Goal: Information Seeking & Learning: Learn about a topic

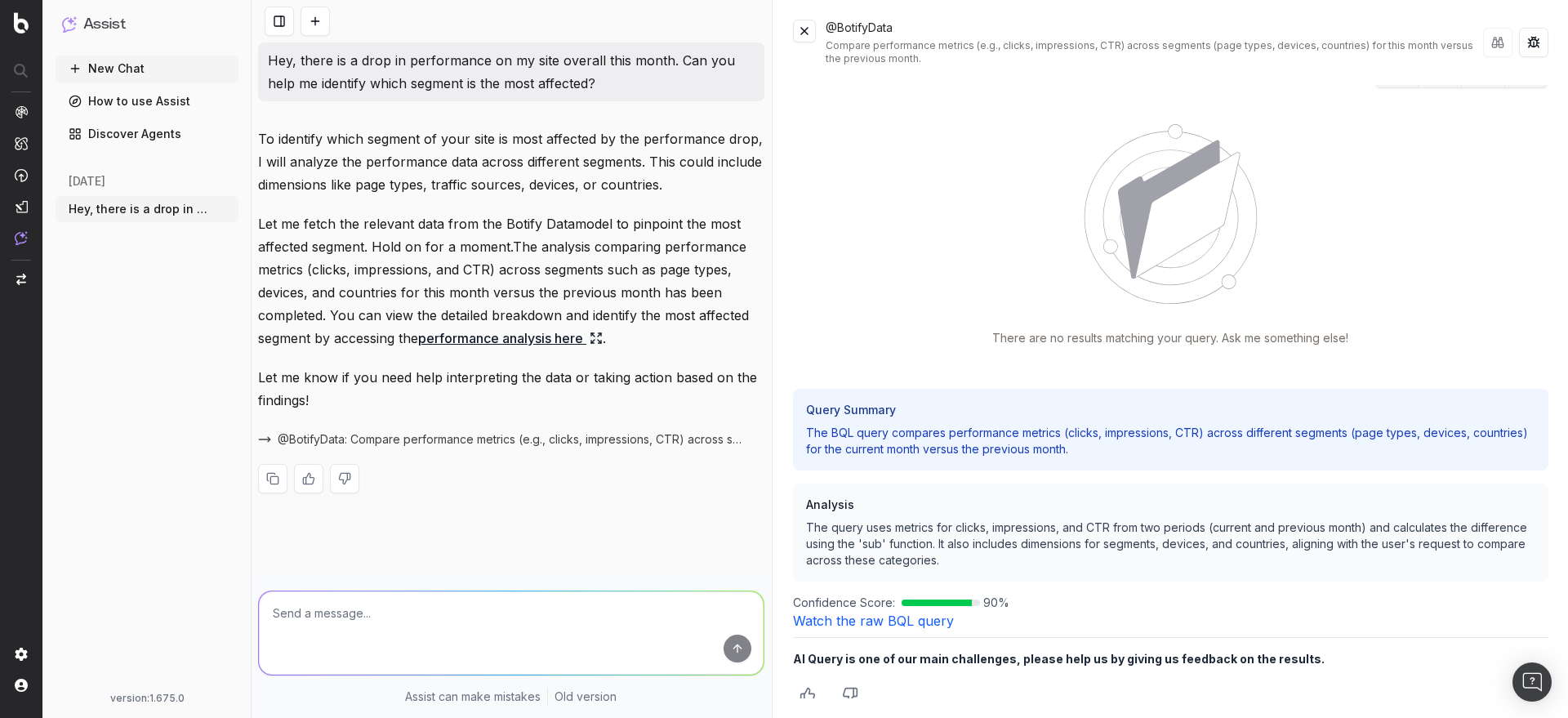
scroll to position [39, 0]
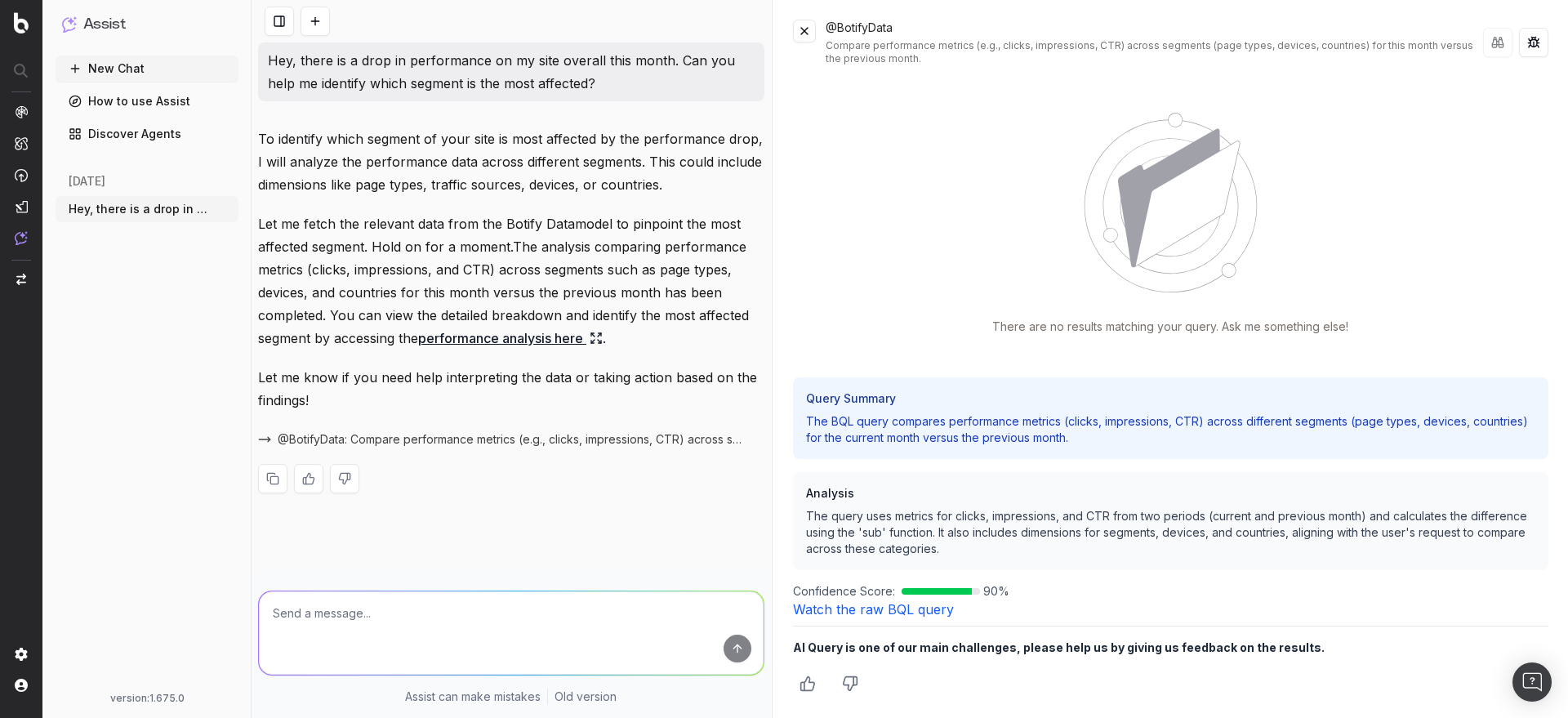
click at [915, 612] on link "Watch the raw BQL query" at bounding box center [874, 609] width 161 height 17
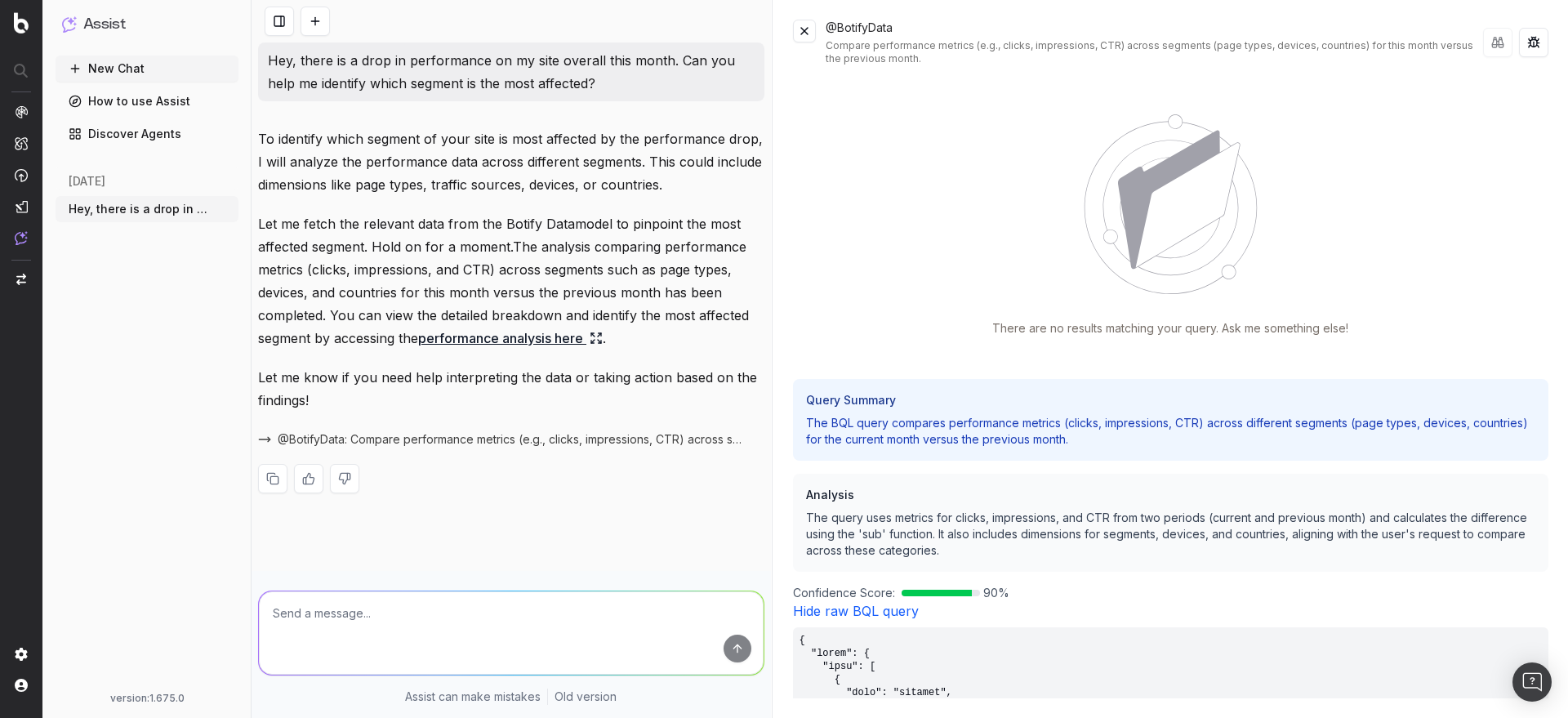
scroll to position [0, 0]
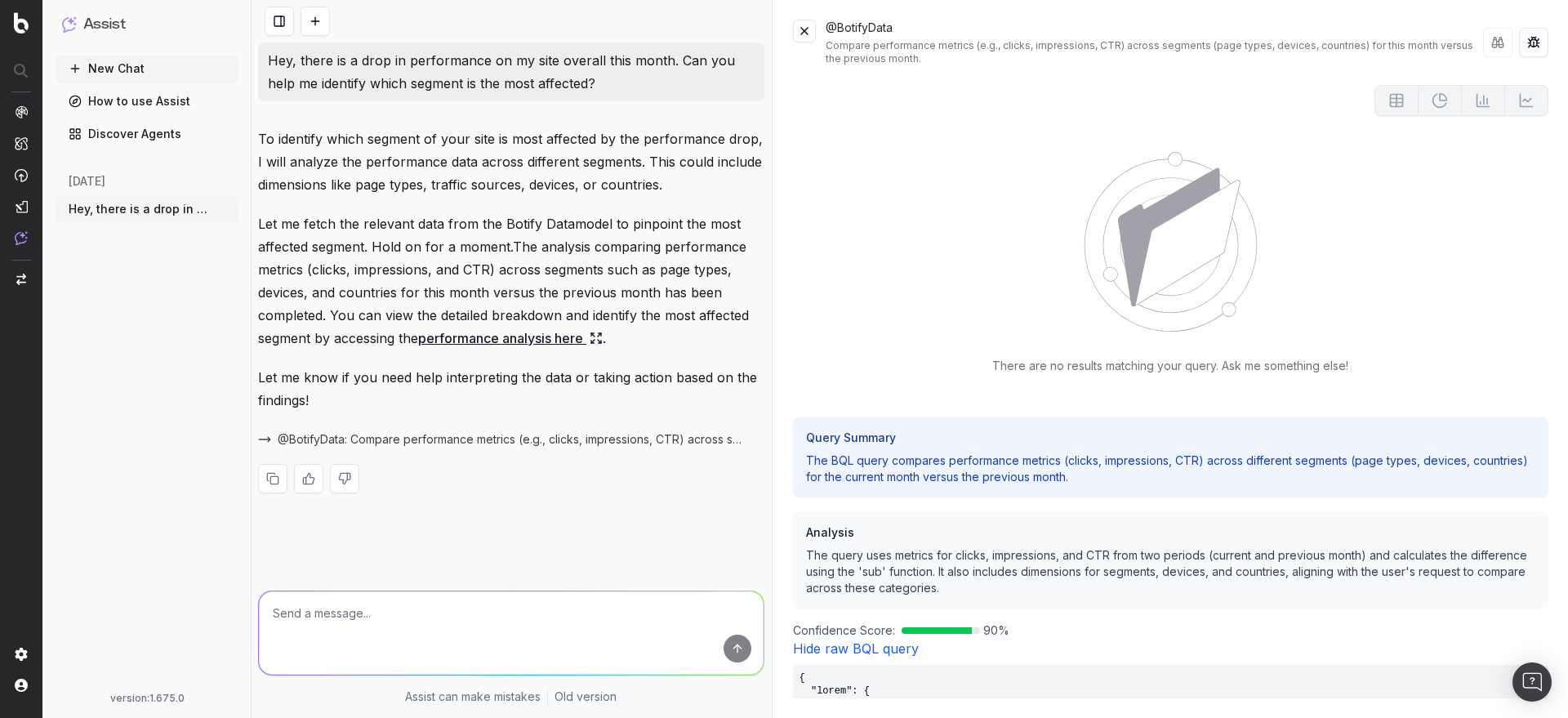
click at [683, 183] on p "To identify which segment of your site is most affected by the performance drop…" at bounding box center [511, 162] width 506 height 69
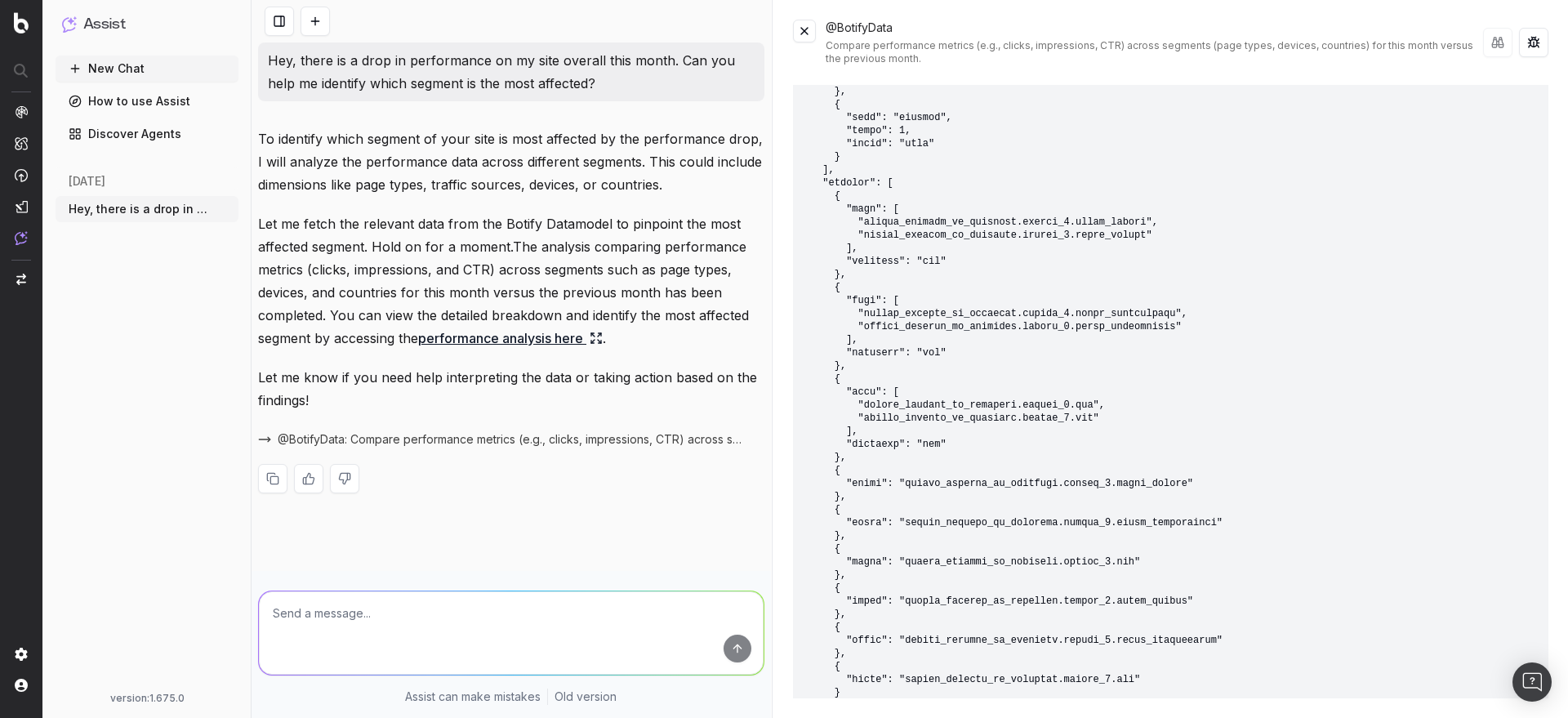
scroll to position [764, 0]
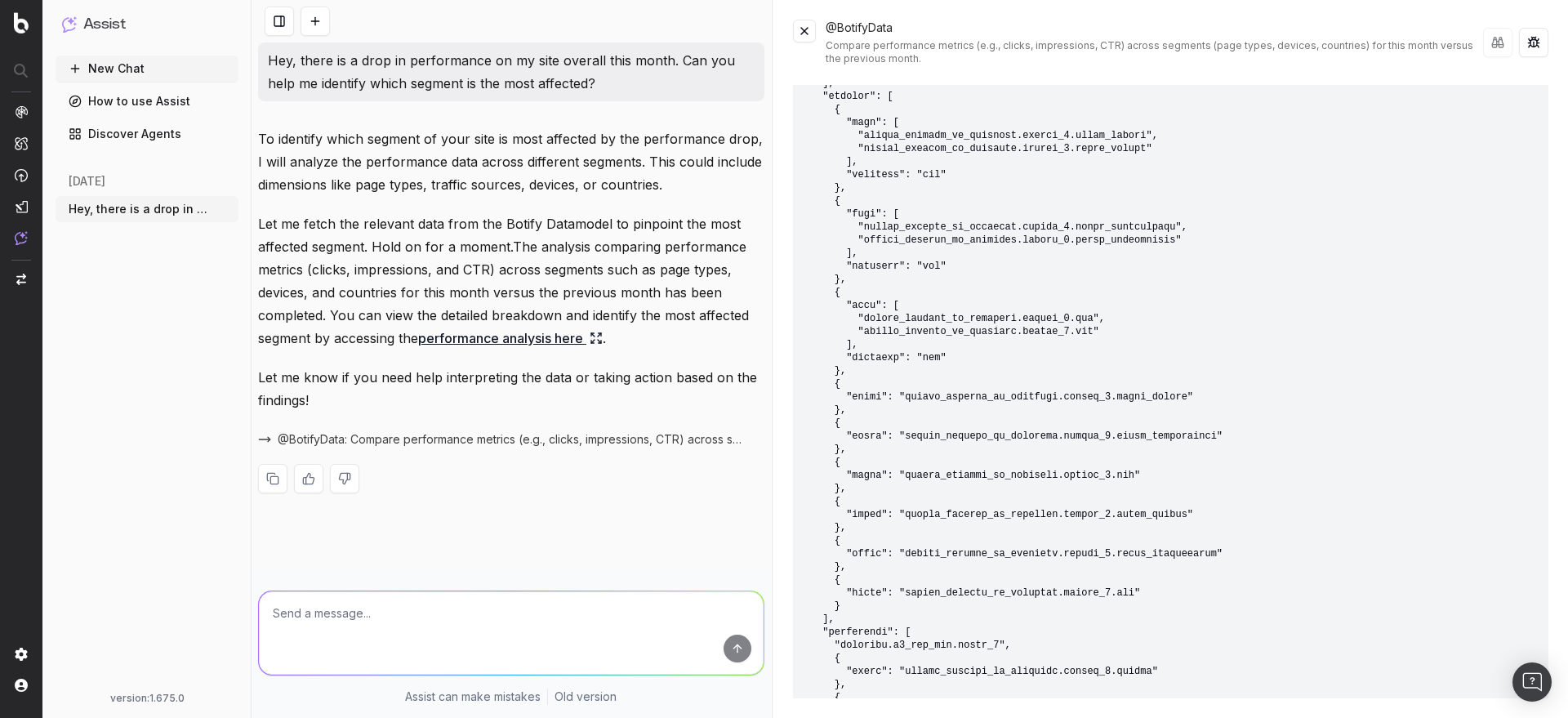
click at [1091, 437] on pre at bounding box center [1171, 429] width 755 height 1058
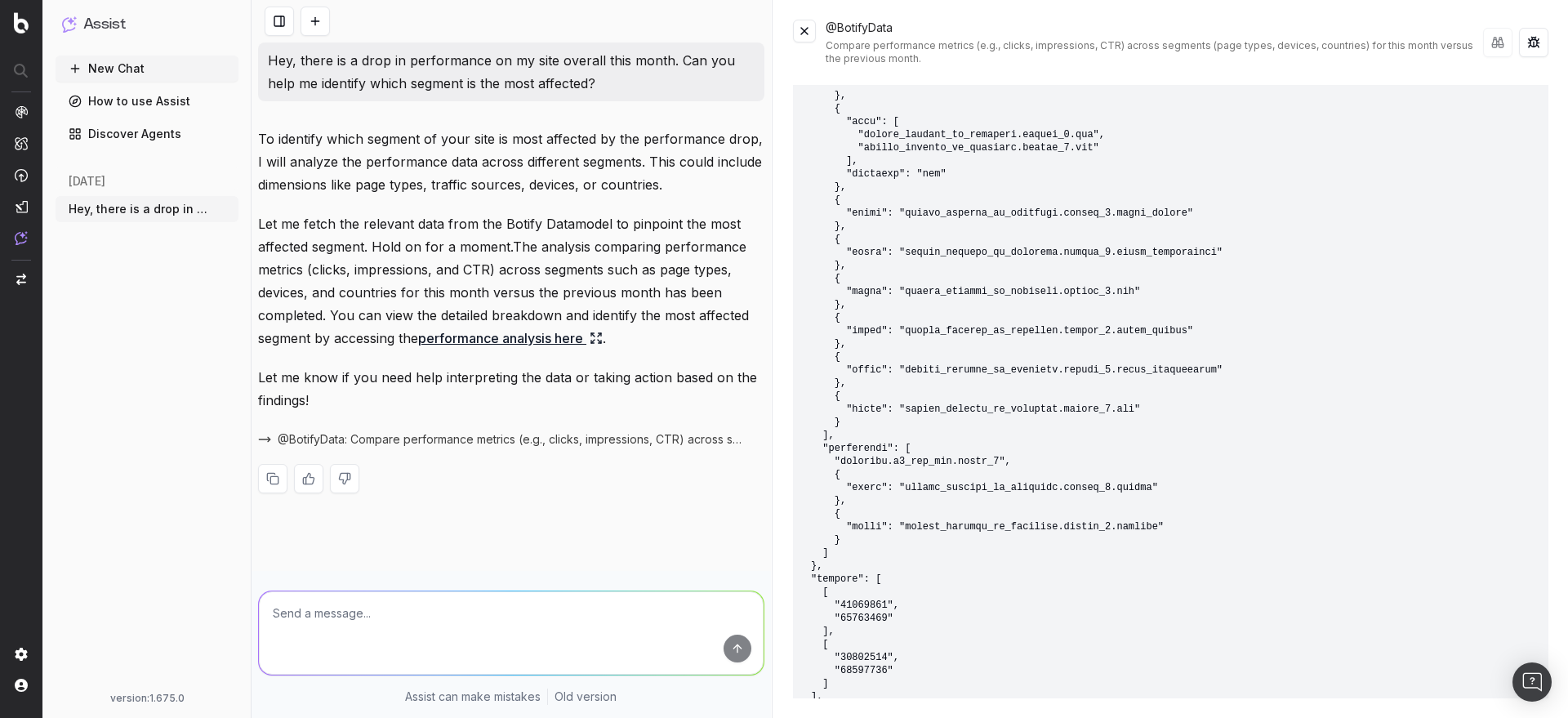
scroll to position [954, 0]
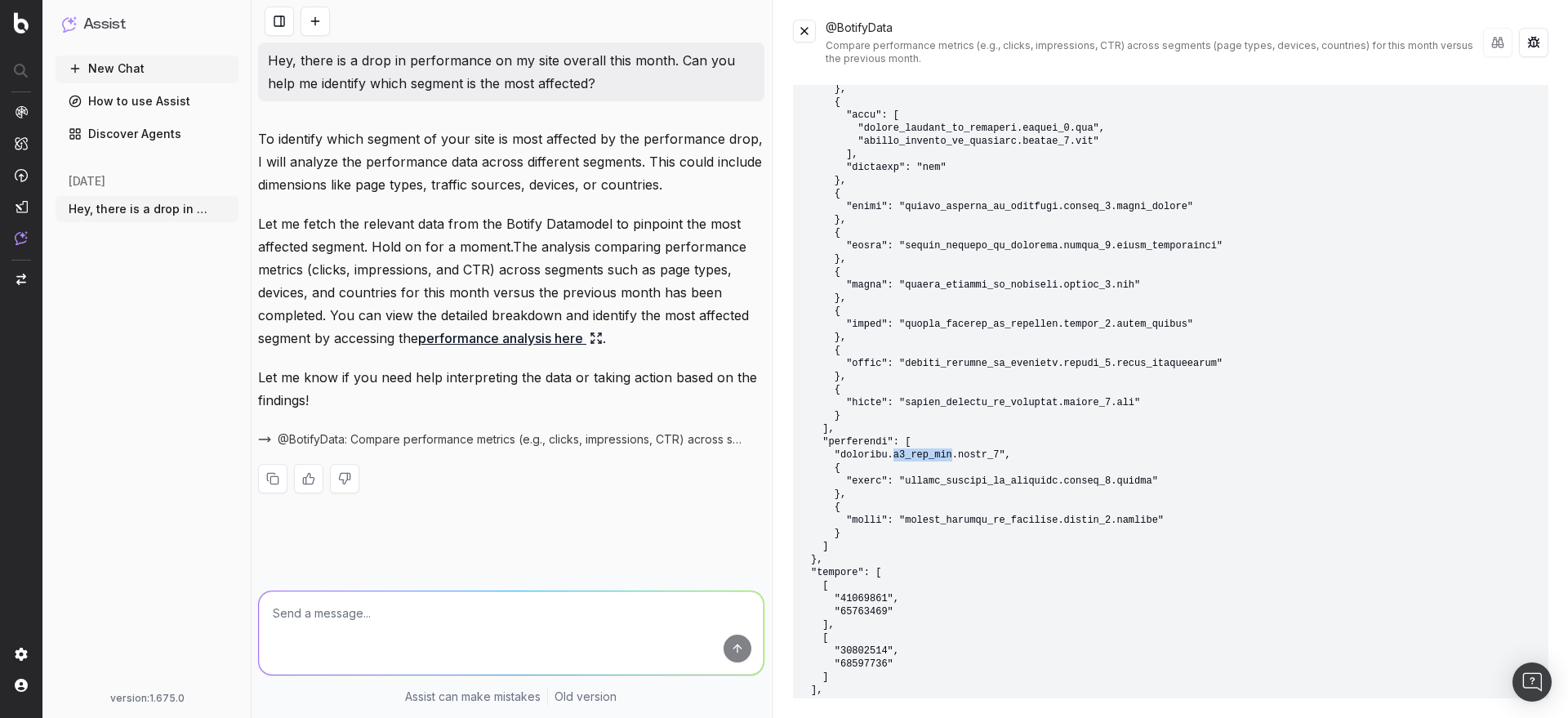
drag, startPoint x: 894, startPoint y: 457, endPoint x: 953, endPoint y: 450, distance: 59.4
click at [953, 450] on pre at bounding box center [1171, 238] width 755 height 1058
copy pre "s1_pdp_plp"
click at [608, 607] on textarea at bounding box center [511, 633] width 505 height 83
paste textarea "s1_pdp_plp"
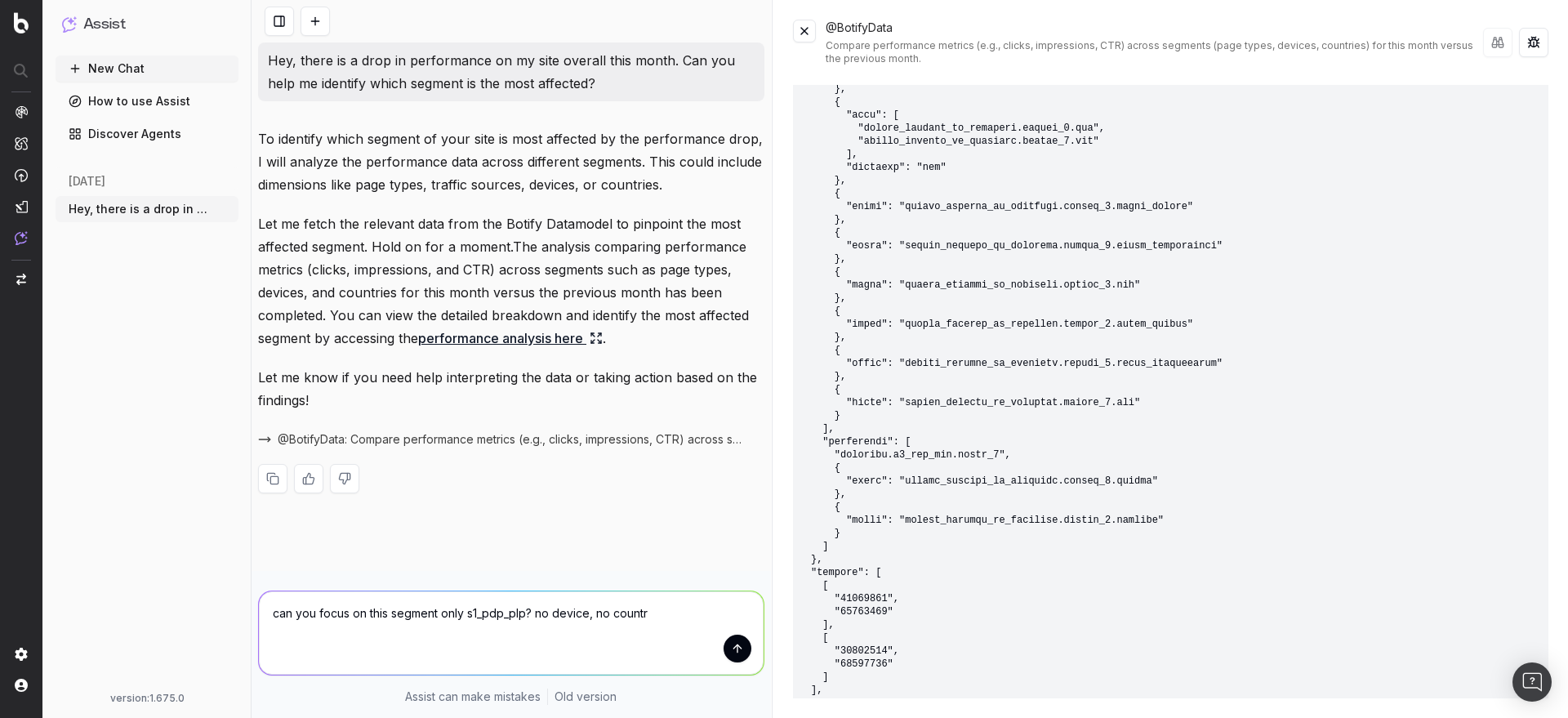
type textarea "can you focus on this segment only s1_pdp_plp? no device, no country"
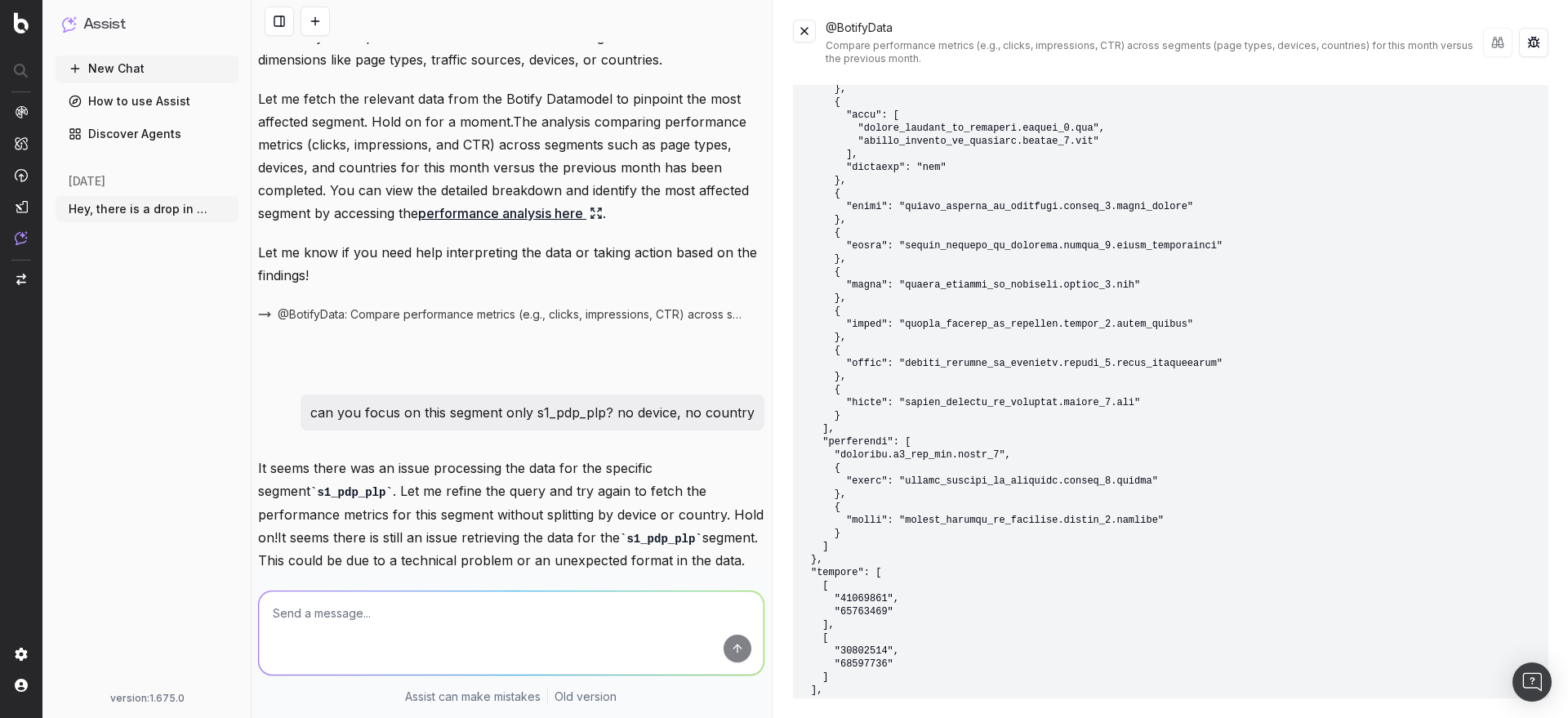
scroll to position [415, 0]
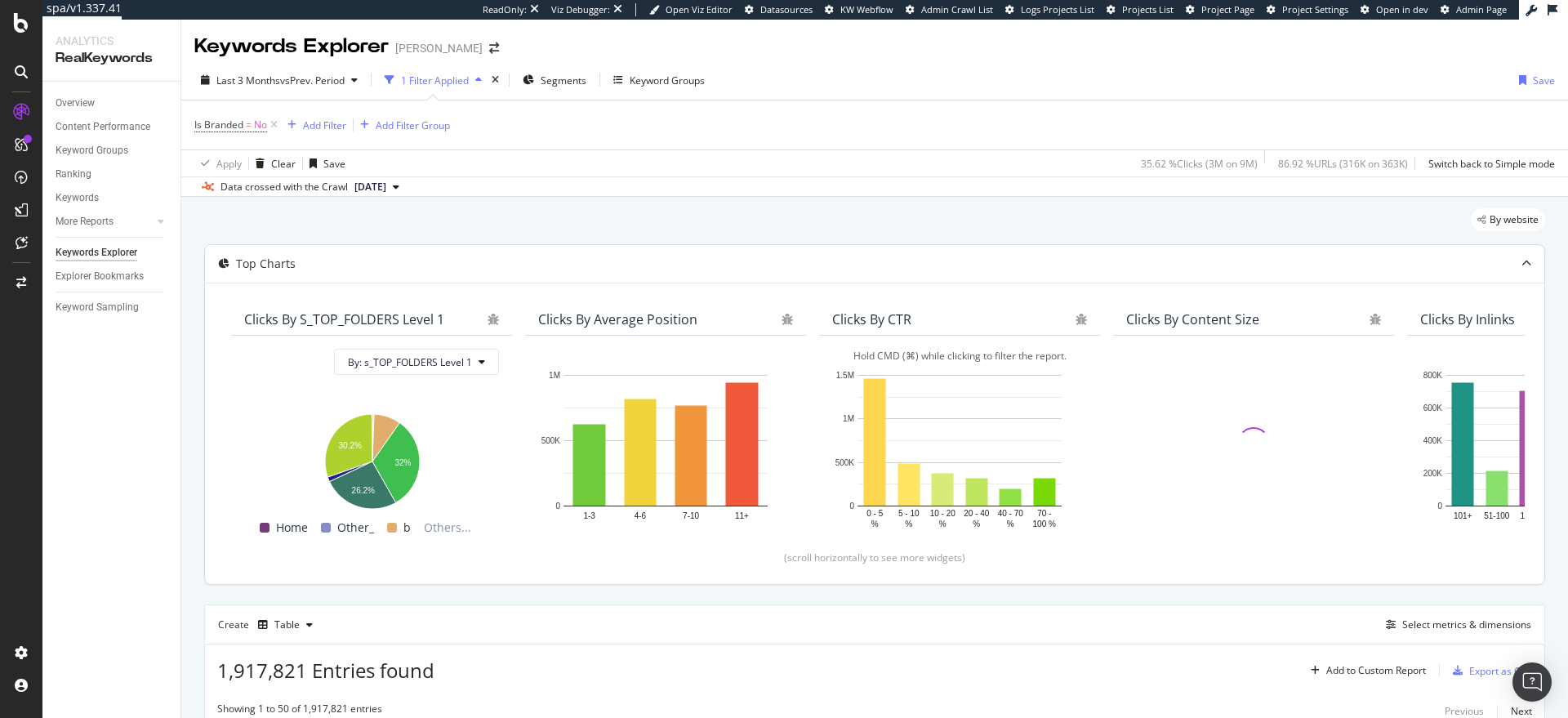
scroll to position [400, 0]
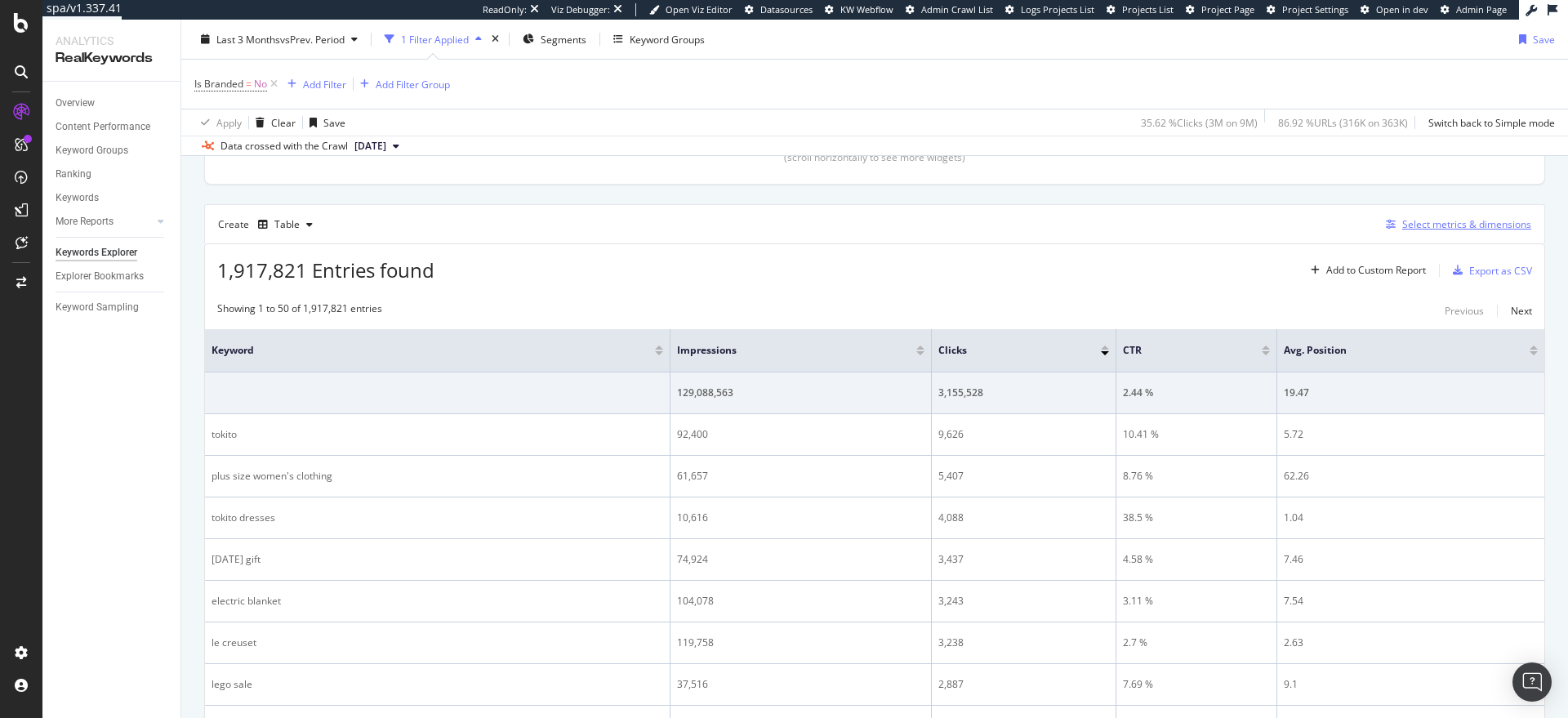
click at [1443, 224] on div "Select metrics & dimensions" at bounding box center [1467, 224] width 129 height 14
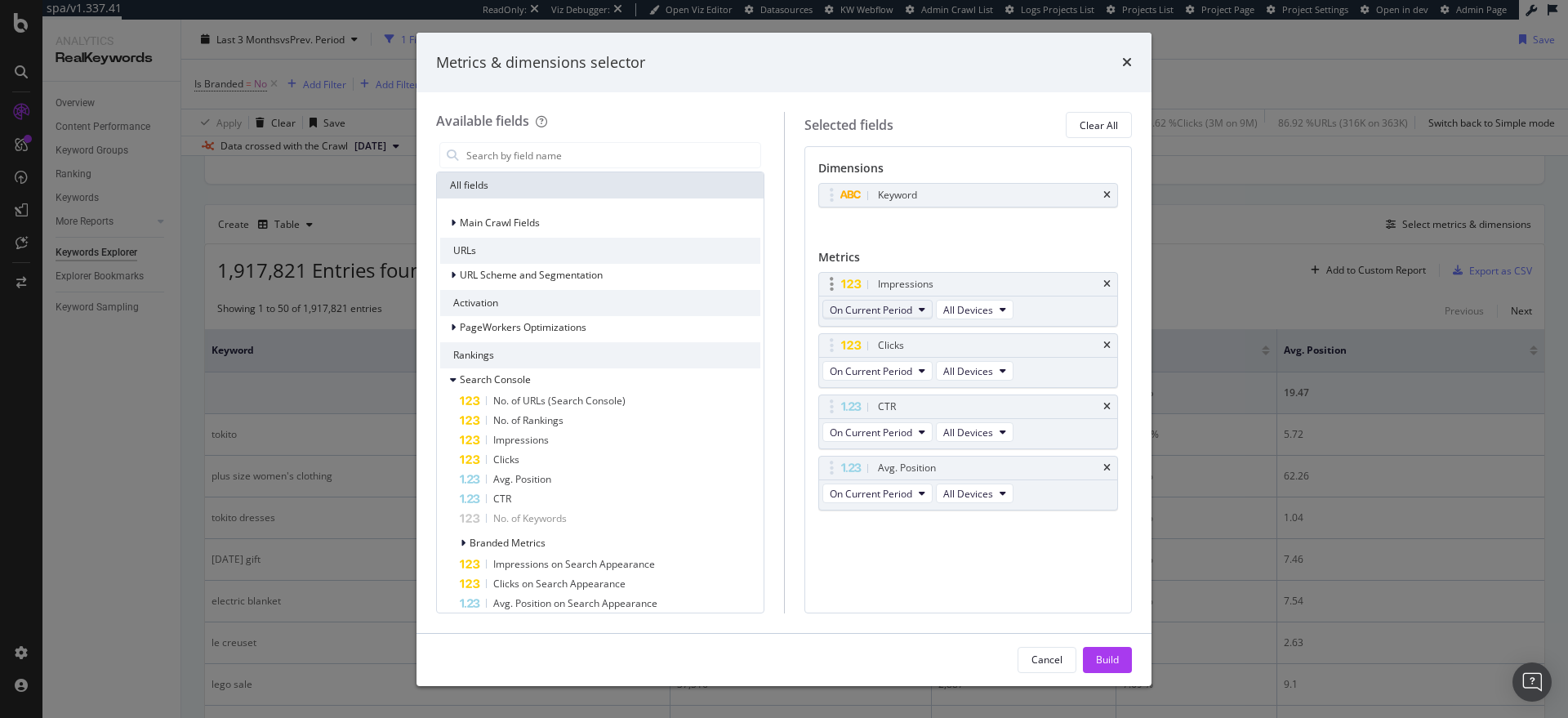
click at [915, 310] on button "On Current Period" at bounding box center [878, 310] width 110 height 20
click at [903, 418] on div "Diff. between Periods - Value" at bounding box center [914, 430] width 183 height 24
click at [903, 370] on span "On Current Period" at bounding box center [871, 371] width 82 height 14
click at [910, 476] on div "Diff. between Periods - Value" at bounding box center [914, 487] width 183 height 30
click at [916, 437] on button "On Current Period" at bounding box center [878, 433] width 110 height 20
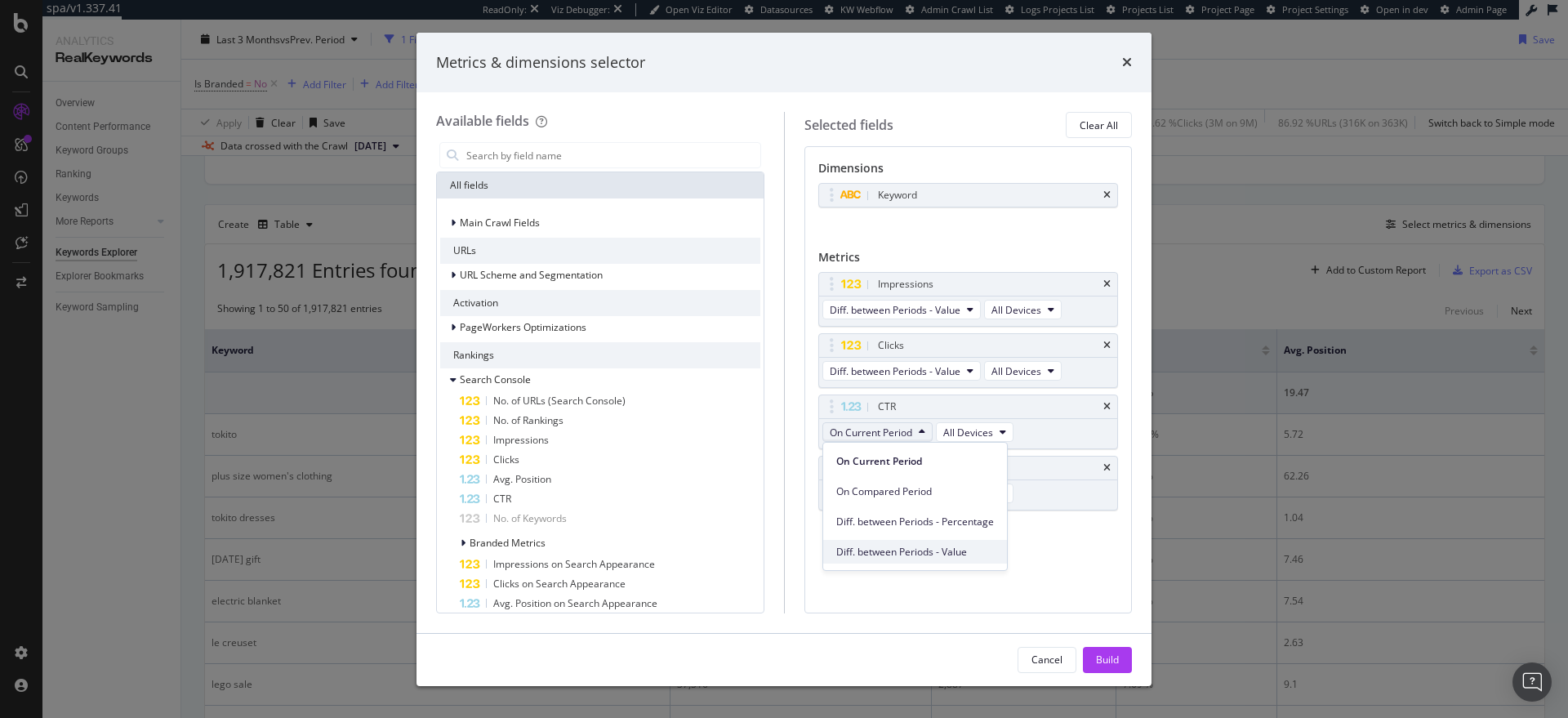
click at [911, 544] on span "Diff. between Periods - Value" at bounding box center [915, 551] width 158 height 15
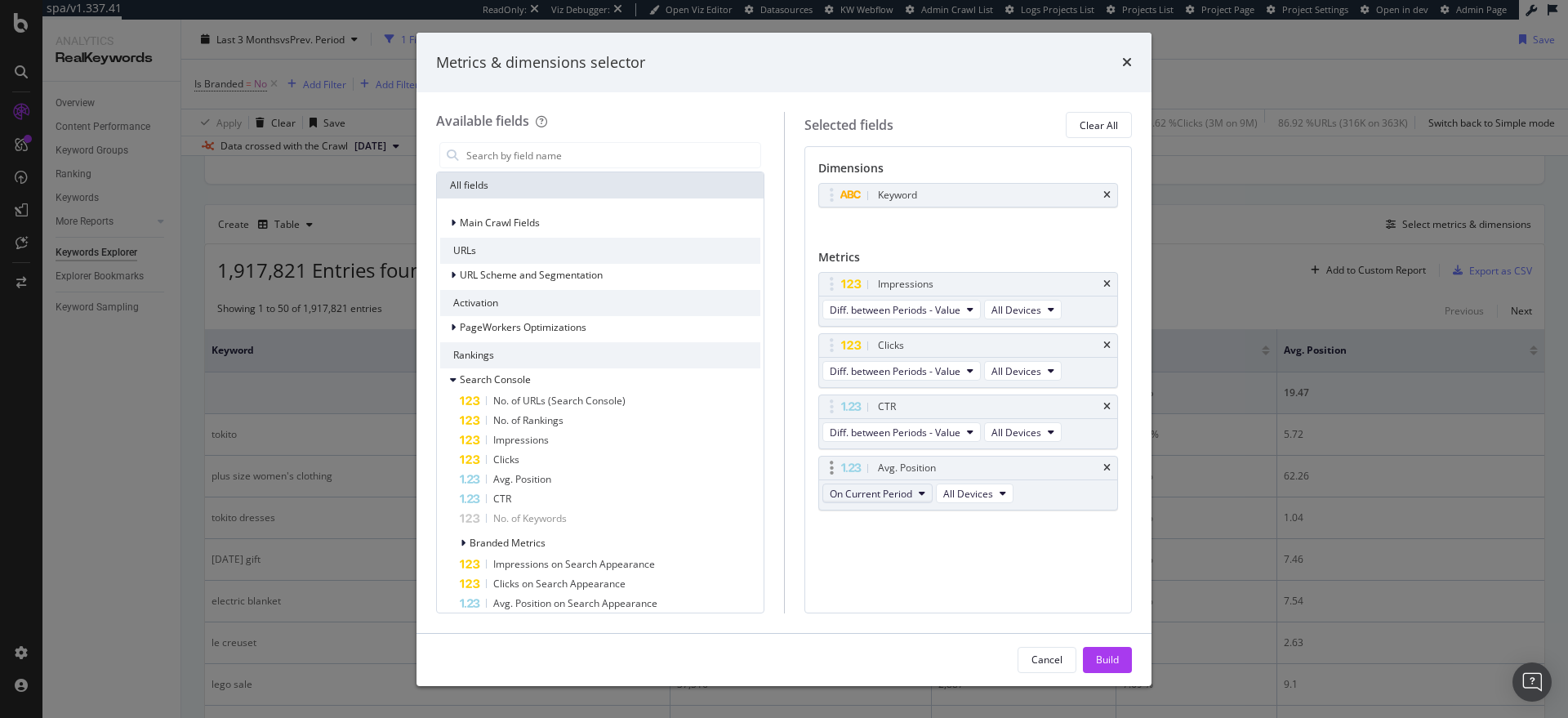
click at [917, 499] on button "On Current Period" at bounding box center [878, 493] width 110 height 20
click at [933, 601] on div "Diff. between Periods - Value" at bounding box center [914, 613] width 183 height 24
click at [1103, 198] on icon "times" at bounding box center [1106, 195] width 7 height 10
click at [520, 159] on input "modal" at bounding box center [612, 155] width 295 height 25
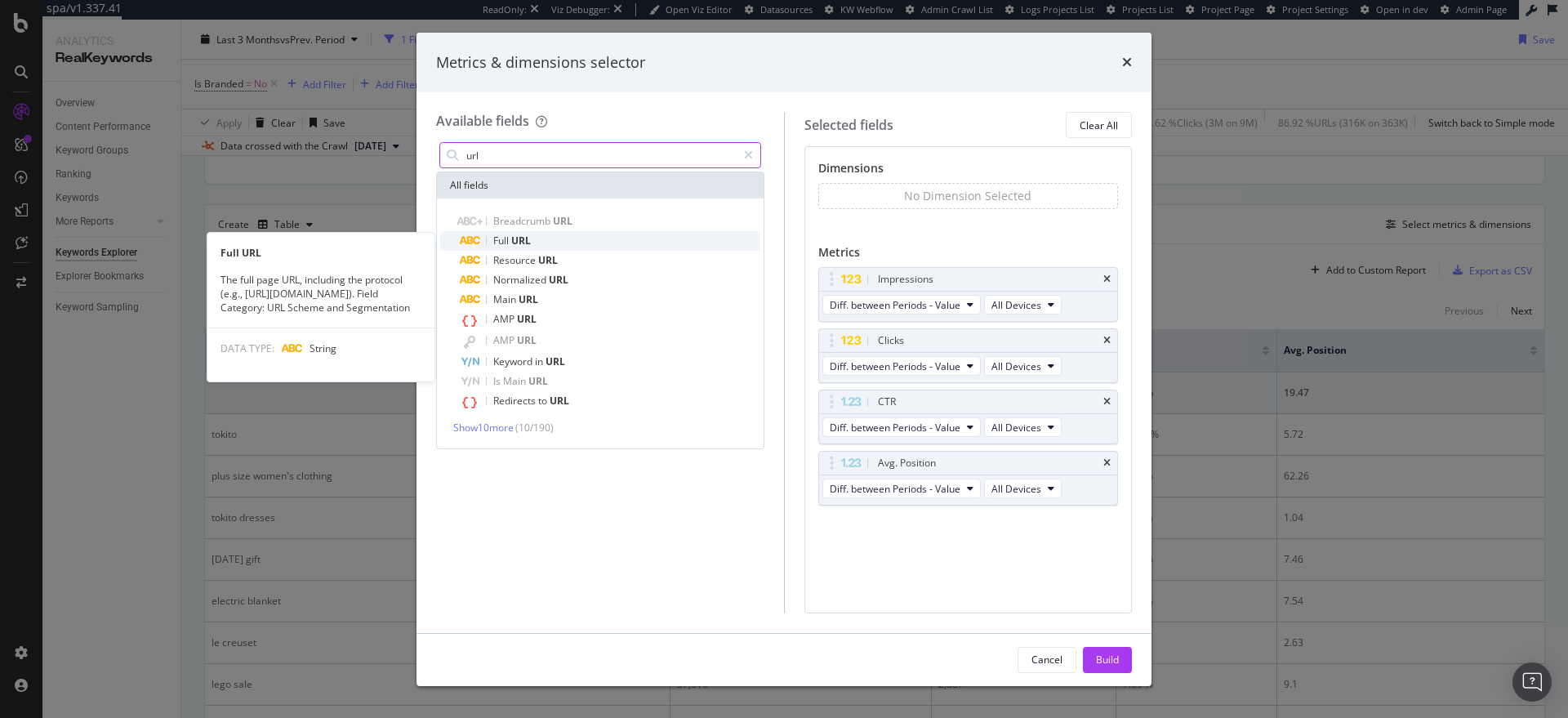
type input "url"
click at [520, 231] on div "Full URL" at bounding box center [610, 241] width 300 height 20
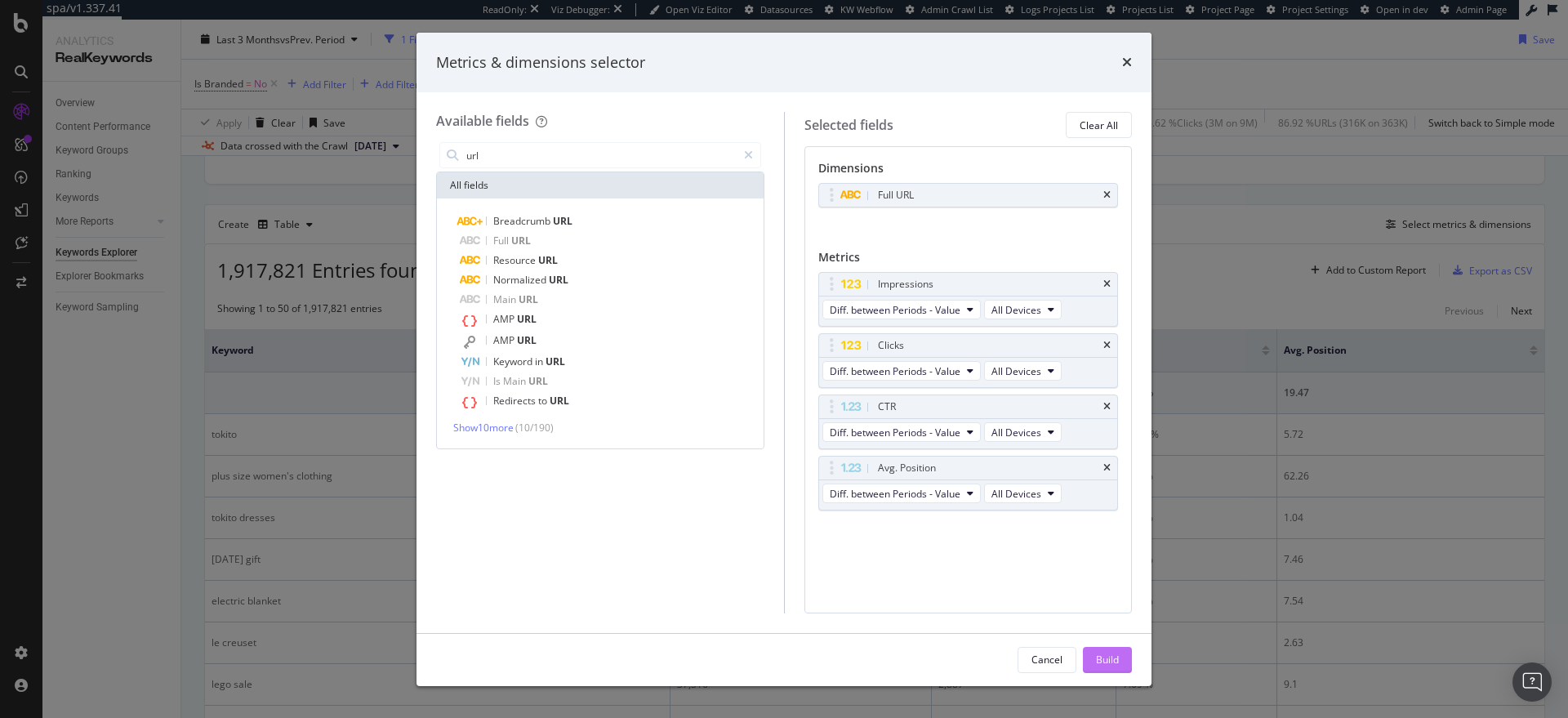
click at [1121, 666] on button "Build" at bounding box center [1107, 659] width 49 height 26
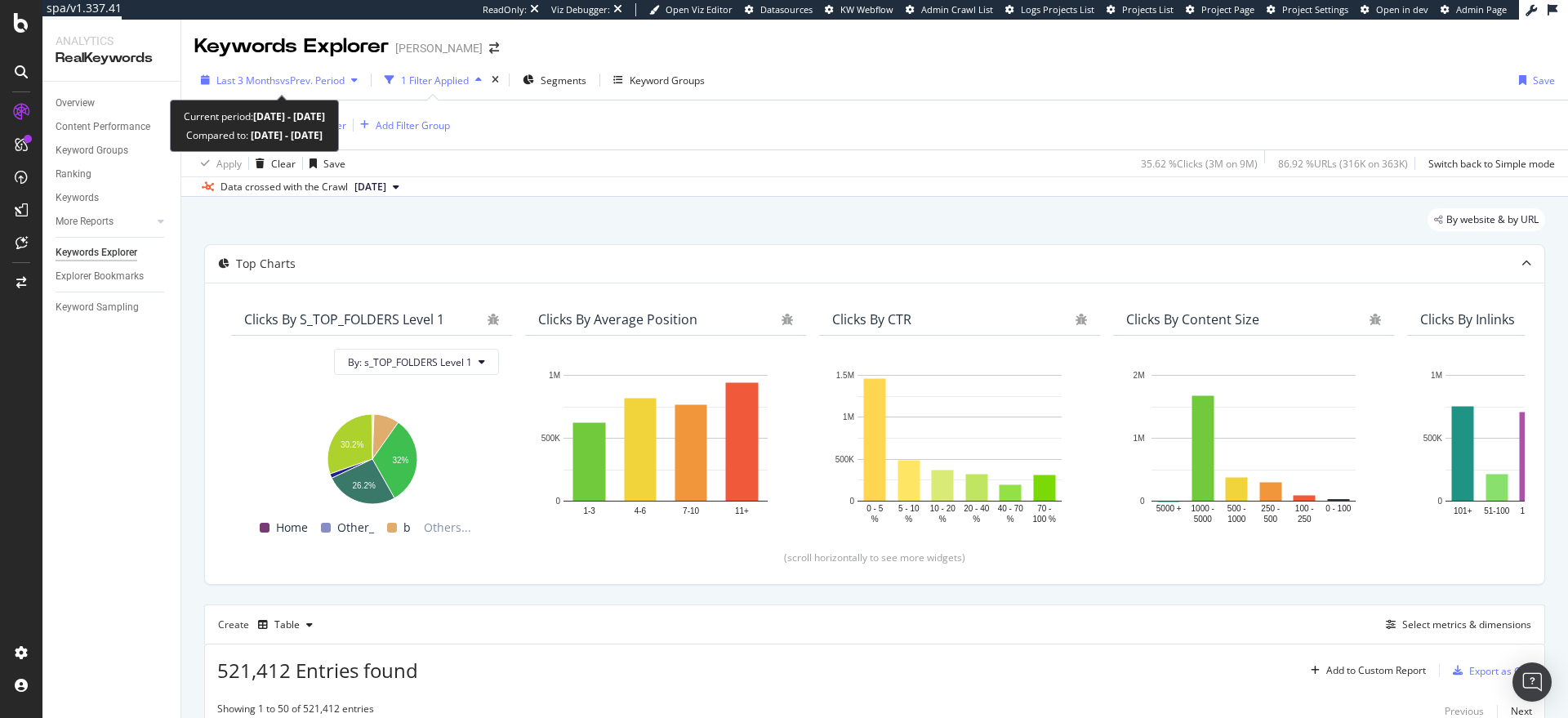
click at [259, 79] on span "Last 3 Months" at bounding box center [248, 80] width 64 height 14
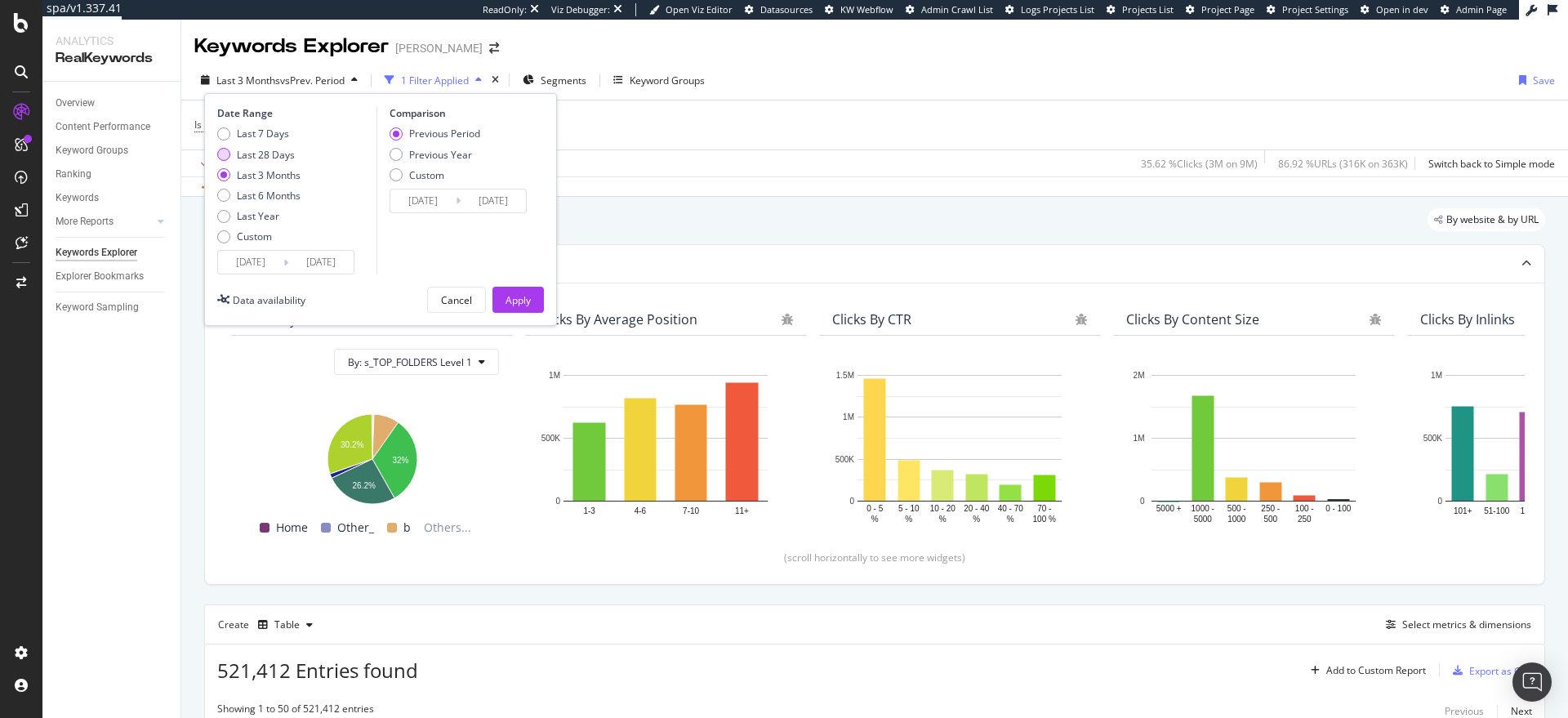
click at [273, 159] on div "Last 28 Days" at bounding box center [265, 155] width 58 height 14
type input "2025/08/26"
type input "2025/07/29"
type input "2025/08/25"
click at [505, 295] on div "Apply" at bounding box center [518, 300] width 25 height 14
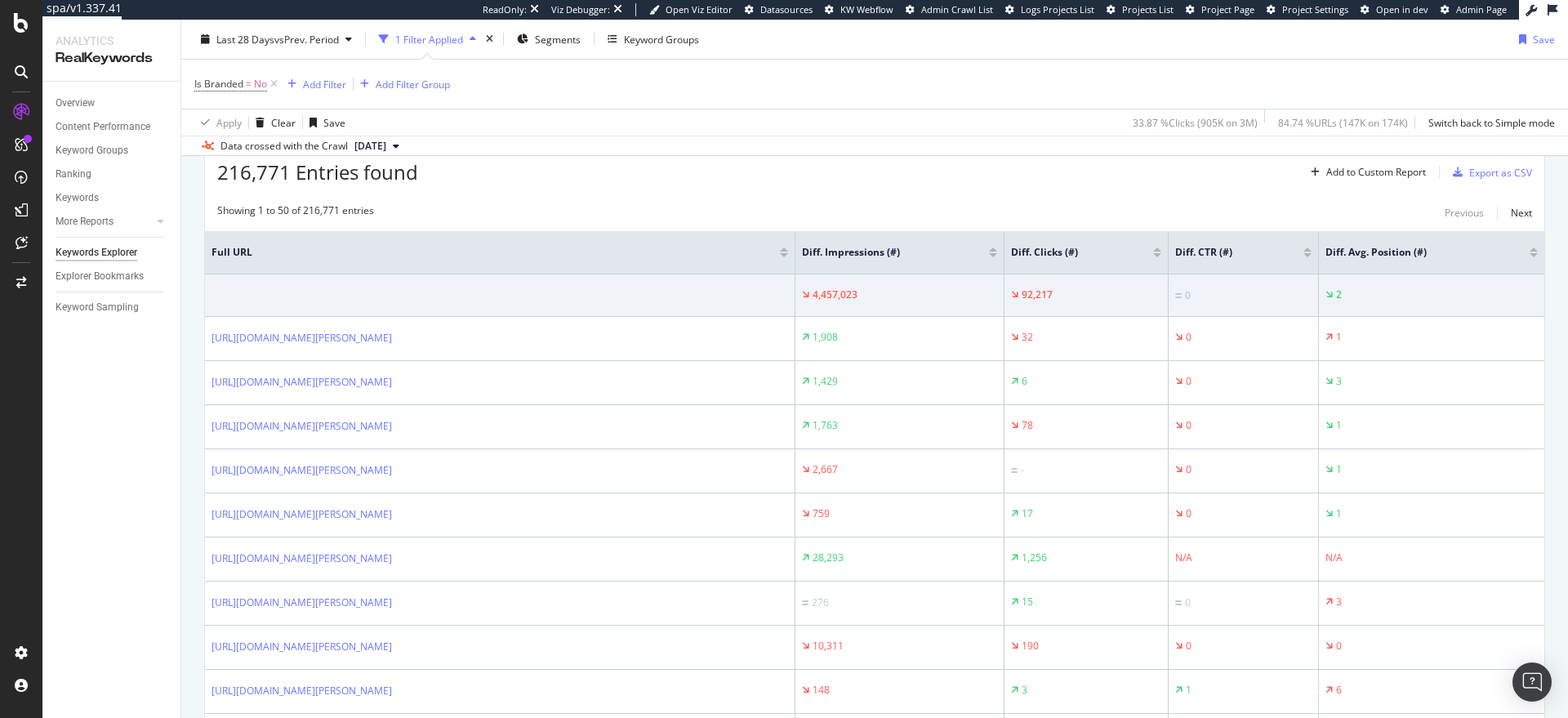
scroll to position [530, 0]
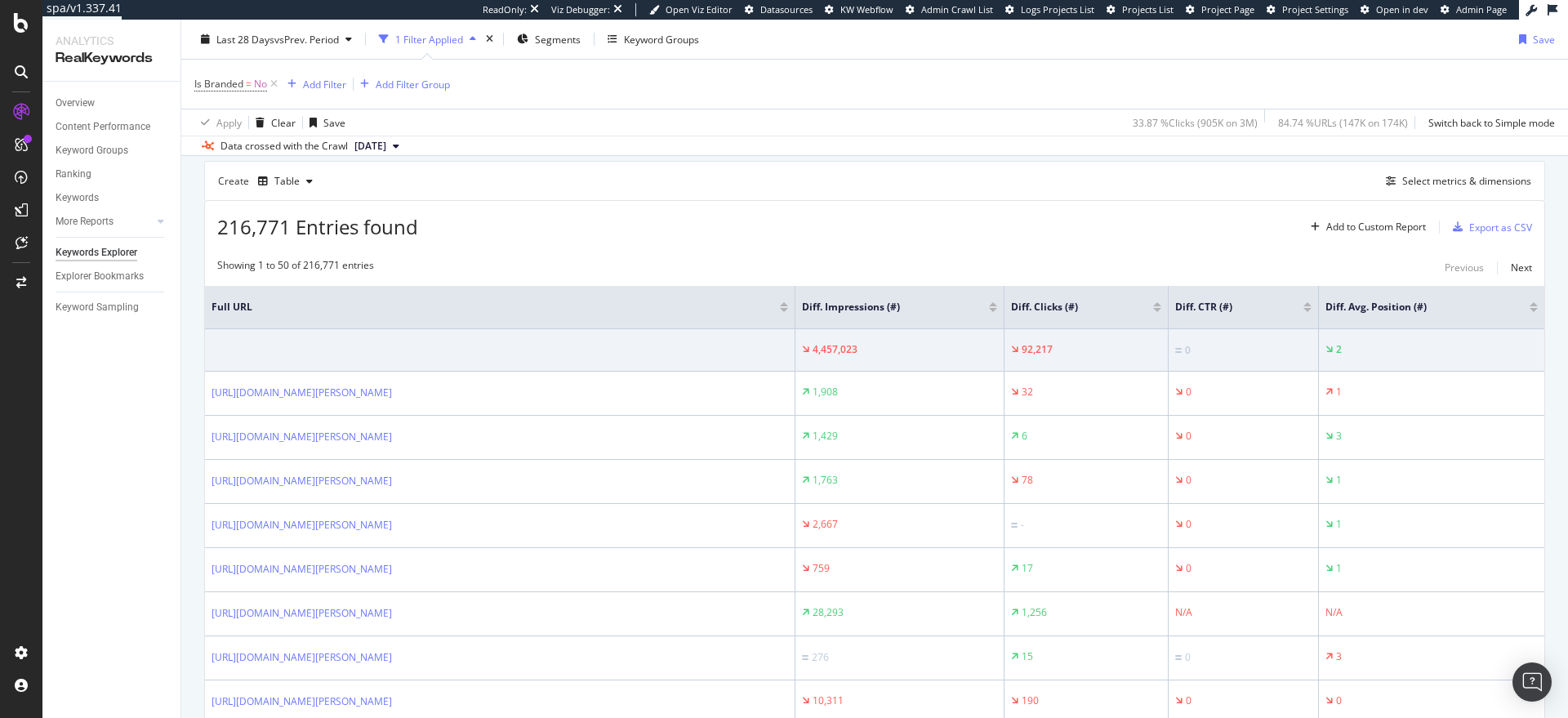
scroll to position [412, 0]
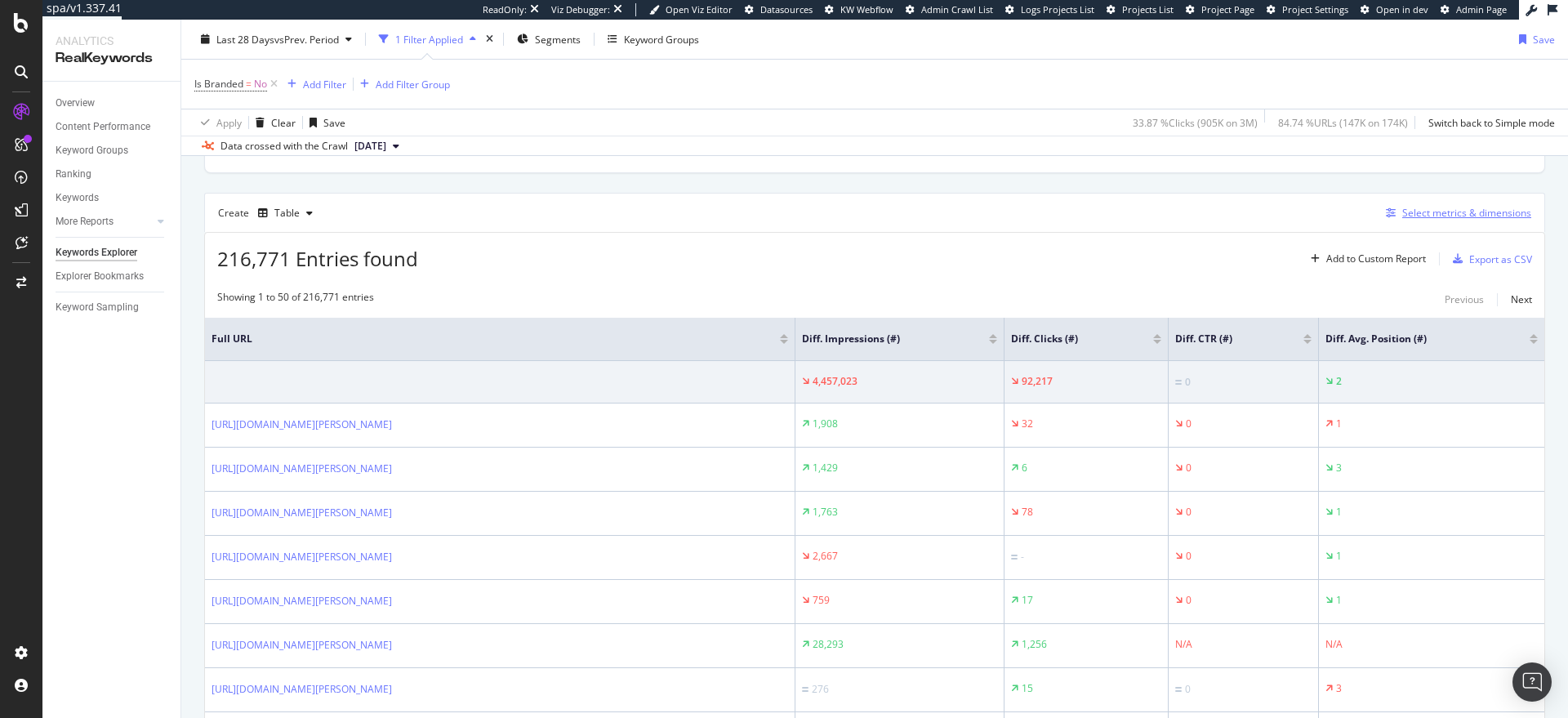
click at [1413, 216] on div "Select metrics & dimensions" at bounding box center [1467, 213] width 129 height 14
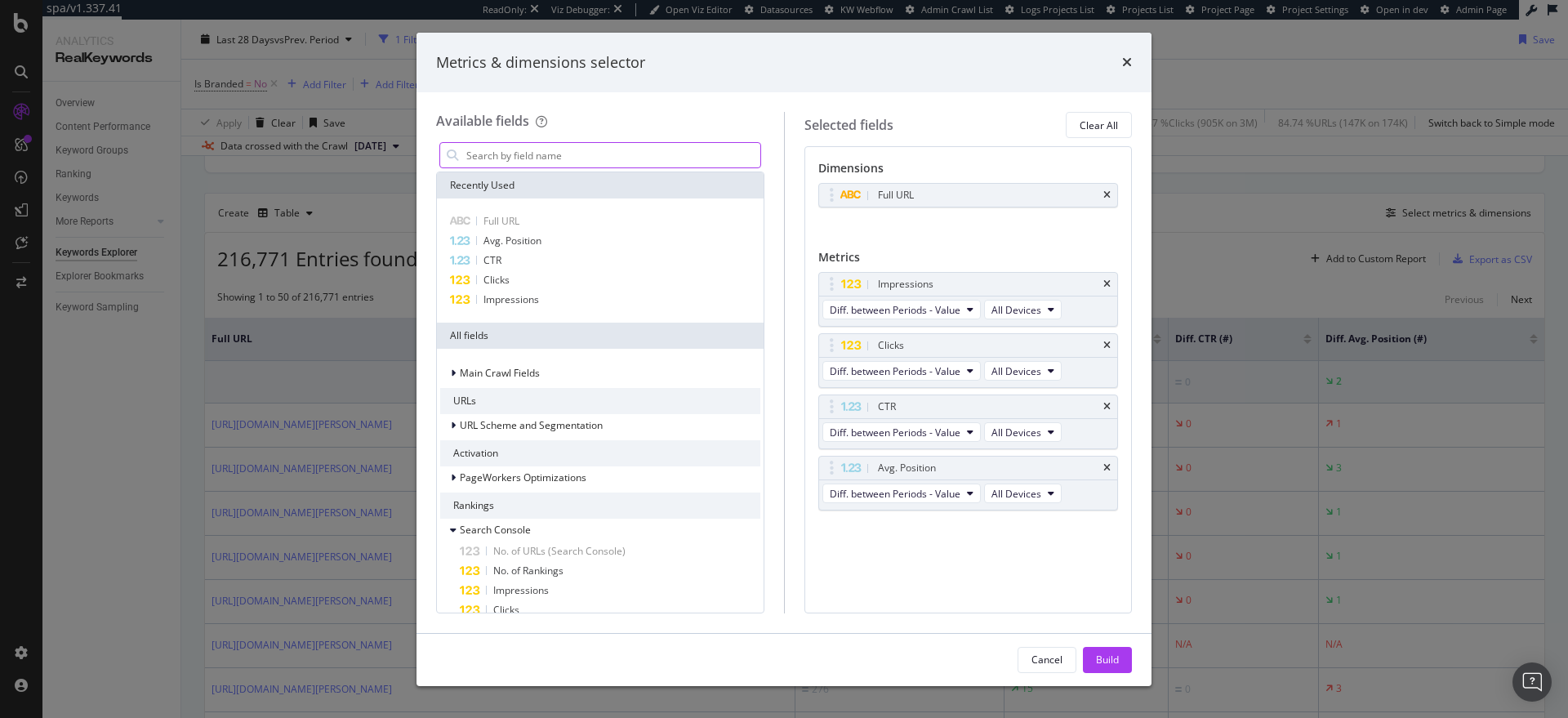
click at [682, 157] on input "modal" at bounding box center [612, 155] width 295 height 25
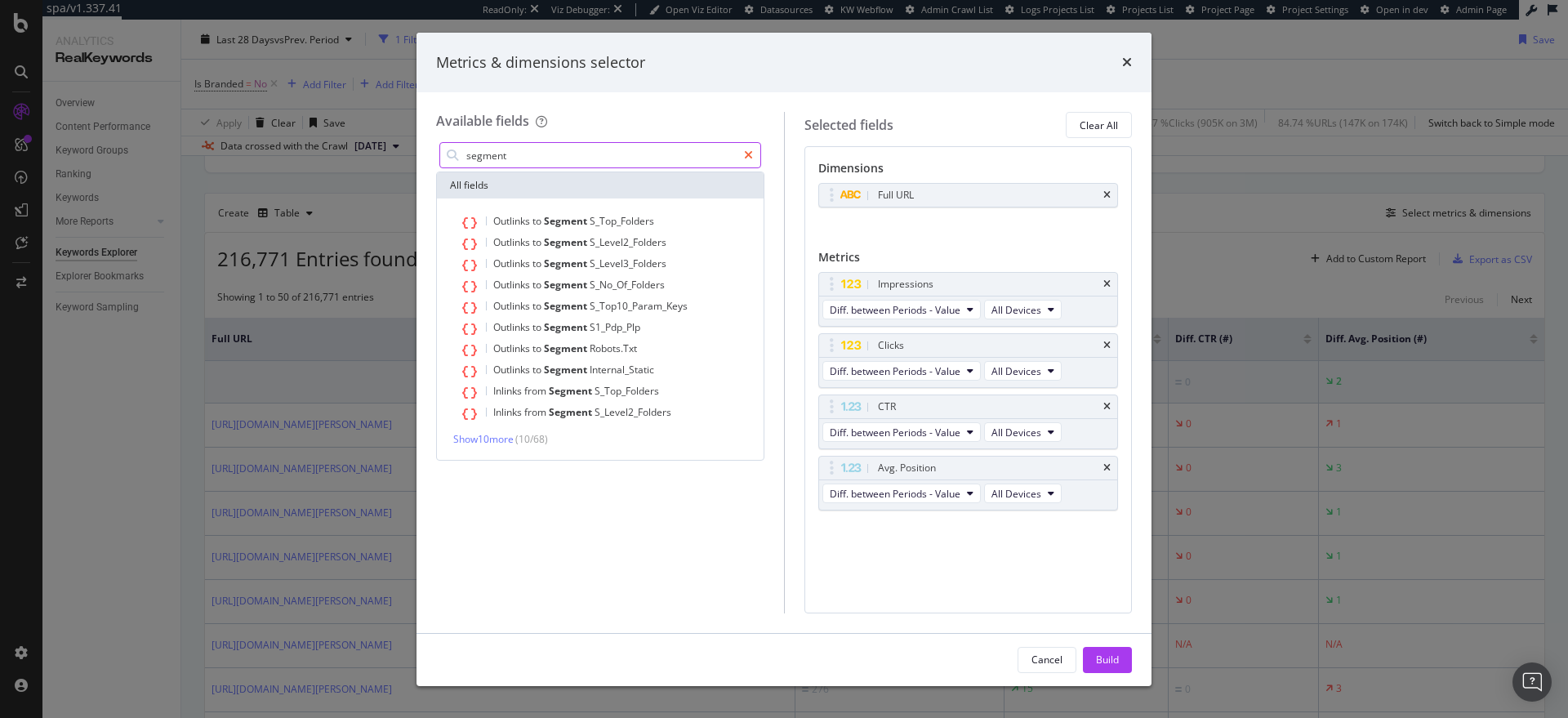
type input "segment"
click at [745, 155] on icon "modal" at bounding box center [748, 155] width 9 height 12
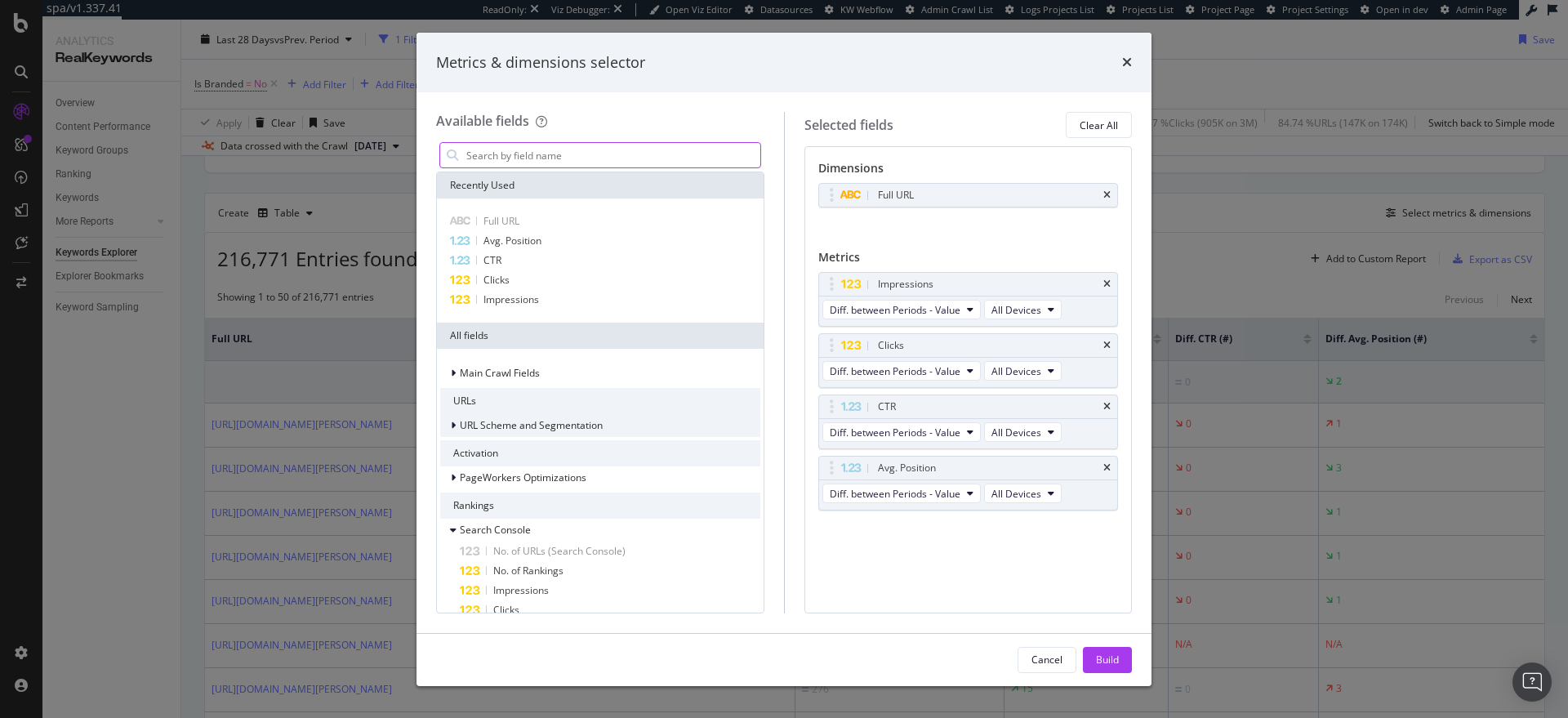
click at [526, 415] on div "URL Scheme and Segmentation" at bounding box center [600, 425] width 320 height 23
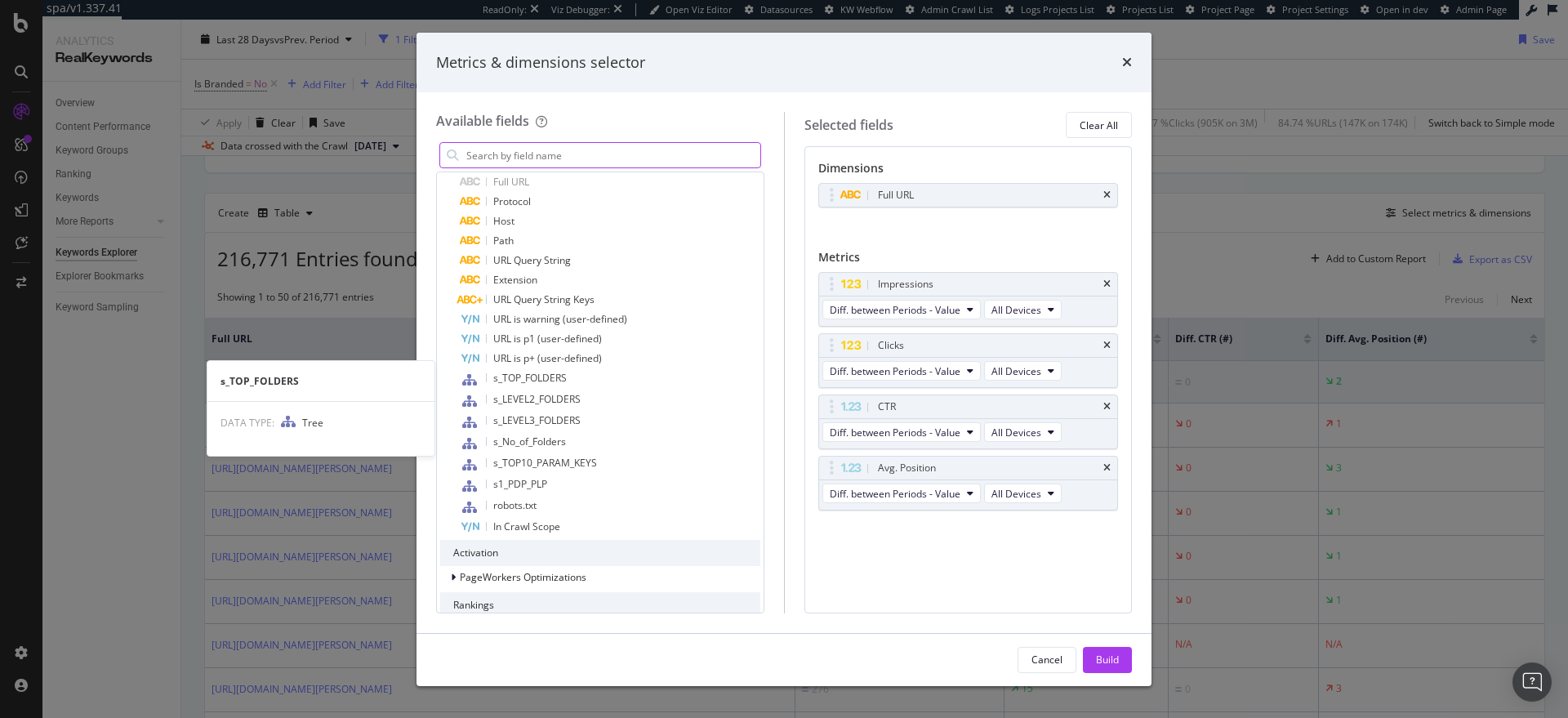
scroll to position [413, 0]
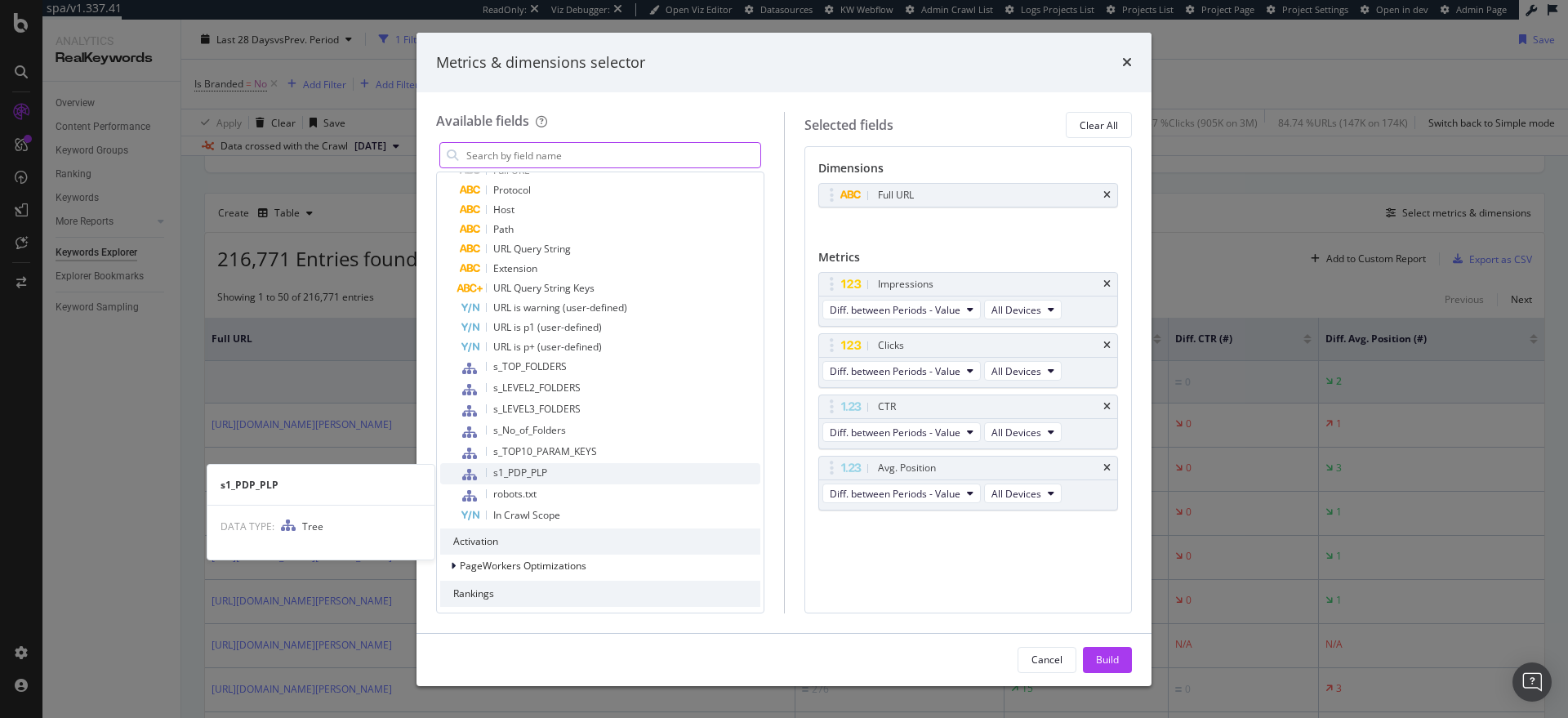
click at [539, 468] on span "s1_PDP_PLP" at bounding box center [520, 473] width 54 height 14
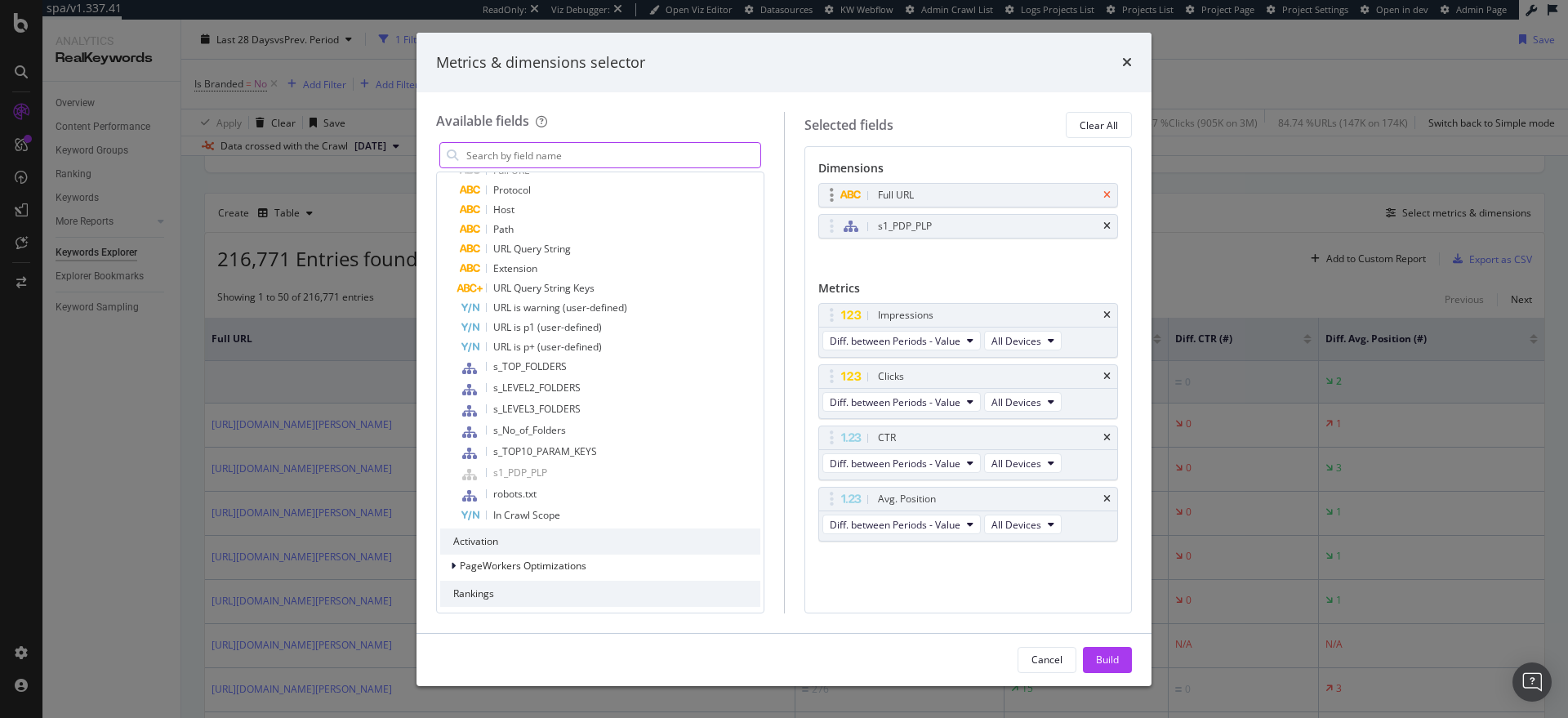
click at [1106, 195] on icon "times" at bounding box center [1106, 195] width 7 height 10
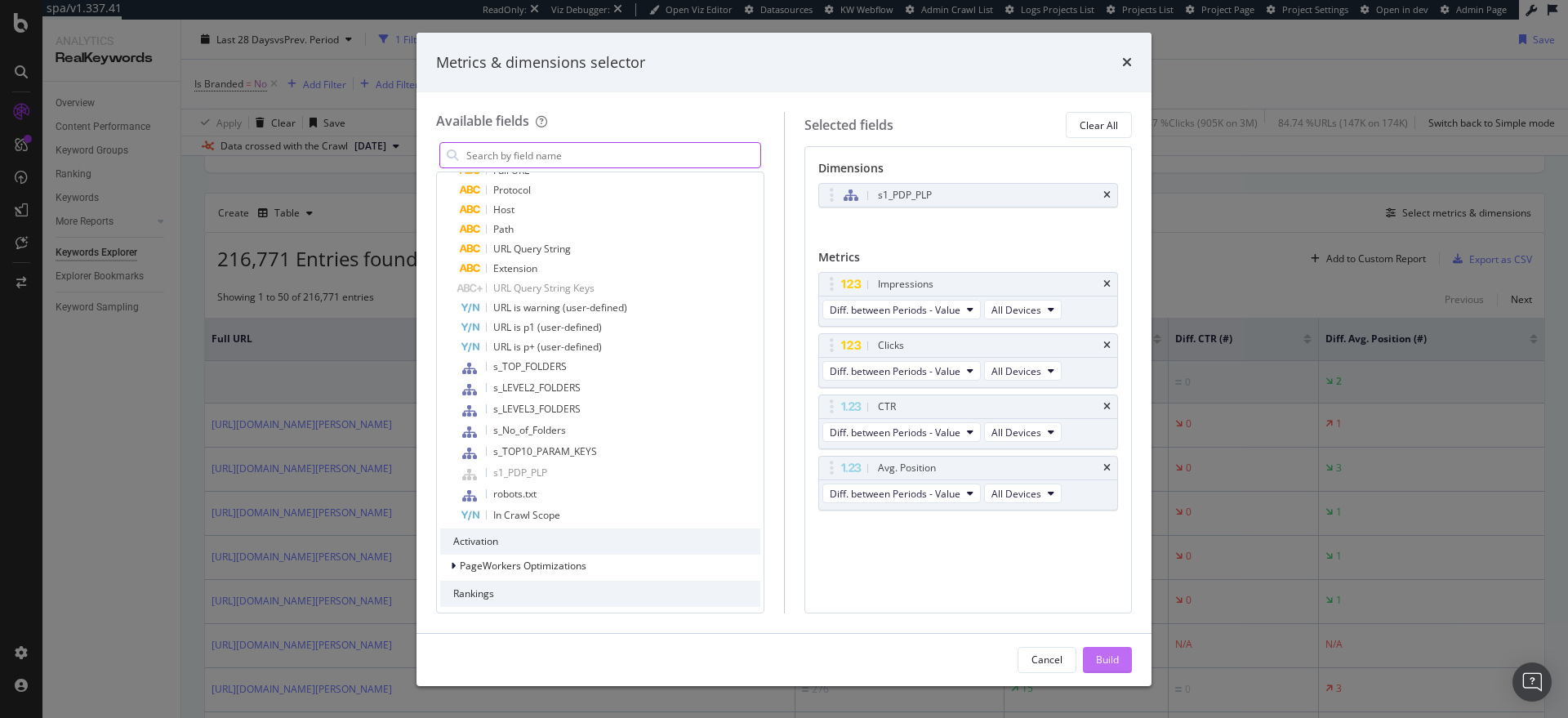
click at [1114, 654] on div "Build" at bounding box center [1106, 659] width 23 height 14
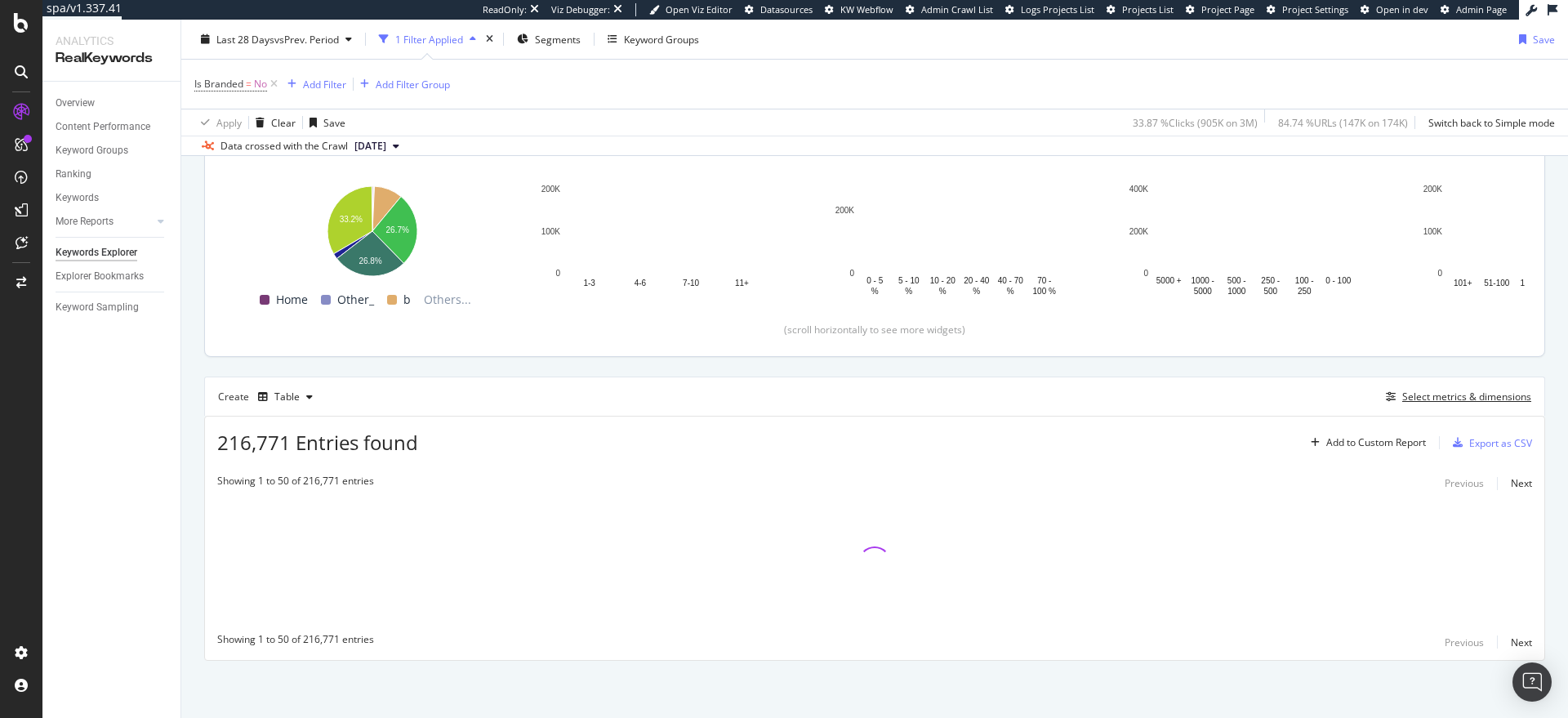
scroll to position [228, 0]
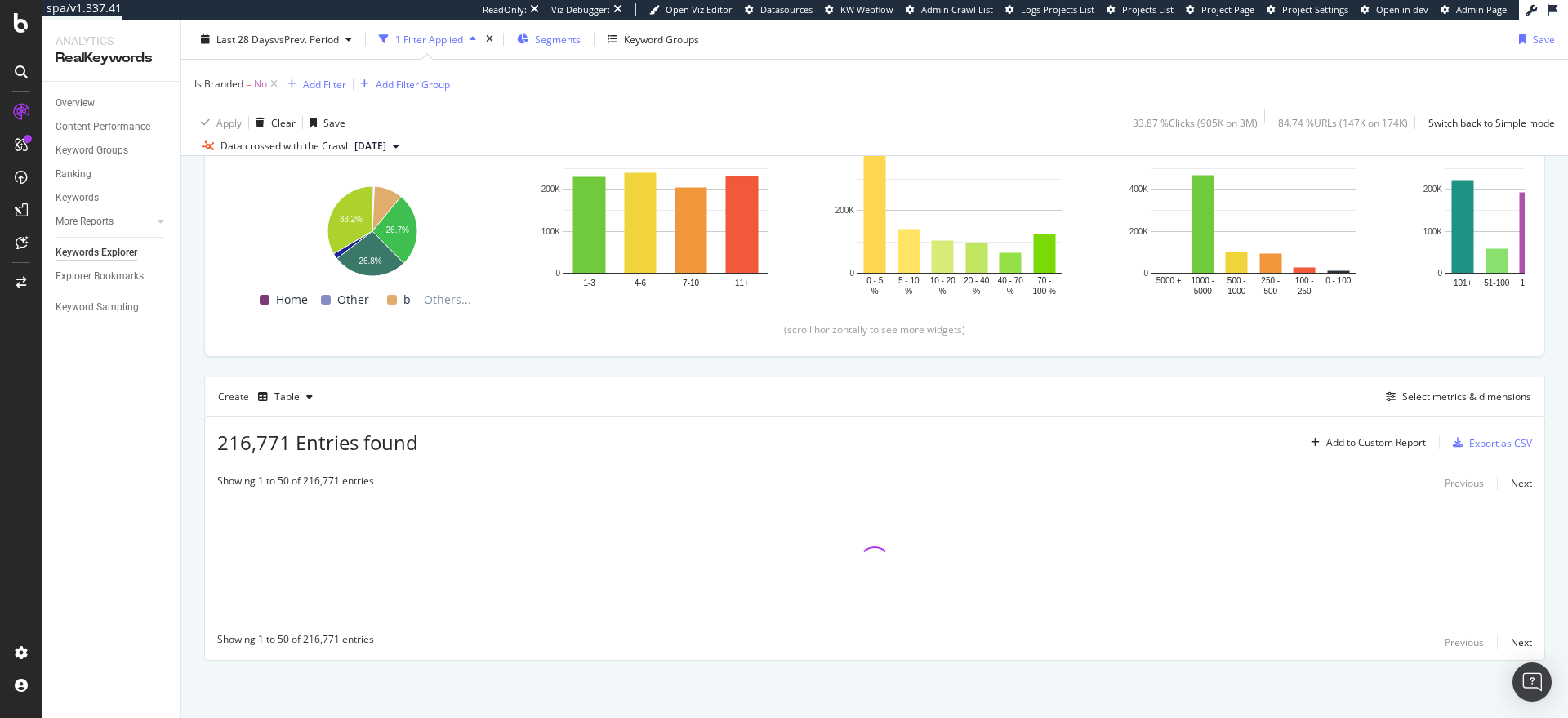
click at [580, 40] on span "Segments" at bounding box center [557, 38] width 46 height 14
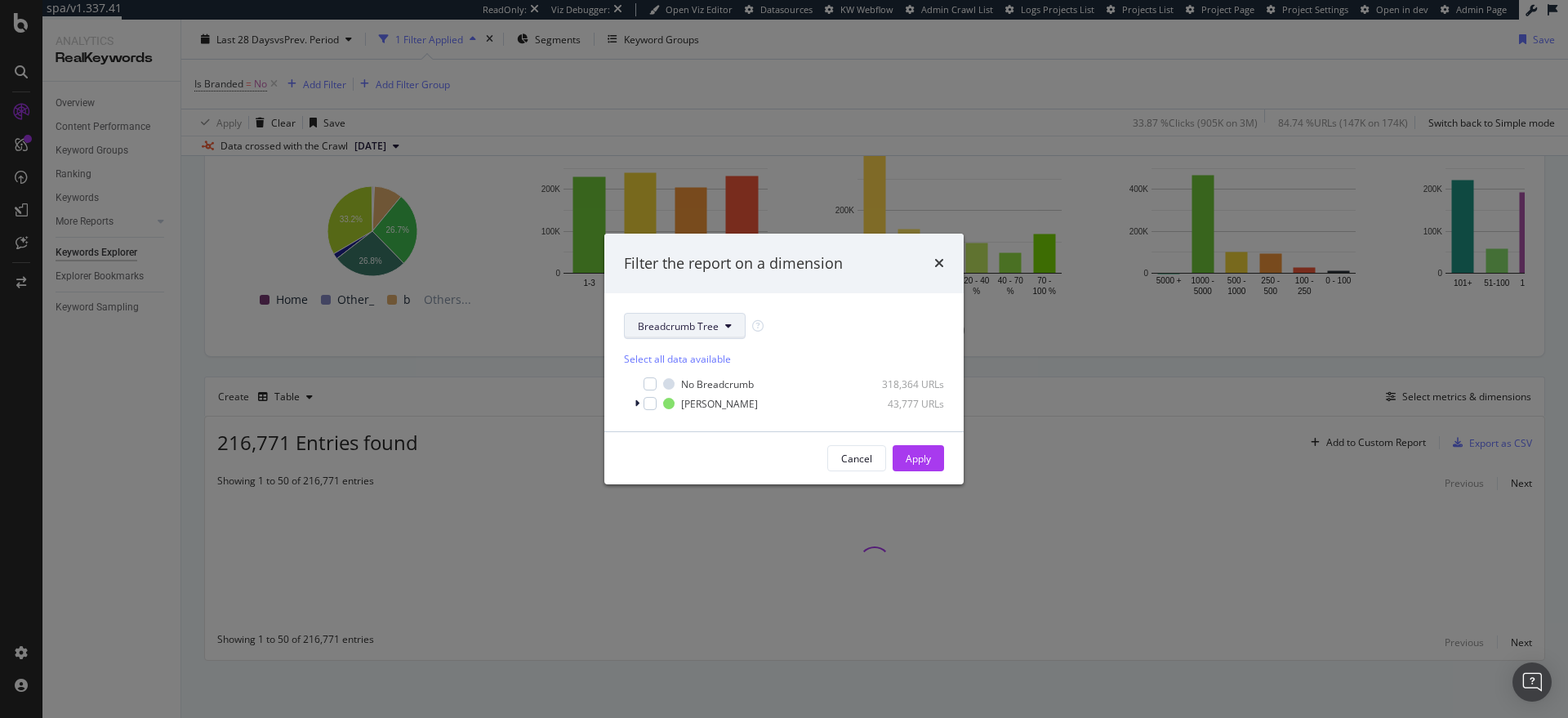
click at [733, 321] on button "Breadcrumb Tree" at bounding box center [684, 326] width 122 height 26
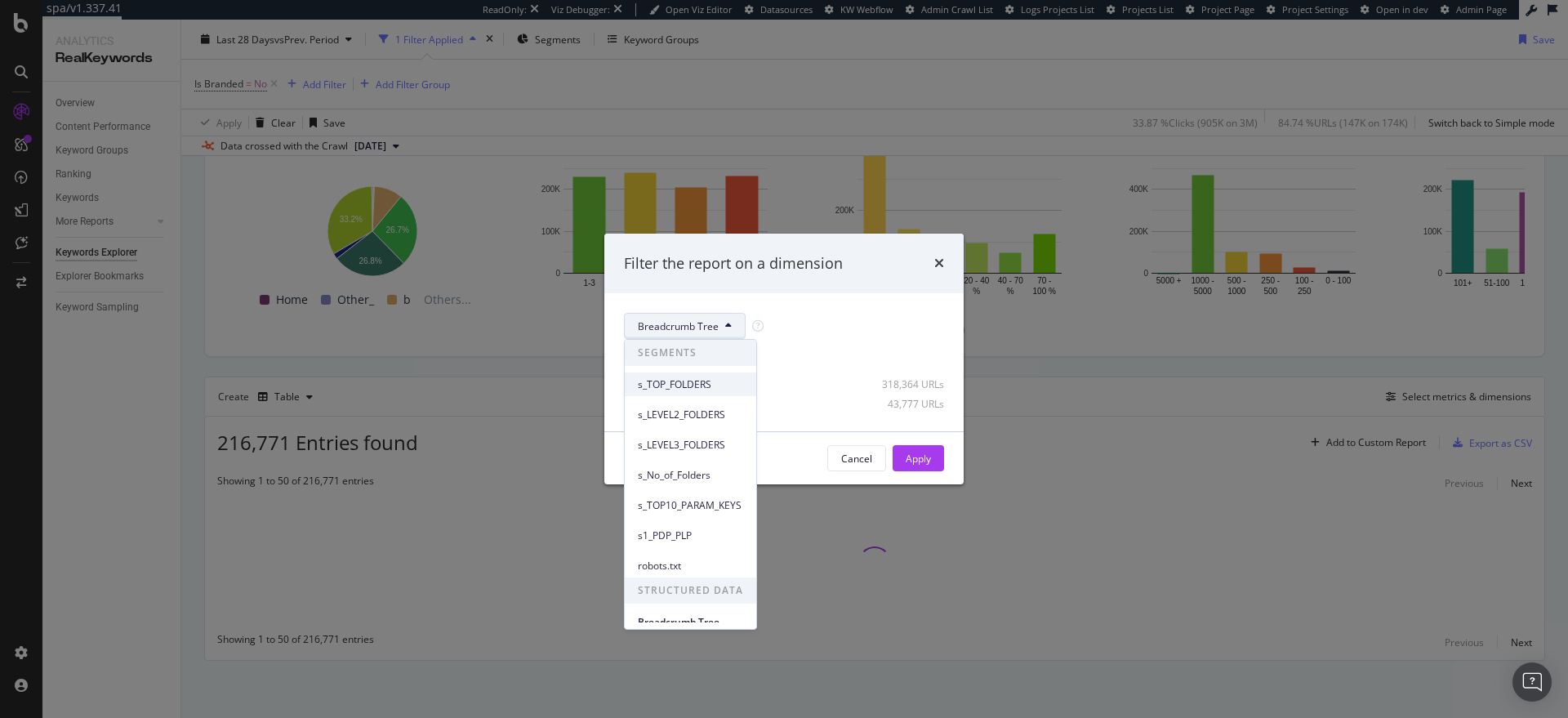
click at [690, 378] on span "s_TOP_FOLDERS" at bounding box center [689, 385] width 105 height 15
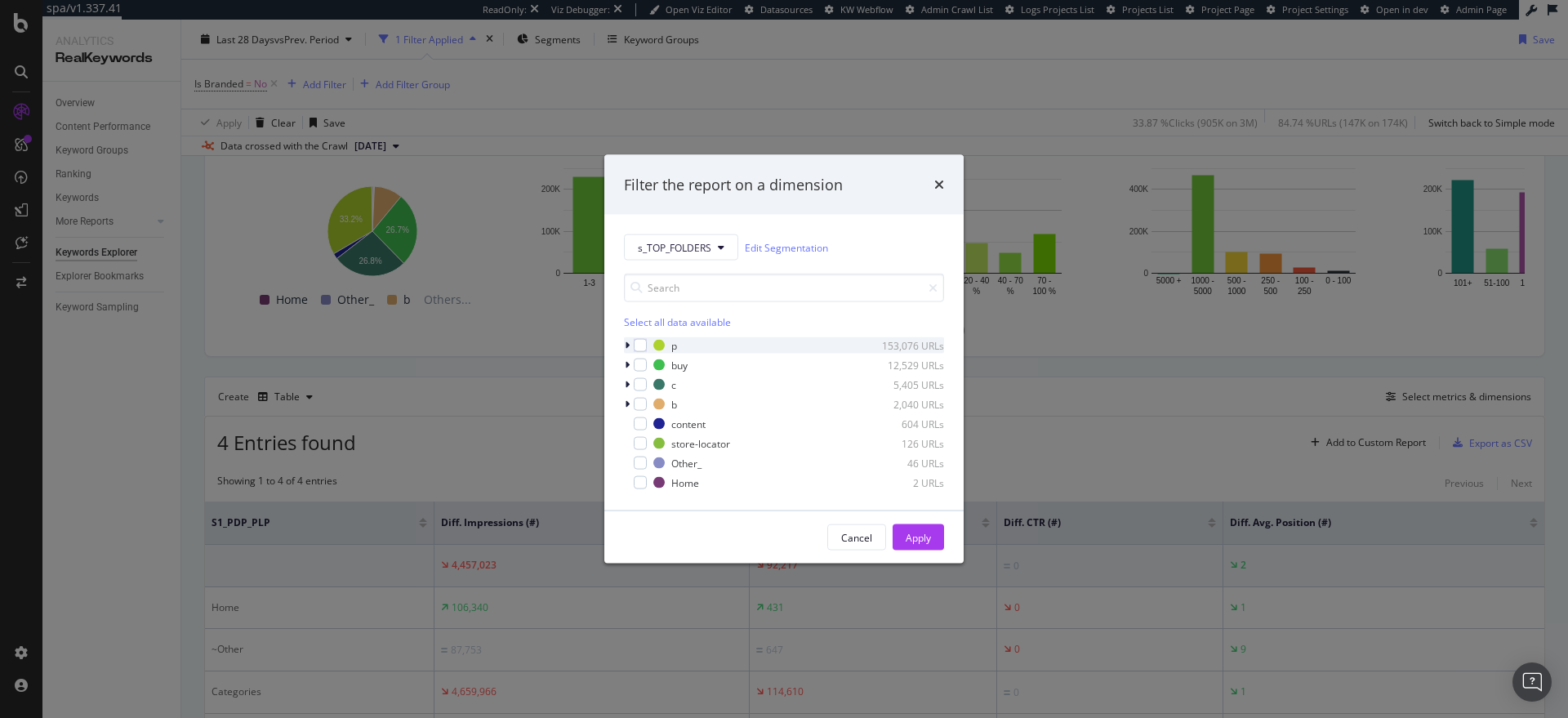
click at [628, 343] on icon "modal" at bounding box center [627, 345] width 5 height 10
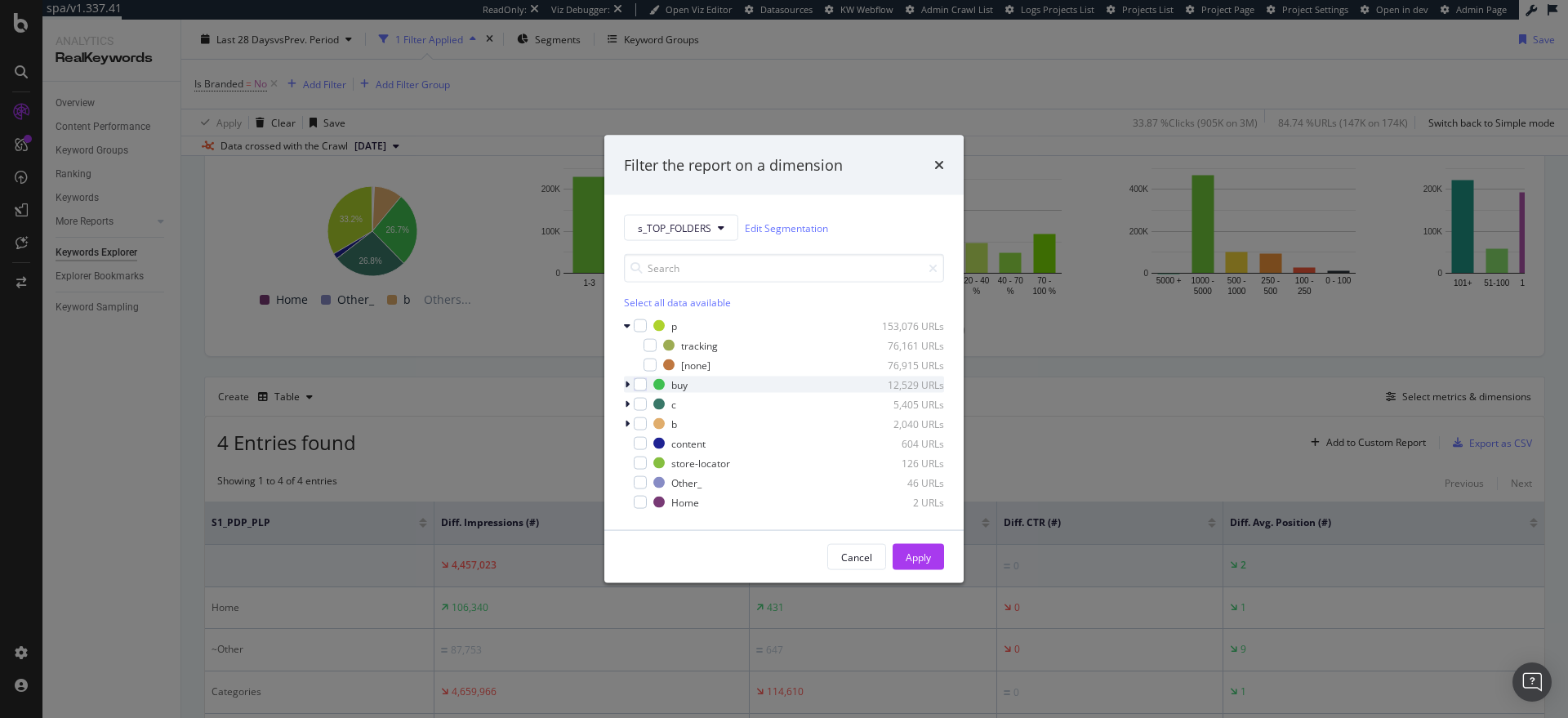
click at [630, 382] on div "modal" at bounding box center [629, 385] width 10 height 17
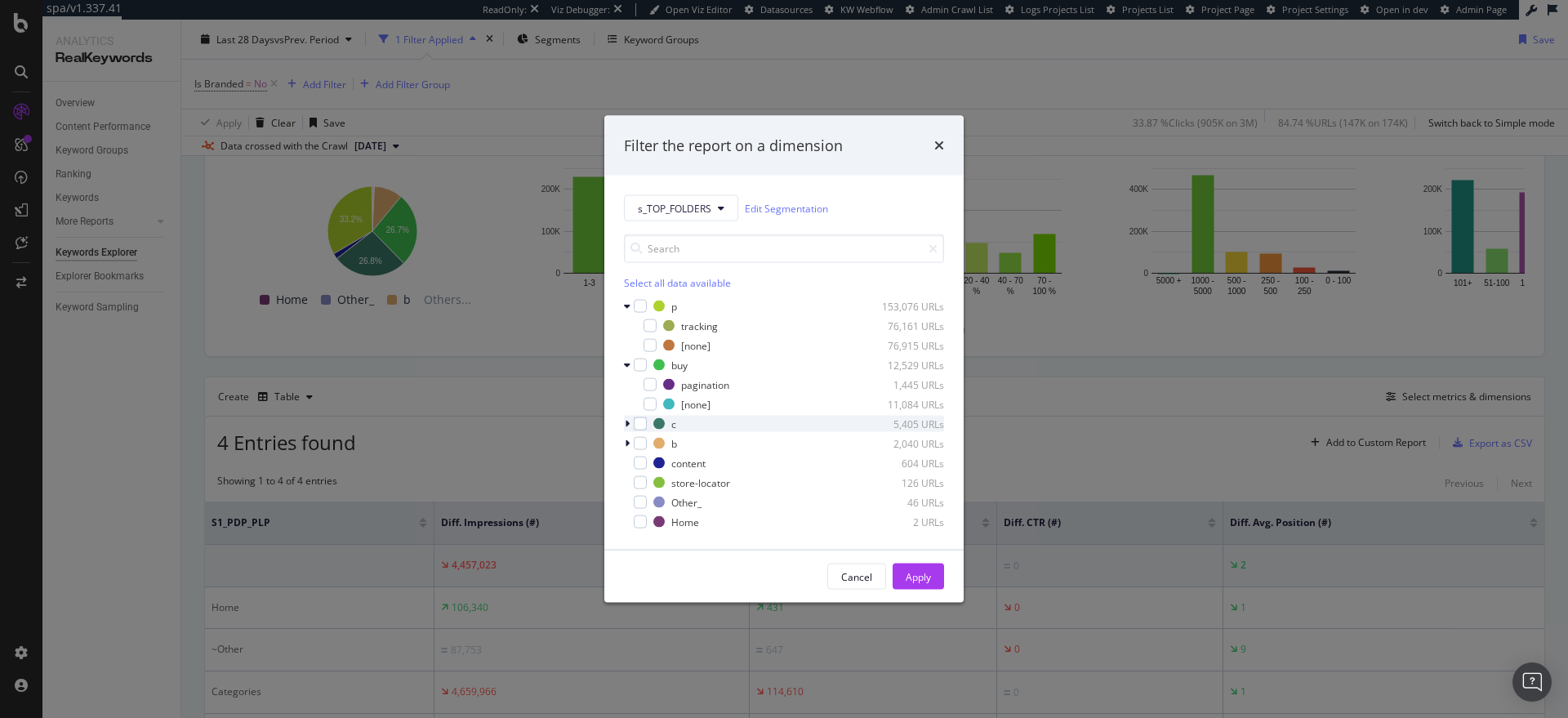
click at [625, 423] on icon "modal" at bounding box center [627, 424] width 5 height 10
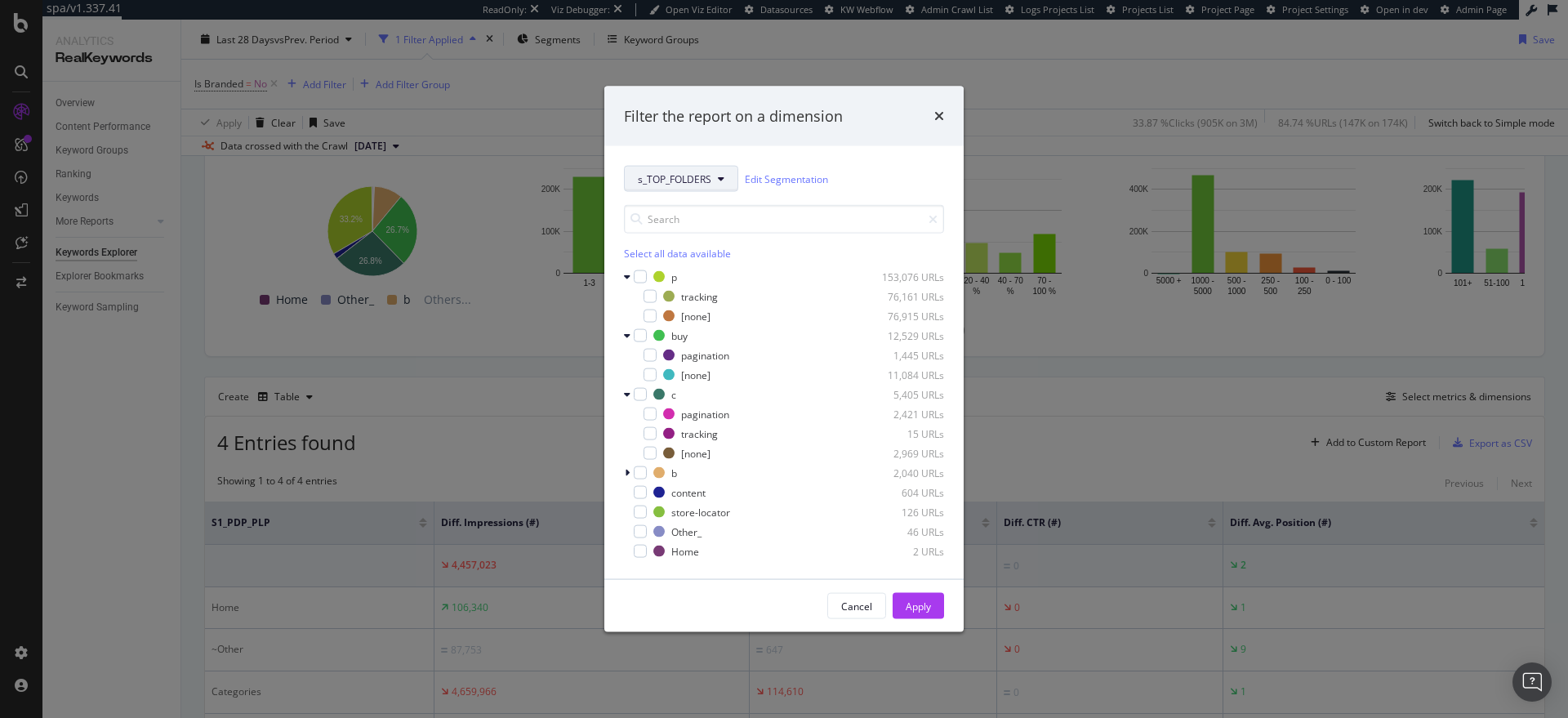
click at [708, 182] on span "s_TOP_FOLDERS" at bounding box center [674, 179] width 74 height 14
click at [693, 265] on span "s_LEVEL2_FOLDERS" at bounding box center [689, 268] width 105 height 15
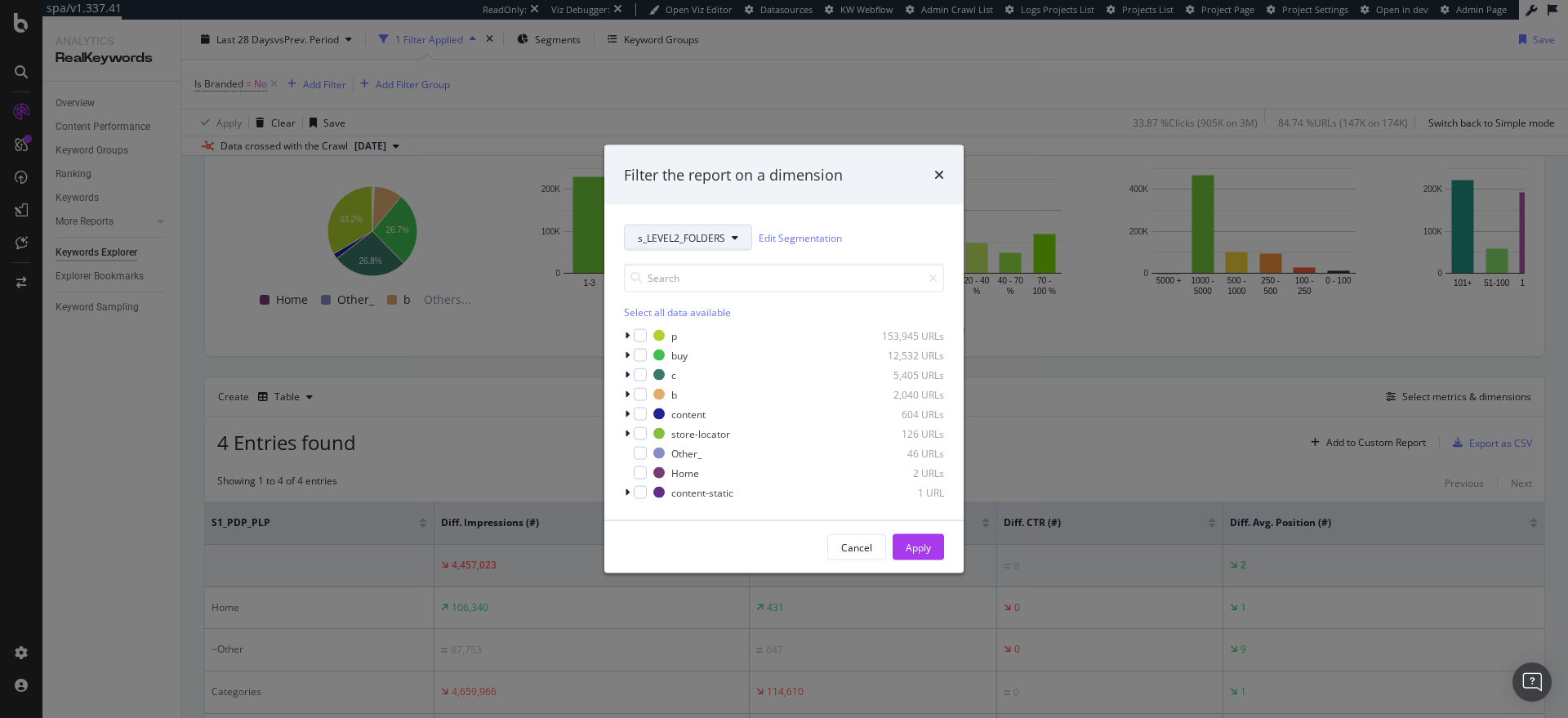
click at [710, 232] on span "s_LEVEL2_FOLDERS" at bounding box center [681, 237] width 87 height 14
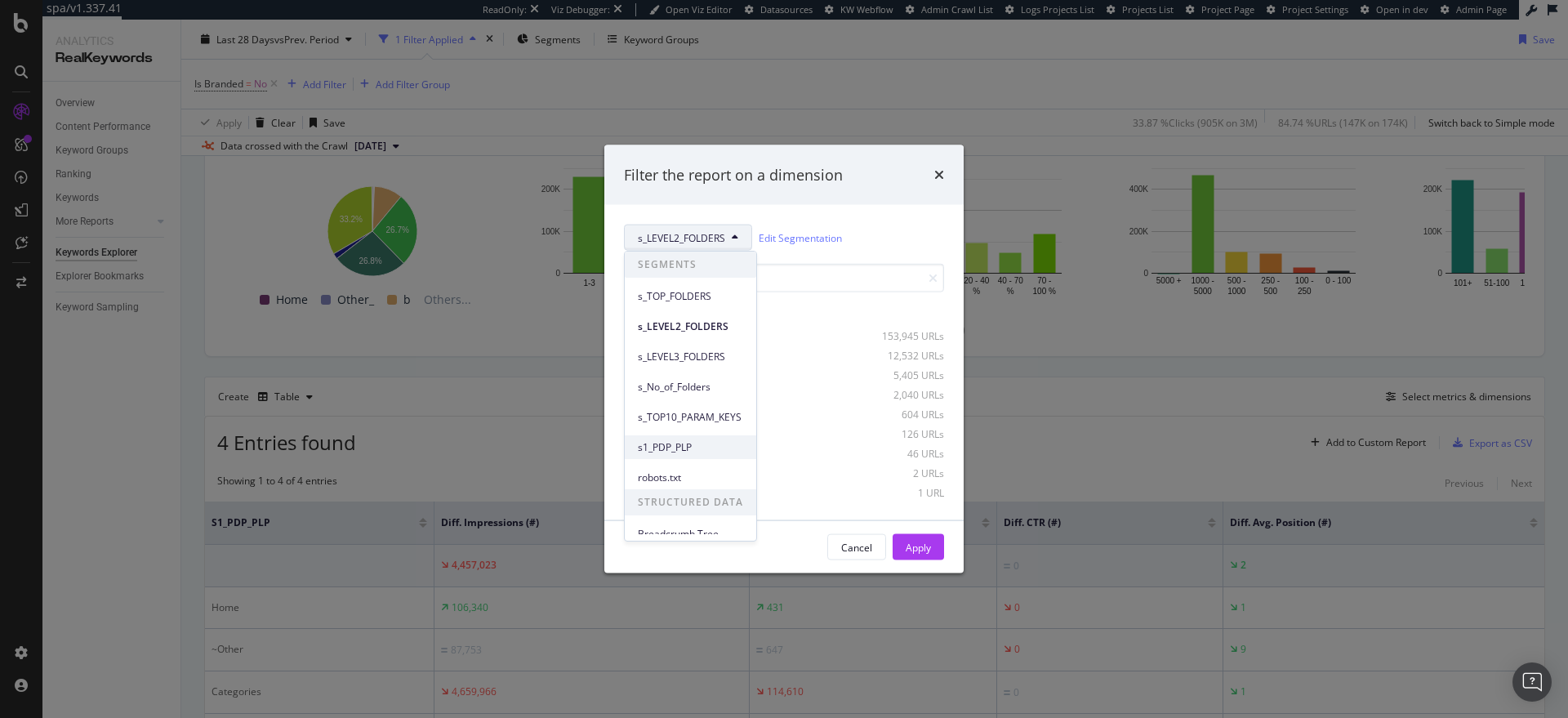
click at [697, 440] on span "s1_PDP_PLP" at bounding box center [689, 447] width 105 height 15
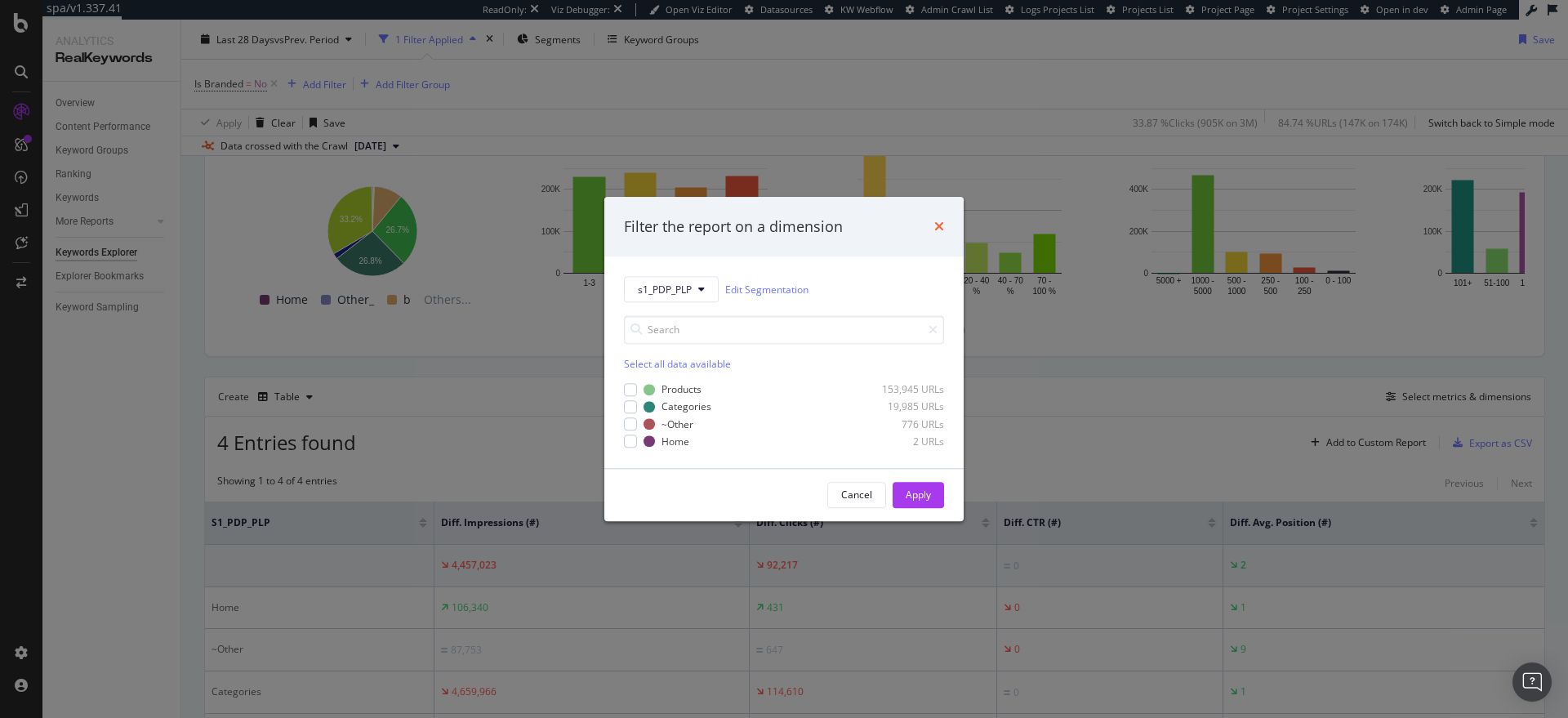
click at [939, 228] on icon "times" at bounding box center [939, 227] width 10 height 13
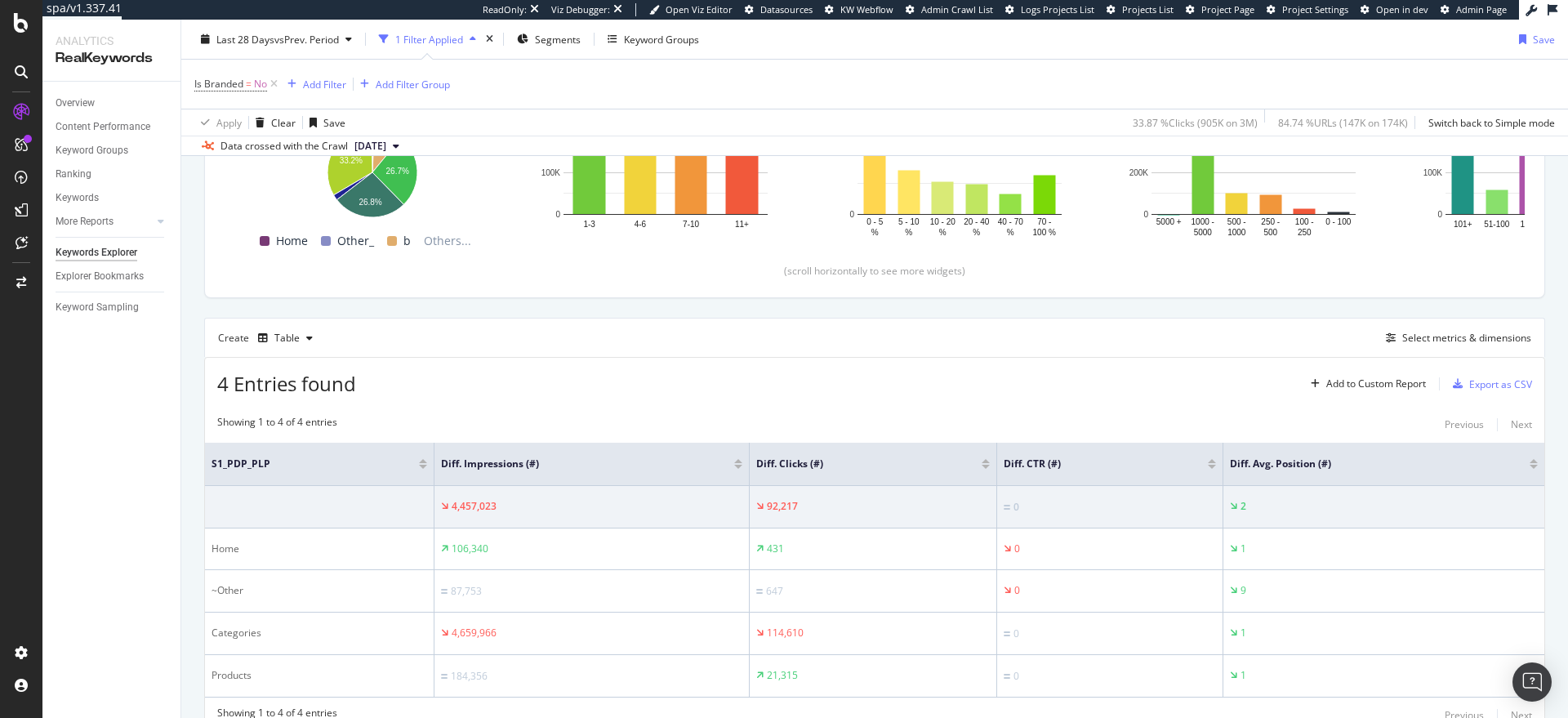
scroll to position [360, 0]
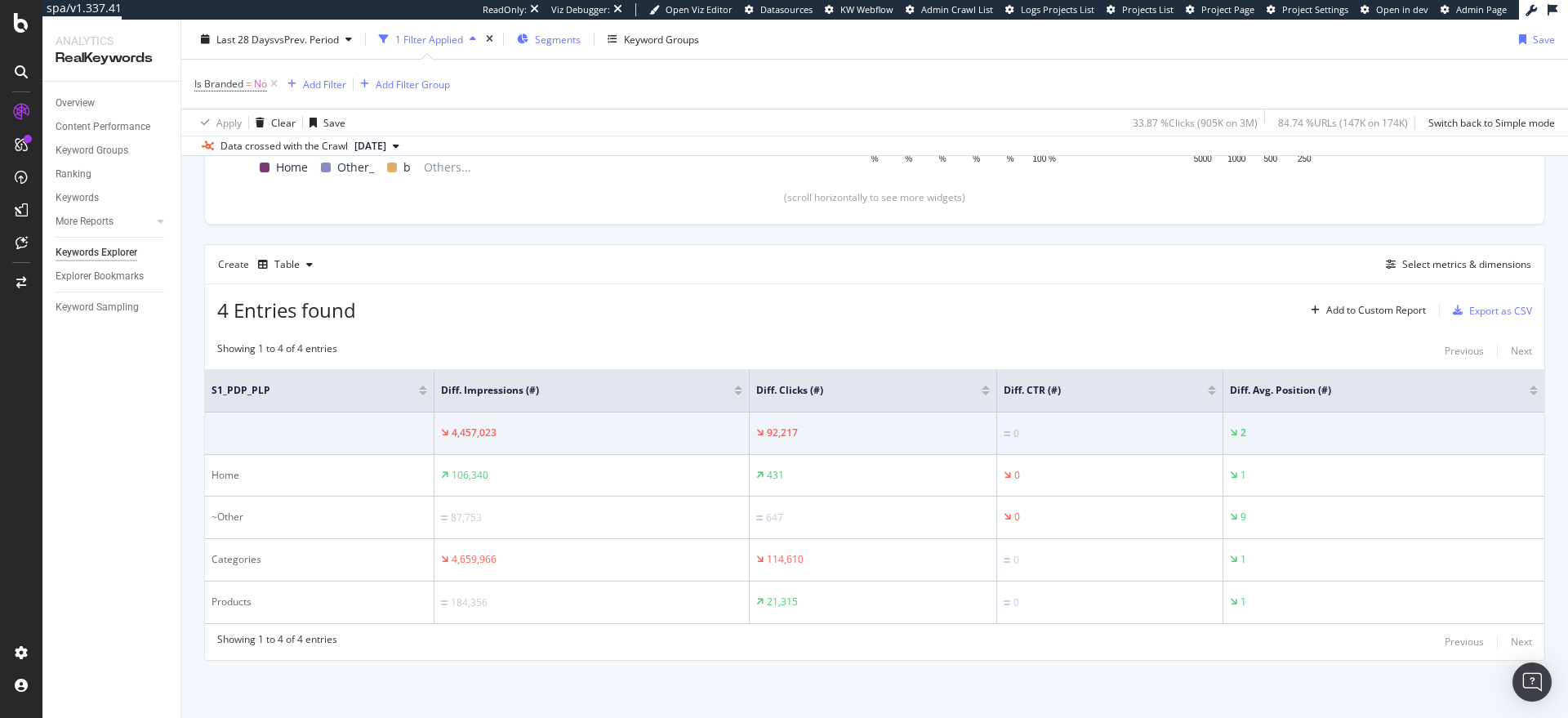
click at [542, 41] on span "Segments" at bounding box center [557, 38] width 46 height 14
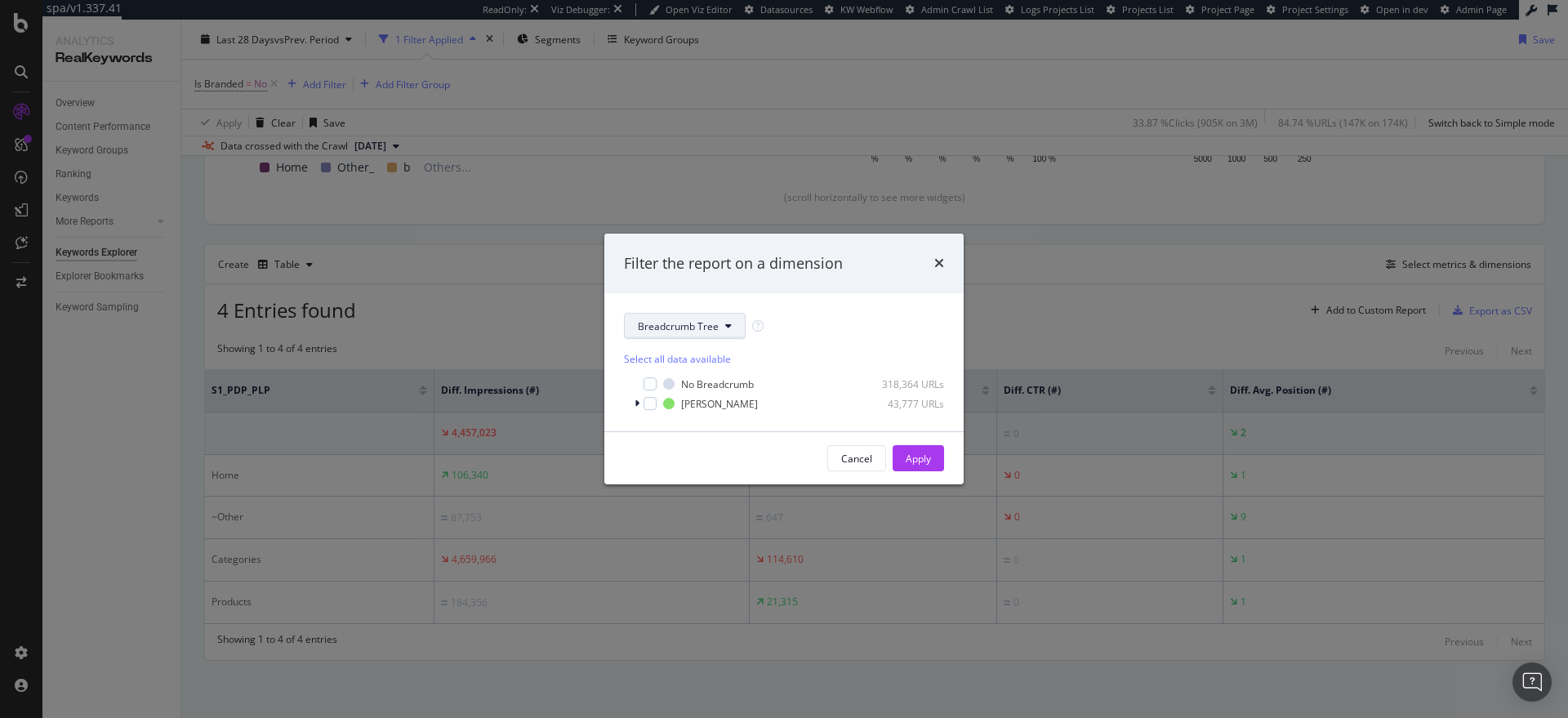
click at [678, 333] on button "Breadcrumb Tree" at bounding box center [684, 326] width 122 height 26
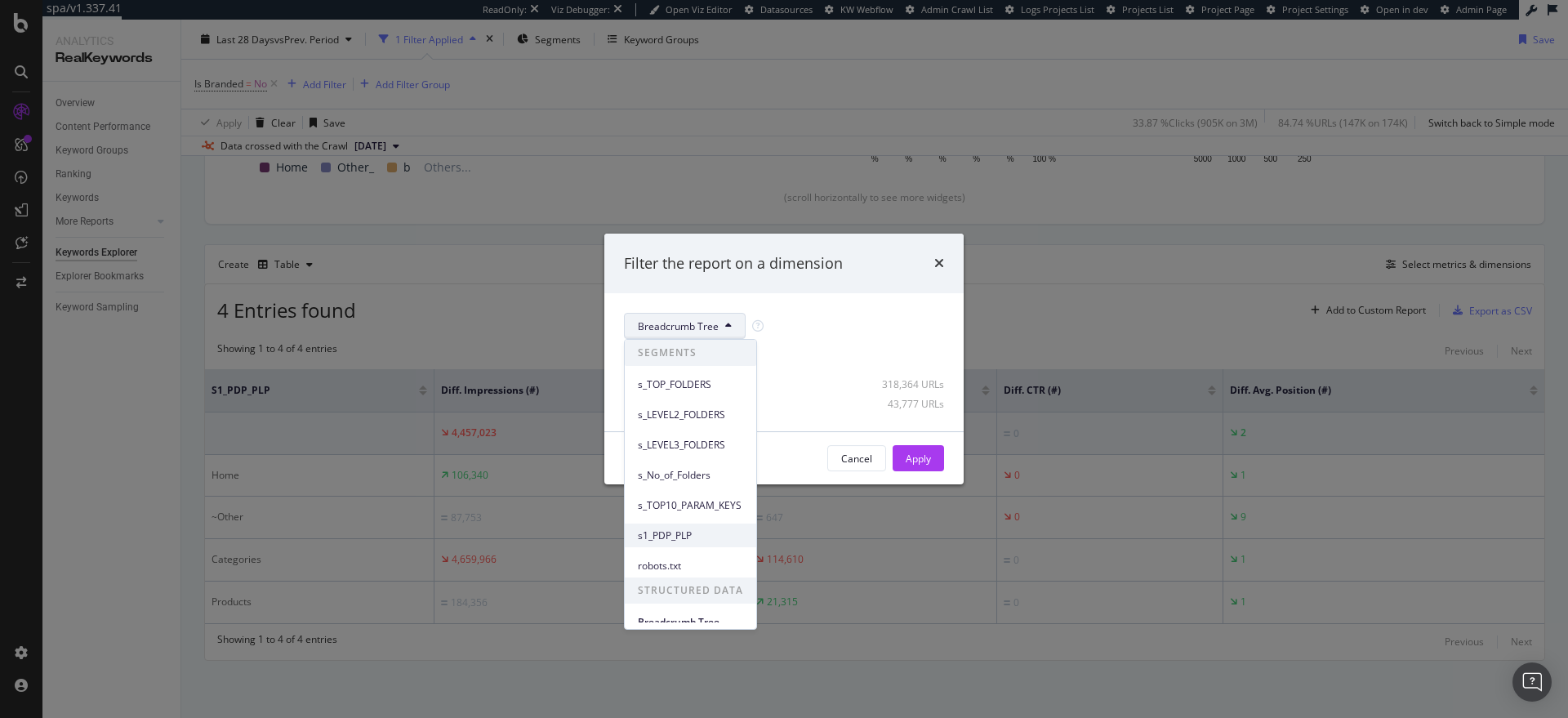
click at [681, 524] on div "s1_PDP_PLP" at bounding box center [690, 536] width 131 height 24
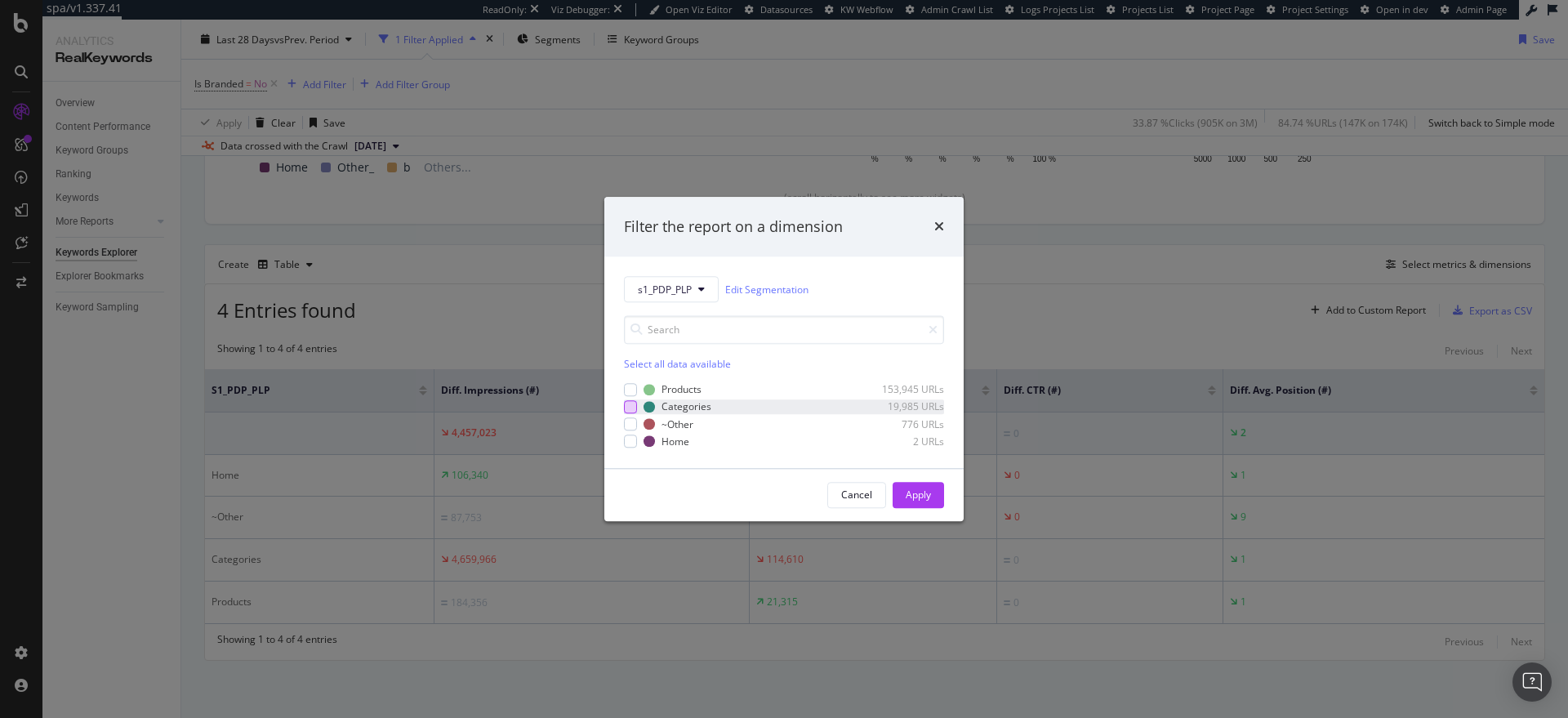
click at [628, 402] on div "modal" at bounding box center [630, 406] width 13 height 13
click at [912, 486] on div "Apply" at bounding box center [918, 494] width 25 height 25
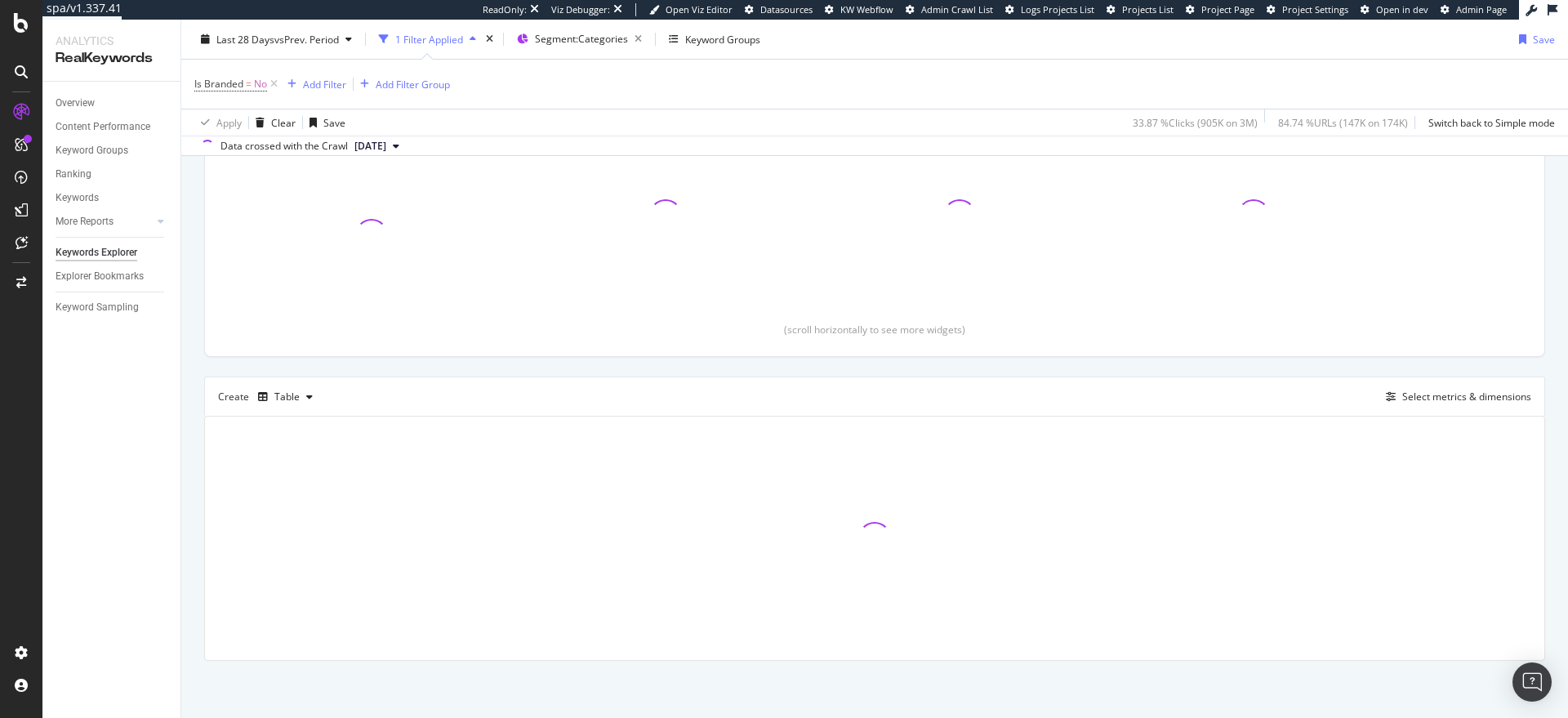
scroll to position [228, 0]
click at [1429, 389] on div "Select metrics & dimensions" at bounding box center [1467, 396] width 129 height 14
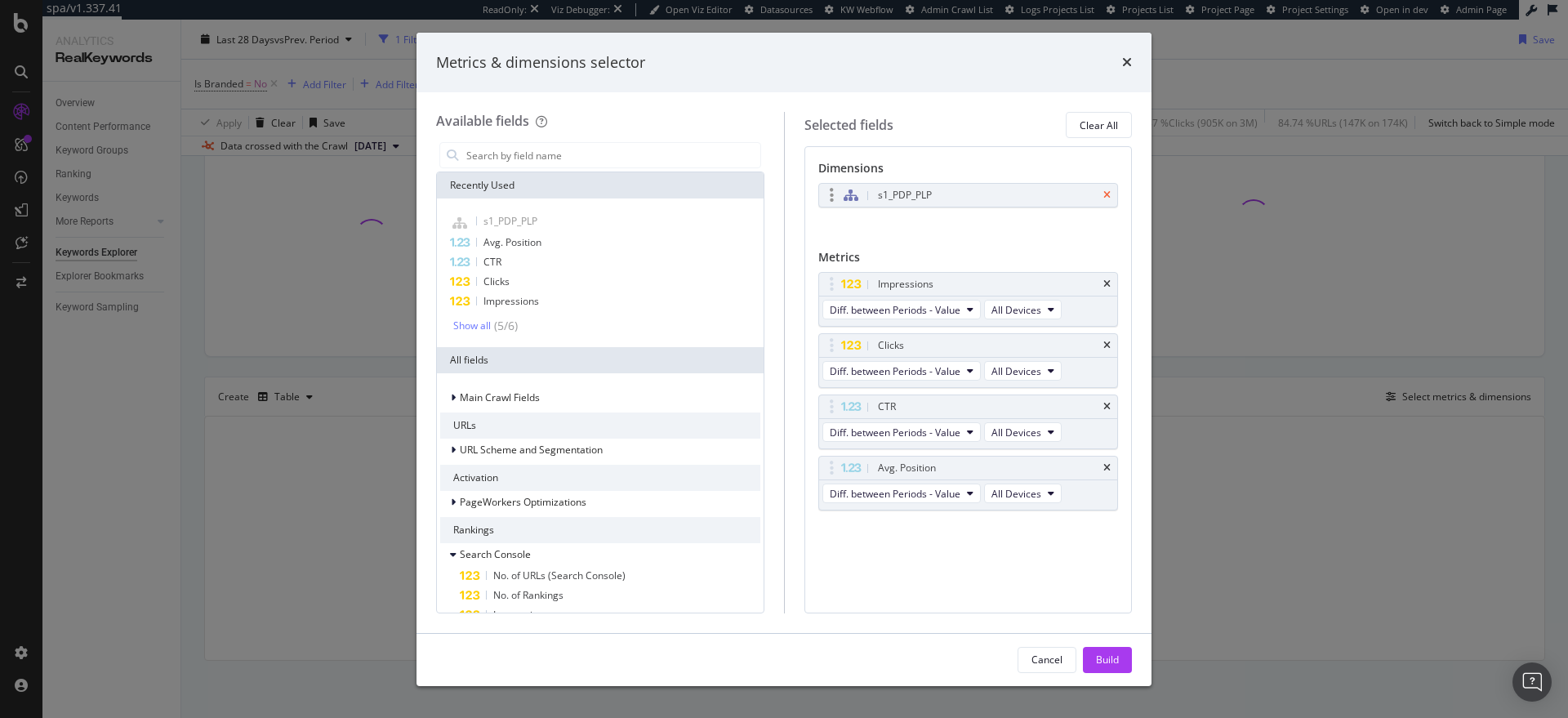
click at [1106, 196] on icon "times" at bounding box center [1106, 195] width 7 height 10
click at [567, 162] on input "modal" at bounding box center [612, 155] width 295 height 25
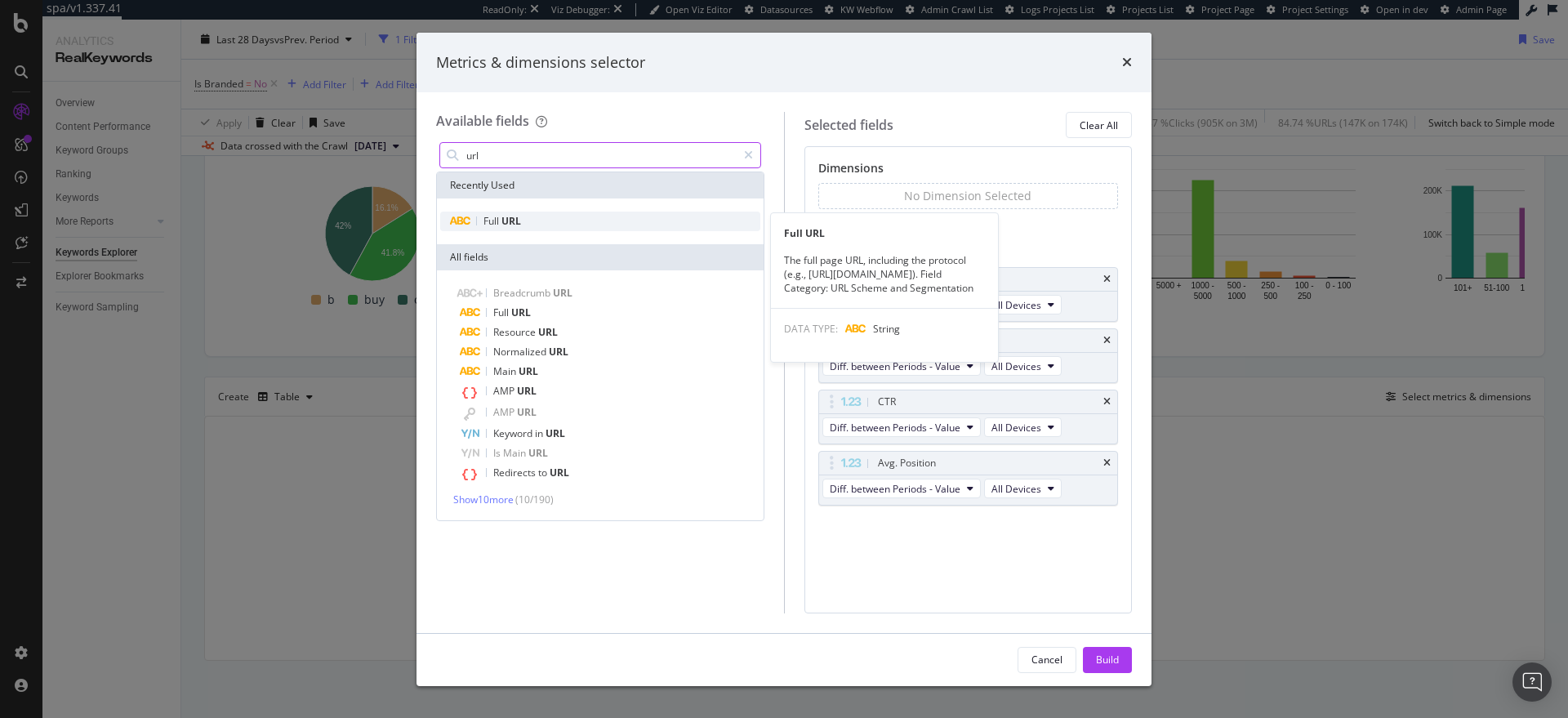
type input "url"
click at [567, 222] on div "Full URL" at bounding box center [600, 222] width 320 height 20
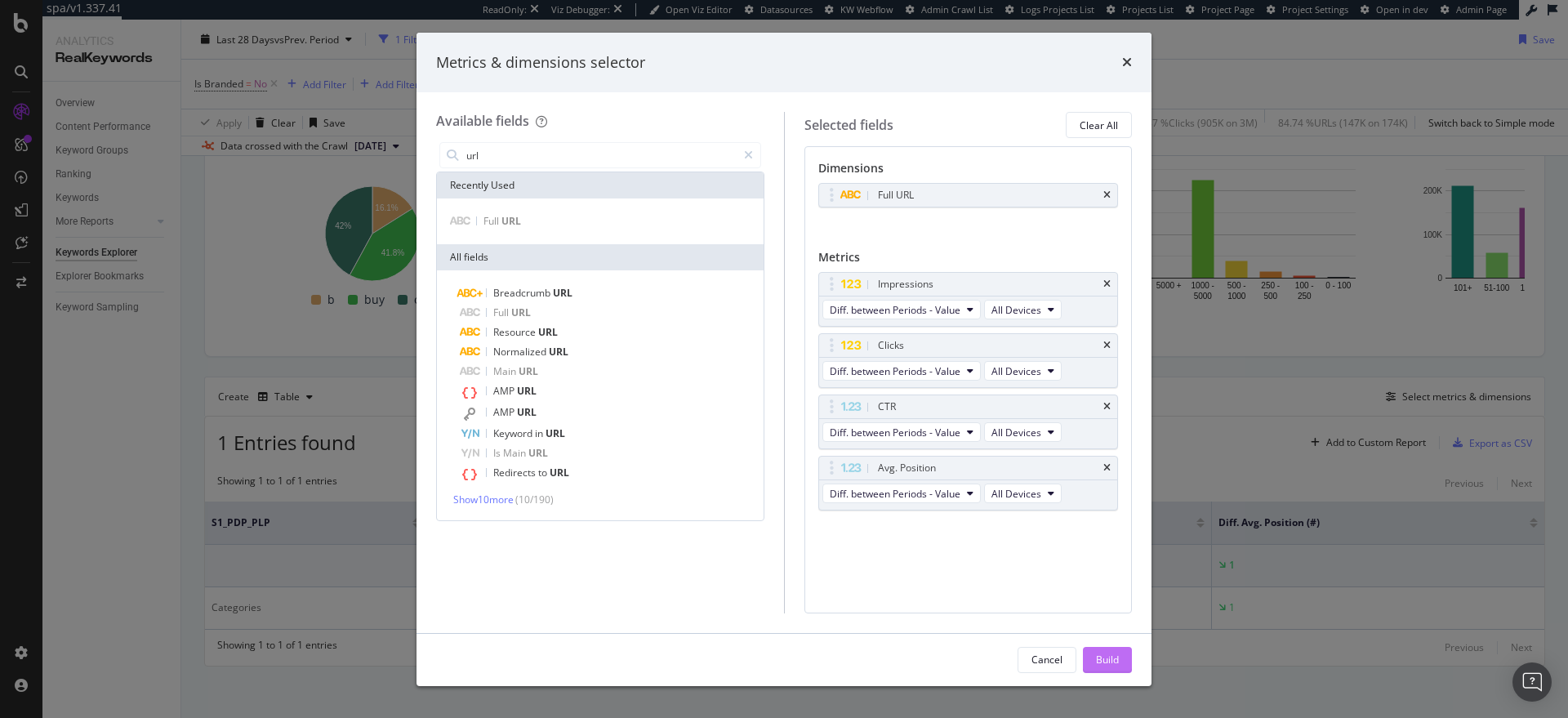
click at [1104, 655] on div "Build" at bounding box center [1106, 659] width 23 height 14
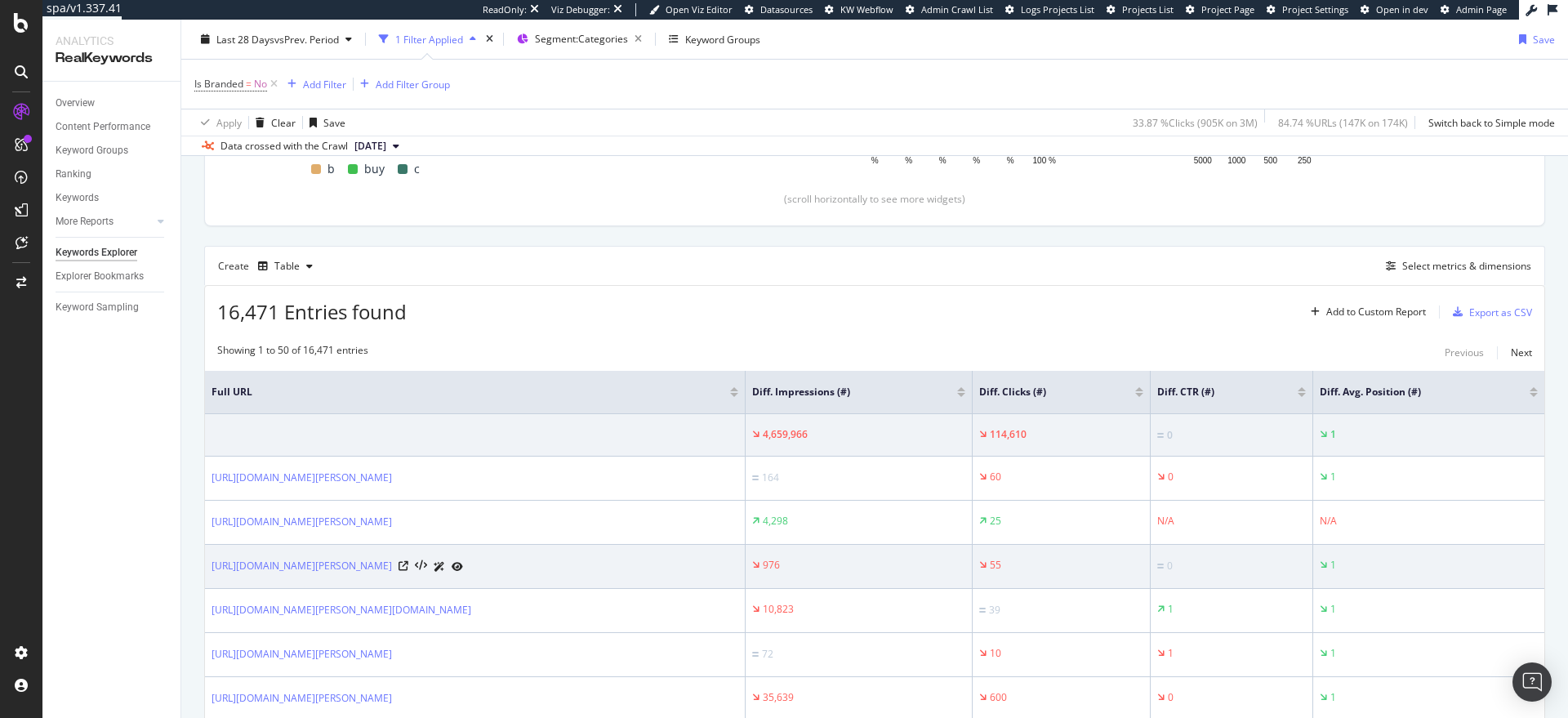
scroll to position [362, 0]
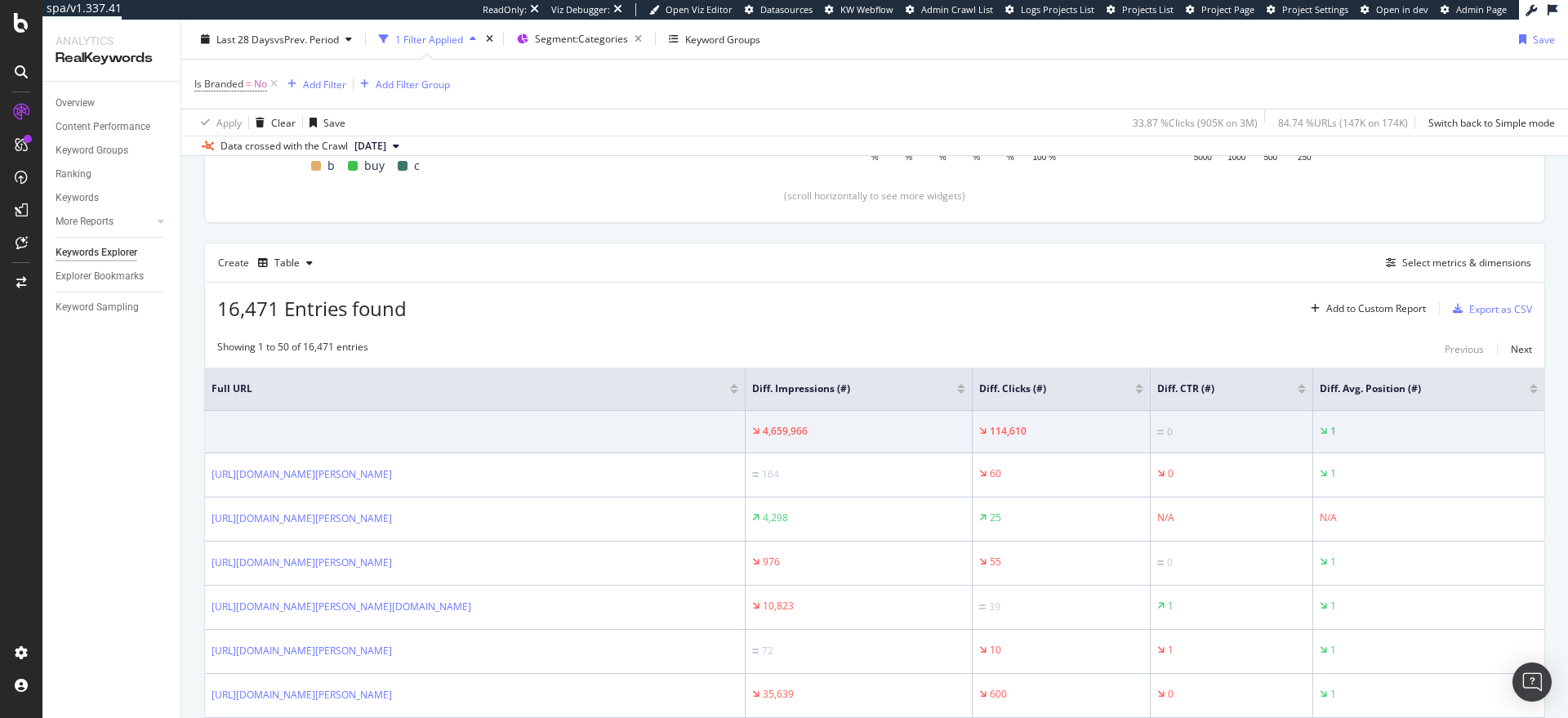
click at [1143, 393] on div at bounding box center [1138, 391] width 8 height 4
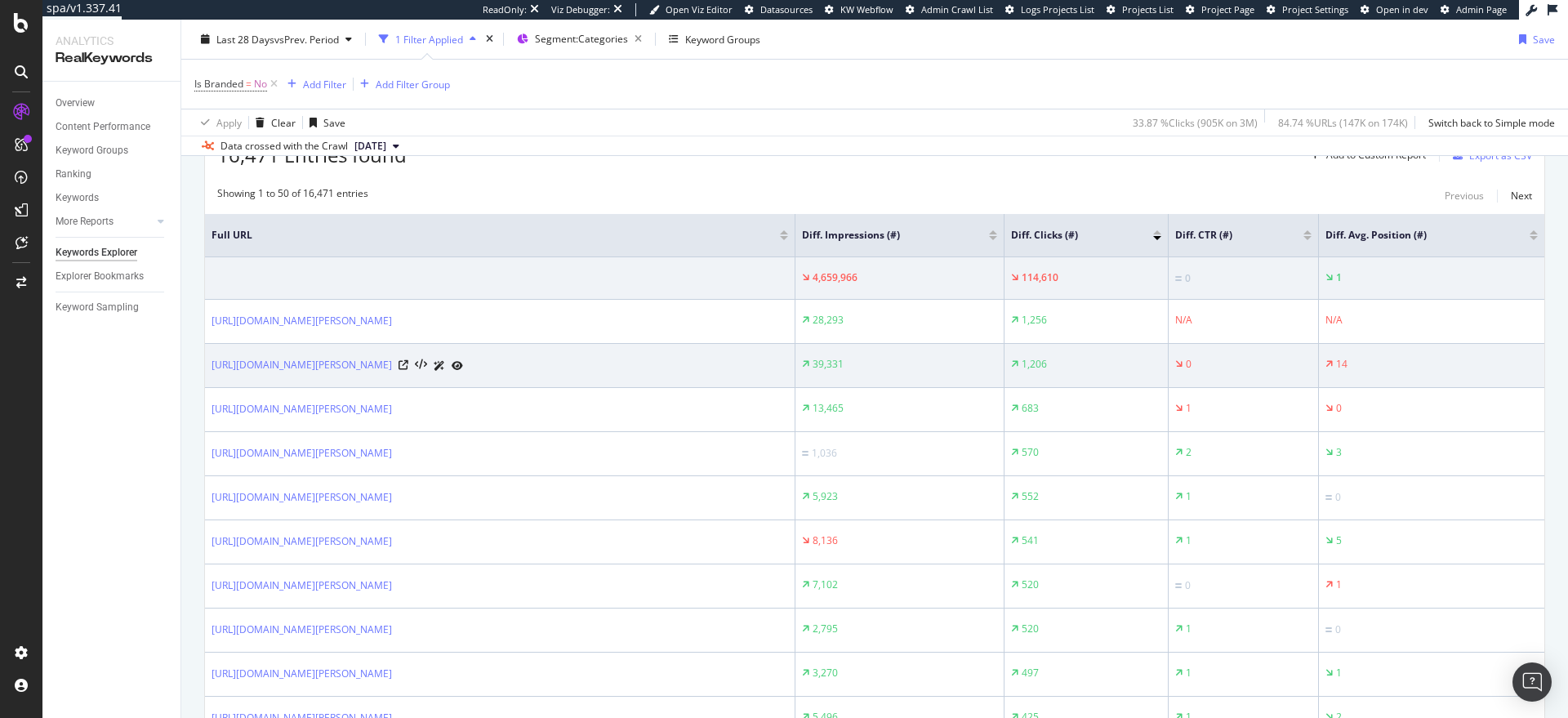
scroll to position [516, 0]
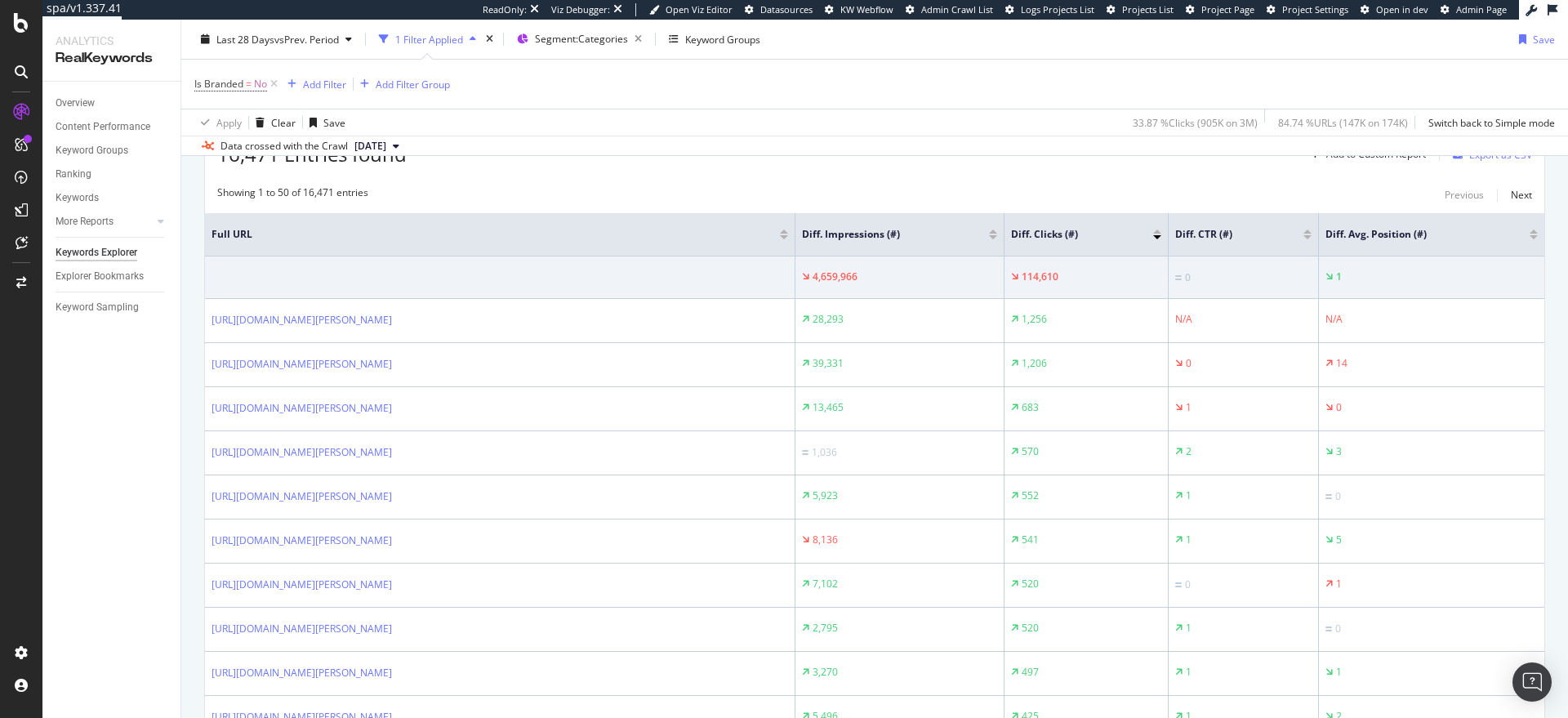
click at [1158, 230] on div at bounding box center [1157, 231] width 8 height 4
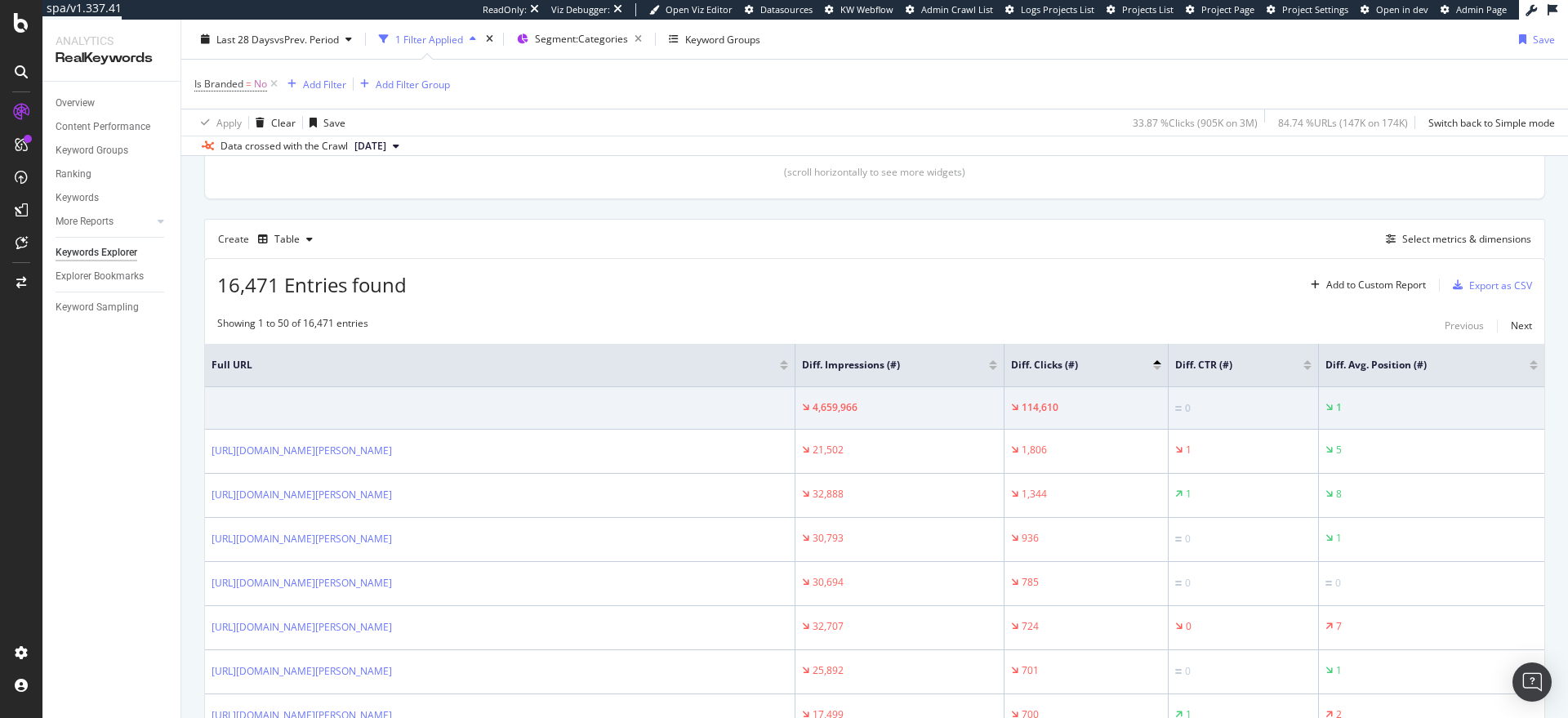
scroll to position [384, 0]
click at [1428, 239] on div "Select metrics & dimensions" at bounding box center [1467, 240] width 129 height 14
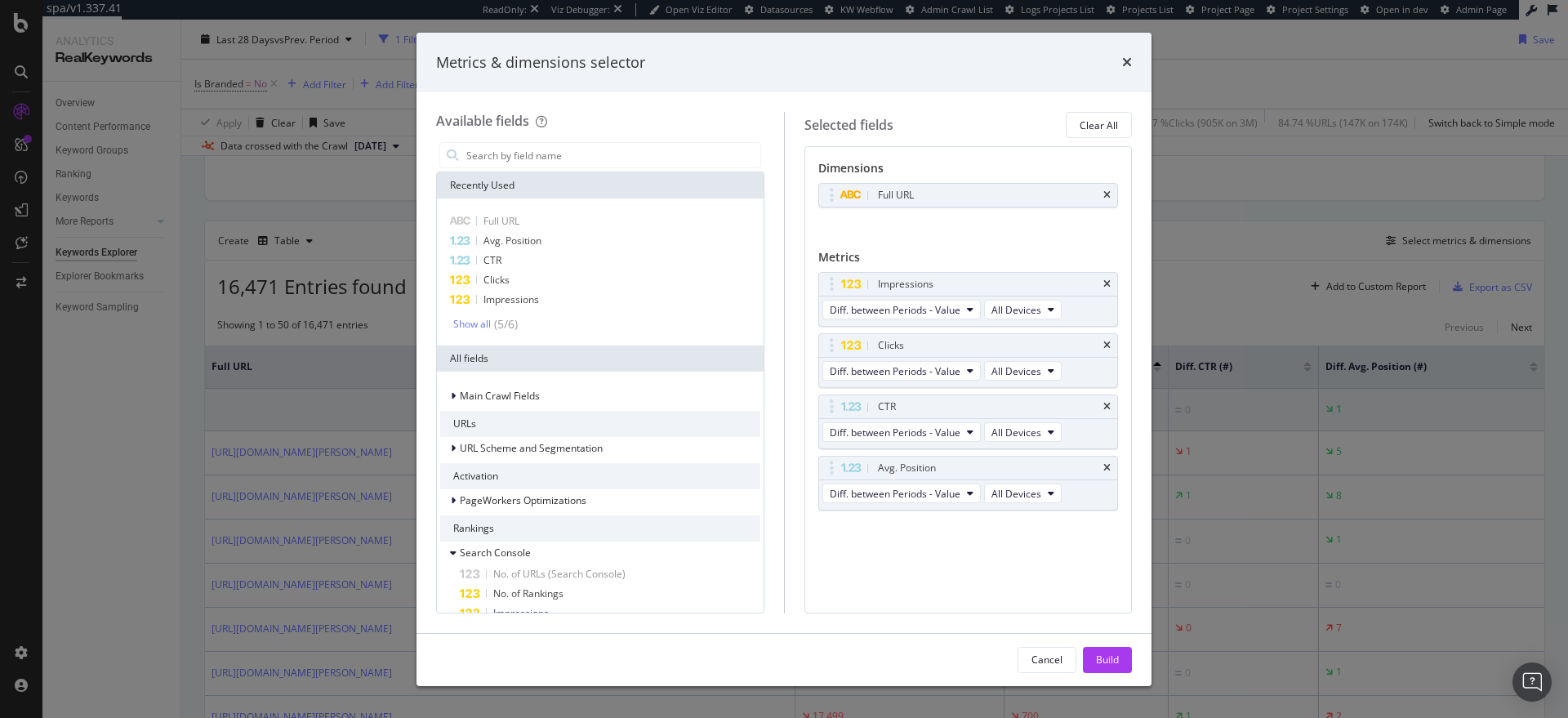
click at [1197, 279] on div "Metrics & dimensions selector Available fields Recently Used Full URL Avg. Posi…" at bounding box center [784, 359] width 1568 height 718
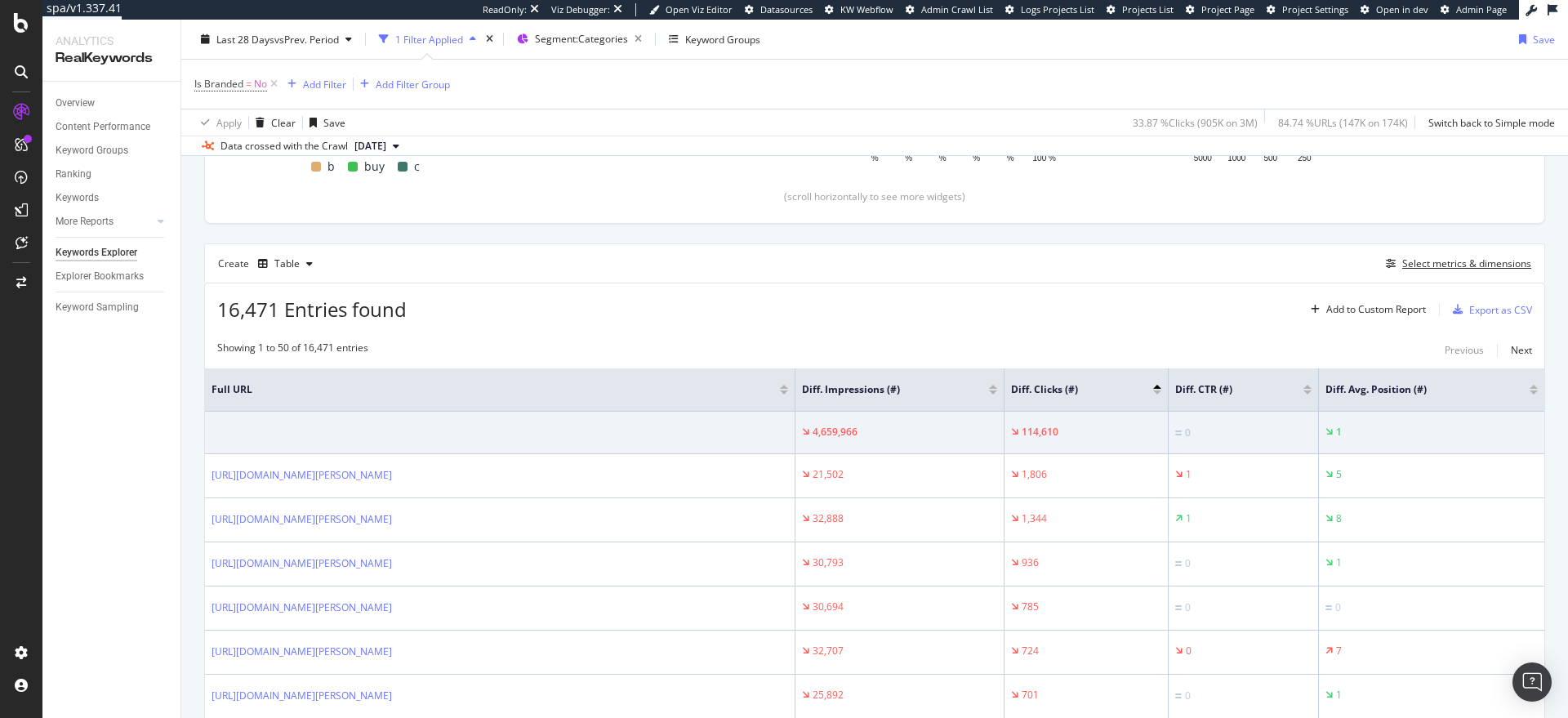
scroll to position [362, 0]
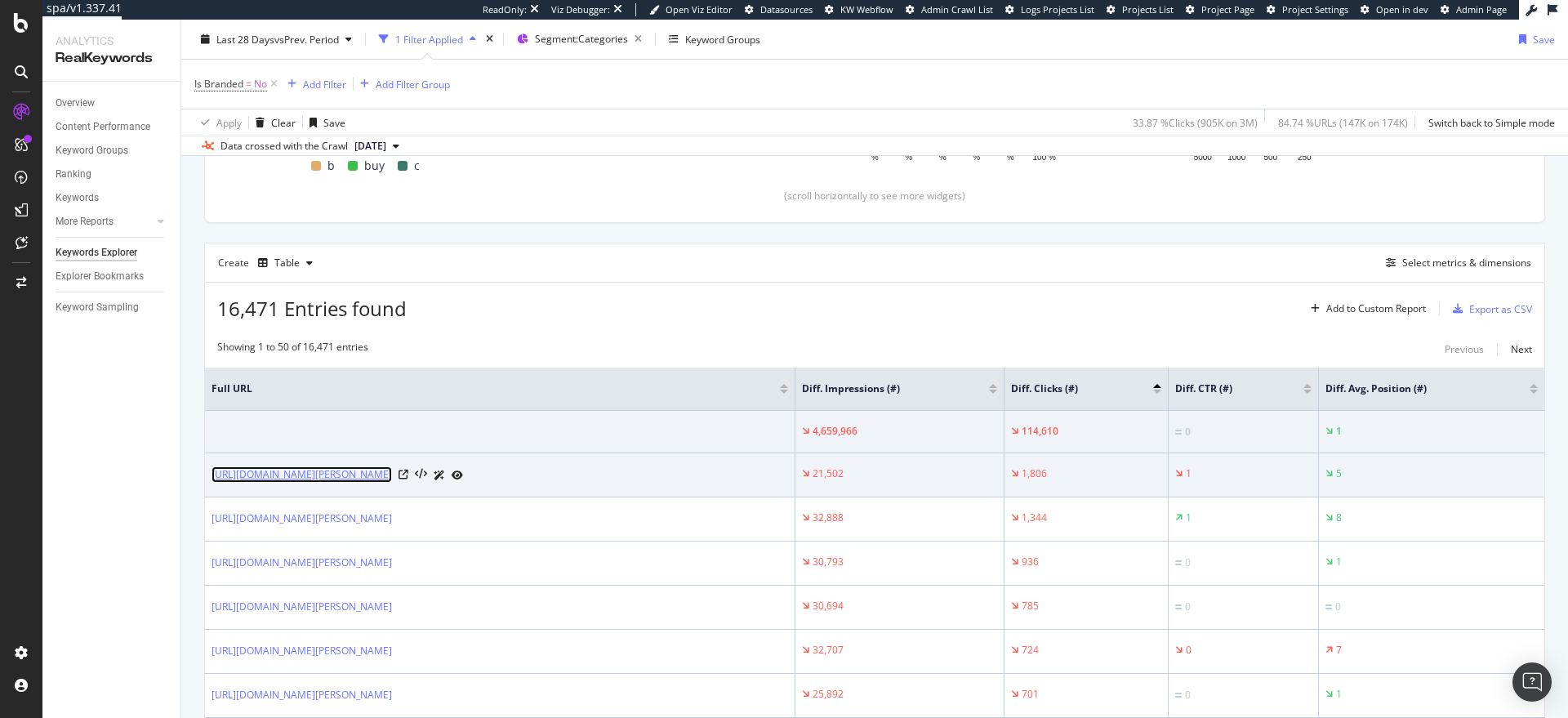
copy link "https://www.myer.com.au/c/women/womens-plus-size"
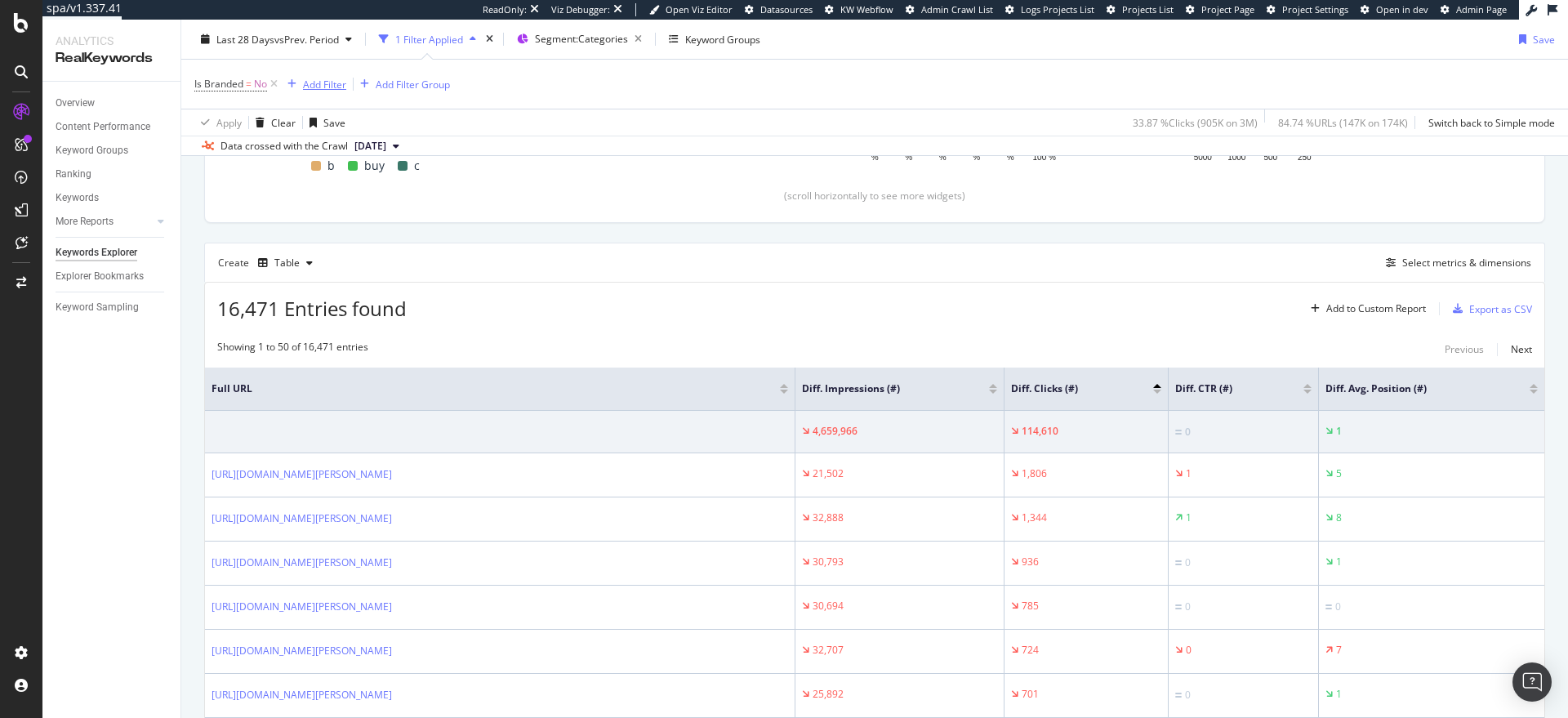
click at [324, 84] on div "Add Filter" at bounding box center [325, 83] width 43 height 14
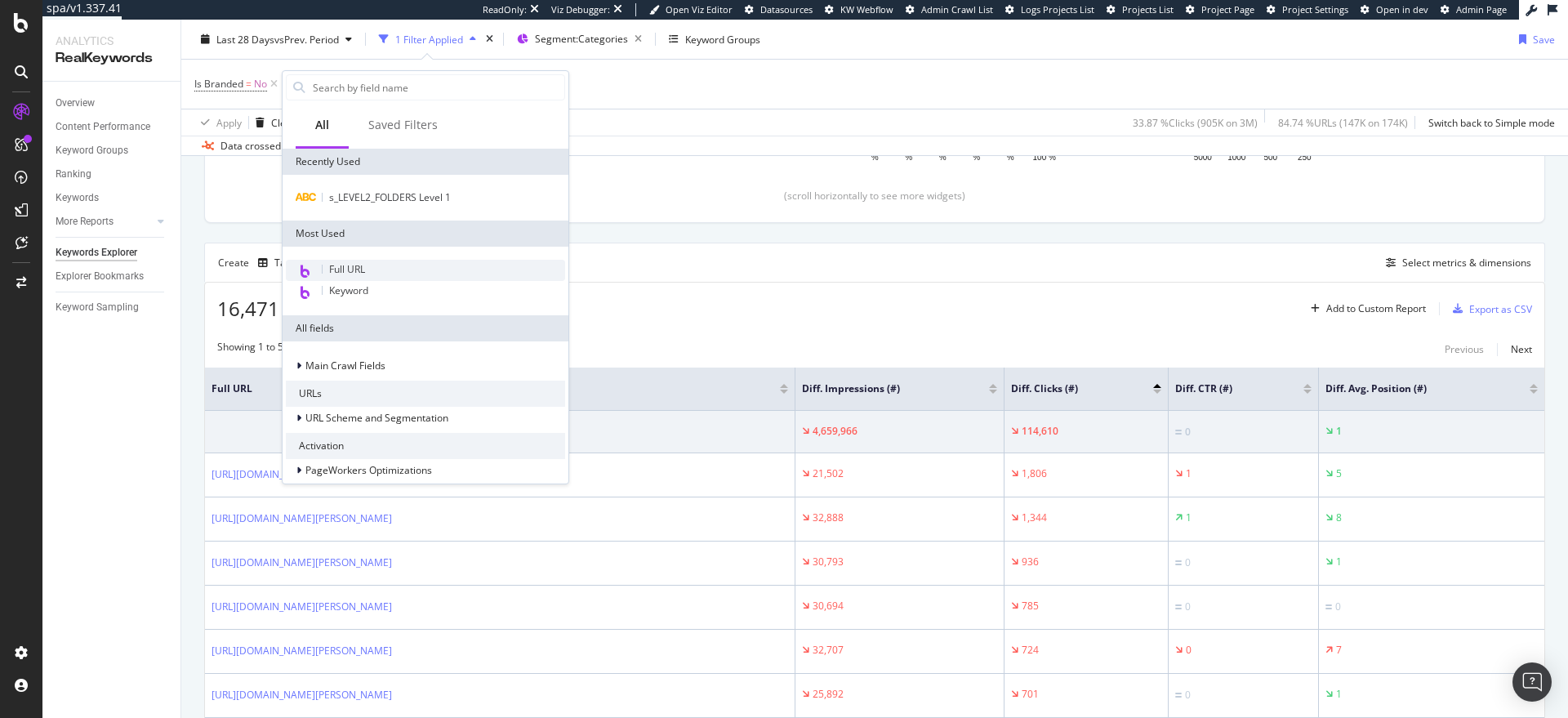
click at [345, 260] on div "Full URL" at bounding box center [425, 271] width 279 height 22
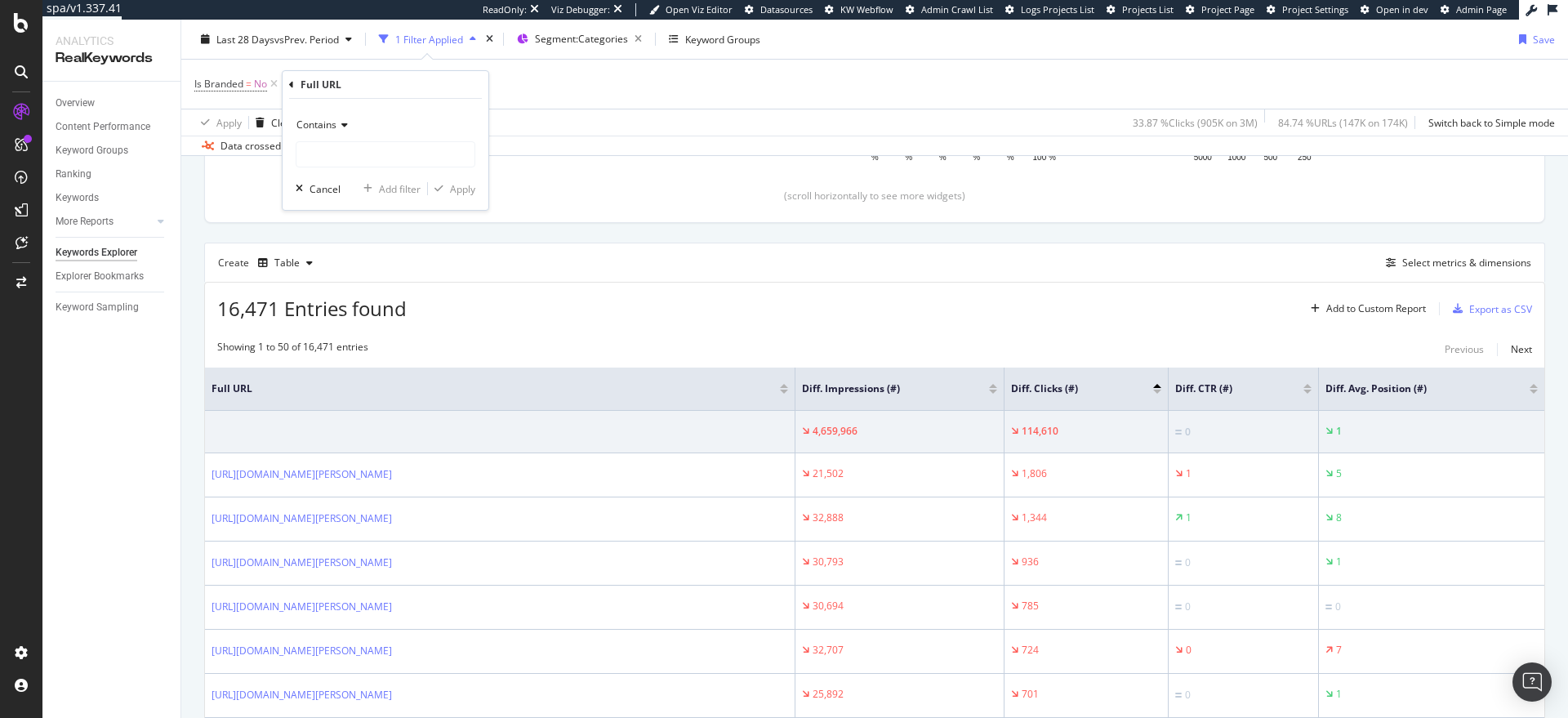
click at [341, 125] on icon at bounding box center [342, 125] width 12 height 10
click at [516, 92] on div "Is Branded = No Add Filter Add Filter Group" at bounding box center [874, 84] width 1360 height 49
click at [438, 81] on icon at bounding box center [436, 83] width 14 height 17
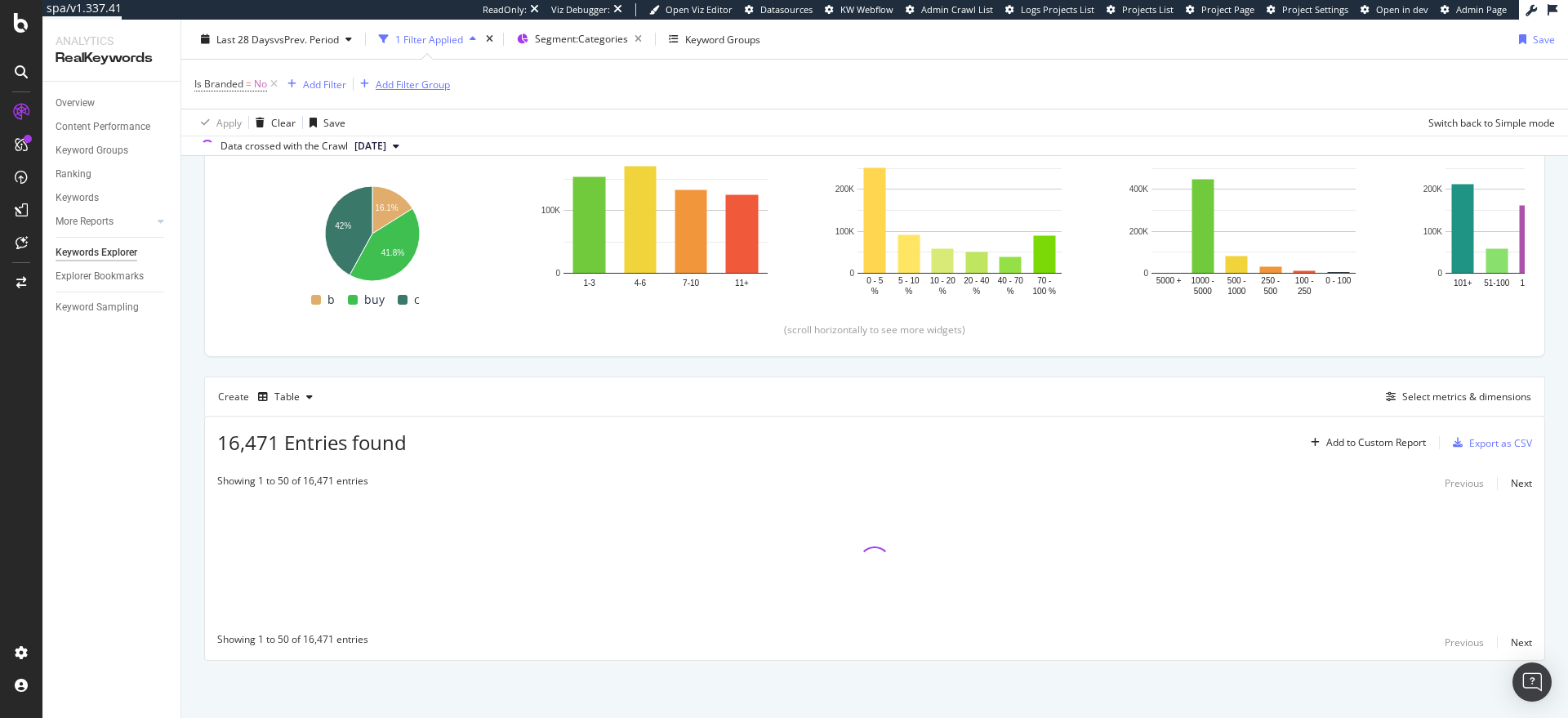
click at [435, 84] on div "Add Filter Group" at bounding box center [413, 83] width 75 height 14
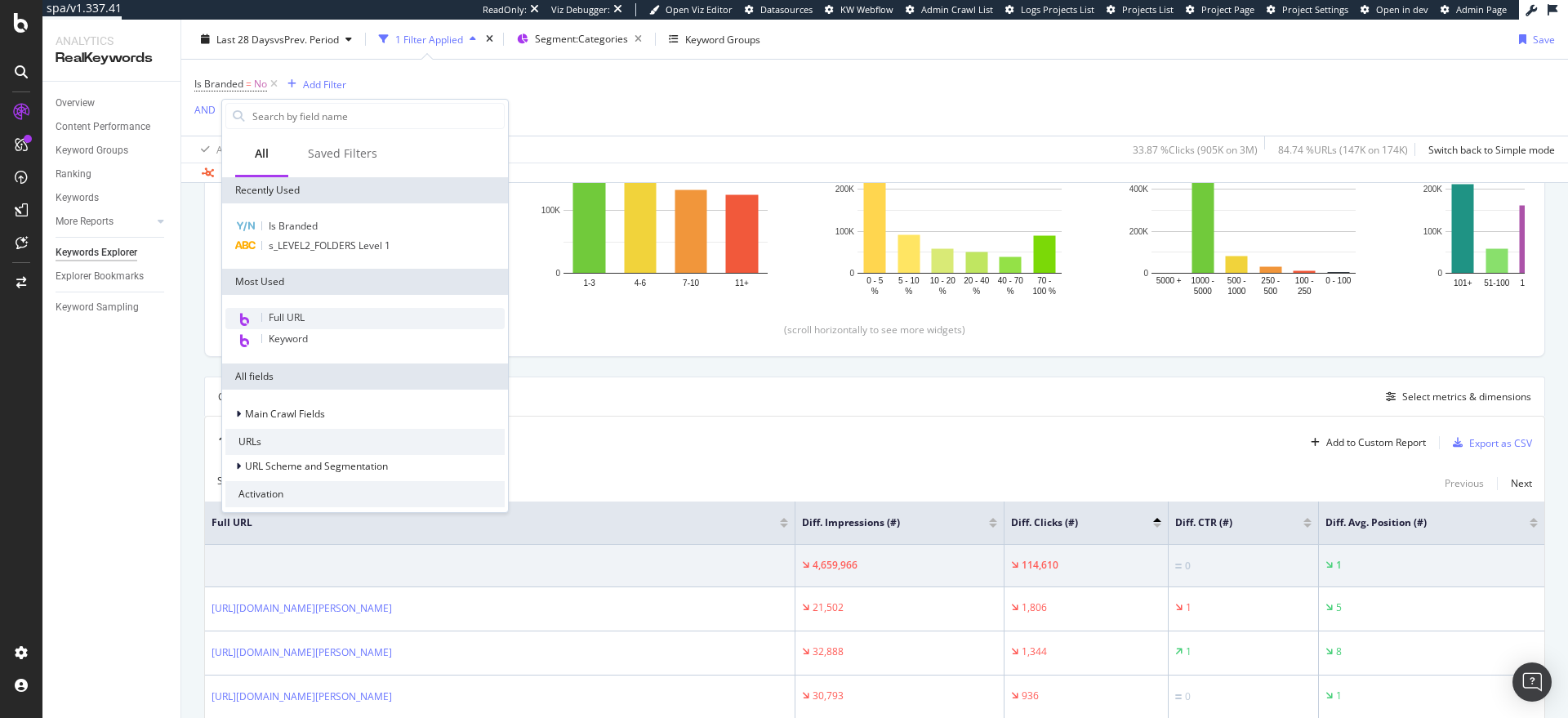
click at [305, 312] on div "Full URL" at bounding box center [365, 319] width 279 height 22
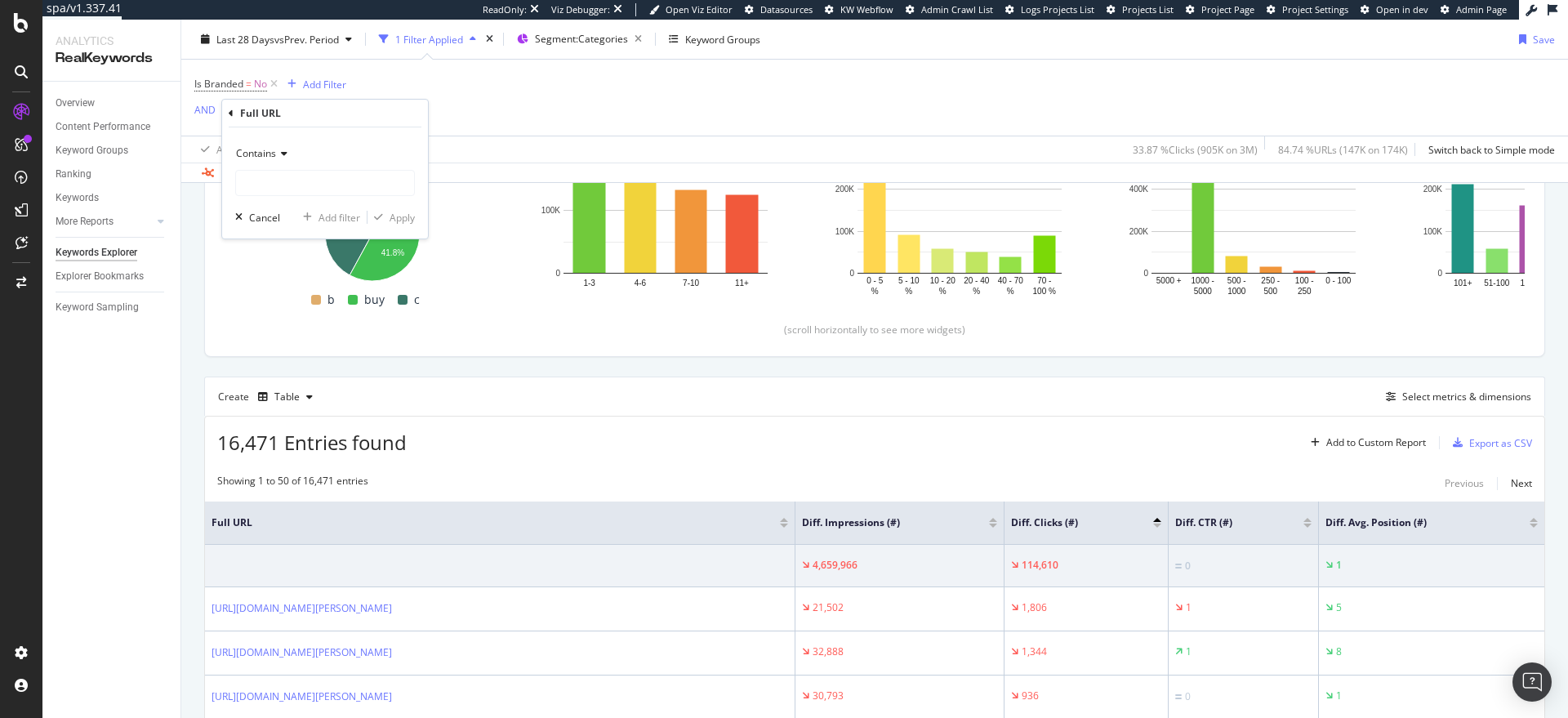
click at [283, 159] on div "Contains" at bounding box center [325, 153] width 179 height 26
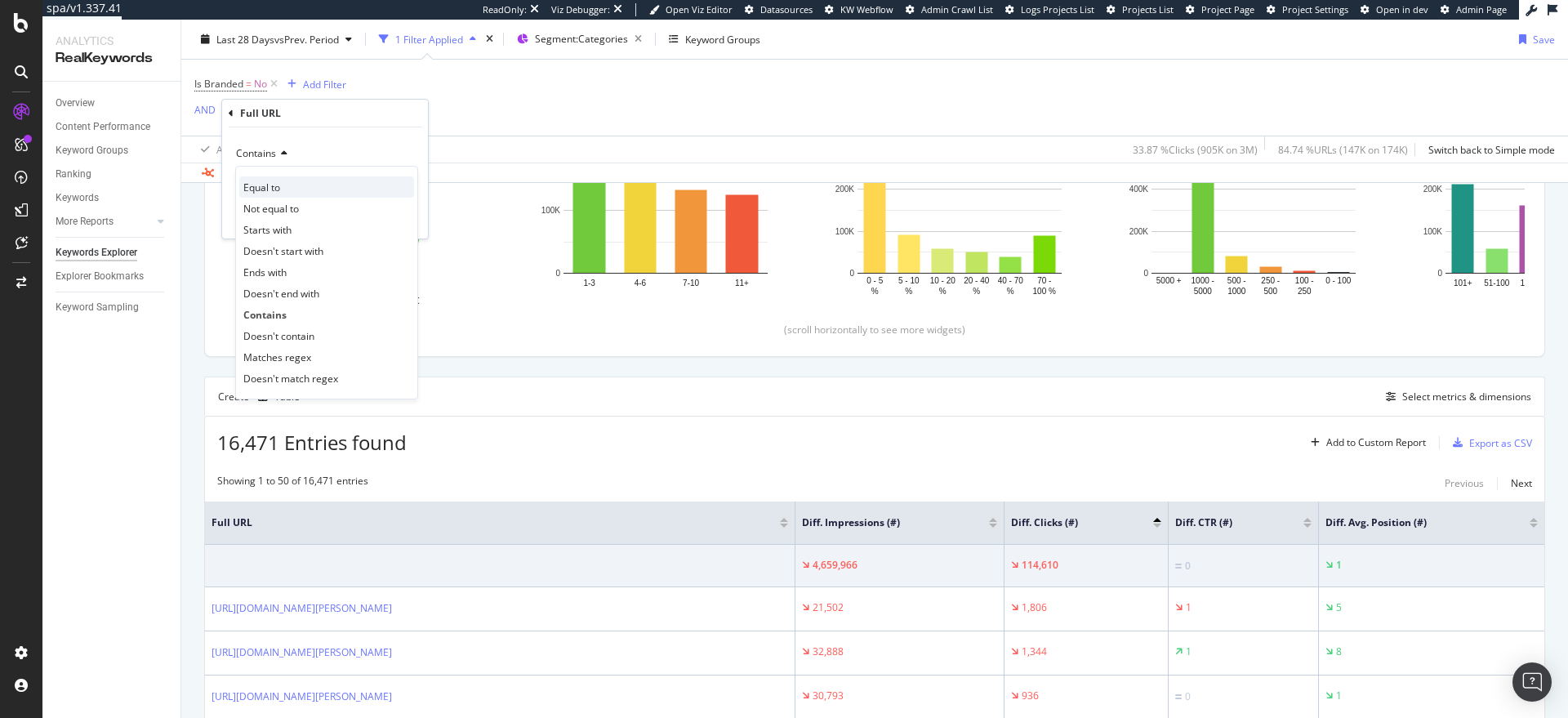
click at [281, 183] on div "Equal to" at bounding box center [327, 187] width 175 height 22
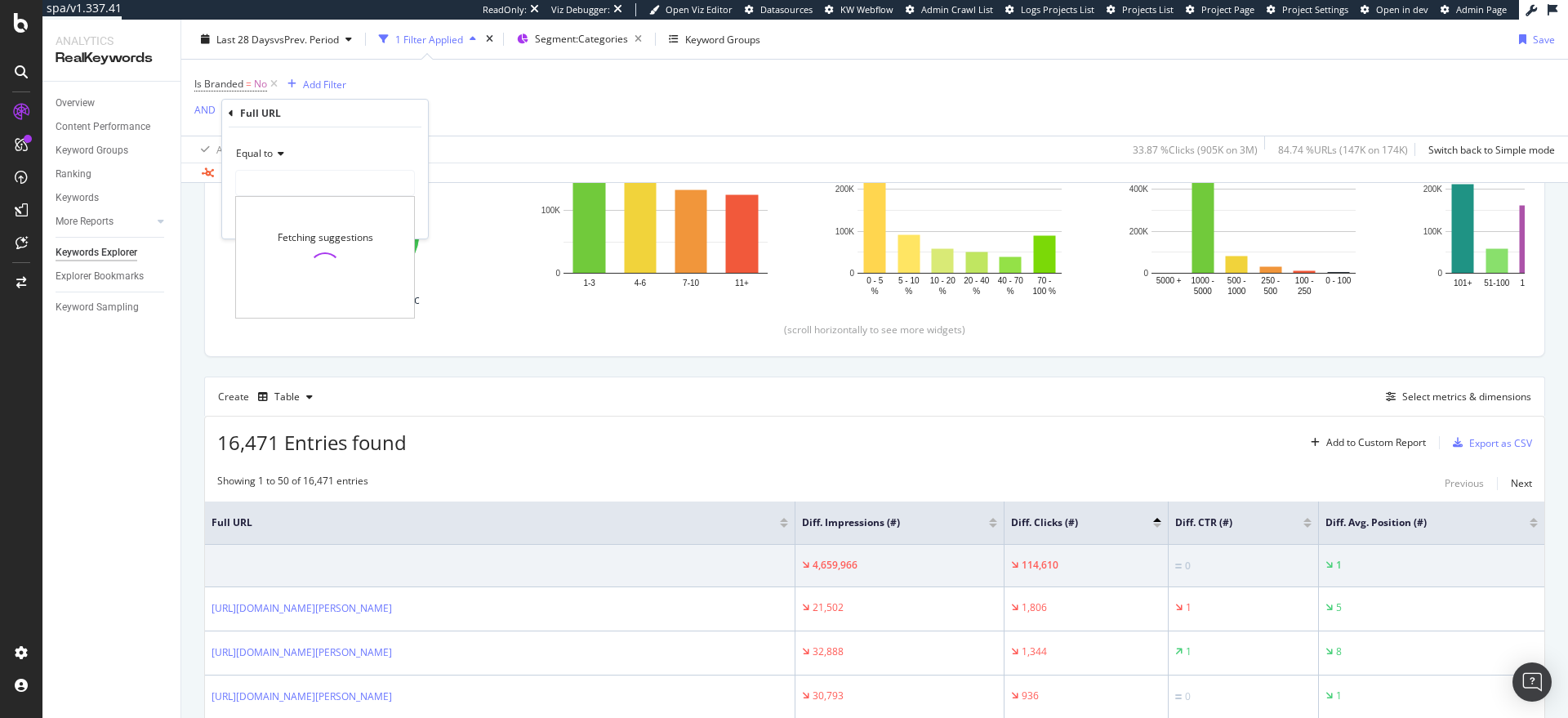
click at [281, 183] on input "text" at bounding box center [326, 182] width 178 height 26
type input "https://www.myer.com.au/c/women/womens-plus-size"
click at [395, 214] on div "Apply" at bounding box center [402, 218] width 25 height 14
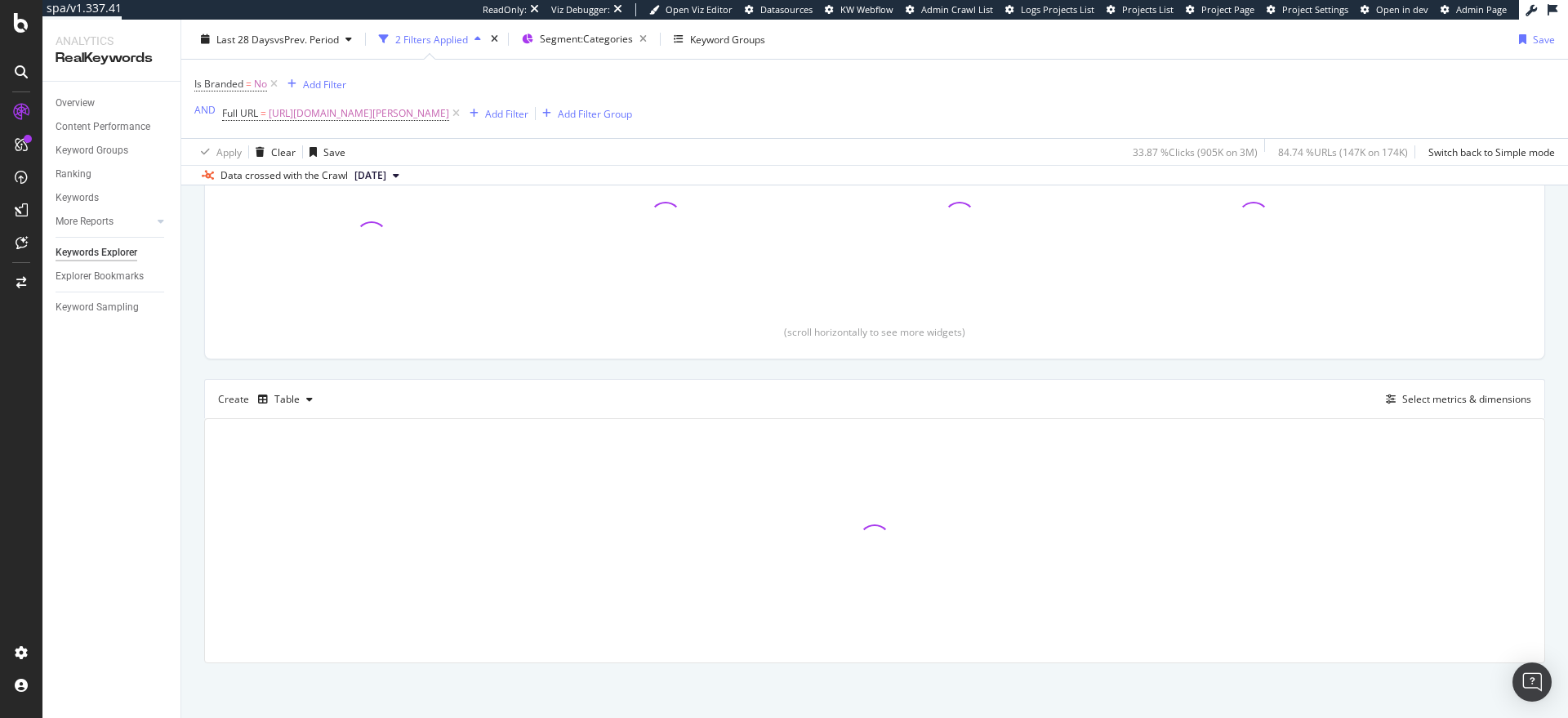
scroll to position [257, 0]
click at [529, 120] on div "Add Filter" at bounding box center [507, 113] width 43 height 14
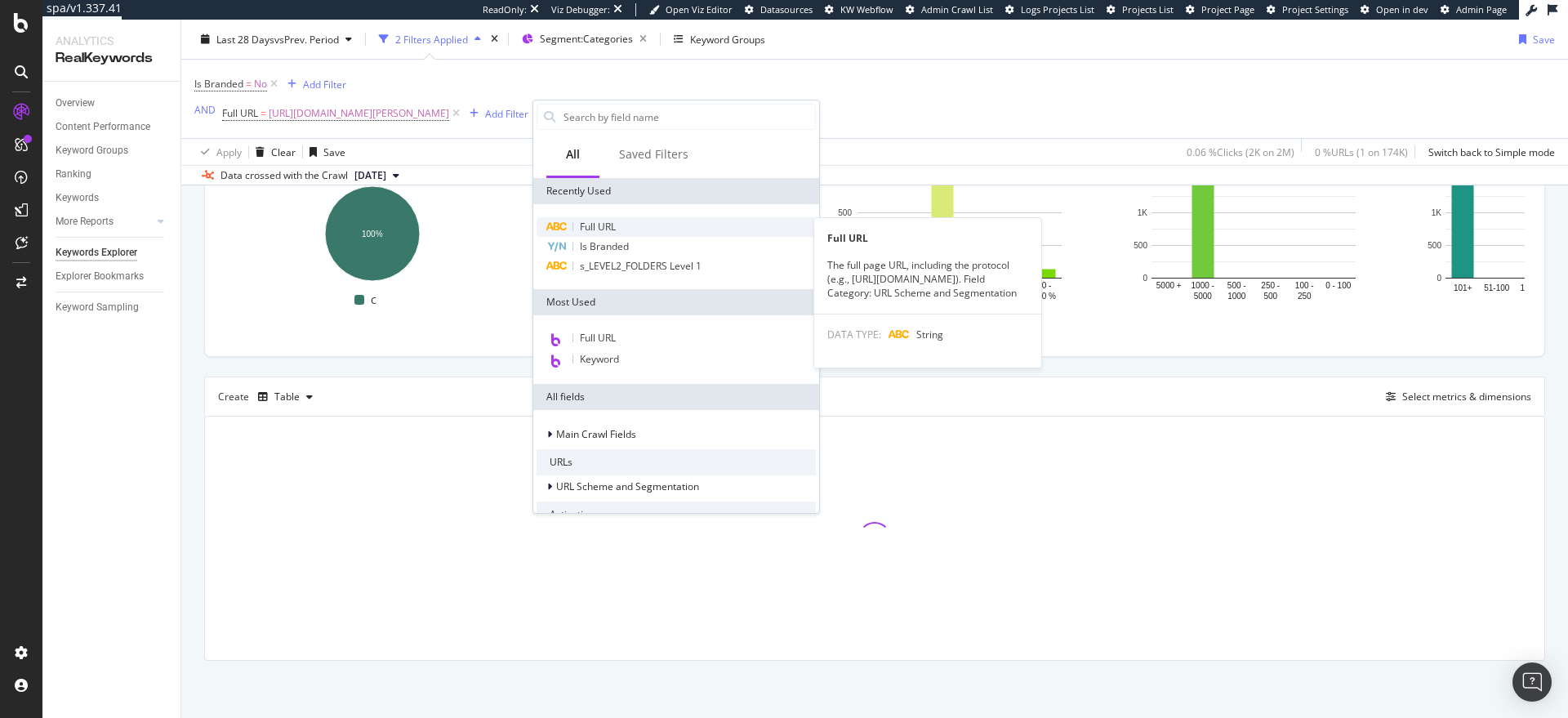
click at [583, 224] on span "Full URL" at bounding box center [597, 227] width 36 height 14
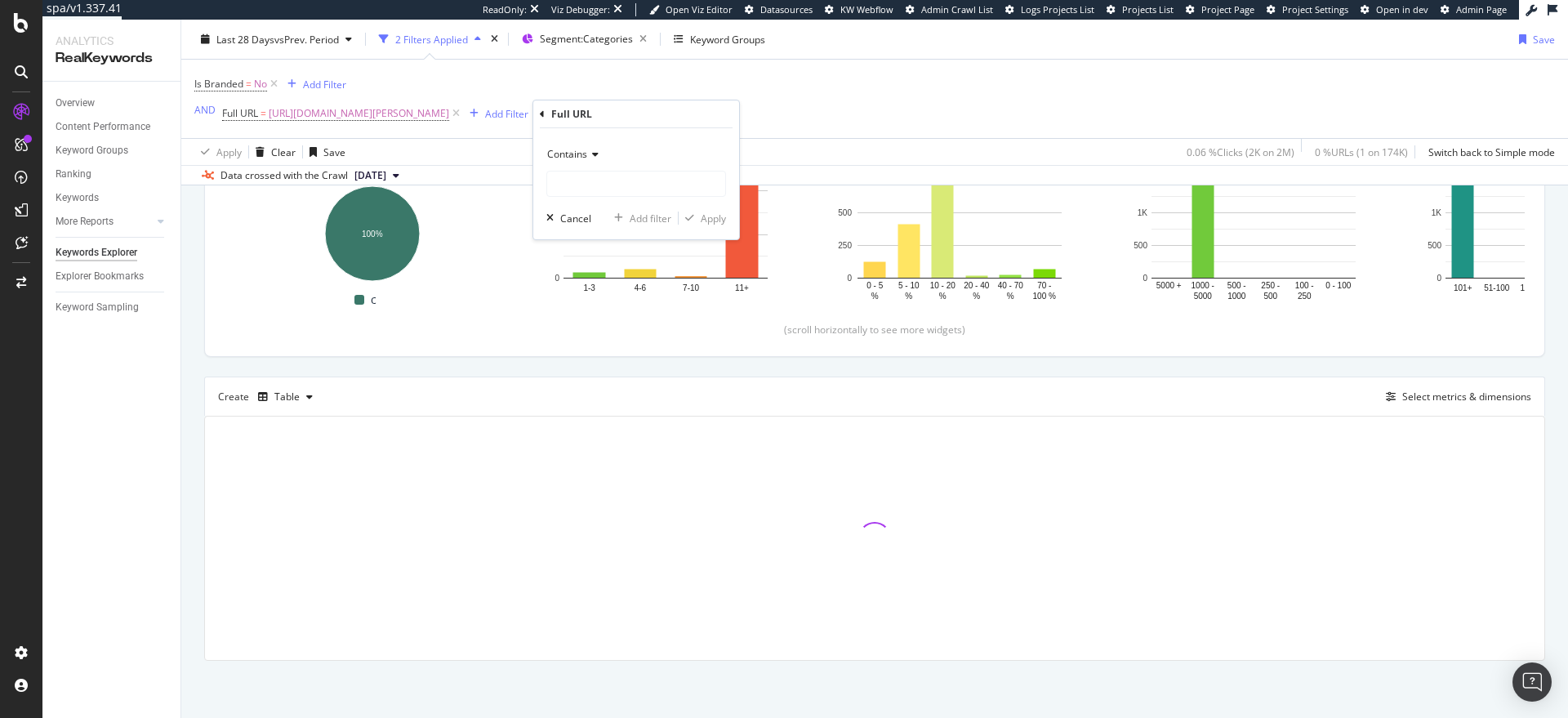
click at [571, 152] on span "Contains" at bounding box center [567, 154] width 40 height 14
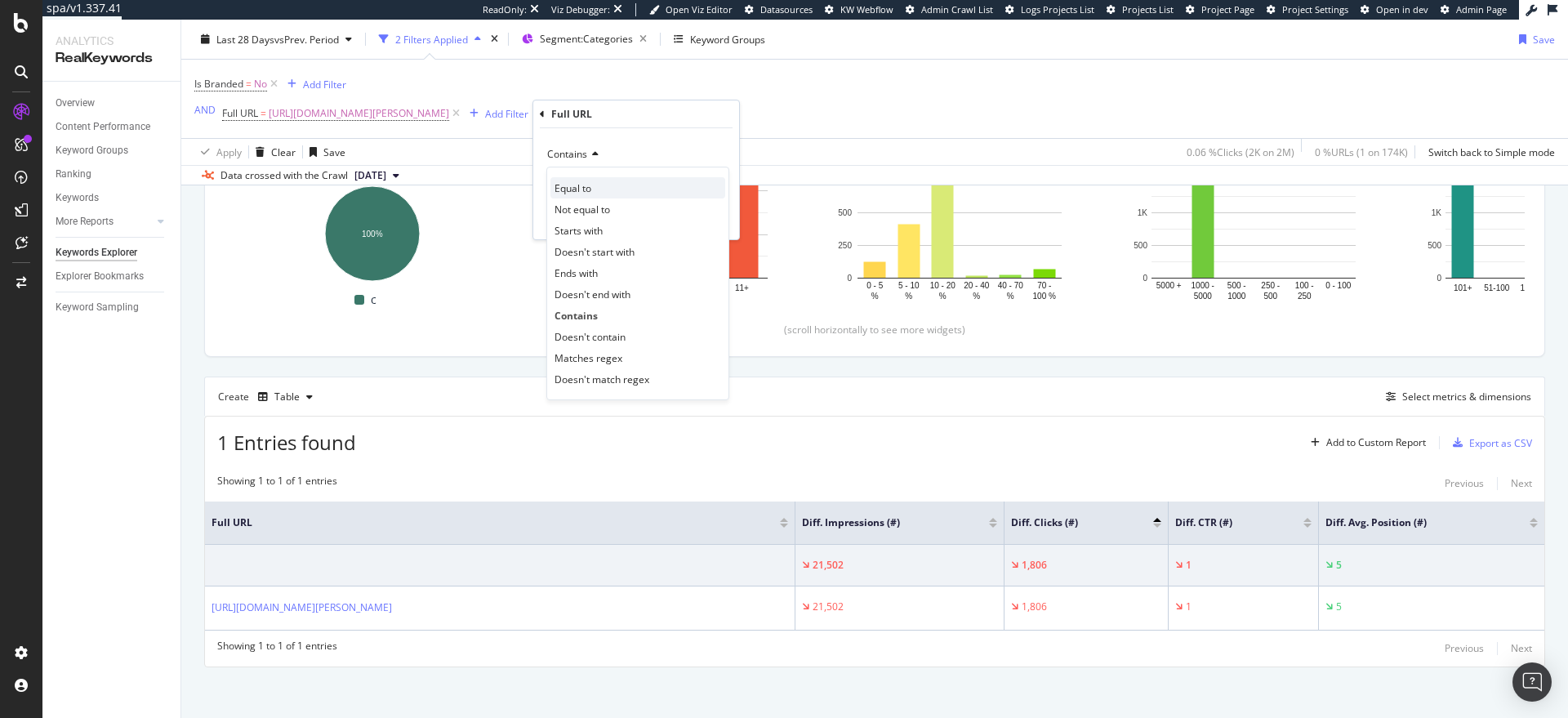
click at [572, 183] on span "Equal to" at bounding box center [572, 188] width 36 height 14
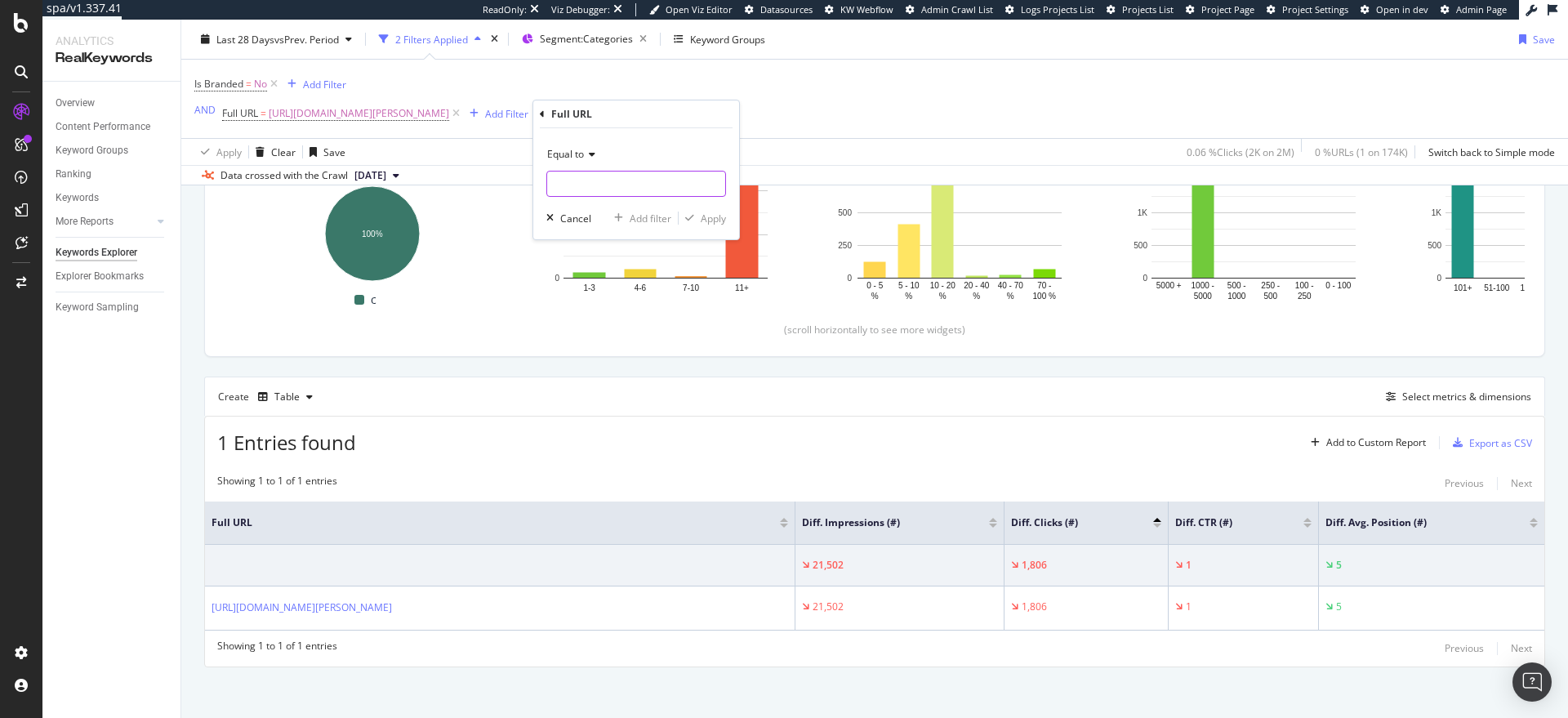
click at [569, 190] on input "text" at bounding box center [636, 183] width 178 height 26
click at [505, 134] on div "Is Branded = No Add Filter AND Full URL = https://www.myer.com.au/c/women/women…" at bounding box center [874, 99] width 1360 height 78
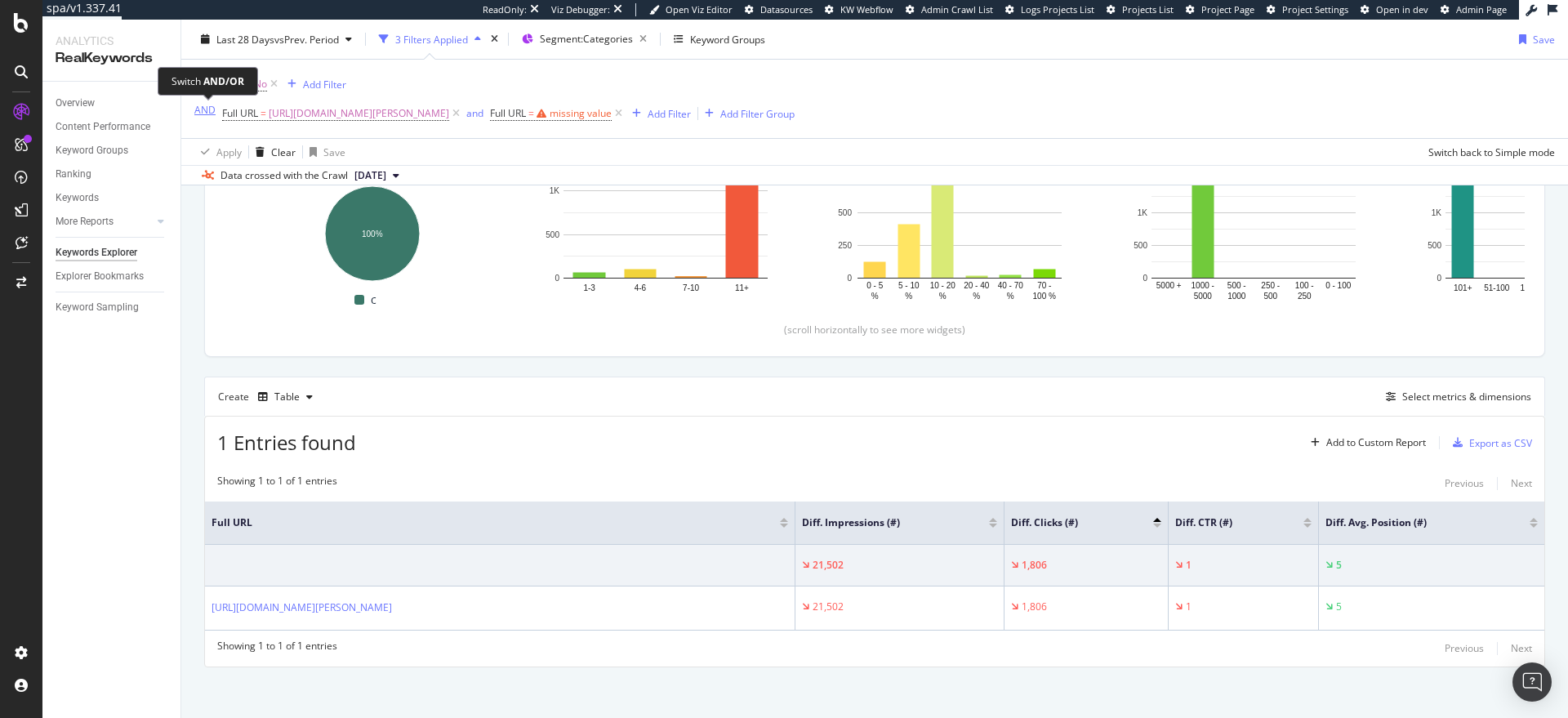
click at [197, 108] on div "AND" at bounding box center [205, 110] width 22 height 14
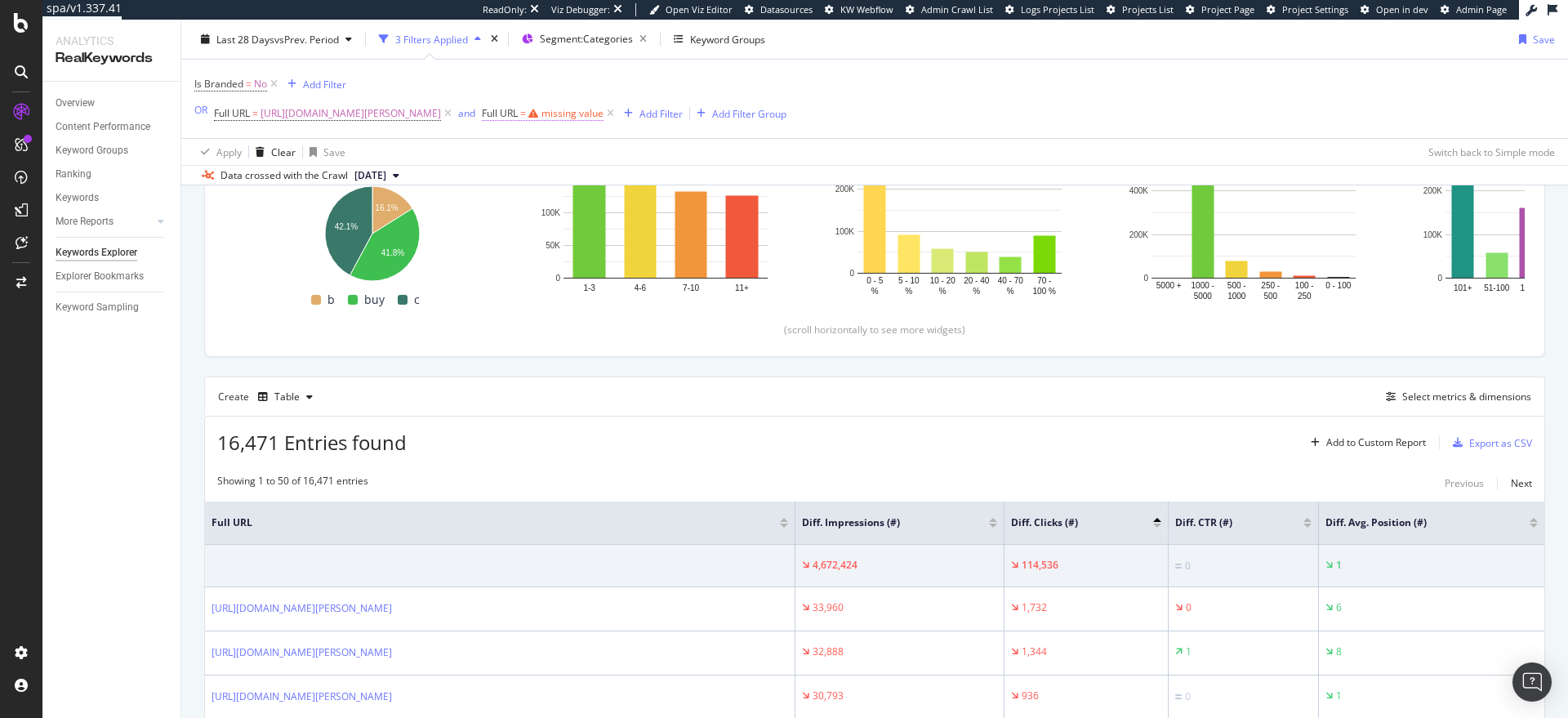
click at [603, 113] on div "missing value" at bounding box center [572, 113] width 62 height 14
click at [608, 149] on icon at bounding box center [614, 152] width 12 height 10
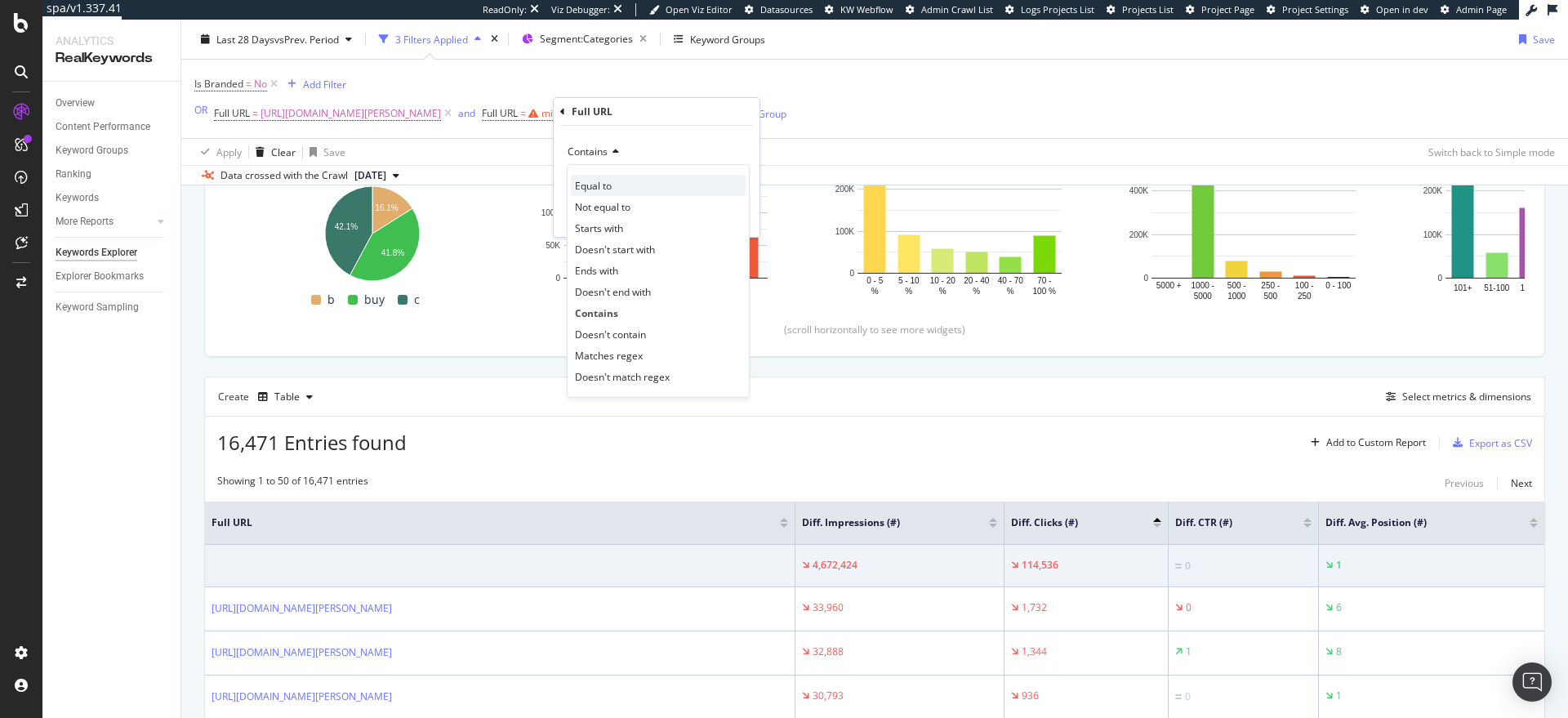
click at [593, 184] on span "Equal to" at bounding box center [592, 185] width 36 height 14
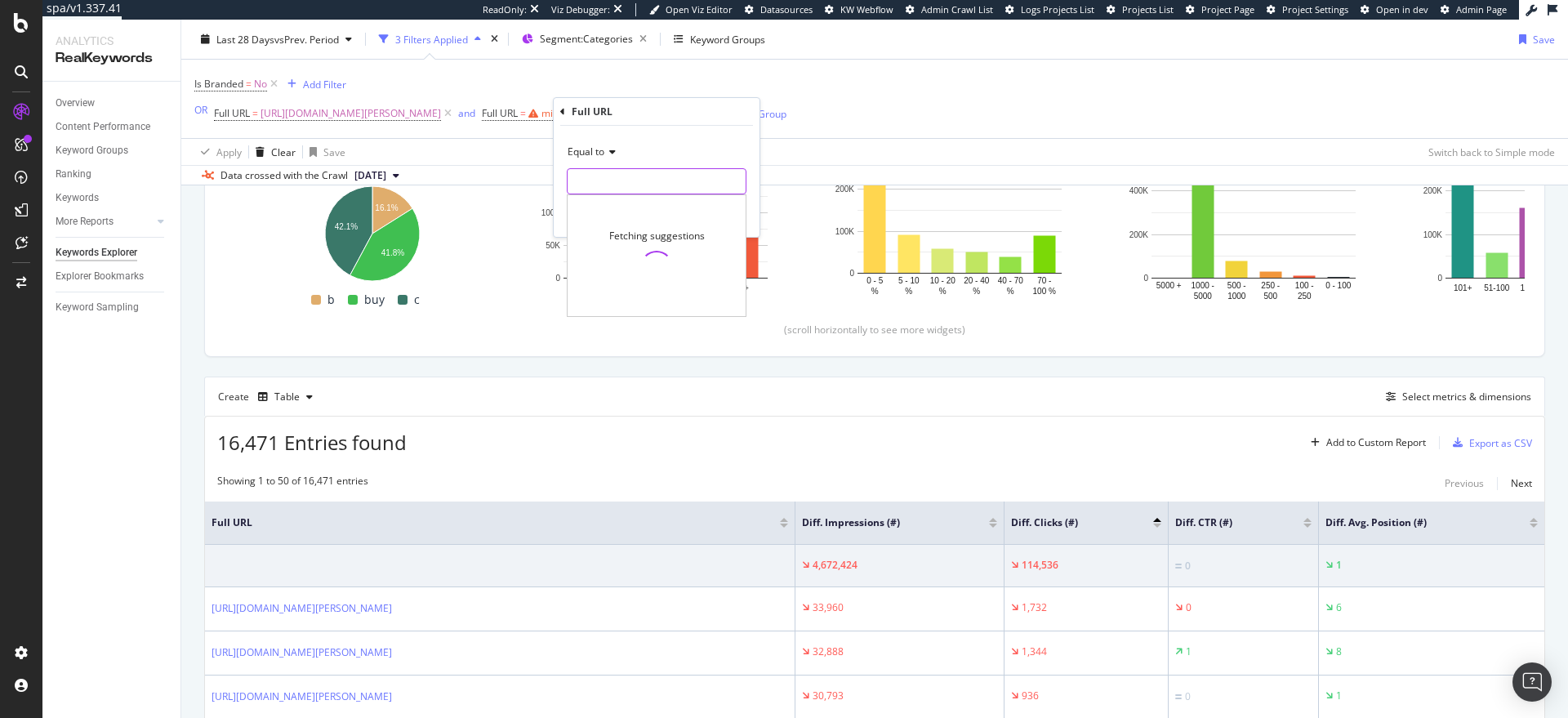
click at [593, 184] on input "text" at bounding box center [657, 181] width 178 height 26
paste input "https://www.myer.com.au/c/gifts/gifts-him"
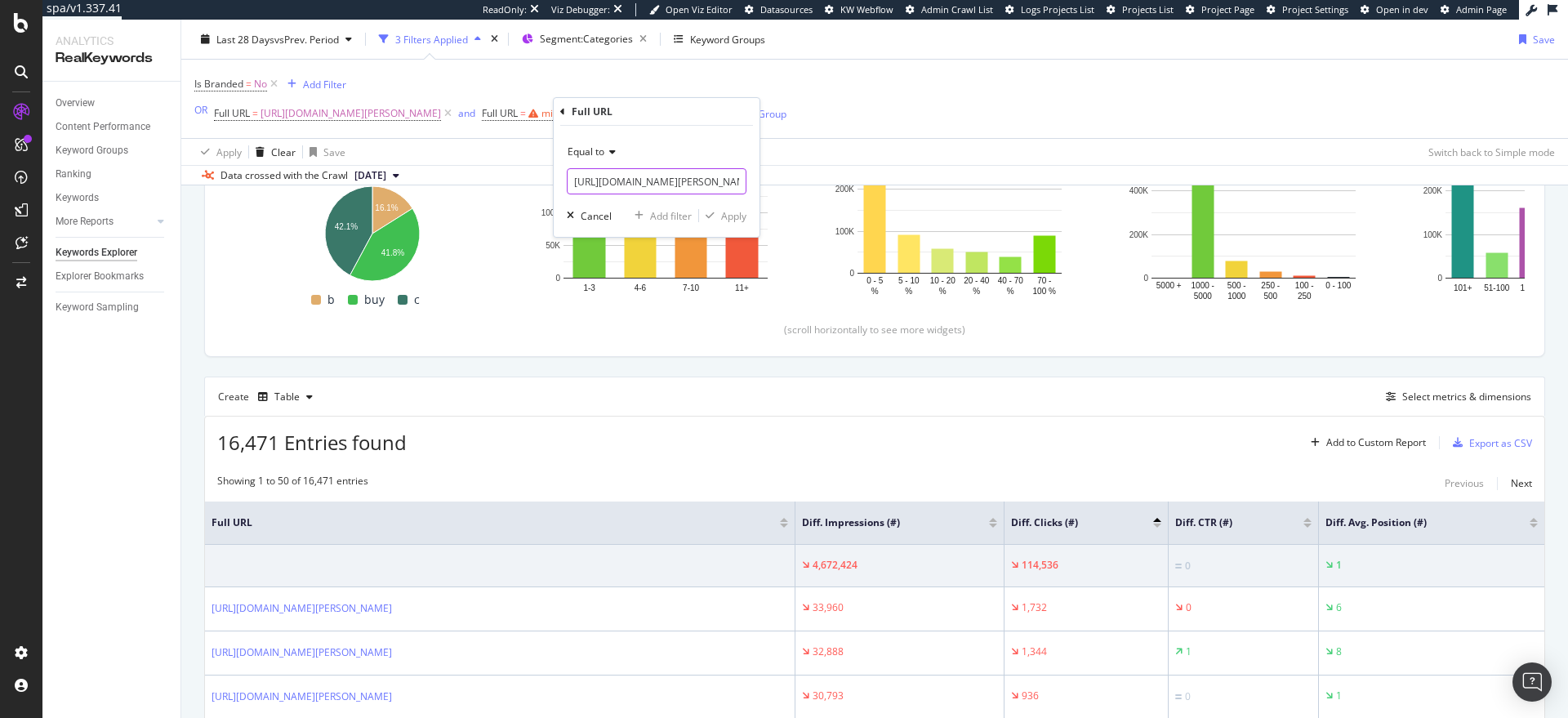
scroll to position [0, 51]
type input "https://www.myer.com.au/c/gifts/gifts-him"
click at [685, 221] on div "Add filter" at bounding box center [671, 216] width 41 height 14
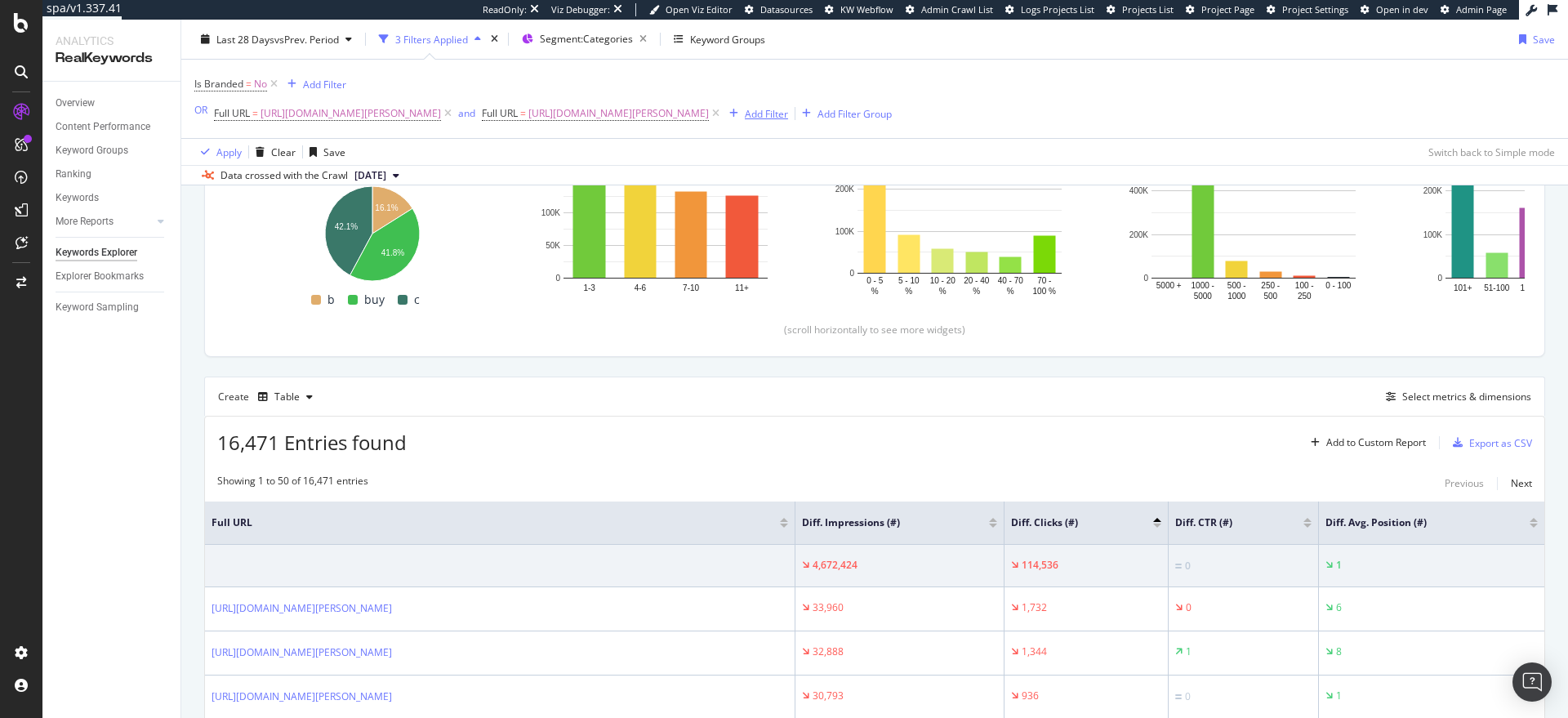
click at [788, 108] on div "Add Filter" at bounding box center [766, 113] width 43 height 14
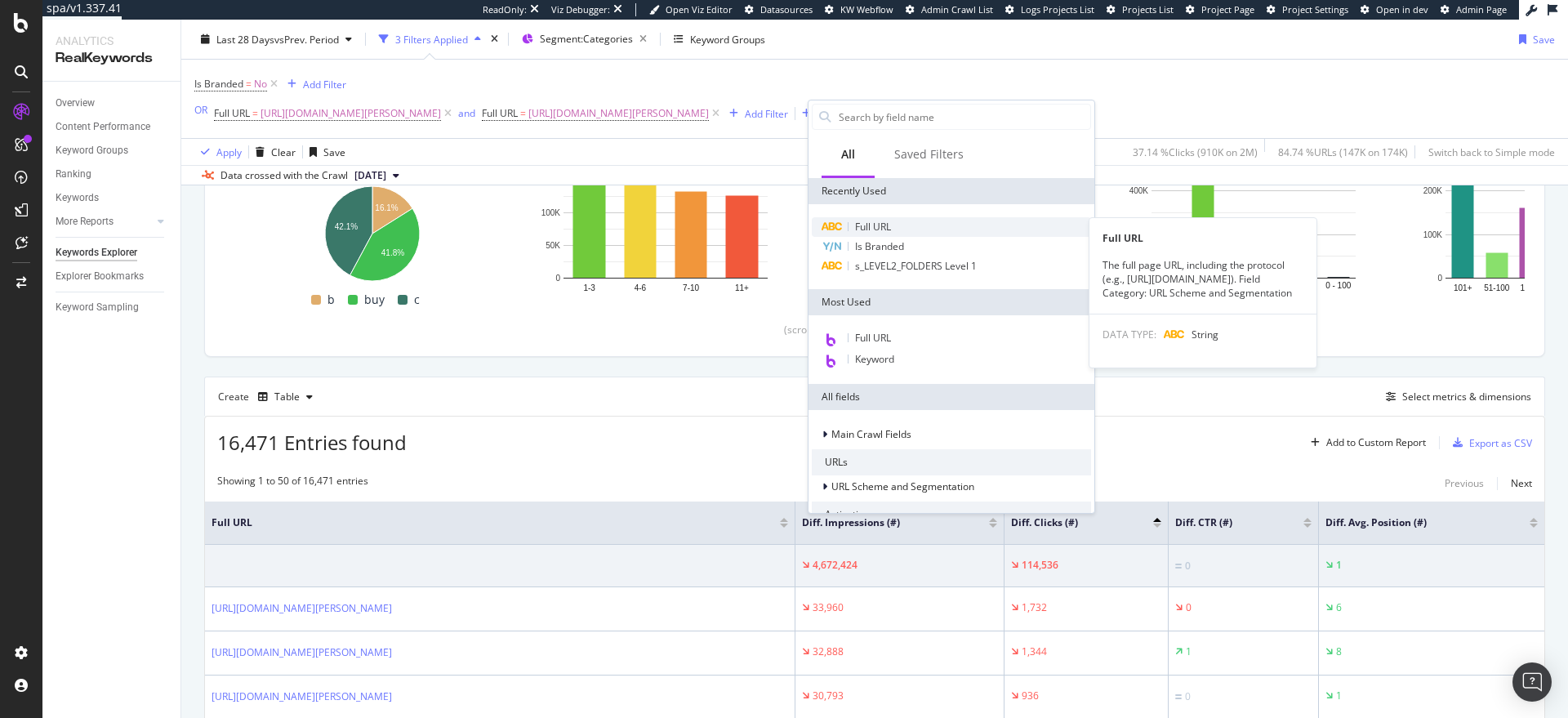
click at [866, 220] on span "Full URL" at bounding box center [873, 227] width 36 height 14
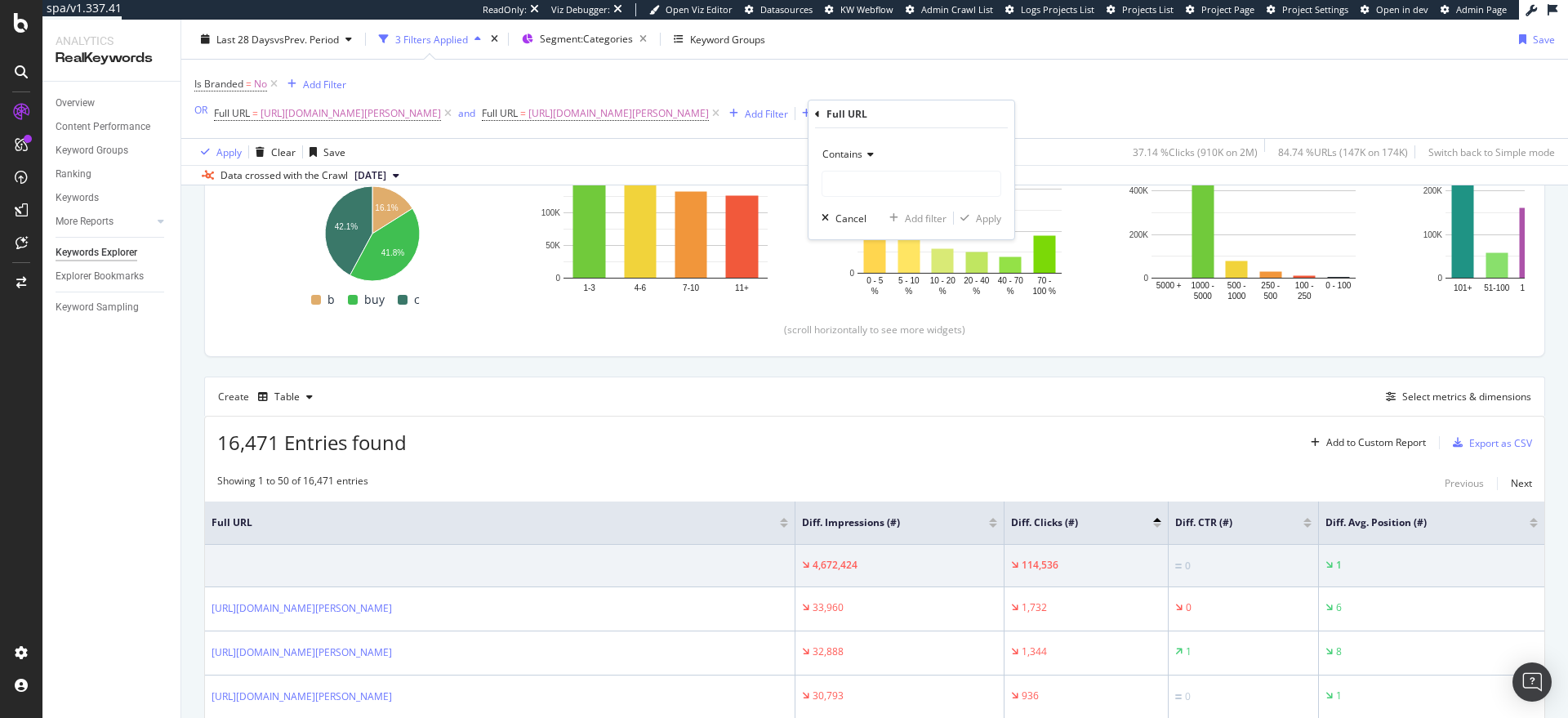
click at [857, 164] on div "Contains" at bounding box center [911, 154] width 179 height 26
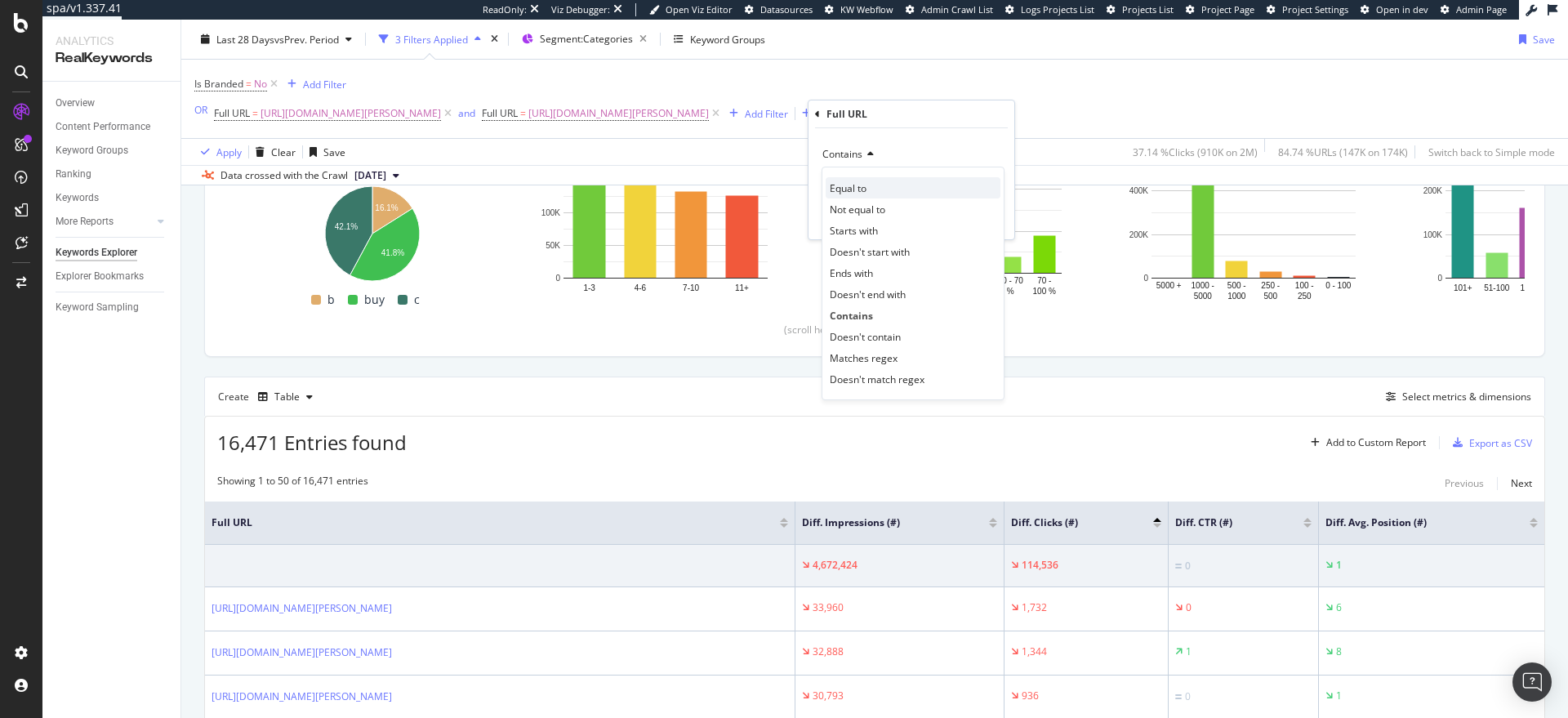
click at [847, 183] on span "Equal to" at bounding box center [847, 188] width 36 height 14
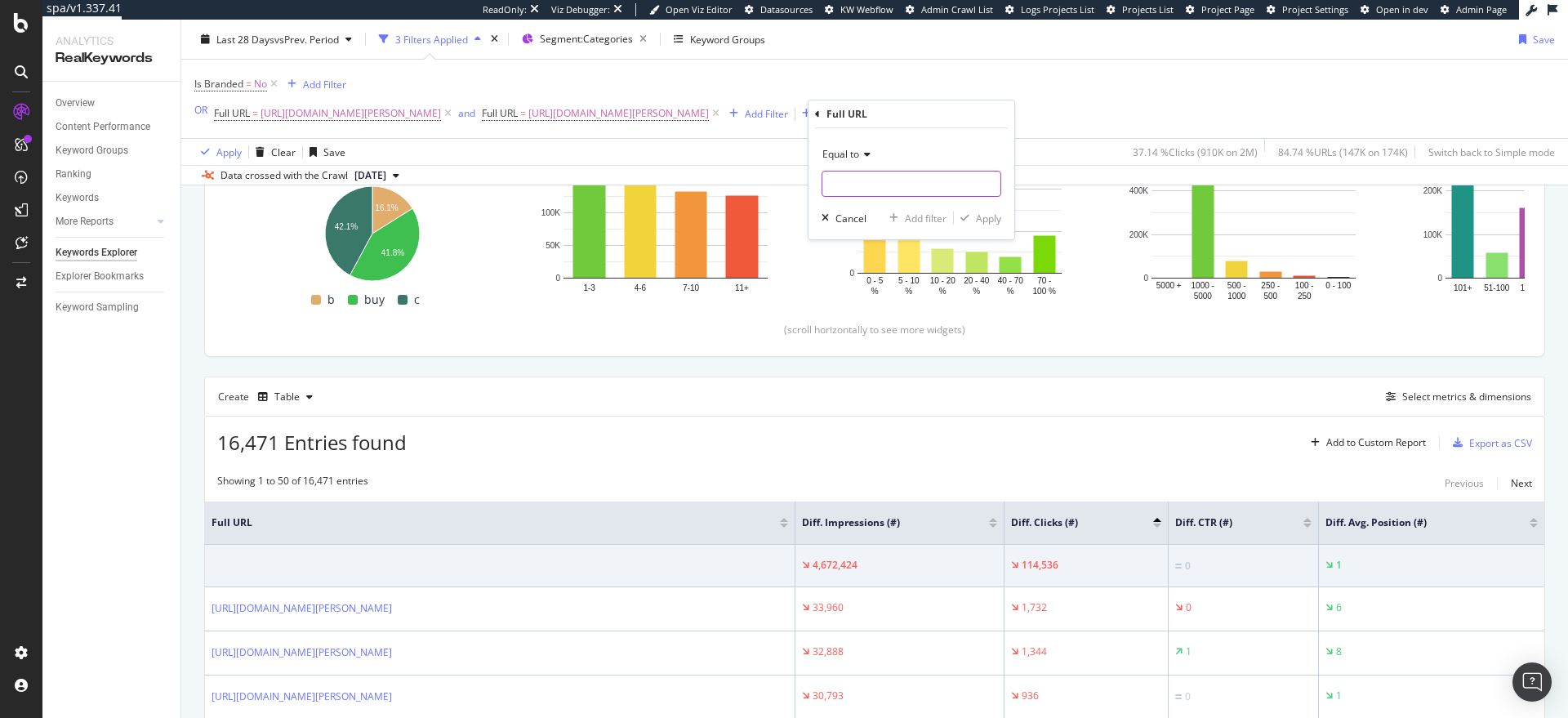
click at [847, 183] on input "text" at bounding box center [912, 183] width 178 height 26
paste input "https://www.myer.com.au/c/home/bedding/coverlets-throws/electric-blankets"
type input "https://www.myer.com.au/c/home/bedding/coverlets-throws/electric-blankets"
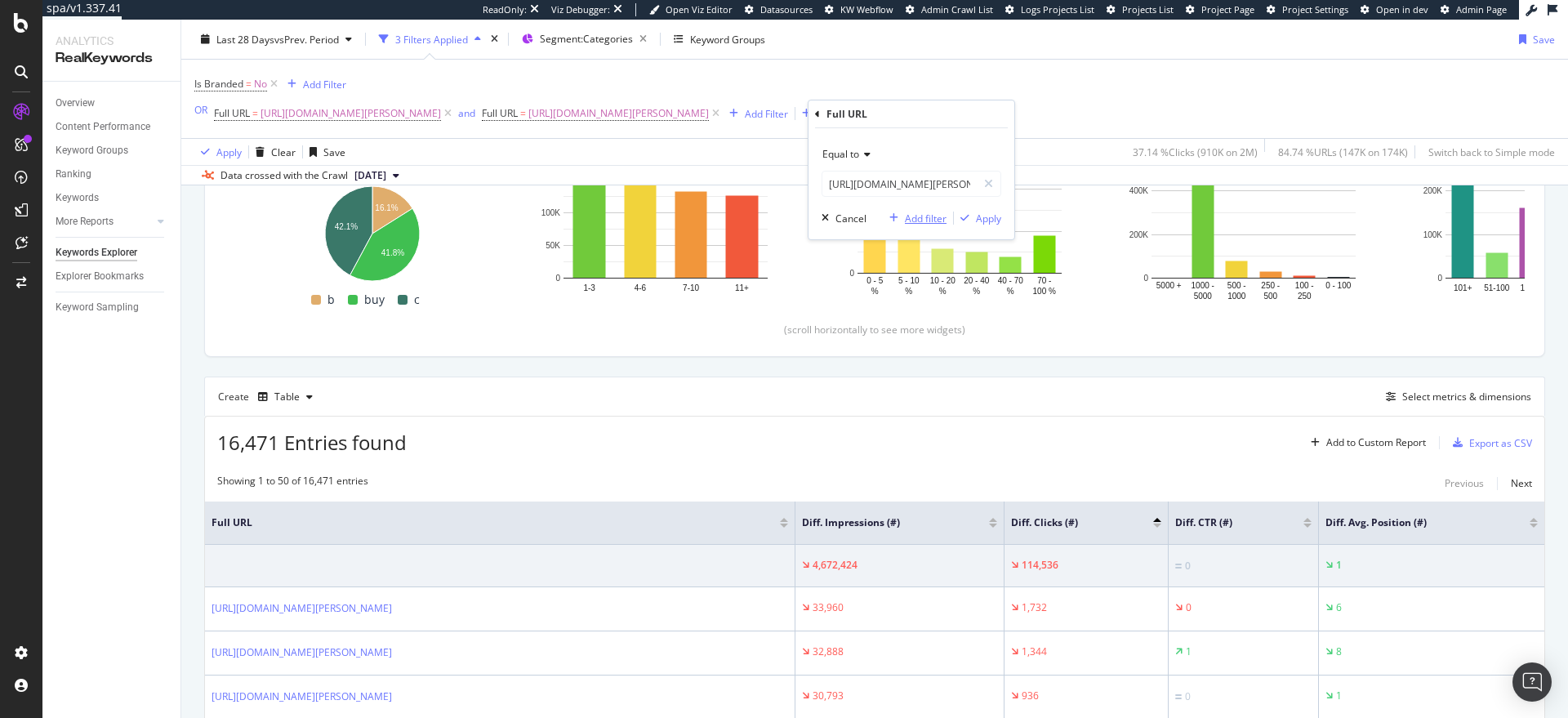
click at [930, 215] on div "Add filter" at bounding box center [926, 219] width 41 height 14
click at [1169, 139] on div "37.14 % Clicks ( 910K on 2M )" at bounding box center [1191, 152] width 131 height 26
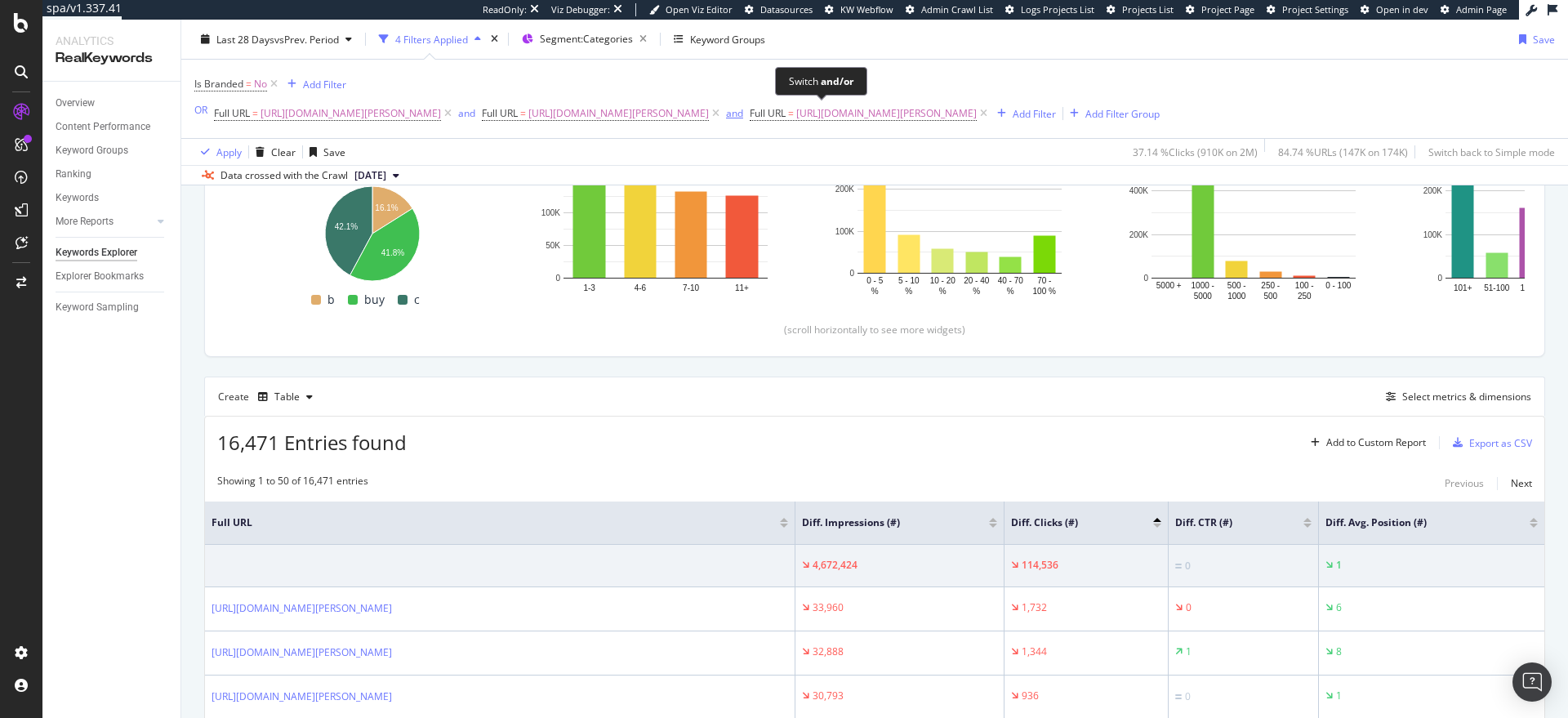
click at [743, 116] on div "and" at bounding box center [733, 113] width 17 height 14
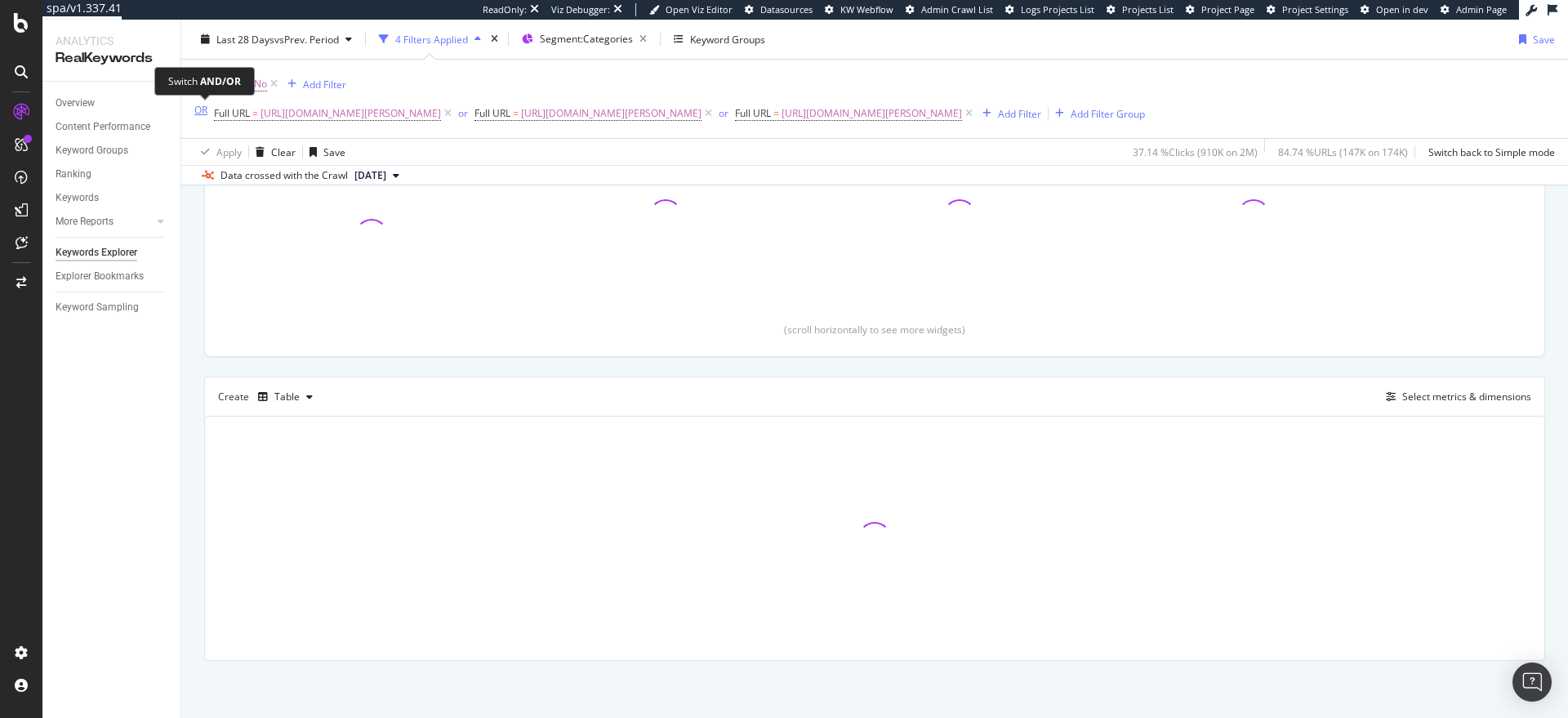
click at [207, 113] on div "OR" at bounding box center [200, 110] width 13 height 14
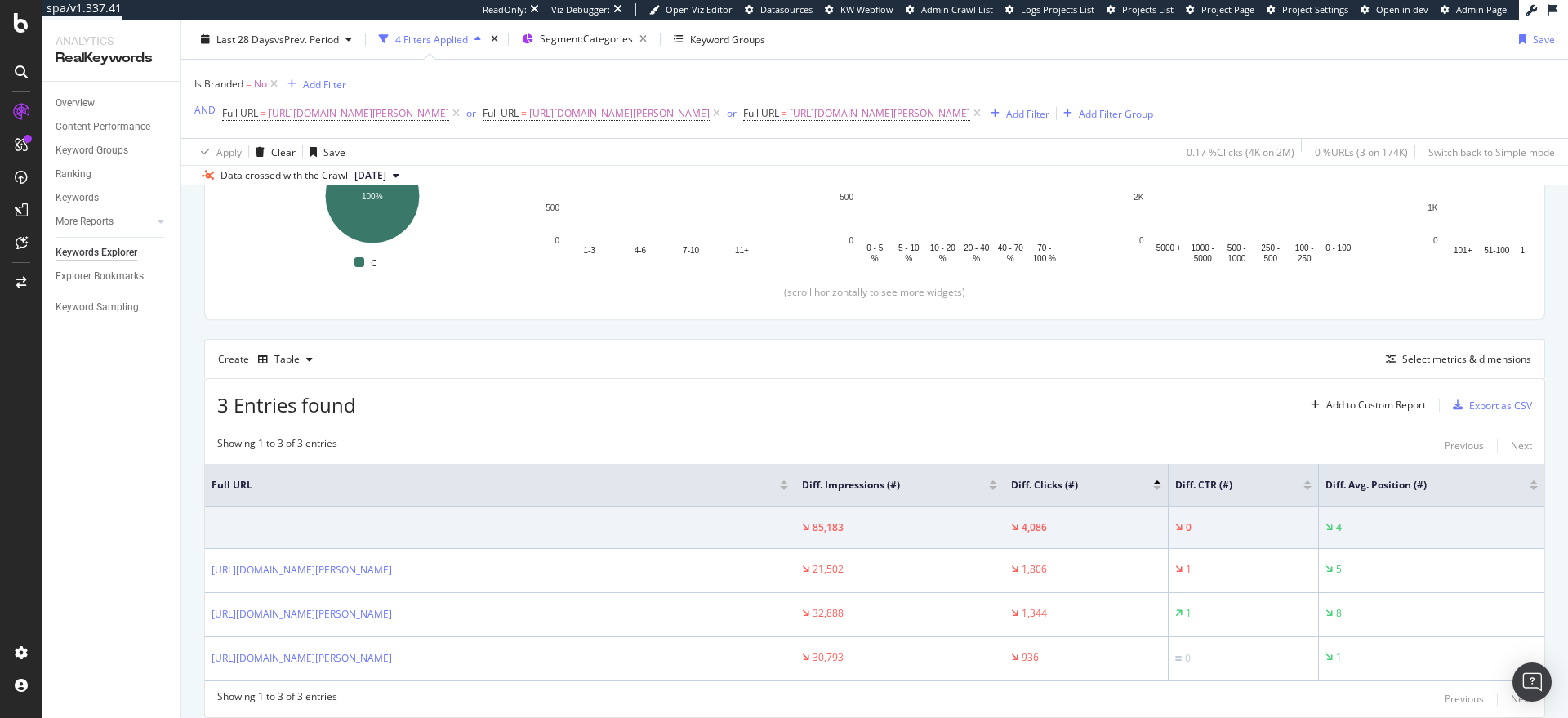
scroll to position [352, 0]
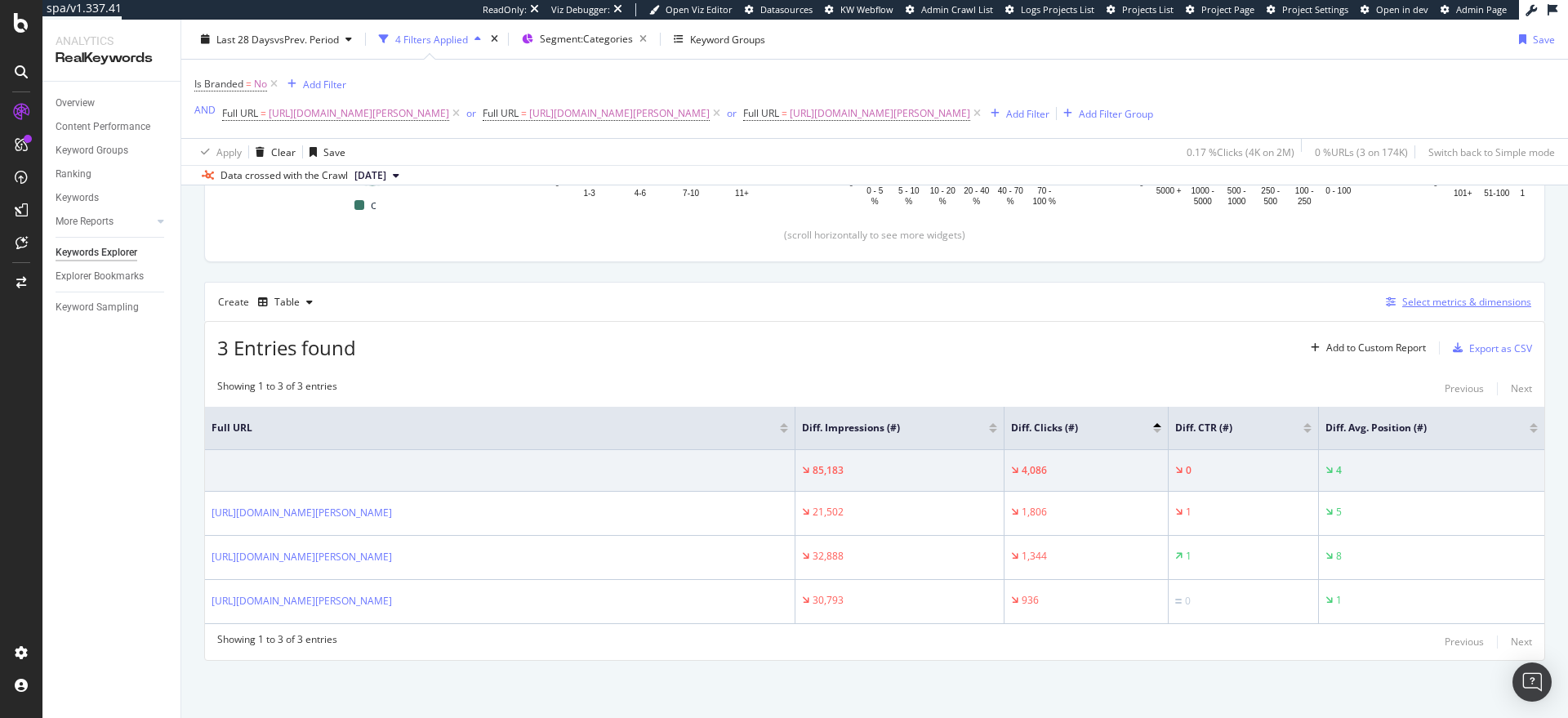
click at [1416, 308] on div "Select metrics & dimensions" at bounding box center [1467, 302] width 129 height 14
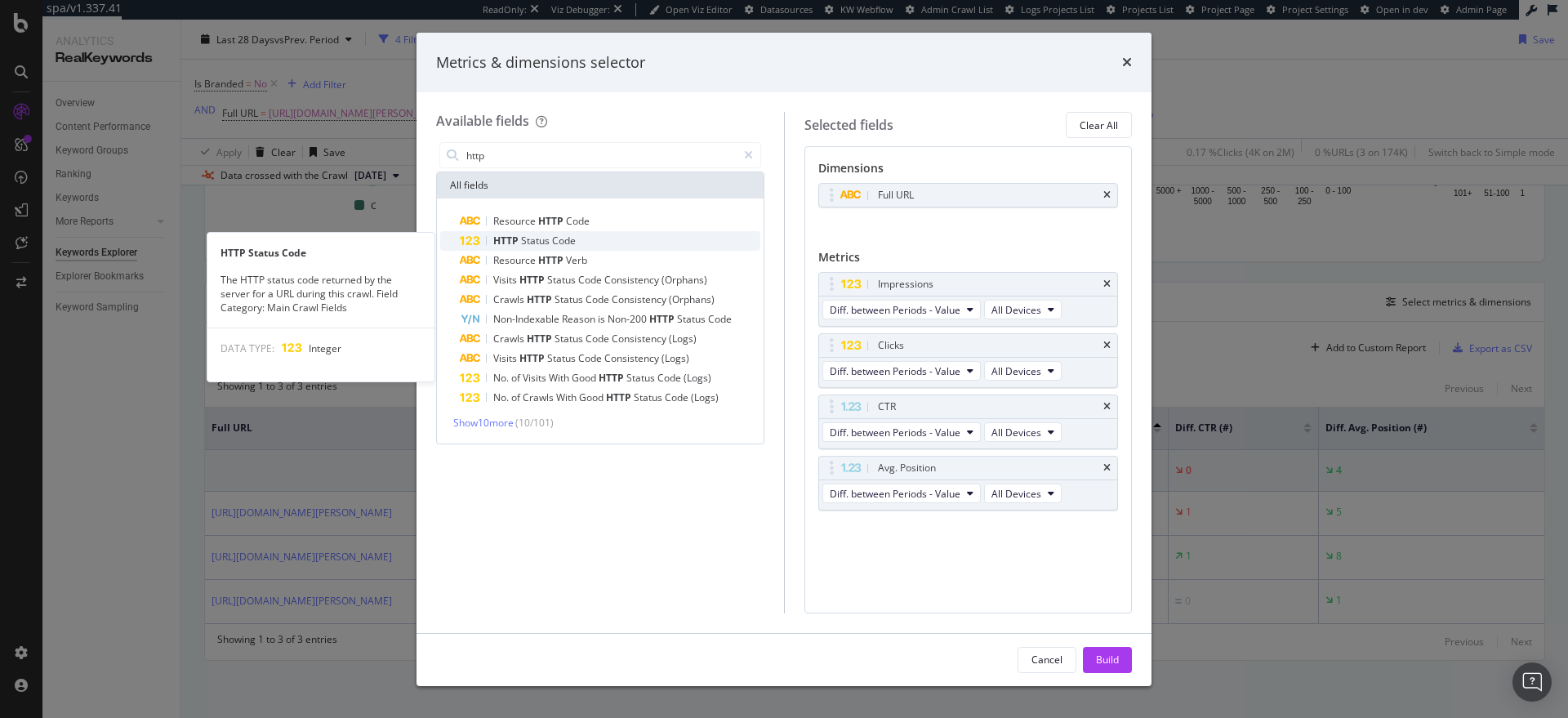
type input "http"
click at [546, 246] on span "Status" at bounding box center [536, 240] width 31 height 14
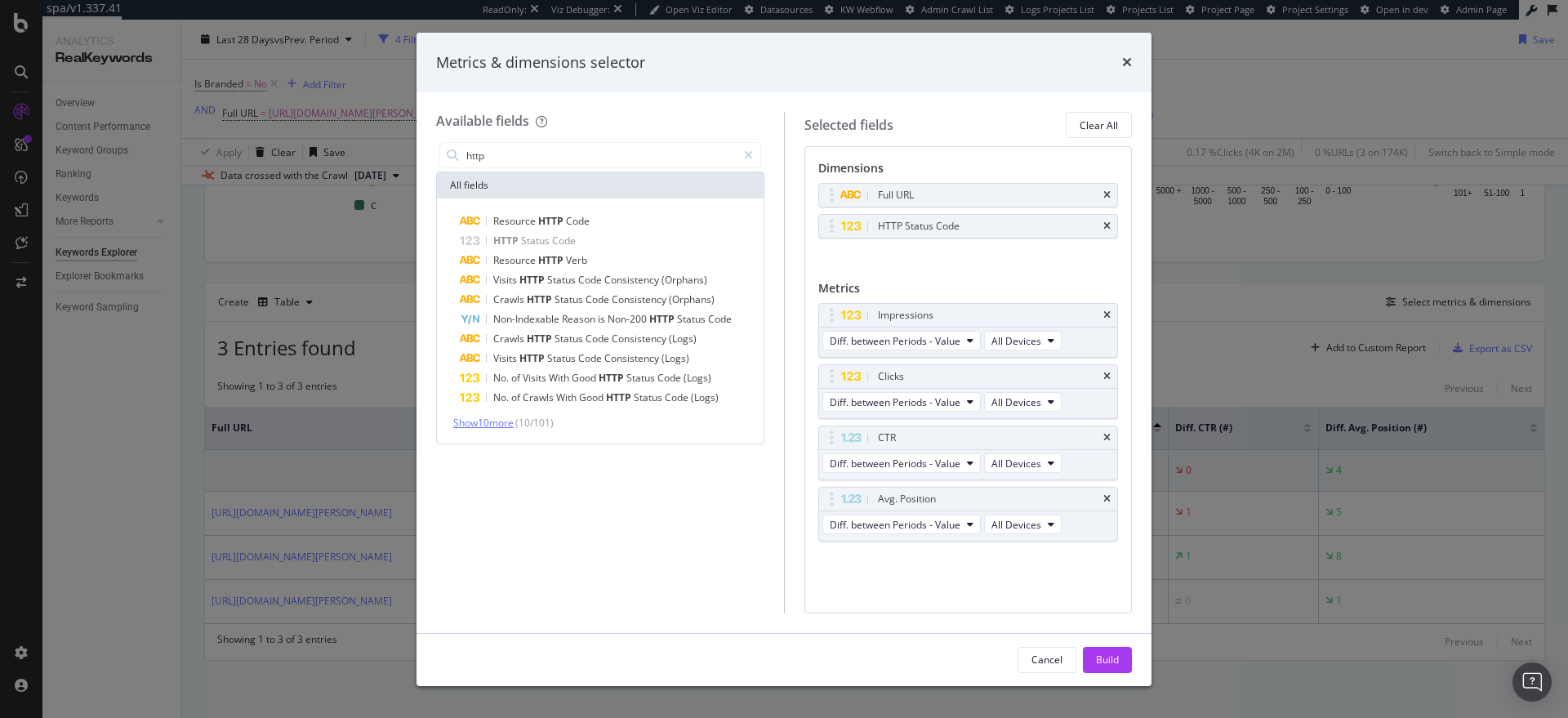
click at [499, 423] on span "Show 10 more" at bounding box center [483, 423] width 61 height 14
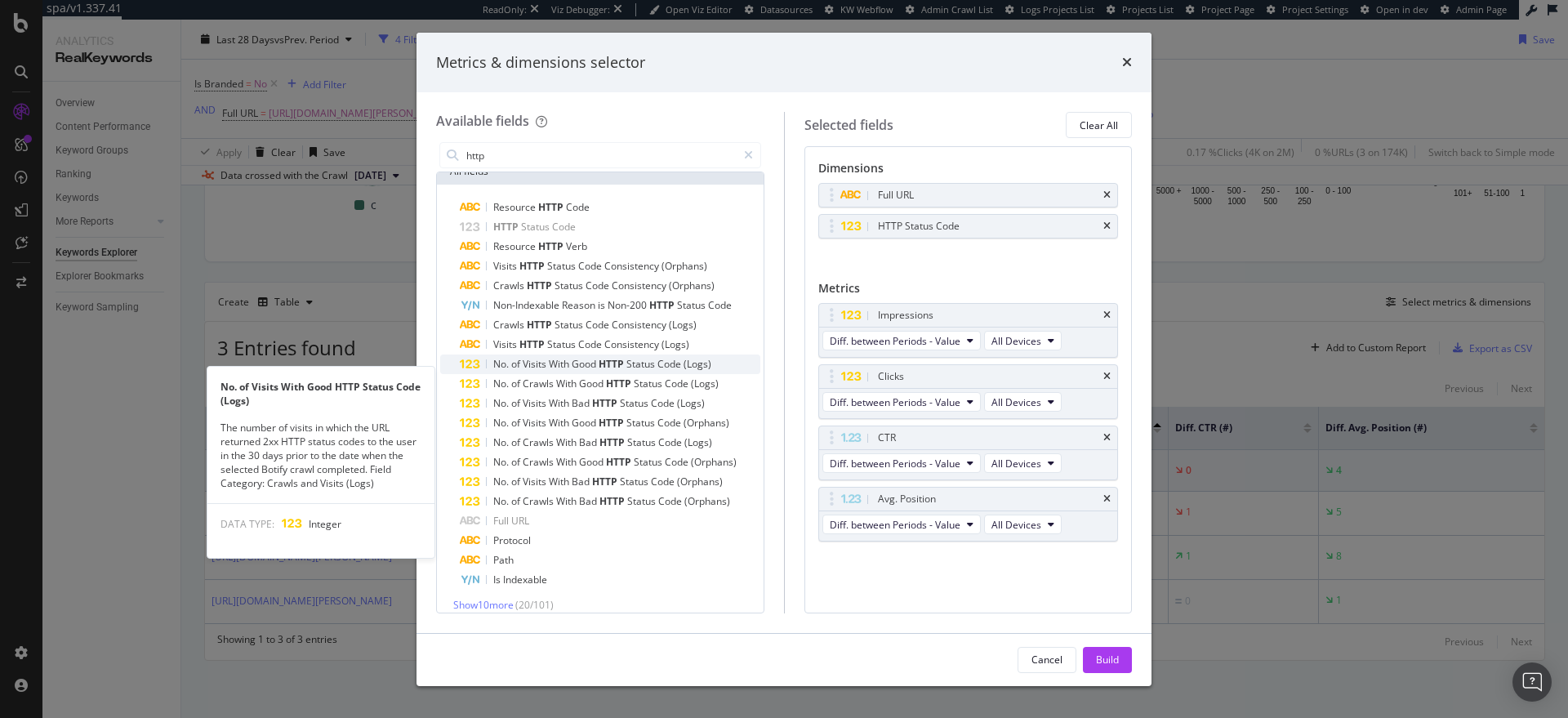
scroll to position [26, 0]
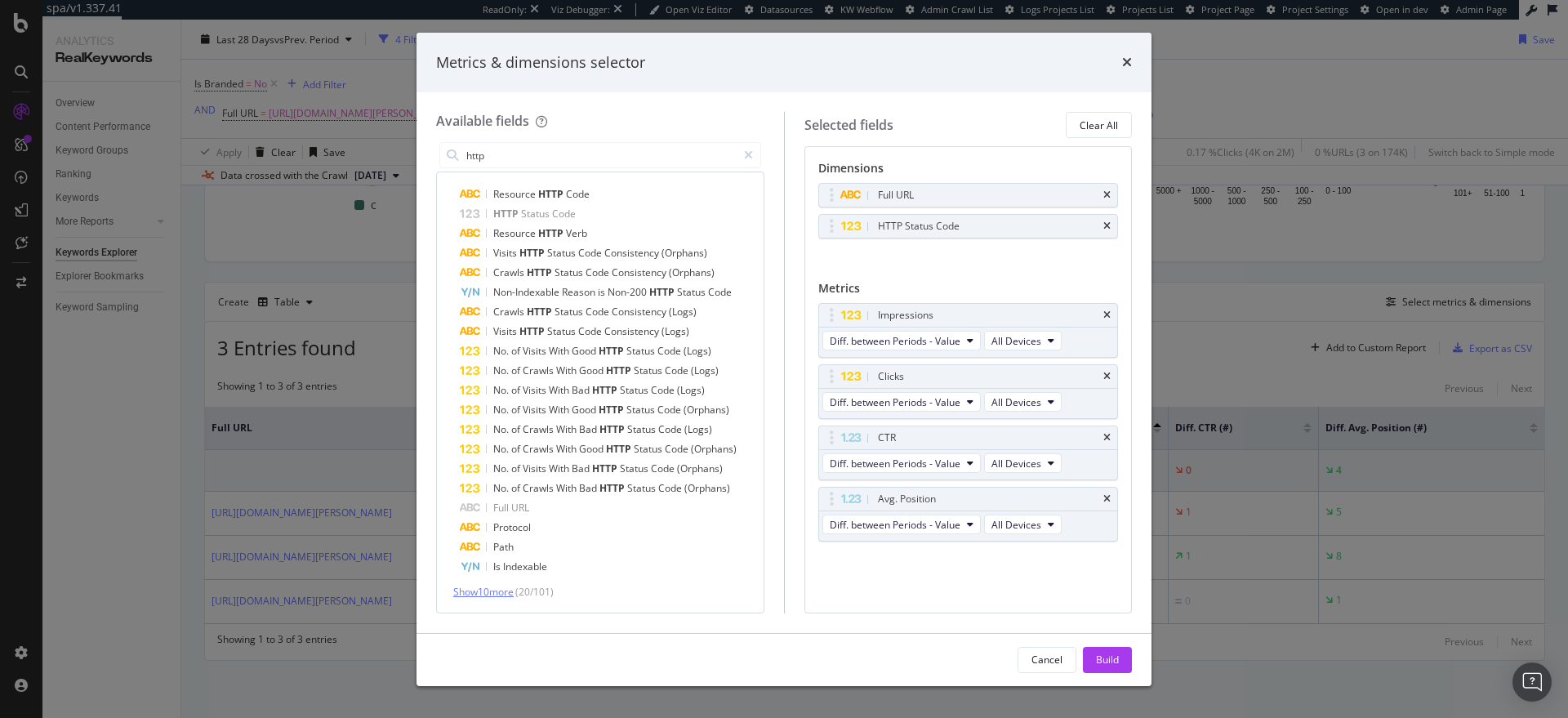
click at [485, 586] on span "Show 10 more" at bounding box center [483, 591] width 61 height 14
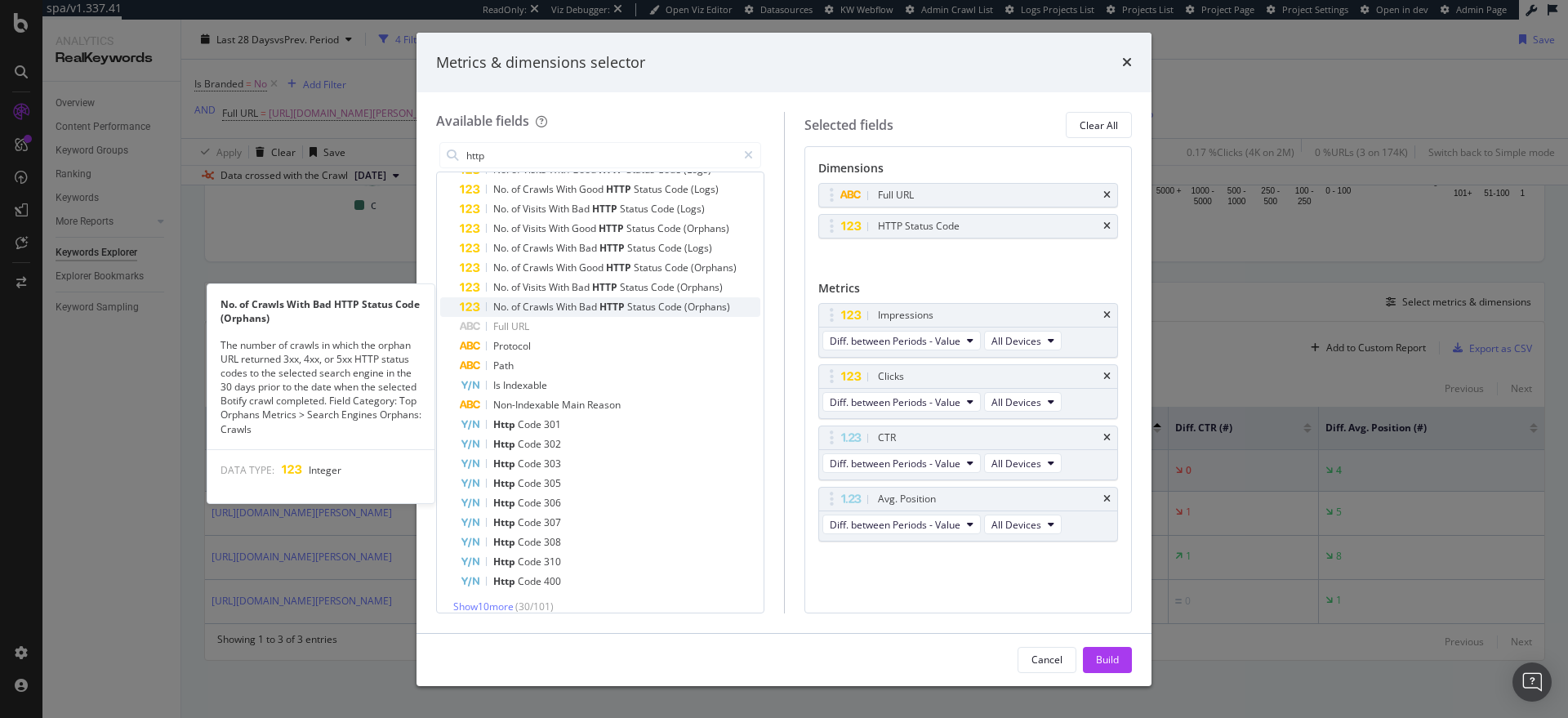
scroll to position [223, 0]
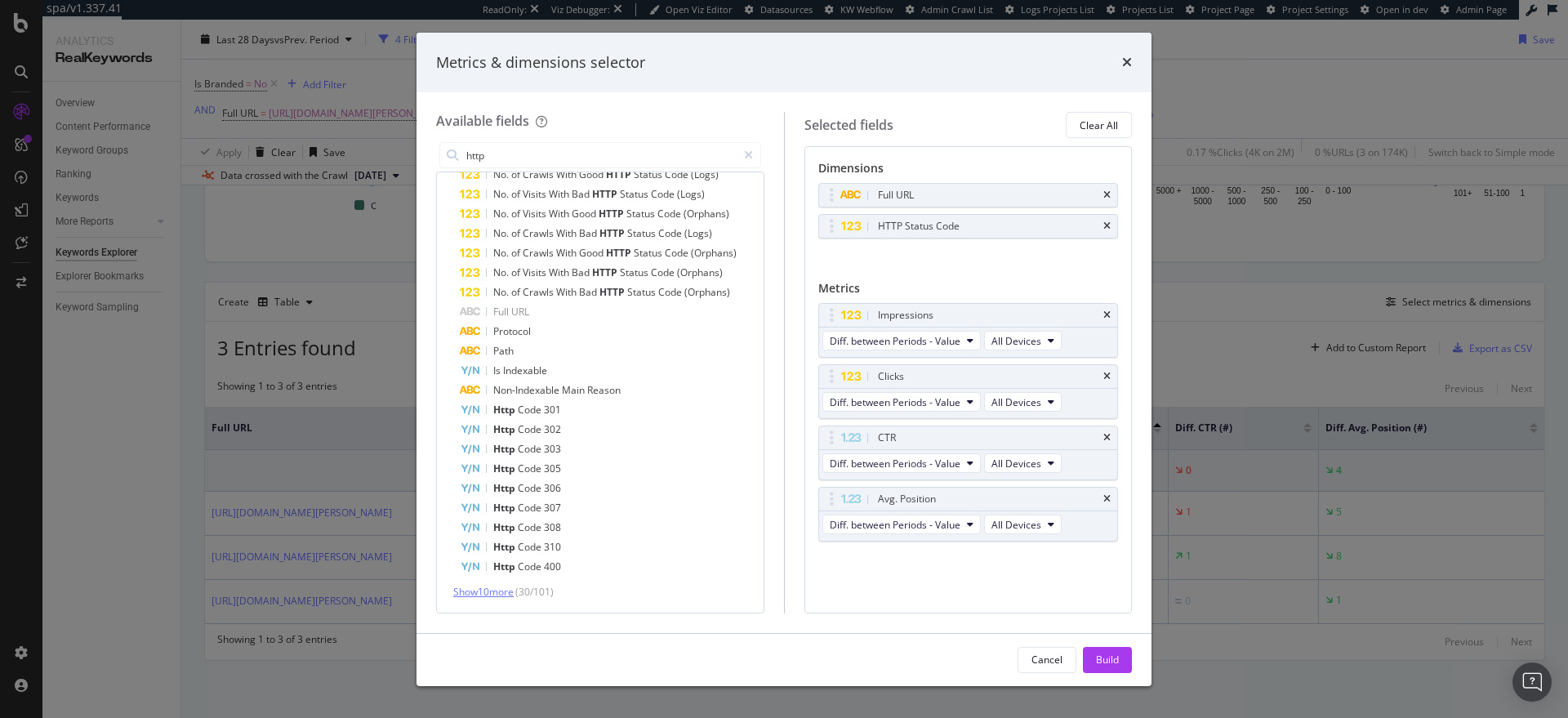
click at [499, 593] on span "Show 10 more" at bounding box center [483, 591] width 61 height 14
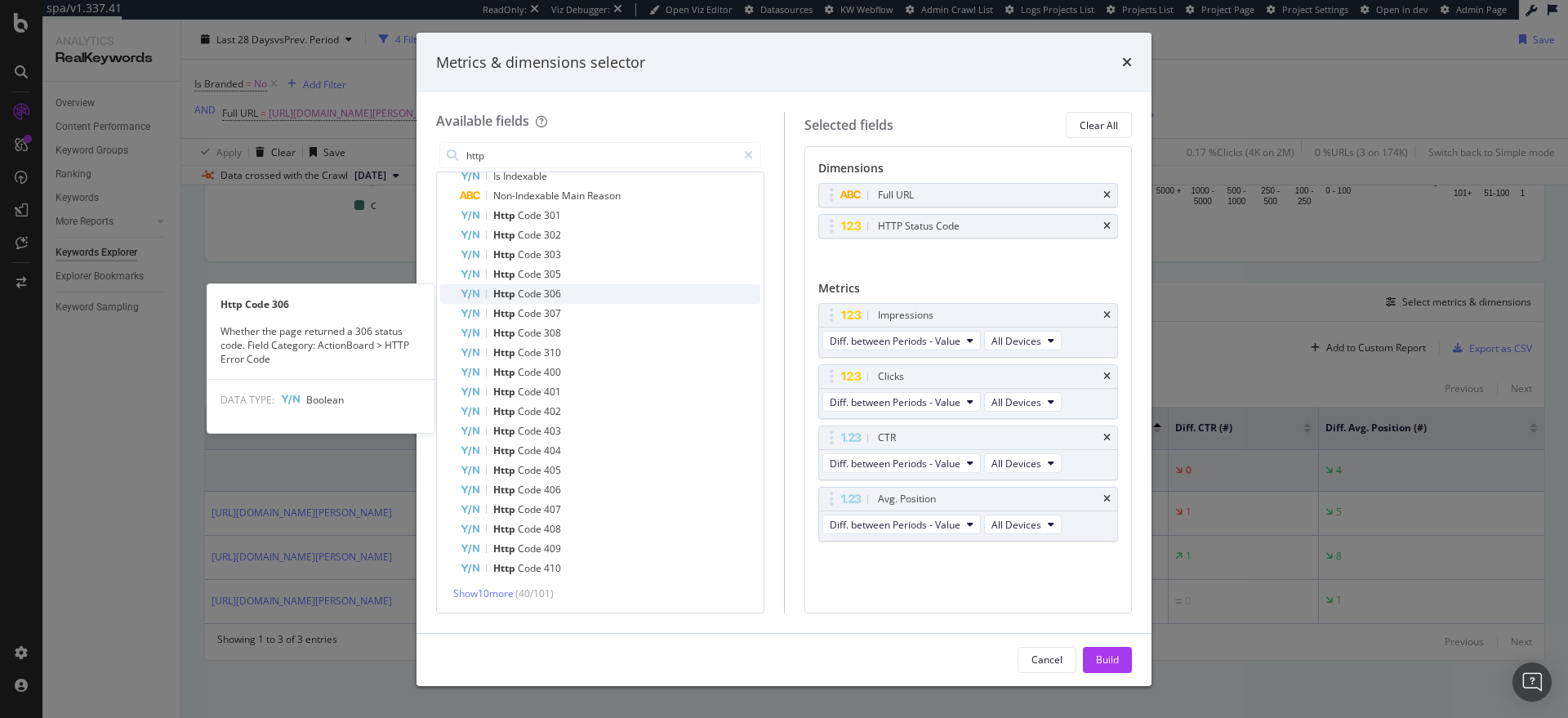
scroll to position [419, 0]
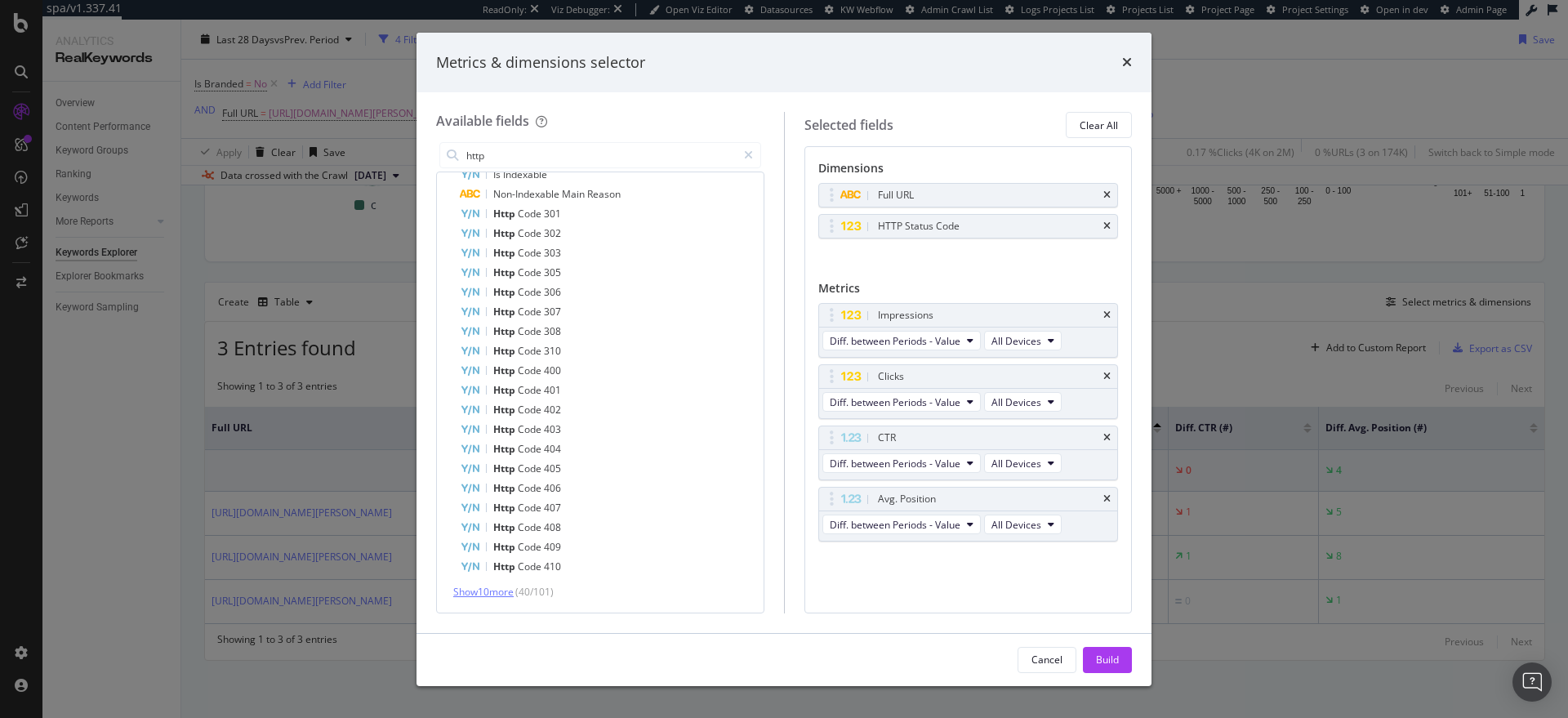
click at [496, 587] on span "Show 10 more" at bounding box center [483, 591] width 61 height 14
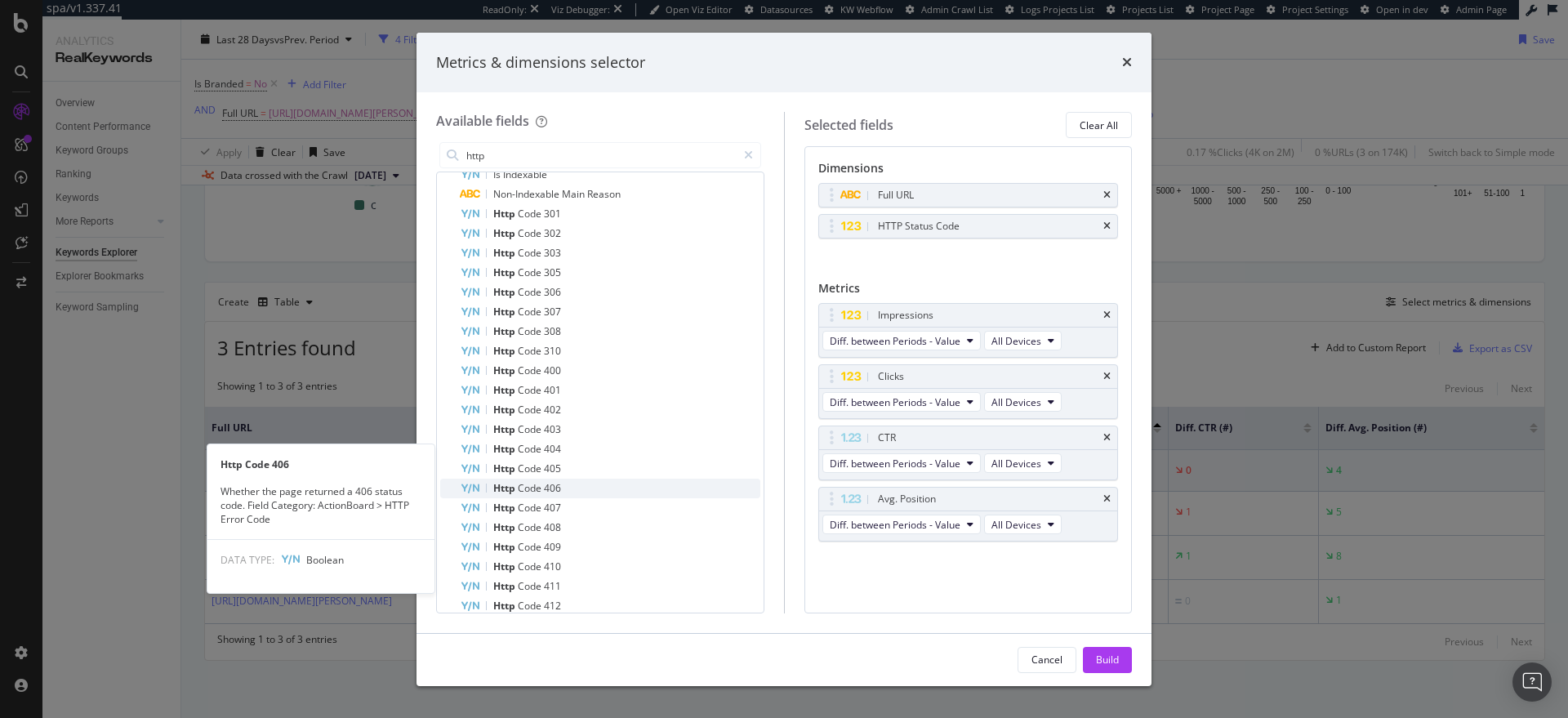
scroll to position [615, 0]
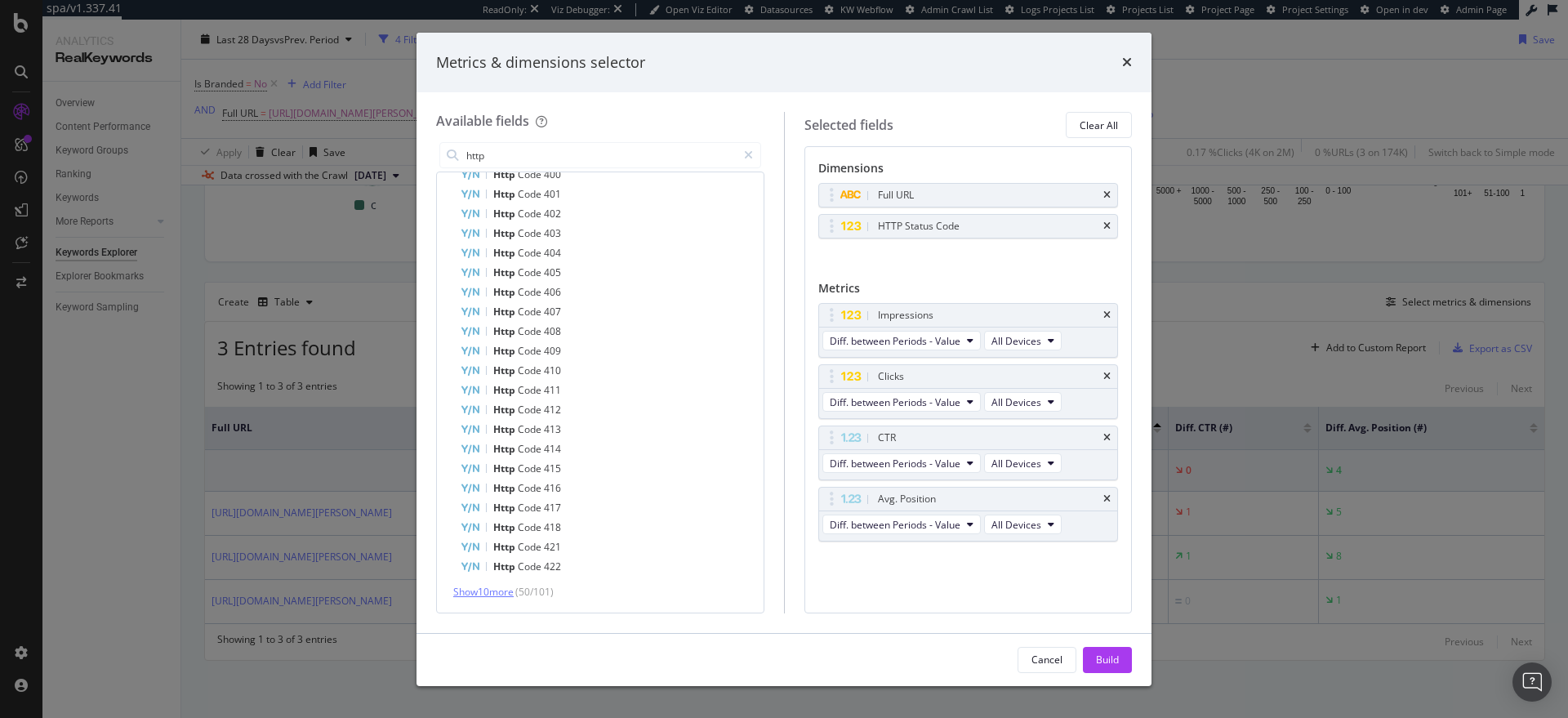
click at [510, 587] on span "Show 10 more" at bounding box center [483, 591] width 61 height 14
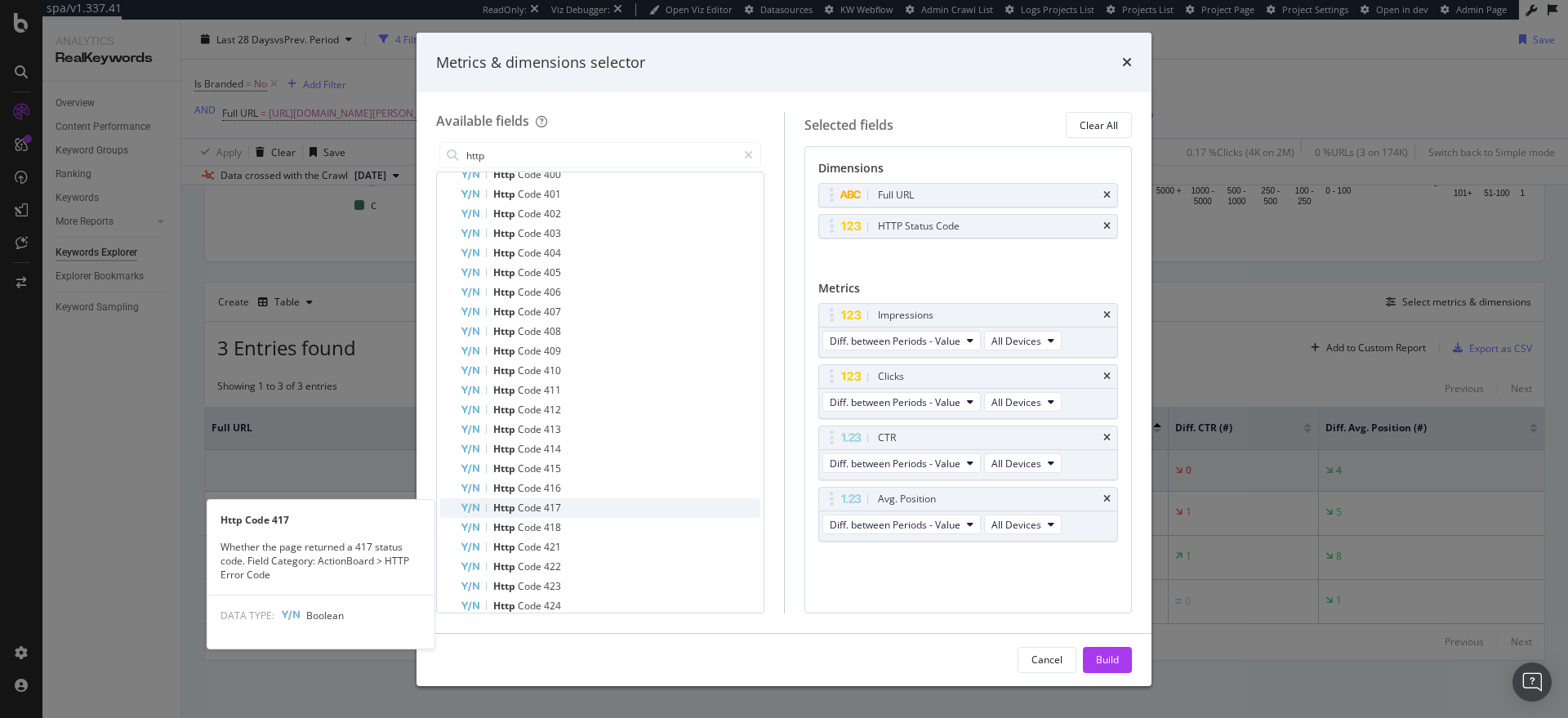
scroll to position [811, 0]
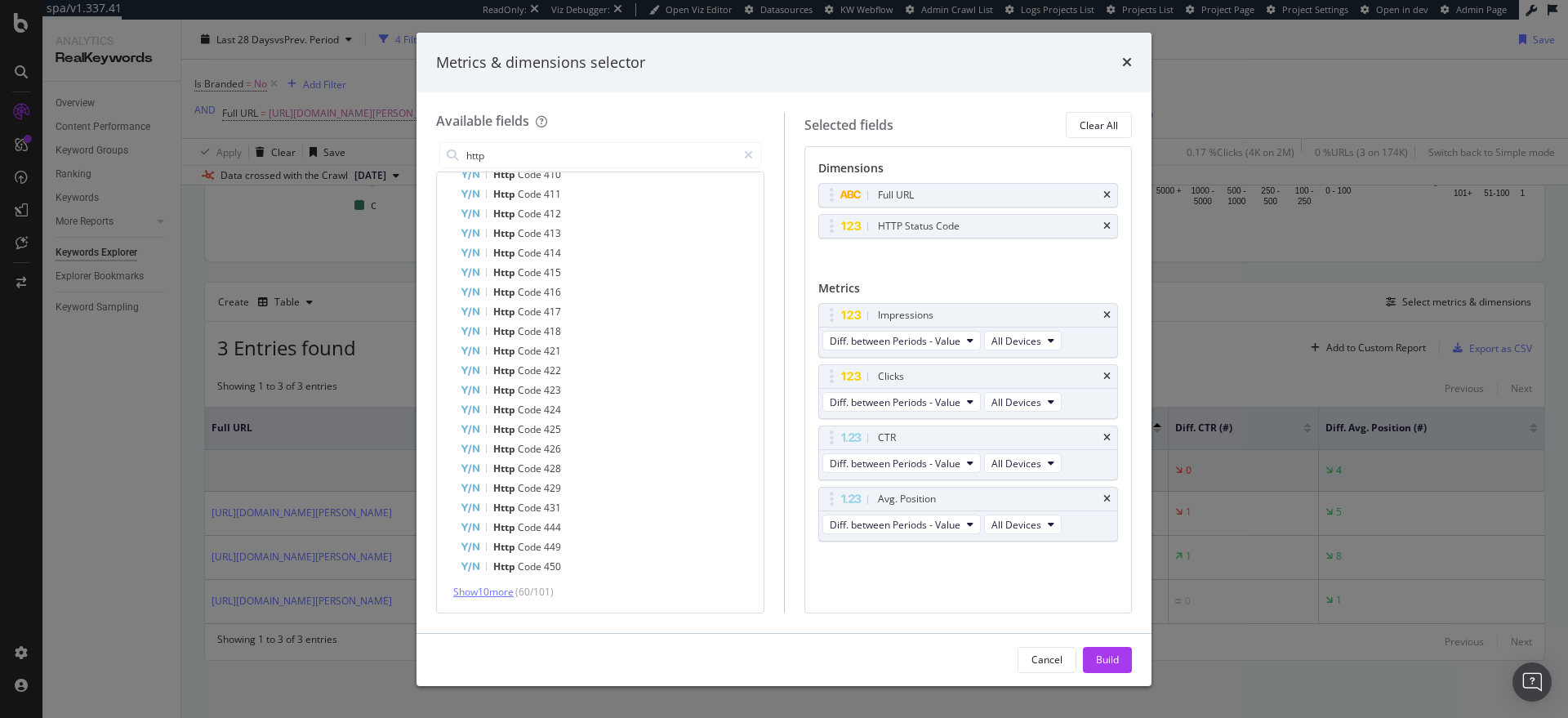
click at [494, 596] on span "Show 10 more" at bounding box center [483, 591] width 61 height 14
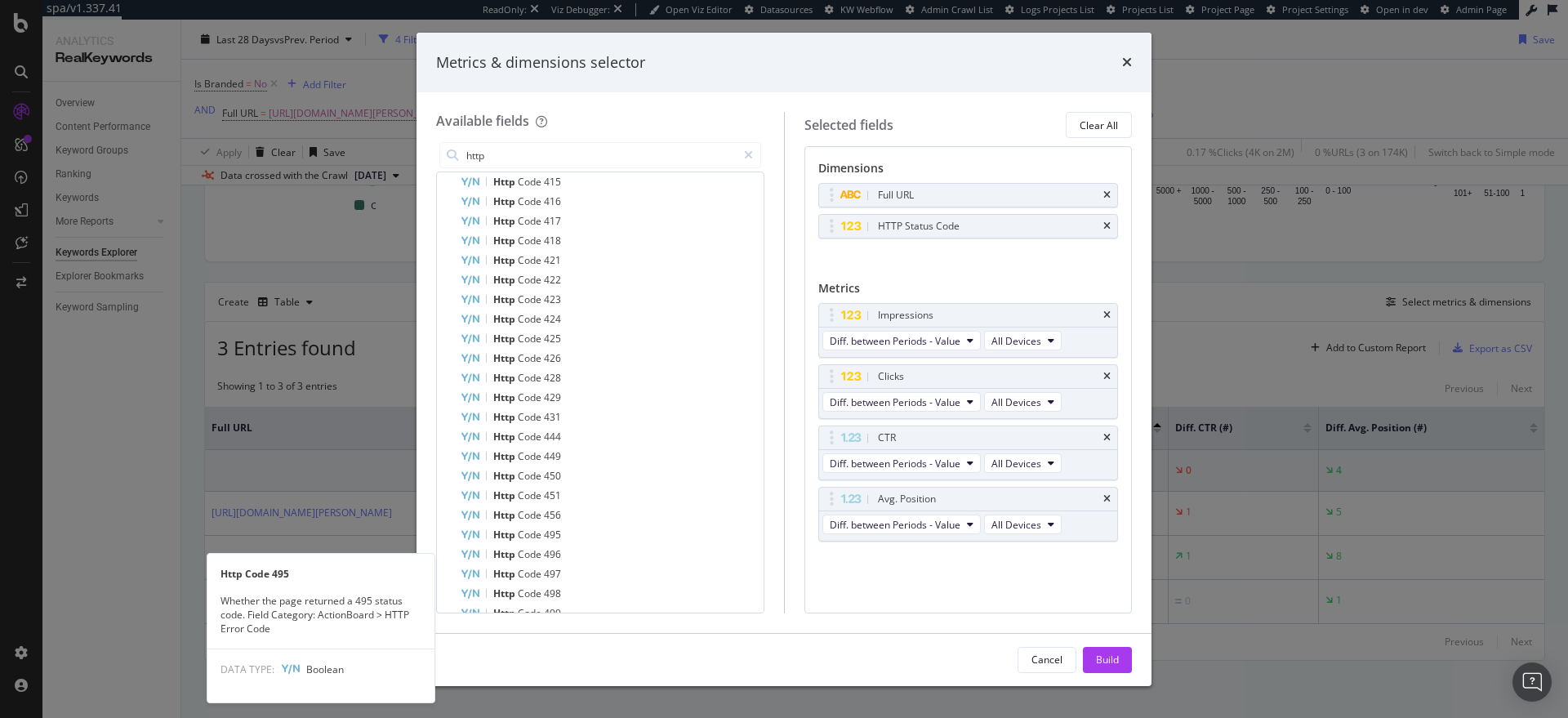
scroll to position [1007, 0]
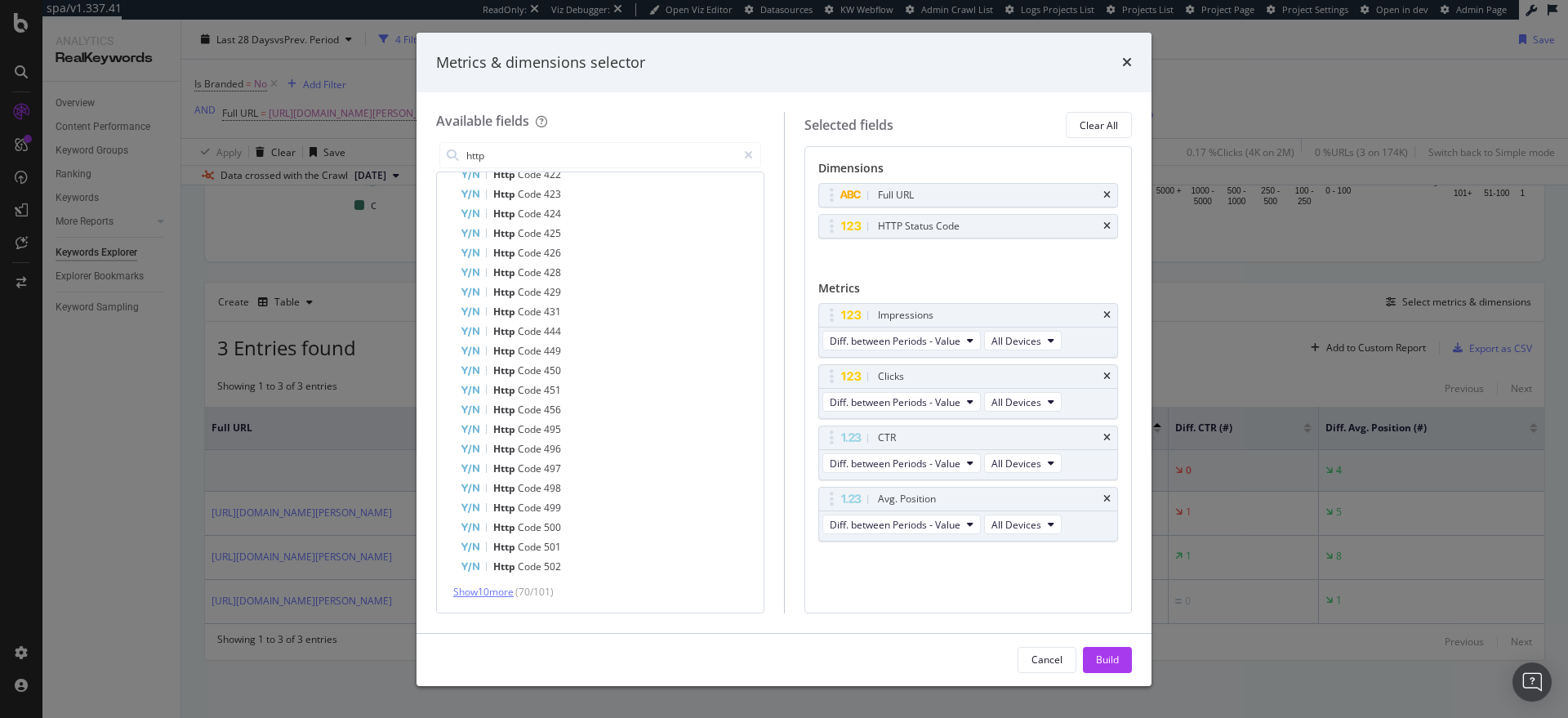
click at [492, 589] on span "Show 10 more" at bounding box center [483, 591] width 61 height 14
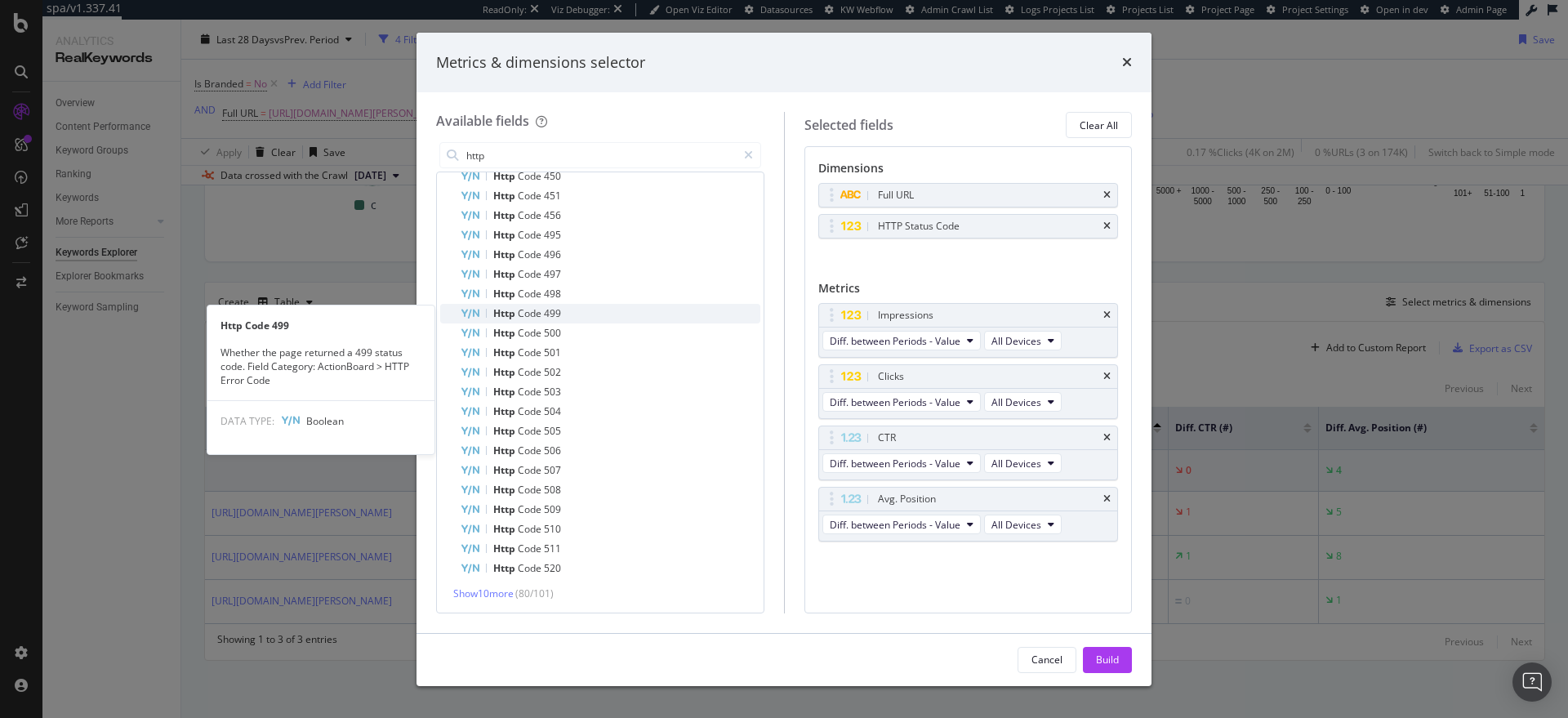
scroll to position [1204, 0]
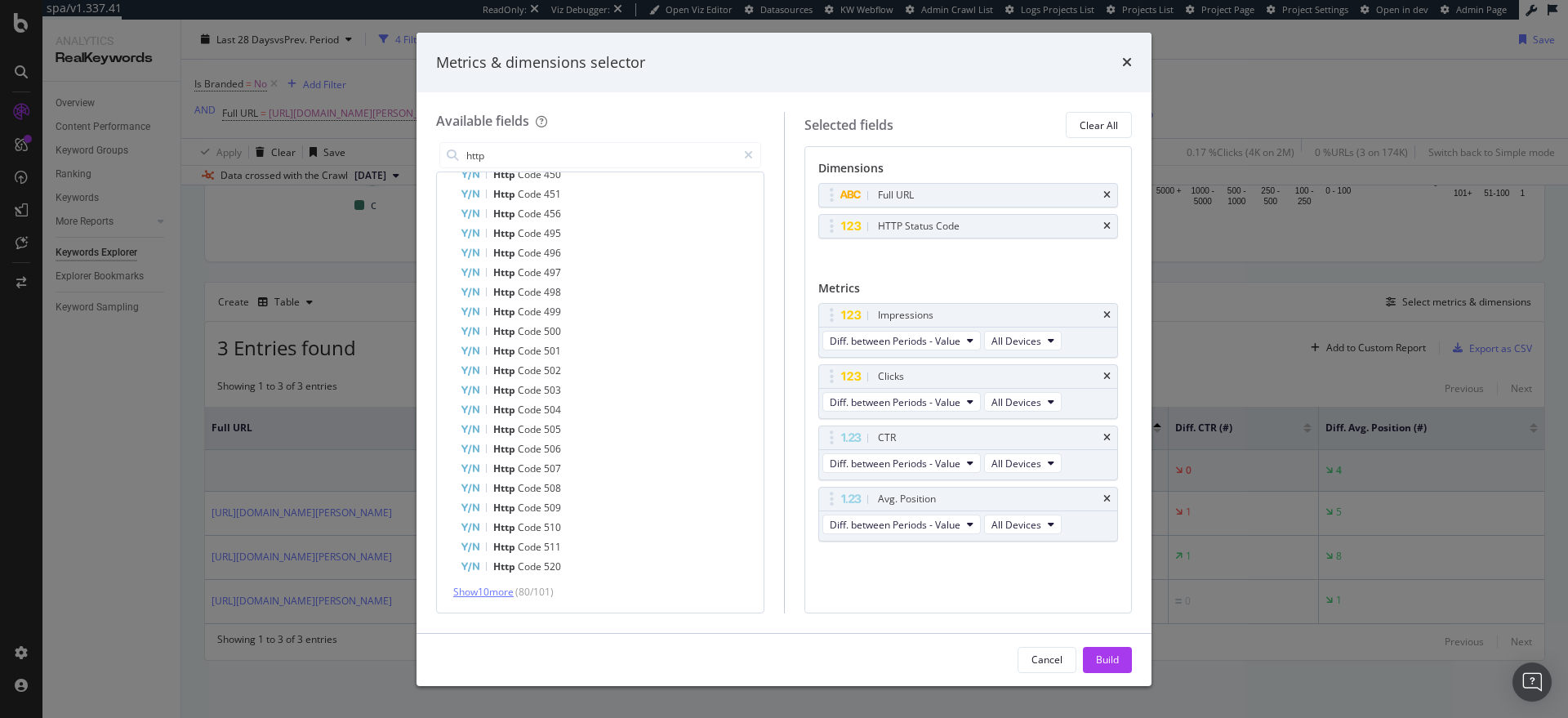
click at [491, 596] on span "Show 10 more" at bounding box center [483, 591] width 61 height 14
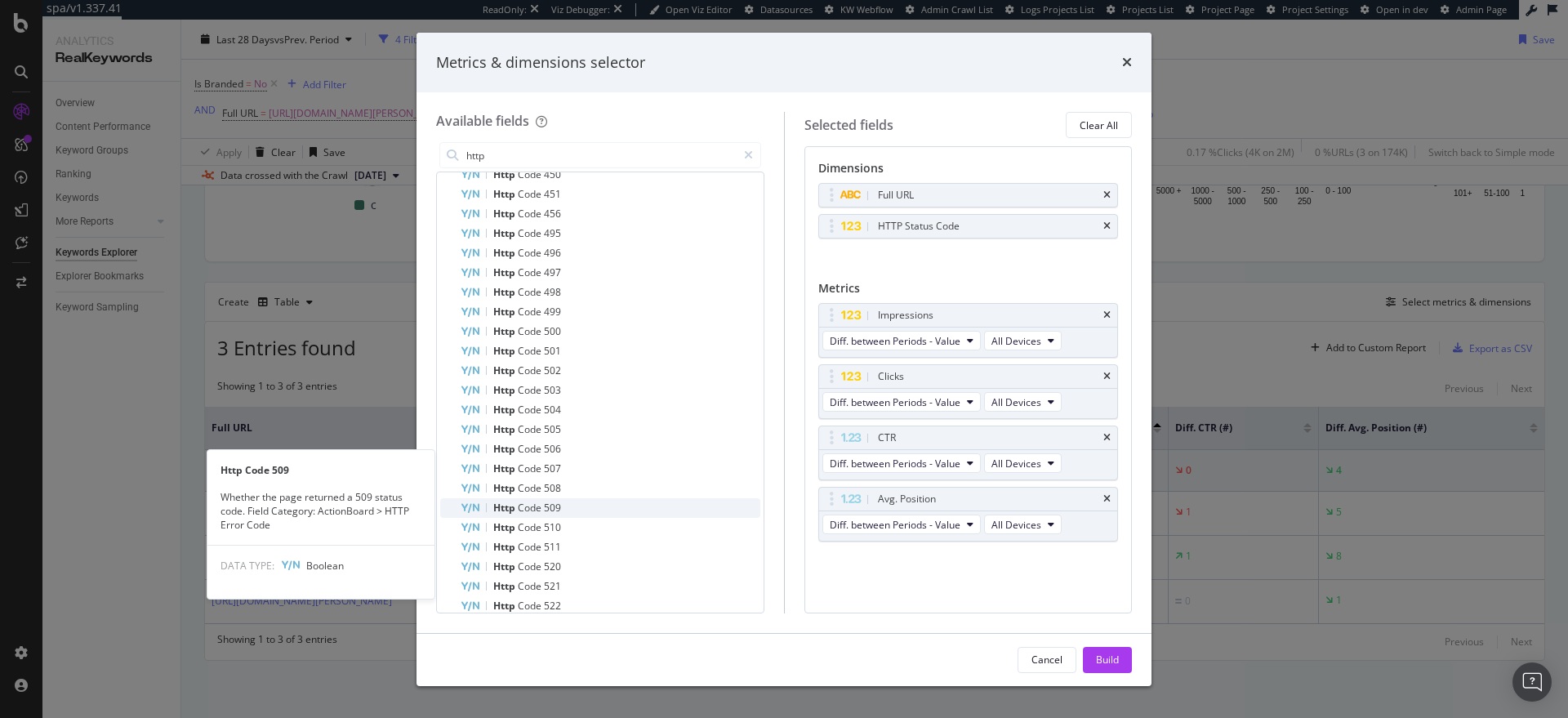
scroll to position [1399, 0]
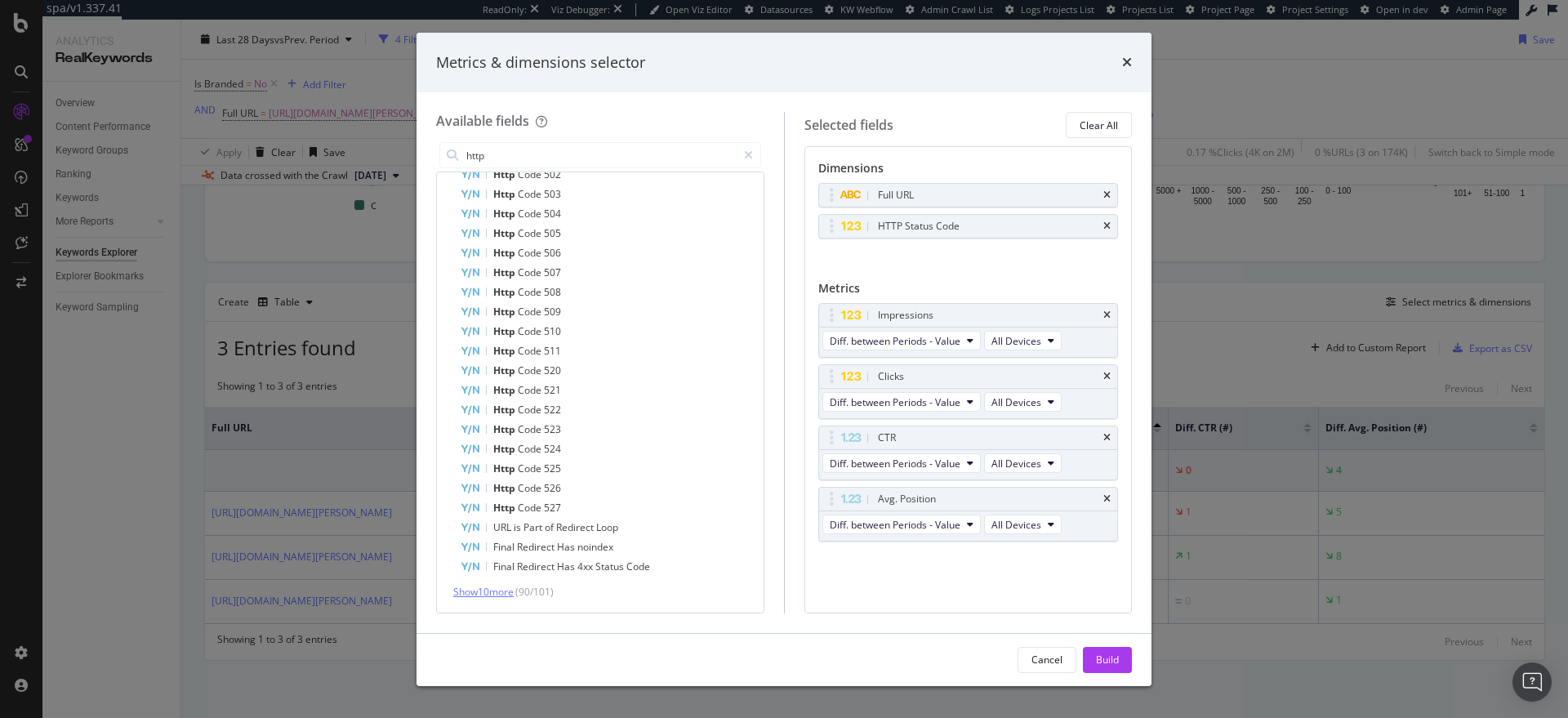
click at [497, 591] on span "Show 10 more" at bounding box center [483, 591] width 61 height 14
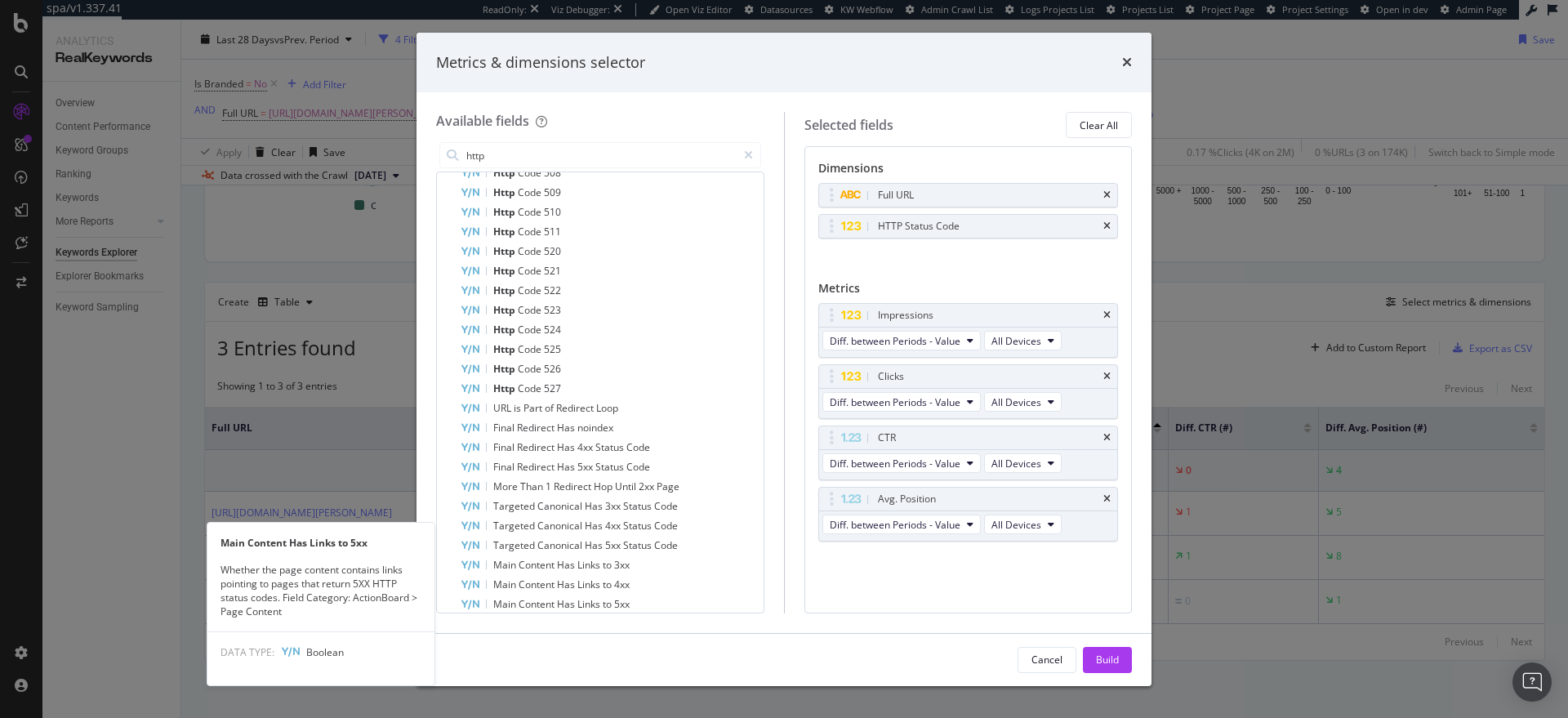
scroll to position [1595, 0]
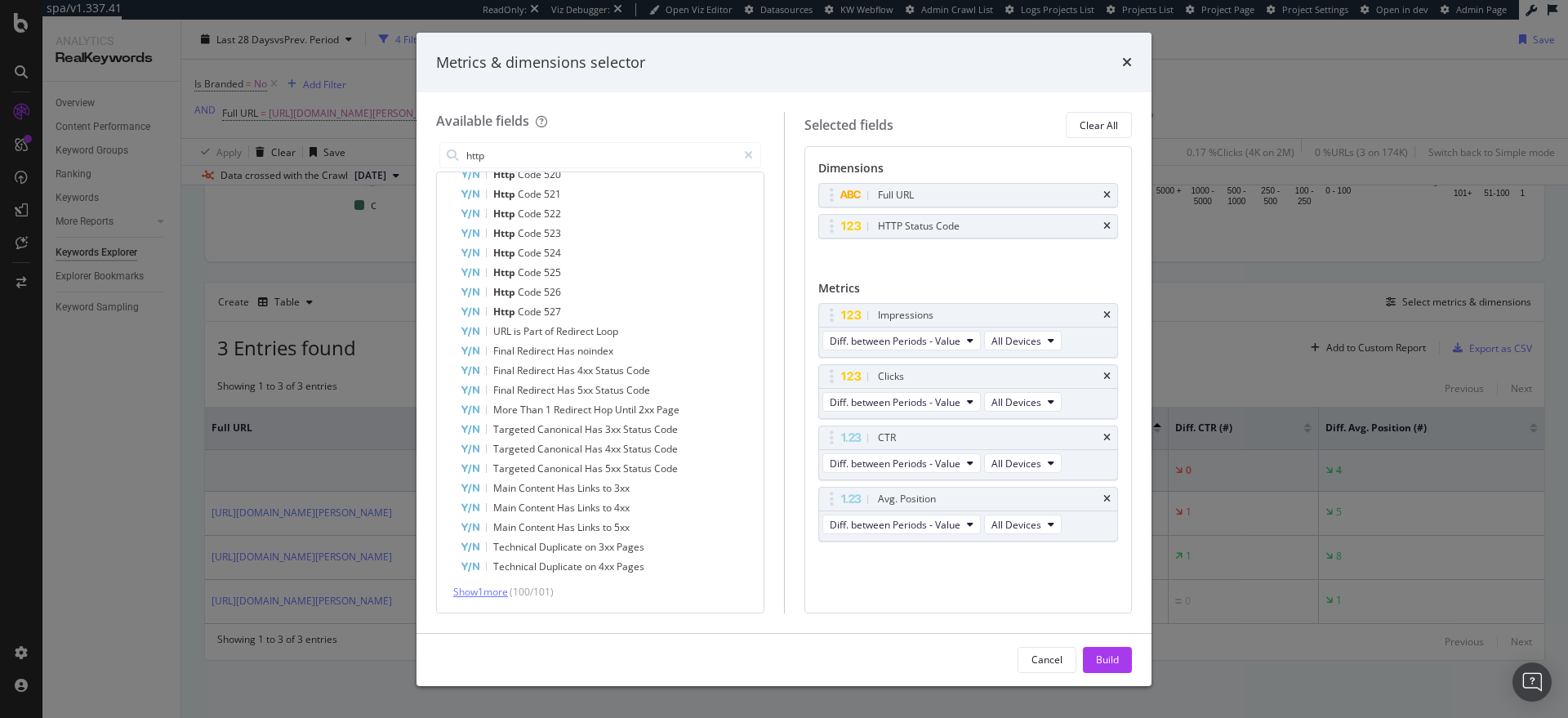
click at [499, 593] on span "Show 1 more" at bounding box center [481, 591] width 55 height 14
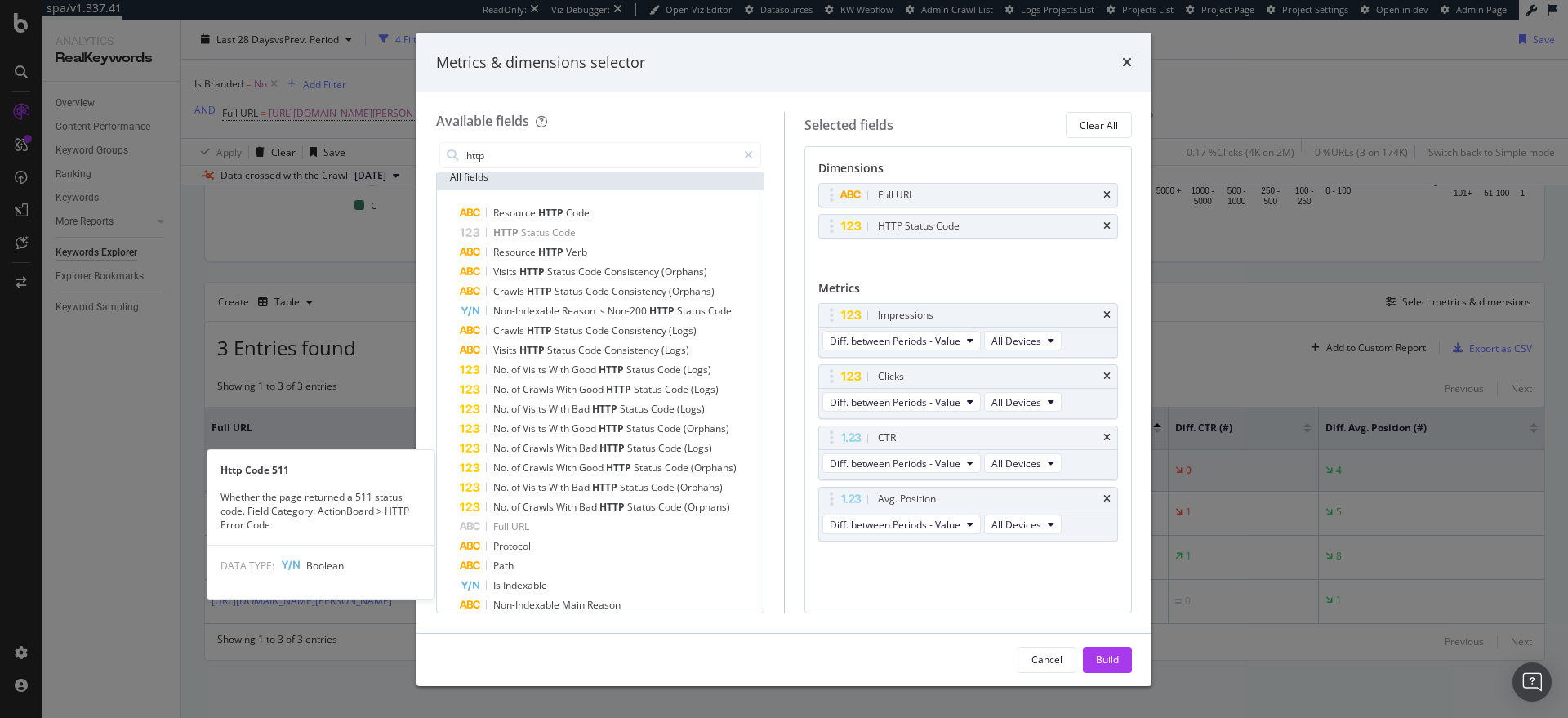
scroll to position [0, 0]
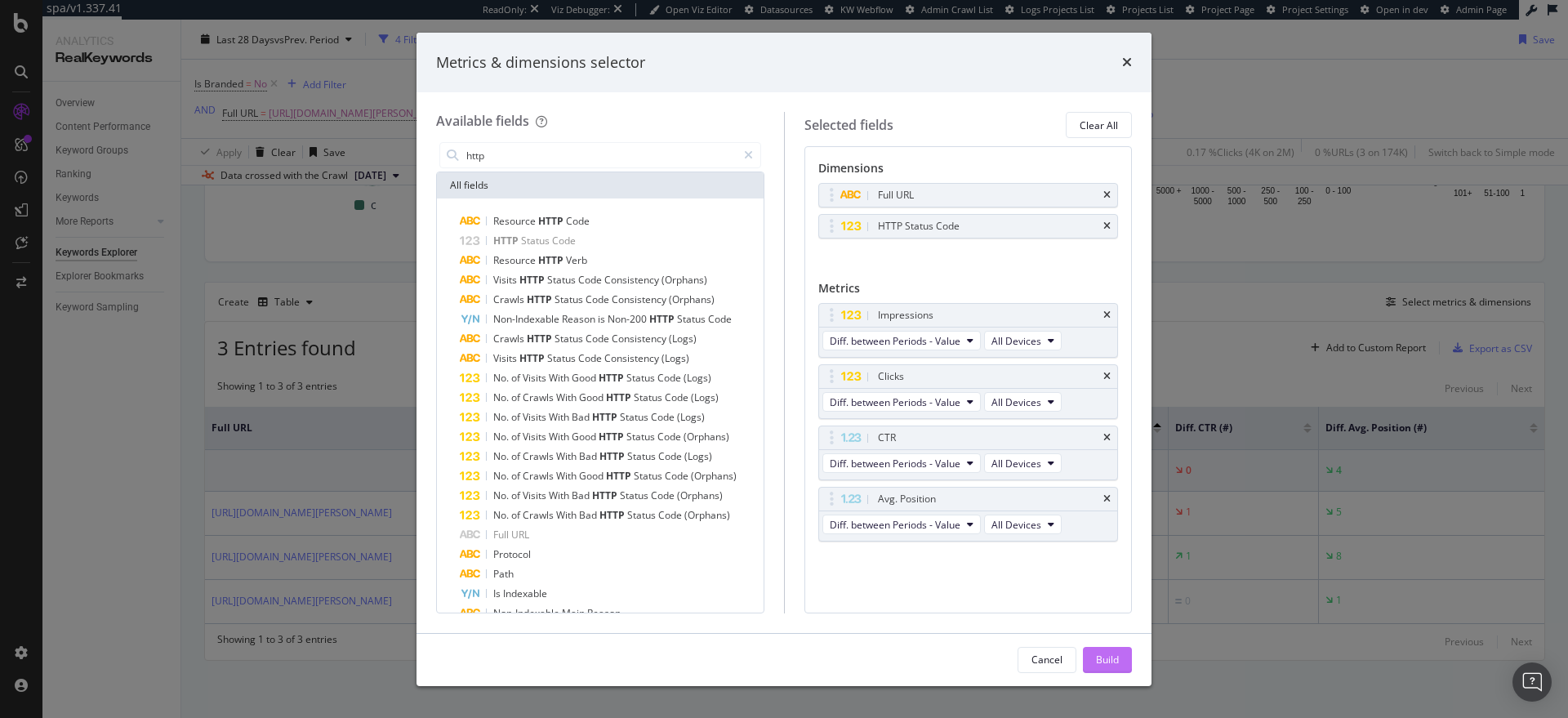
click at [1102, 656] on div "Build" at bounding box center [1106, 659] width 23 height 14
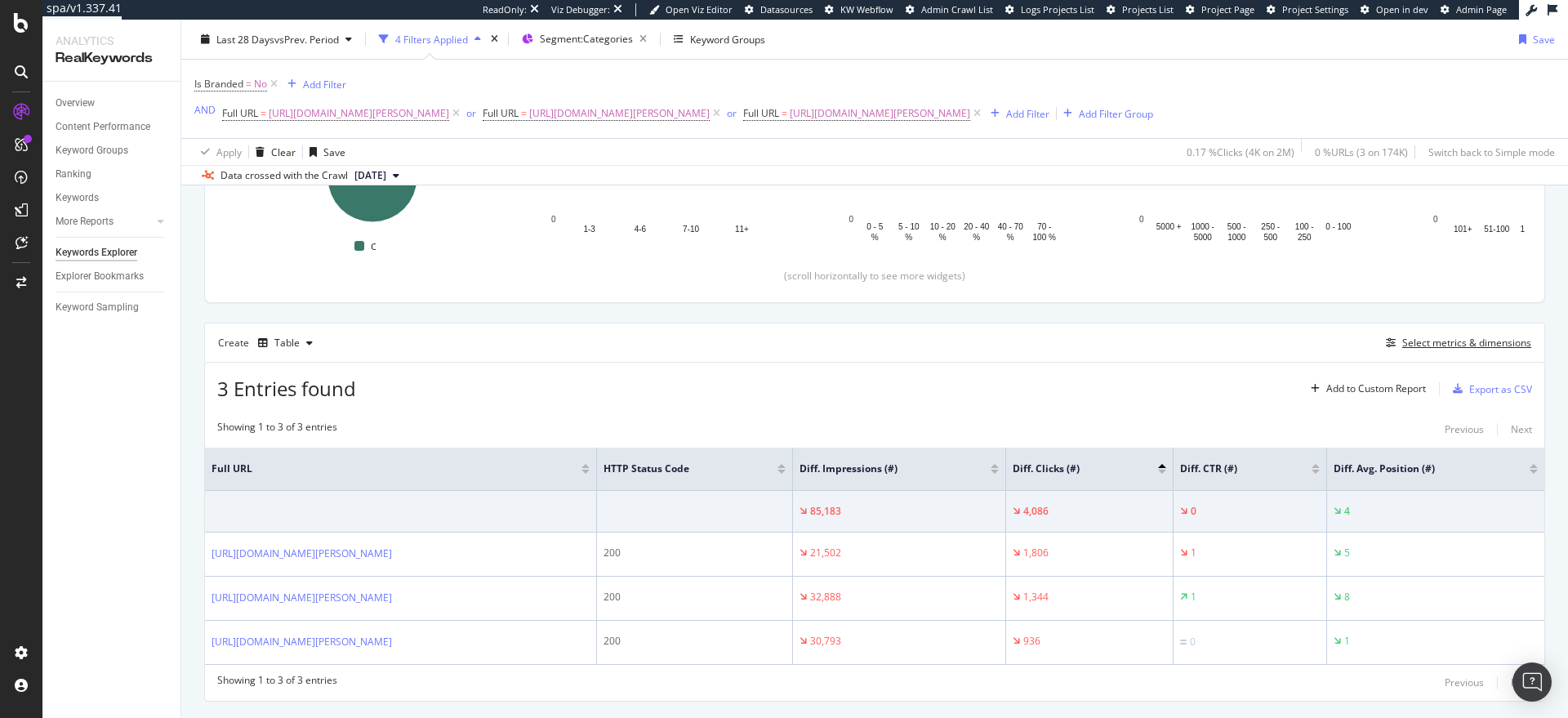
scroll to position [328, 0]
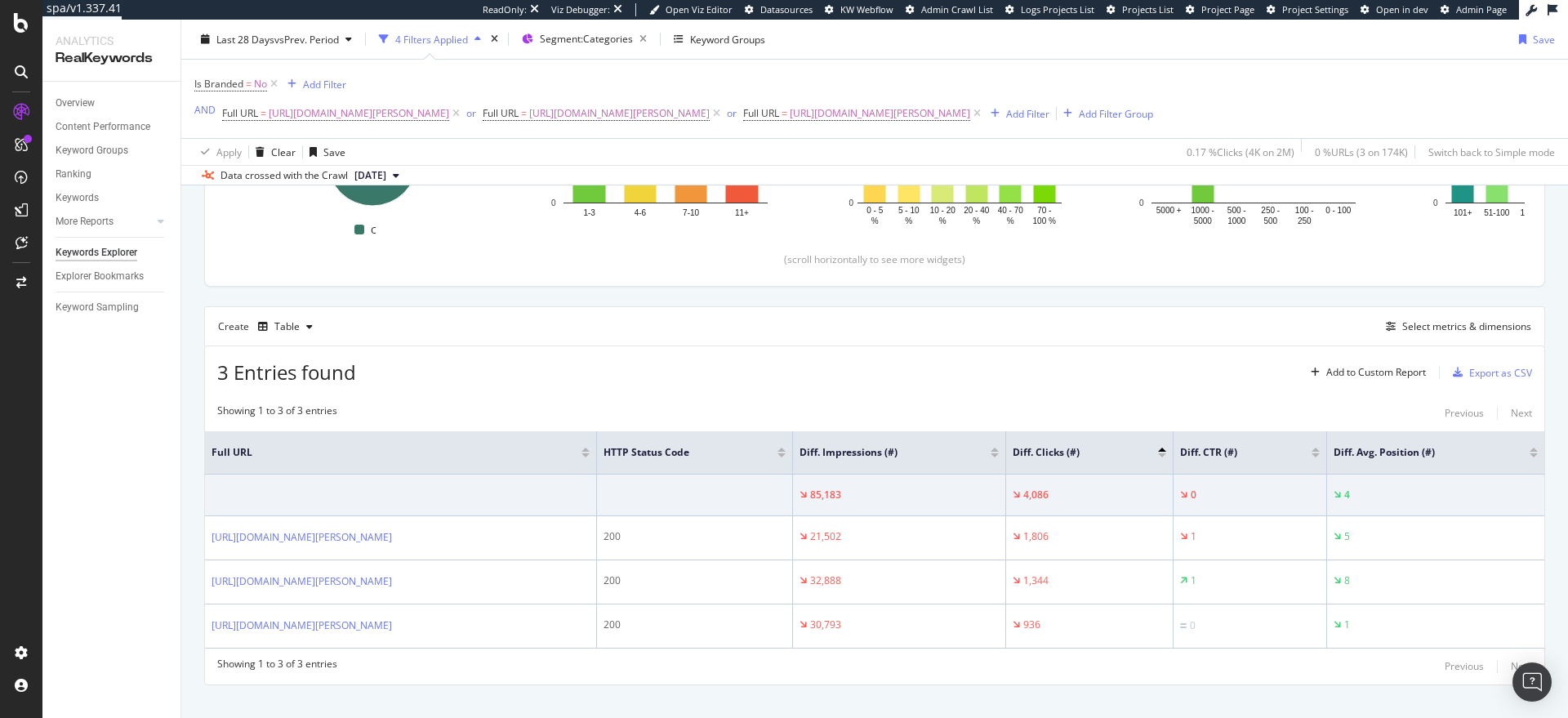
click at [386, 177] on span "2025 Sep. 22nd" at bounding box center [370, 176] width 31 height 15
click at [424, 292] on div "2025 Aug. 4th 109K URLs" at bounding box center [404, 285] width 105 height 15
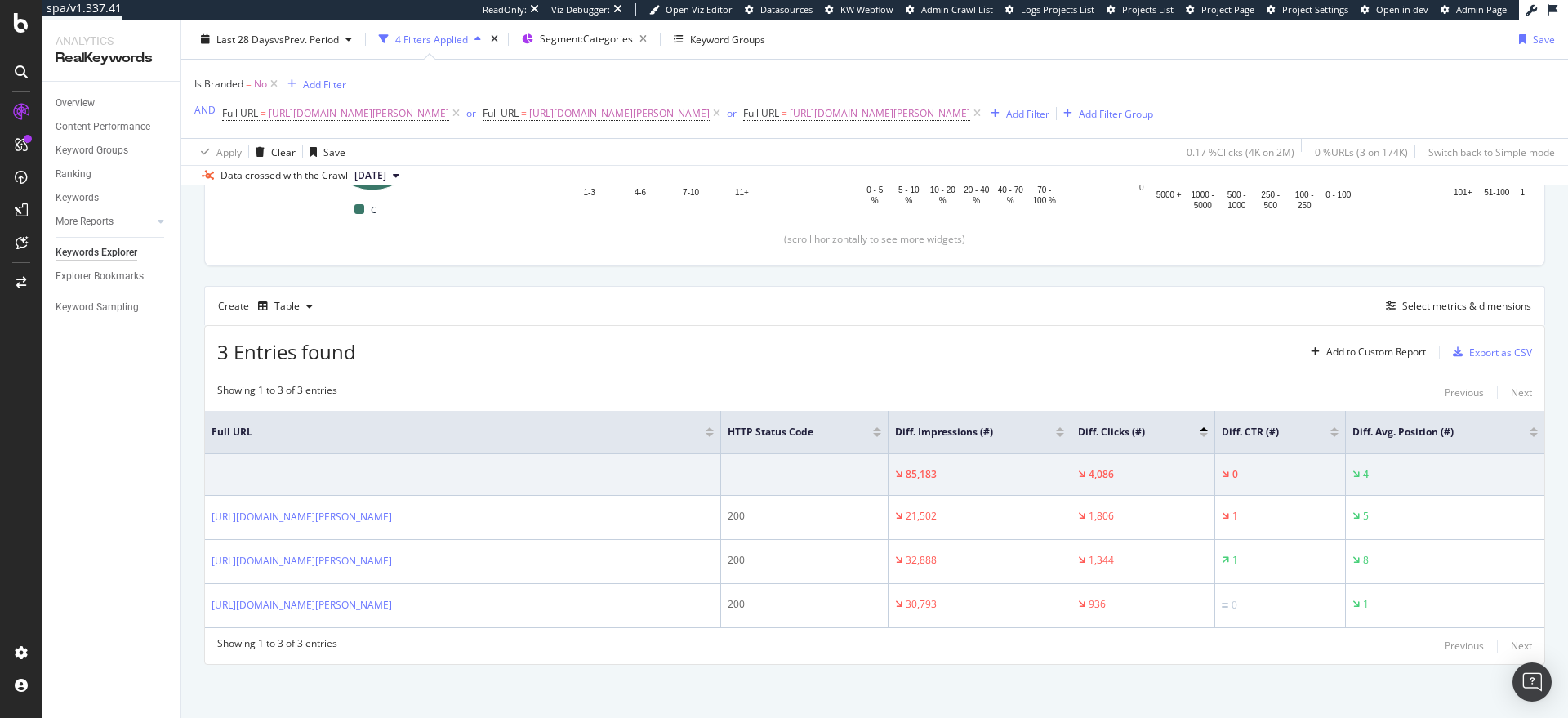
scroll to position [352, 0]
click at [386, 174] on span "2025 Aug. 4th" at bounding box center [370, 176] width 31 height 15
click at [398, 233] on div "2025 Sep. 22nd" at bounding box center [375, 231] width 46 height 15
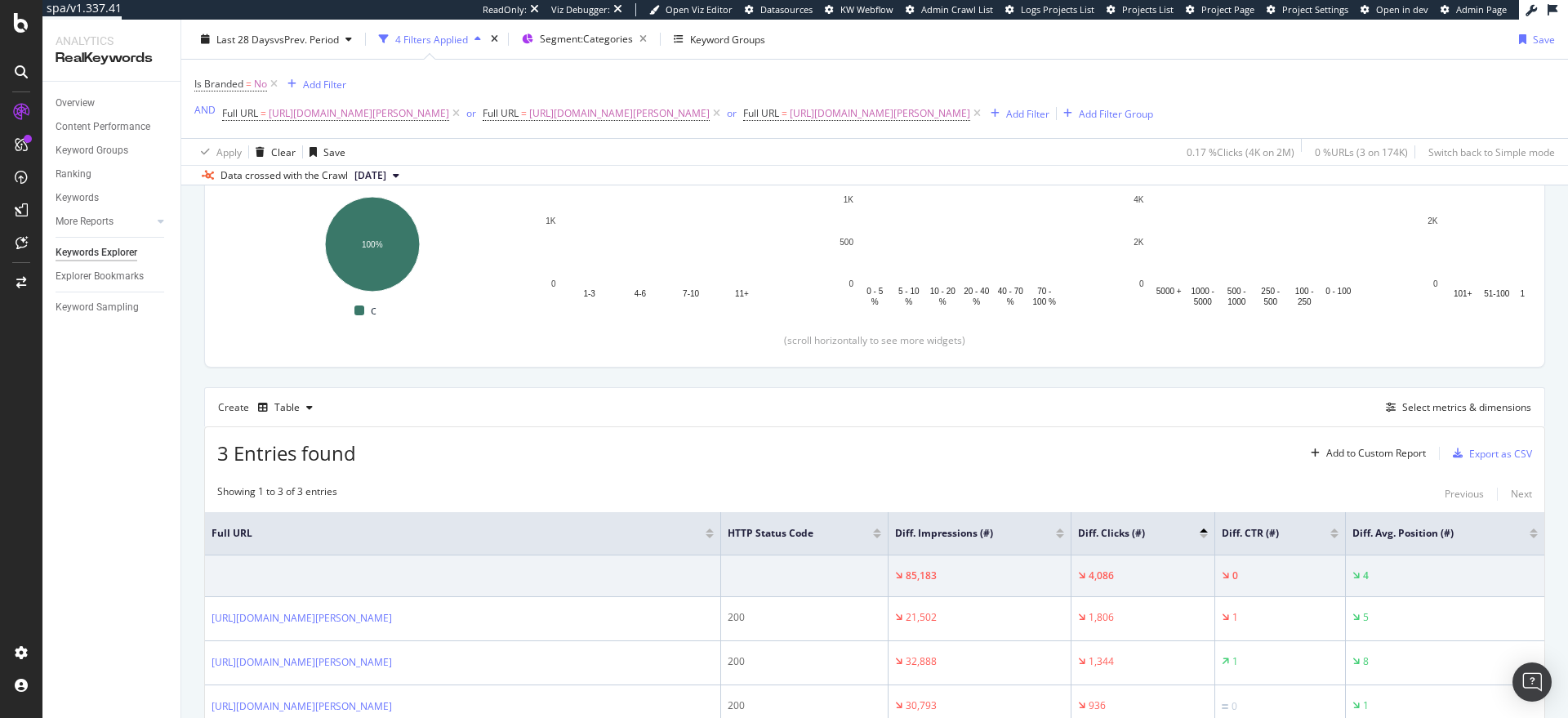
scroll to position [352, 0]
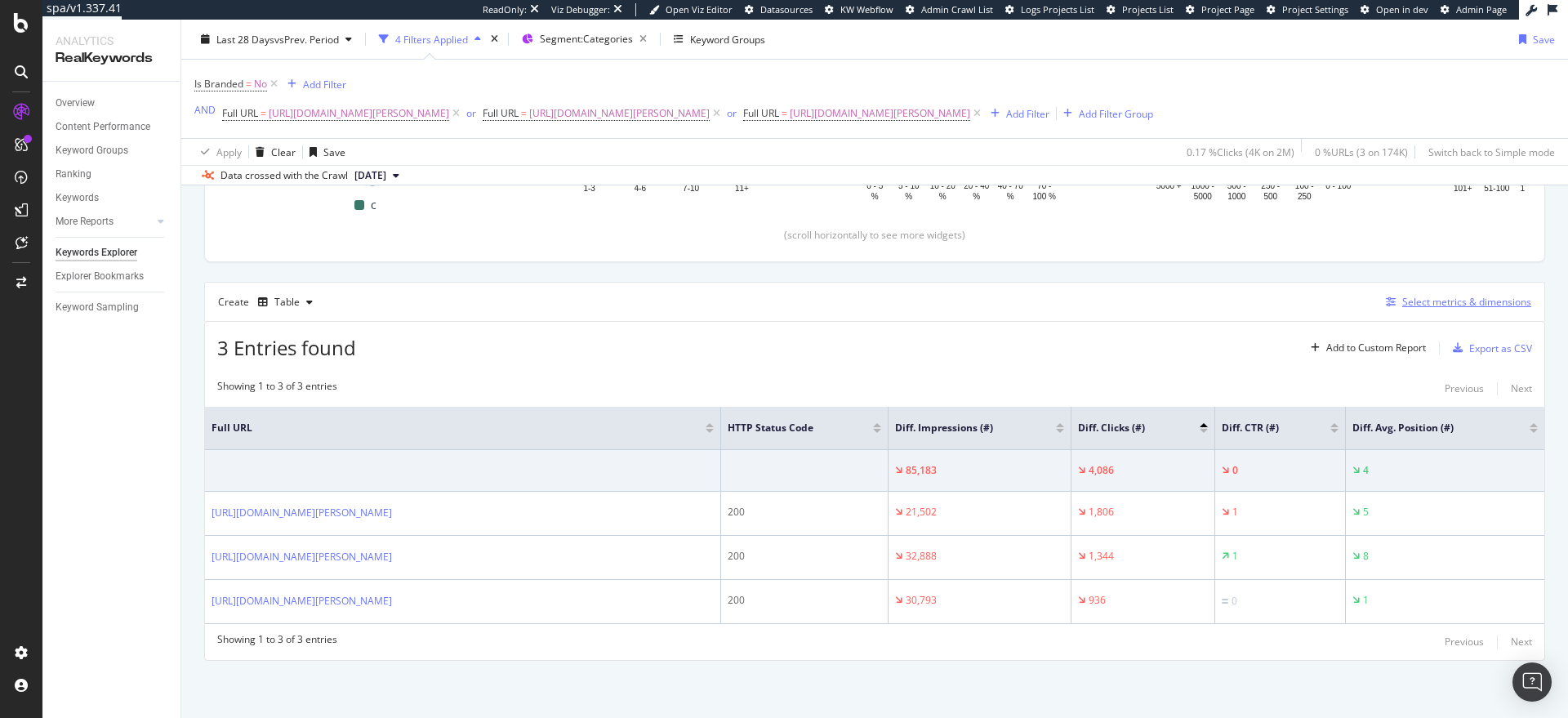
click at [1406, 300] on div "Select metrics & dimensions" at bounding box center [1467, 302] width 129 height 14
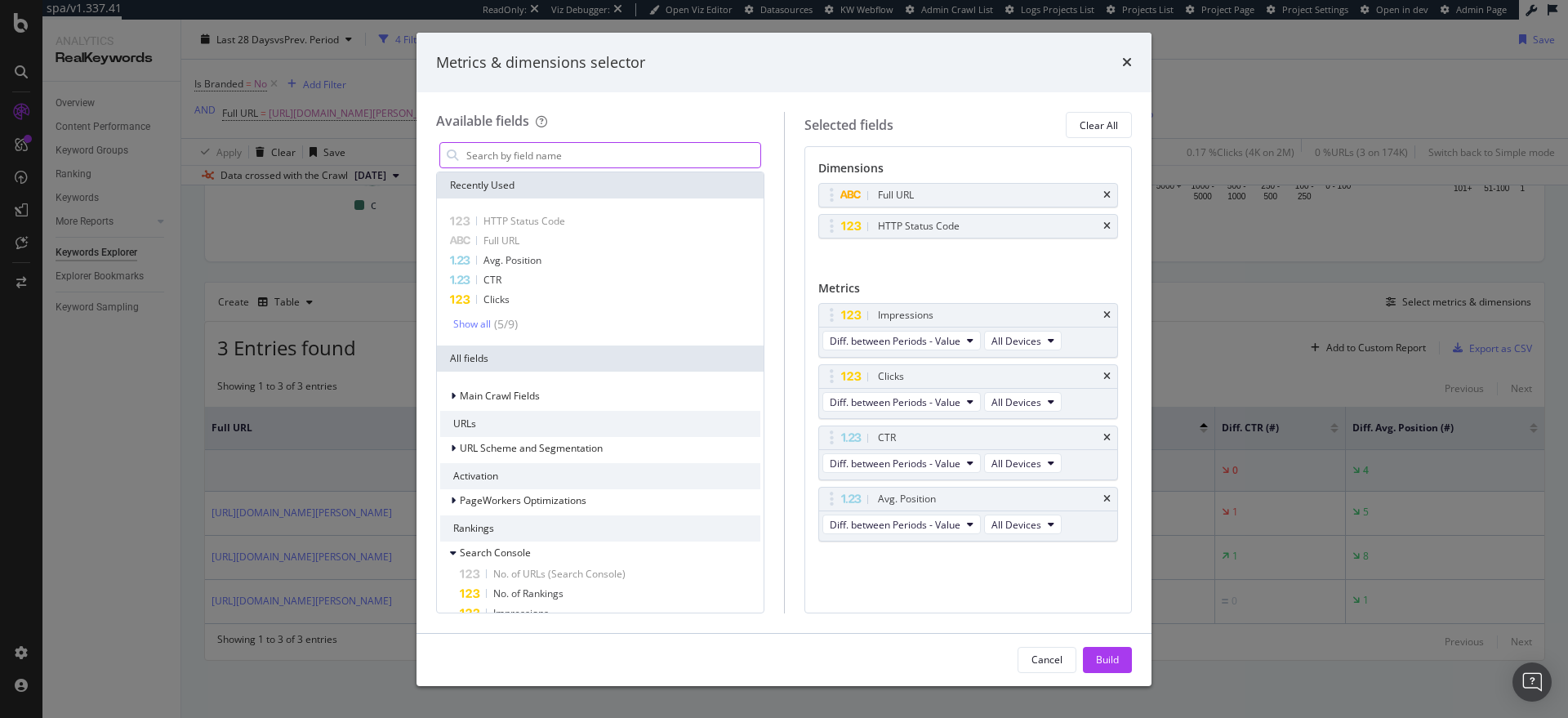
click at [623, 162] on input "modal" at bounding box center [612, 155] width 295 height 25
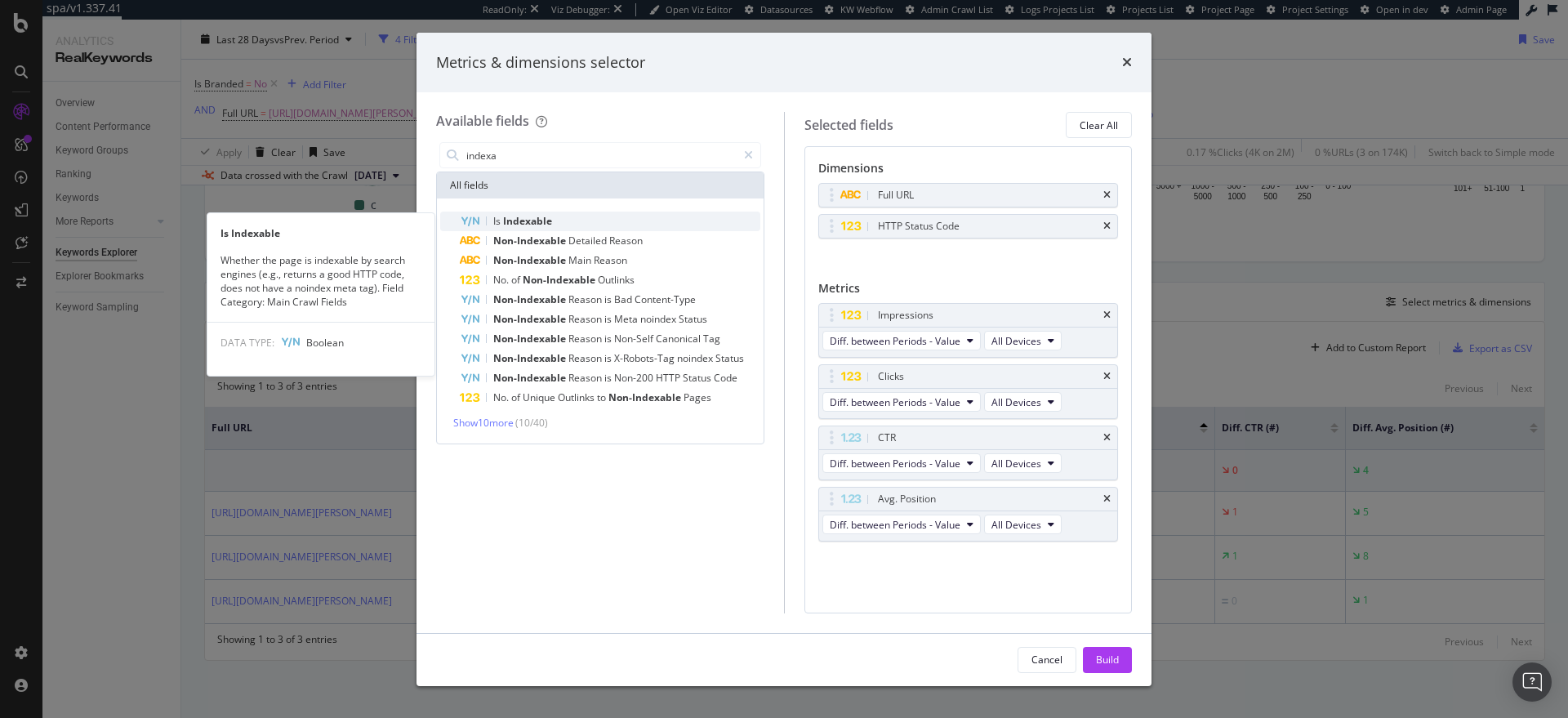
type input "indexa"
click at [592, 220] on div "Is Indexable" at bounding box center [610, 222] width 300 height 20
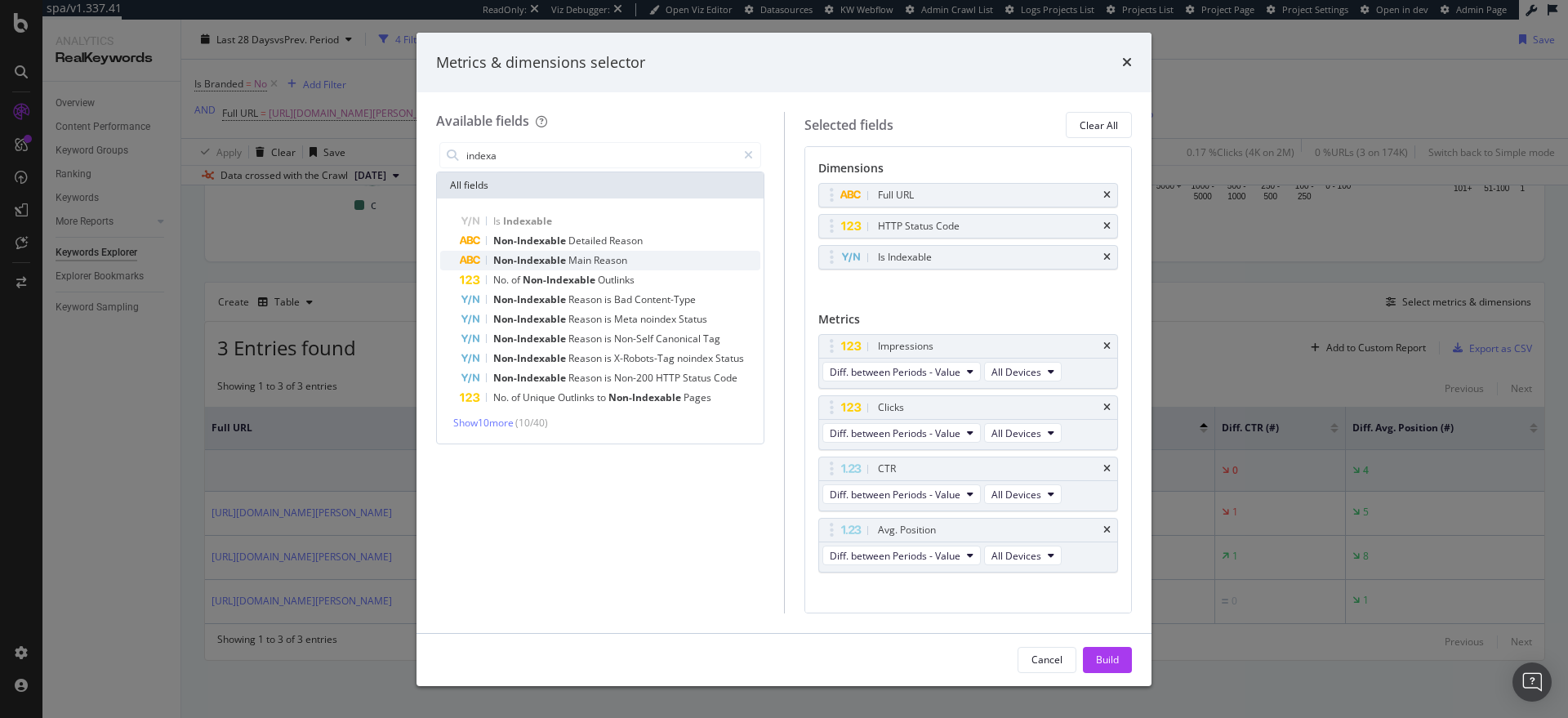
click at [582, 264] on span "Main" at bounding box center [582, 260] width 25 height 14
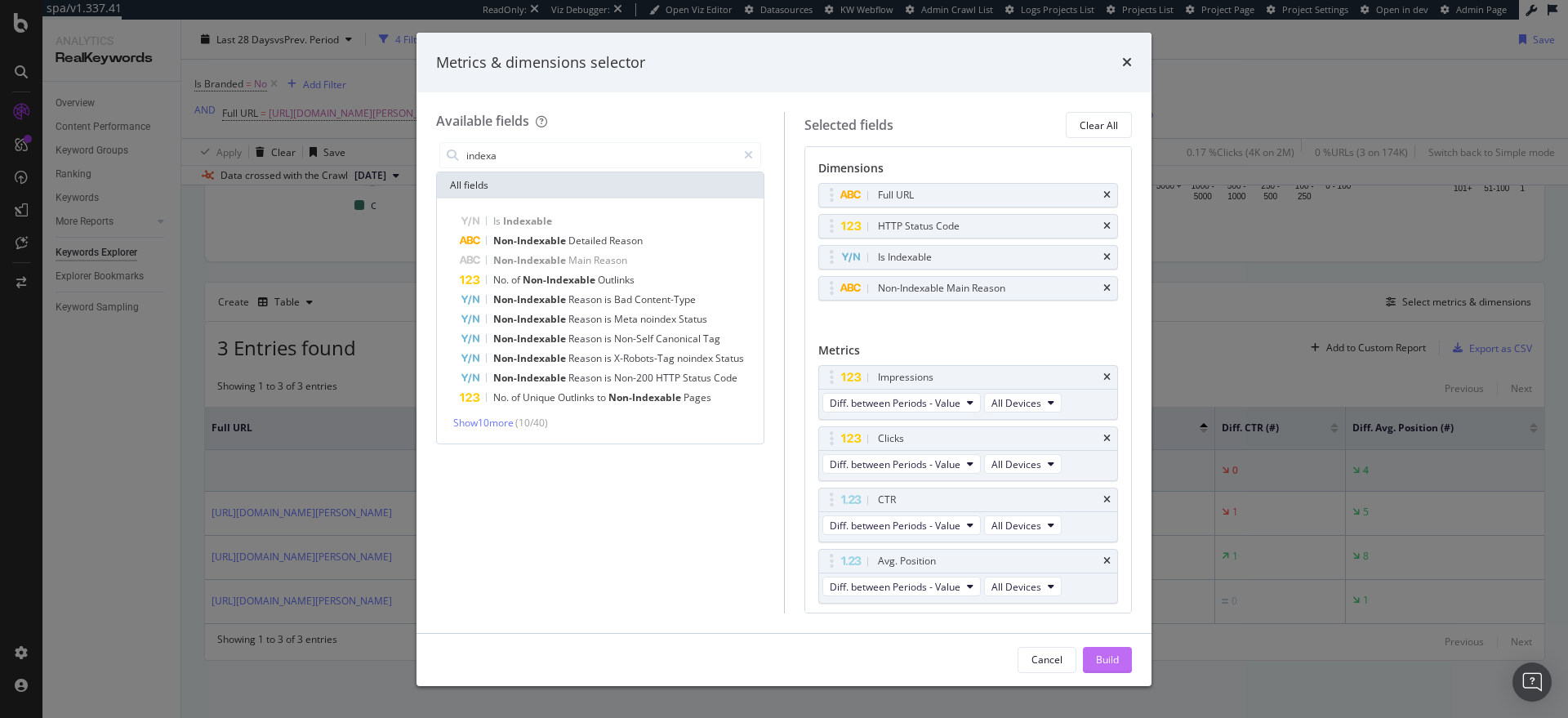
click at [1113, 665] on div "Build" at bounding box center [1106, 659] width 23 height 14
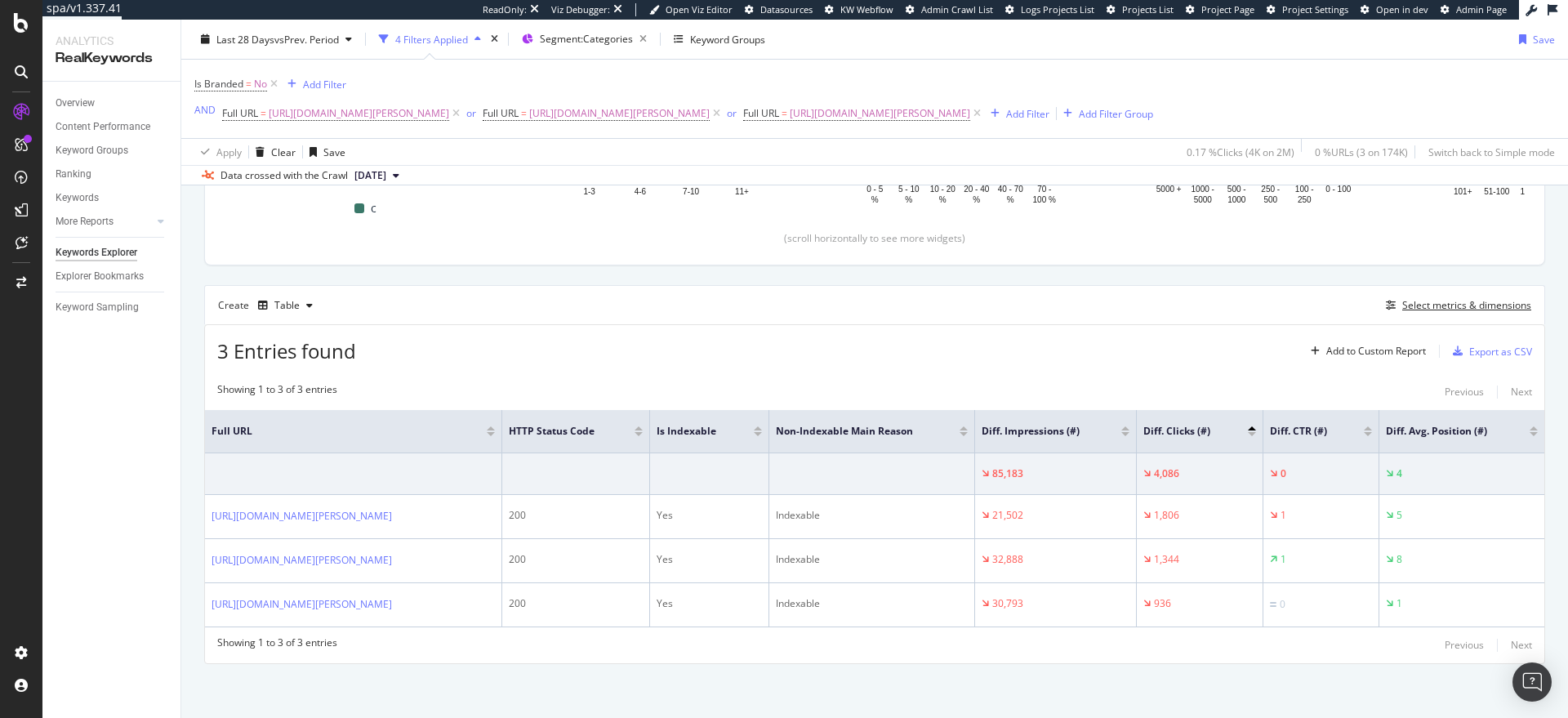
scroll to position [380, 0]
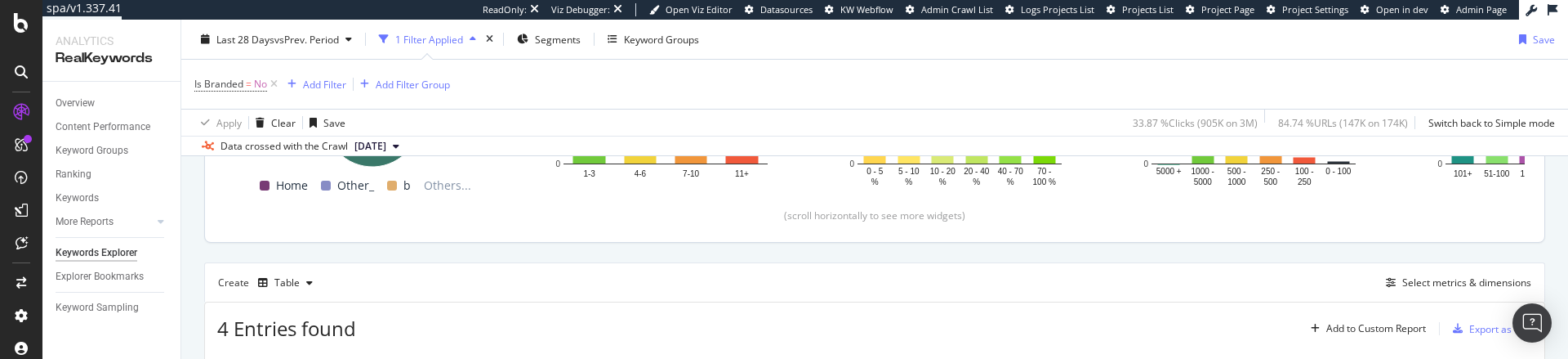
scroll to position [339, 0]
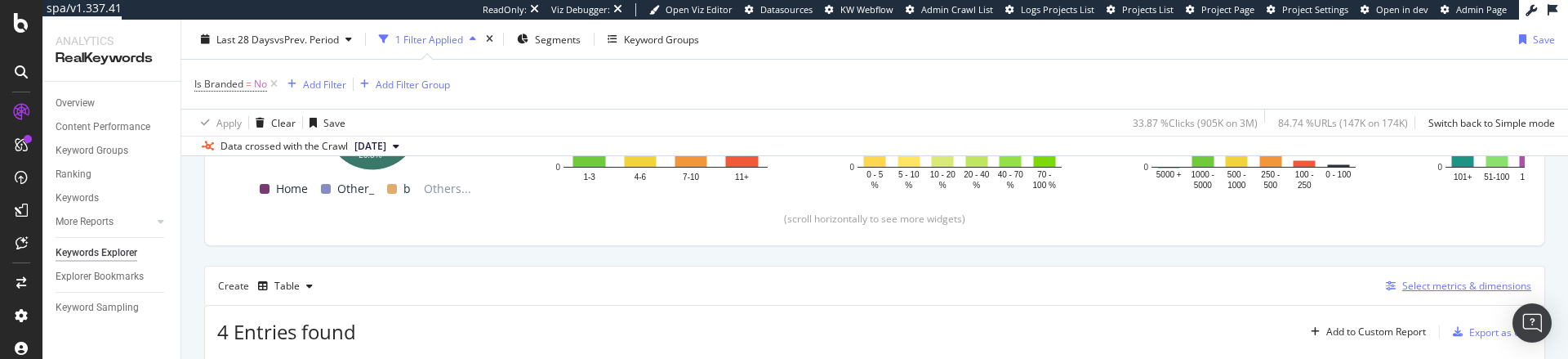
click at [1403, 287] on div "Select metrics & dimensions" at bounding box center [1467, 285] width 129 height 14
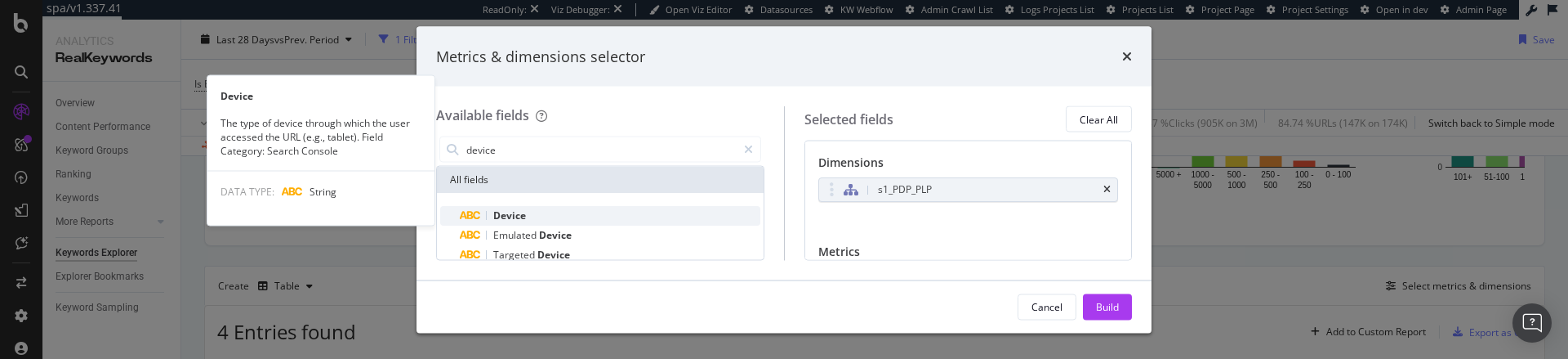
type input "device"
click at [549, 215] on div "Device" at bounding box center [610, 216] width 300 height 20
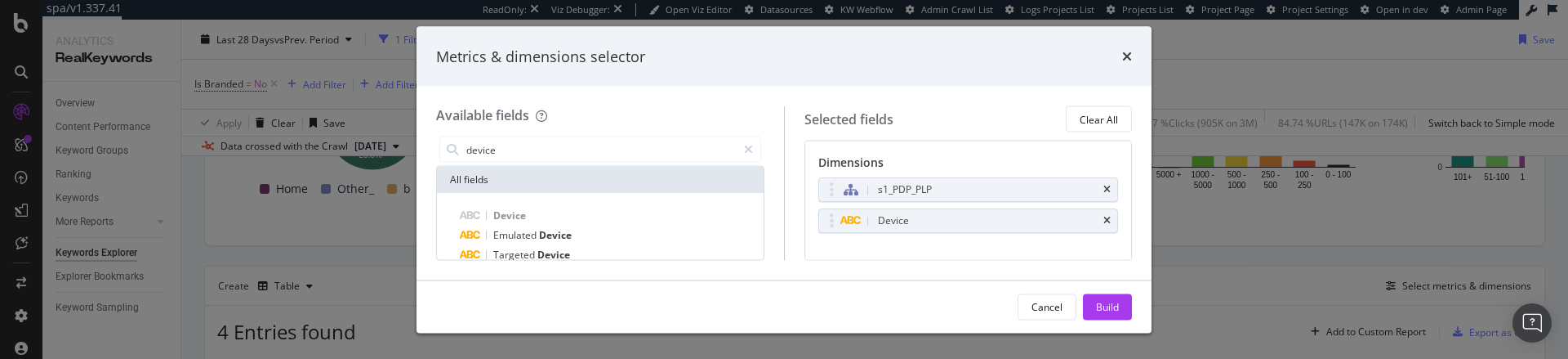
click at [1115, 299] on div "Build" at bounding box center [1106, 306] width 23 height 14
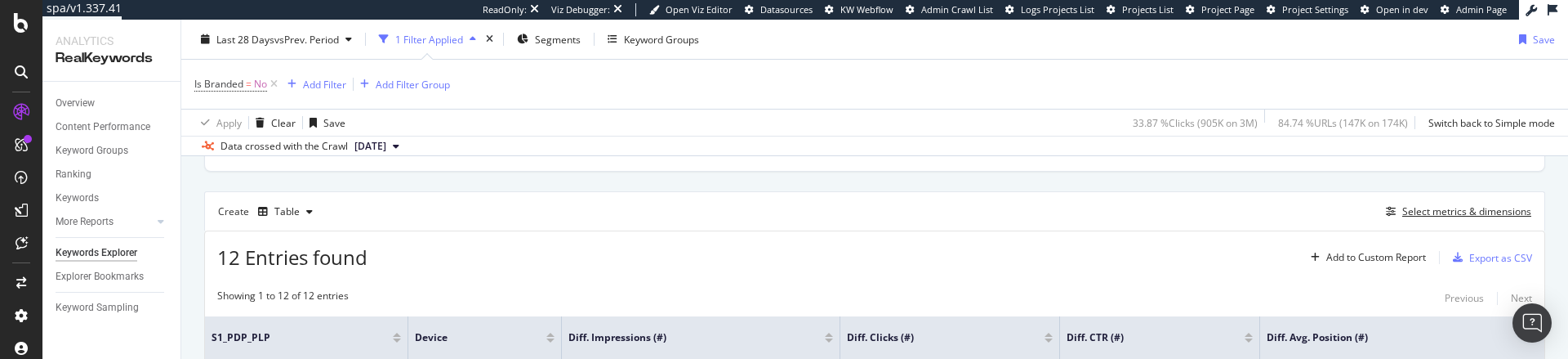
scroll to position [413, 0]
click at [1384, 214] on div "button" at bounding box center [1390, 213] width 23 height 10
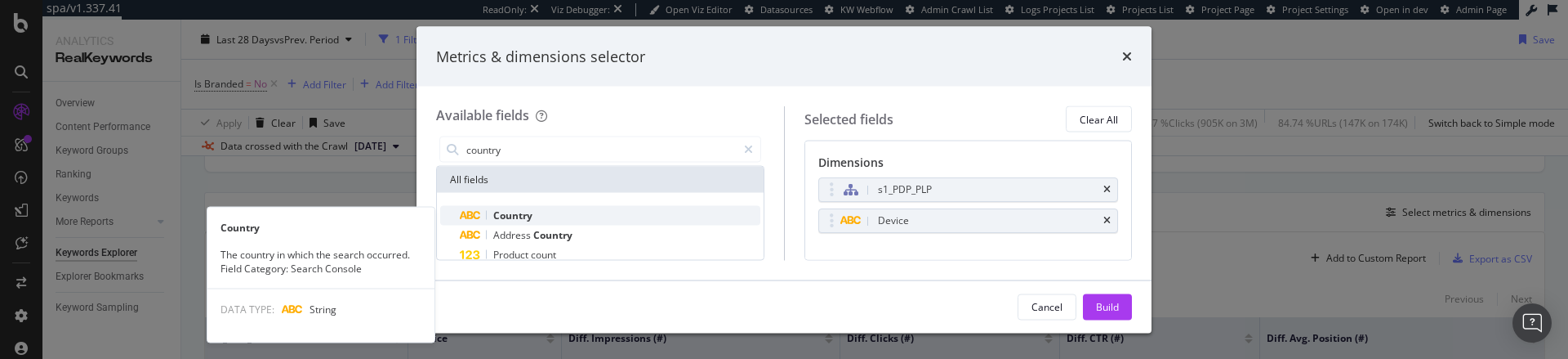
type input "country"
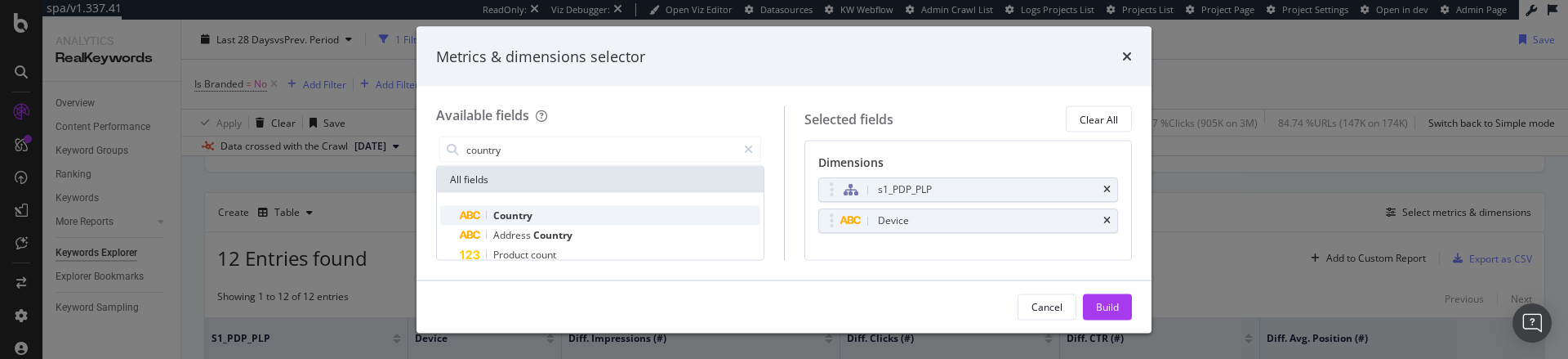
click at [578, 213] on div "Country" at bounding box center [610, 216] width 300 height 20
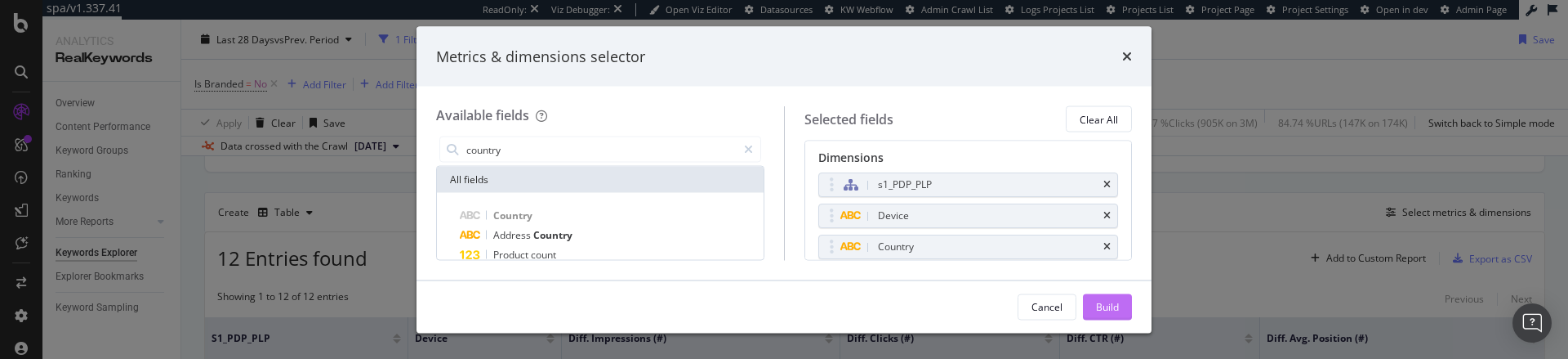
click at [1106, 301] on div "Build" at bounding box center [1106, 306] width 23 height 14
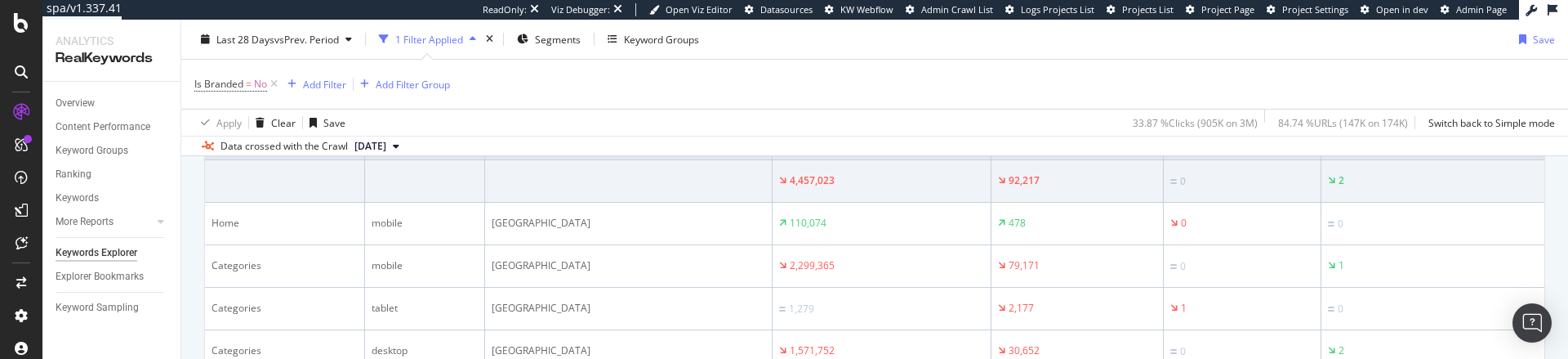
scroll to position [674, 0]
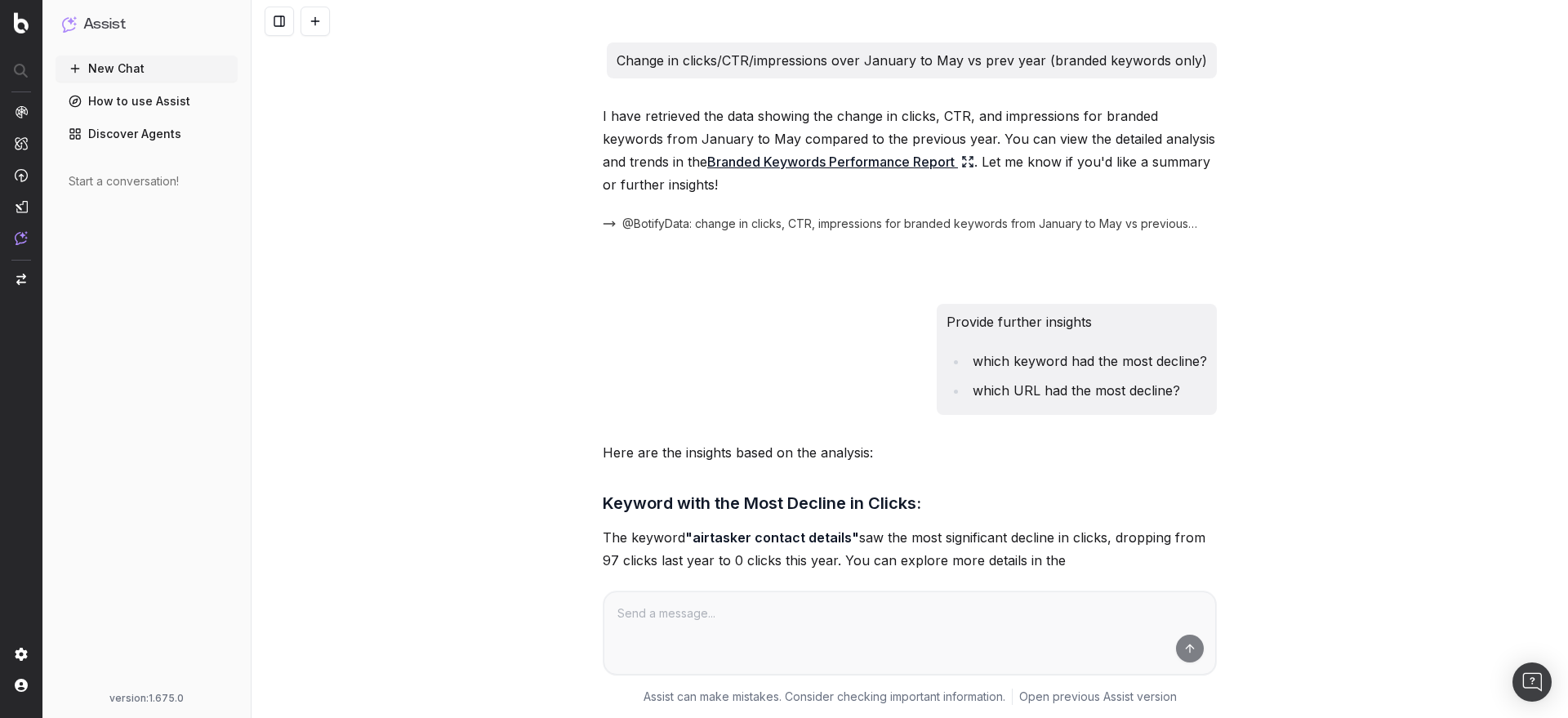
scroll to position [576, 0]
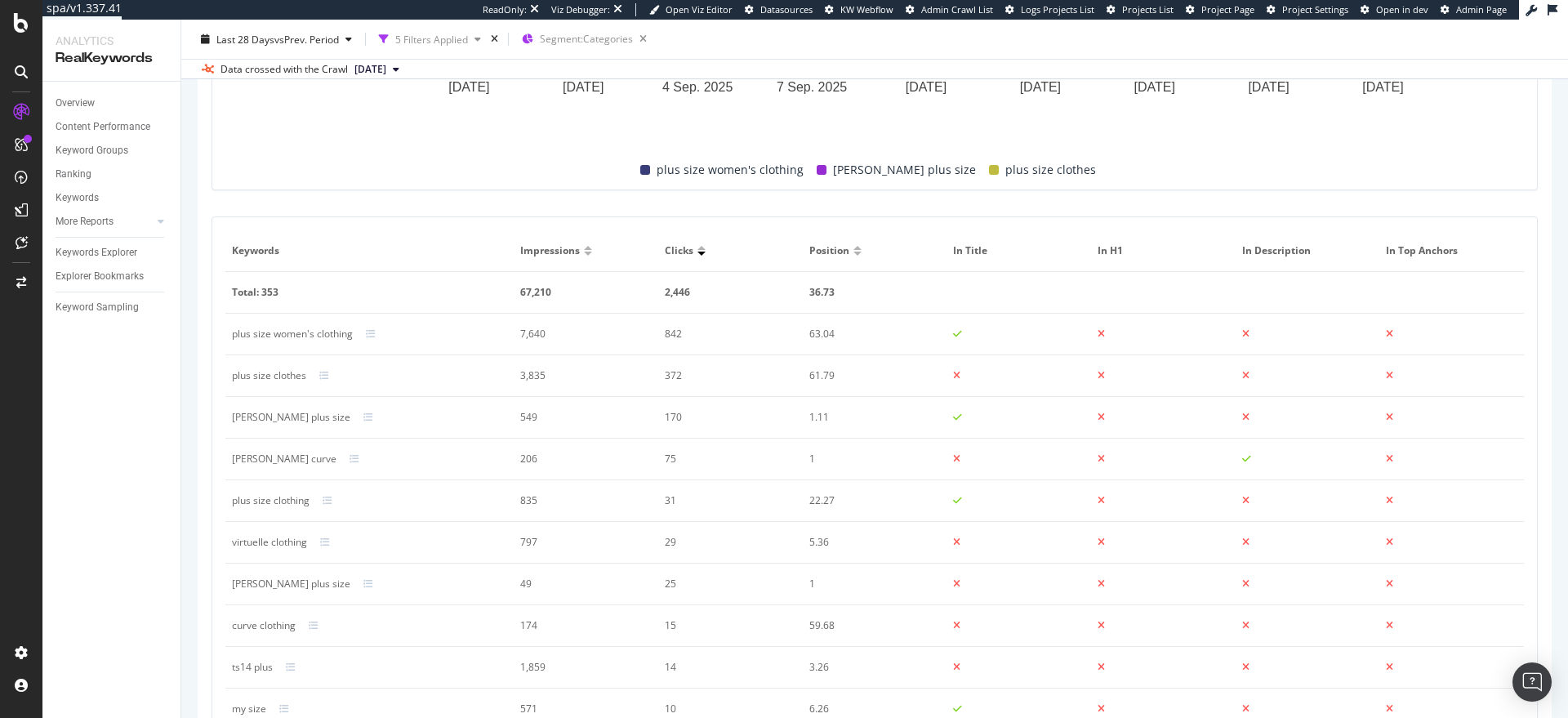
scroll to position [653, 0]
click at [372, 330] on icon at bounding box center [371, 333] width 10 height 10
click at [377, 291] on div at bounding box center [380, 290] width 30 height 13
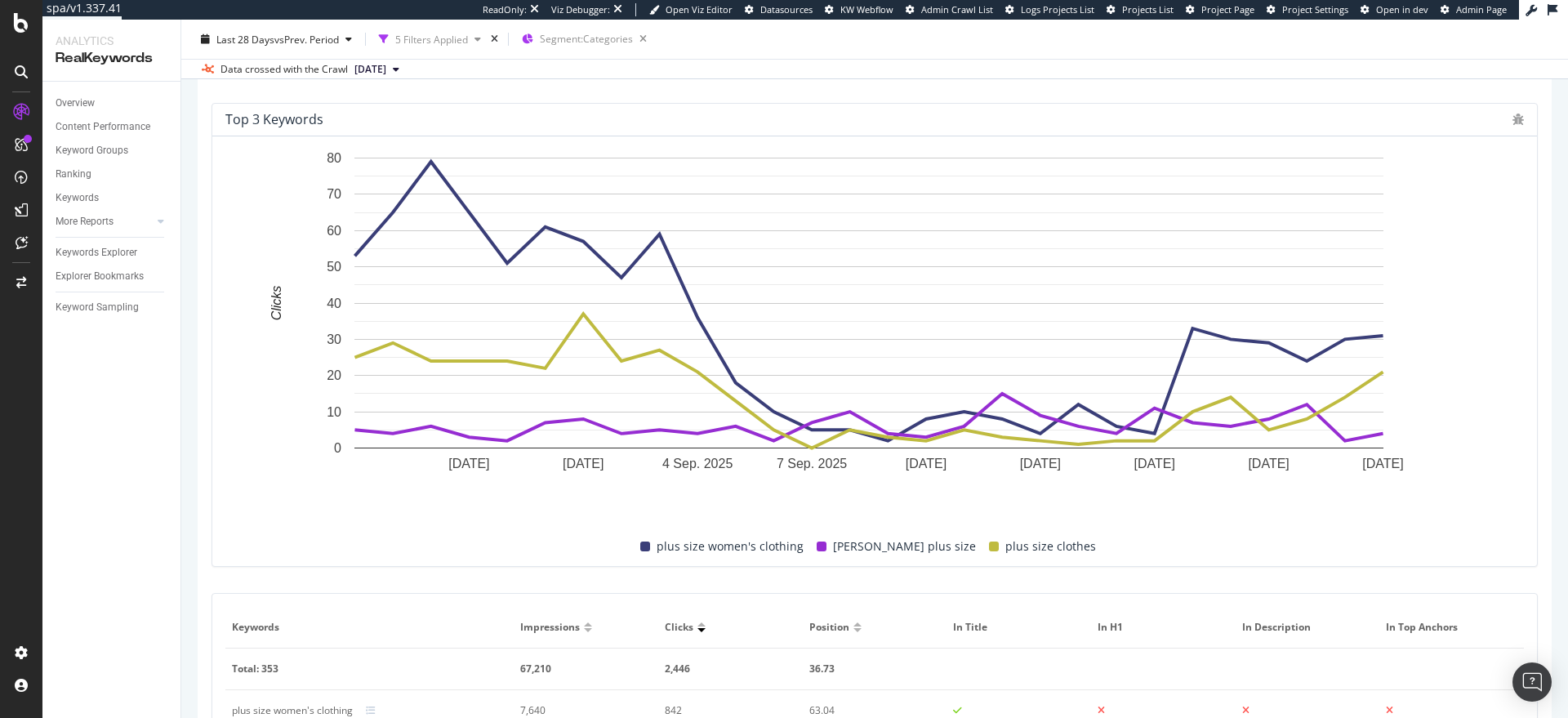
scroll to position [0, 0]
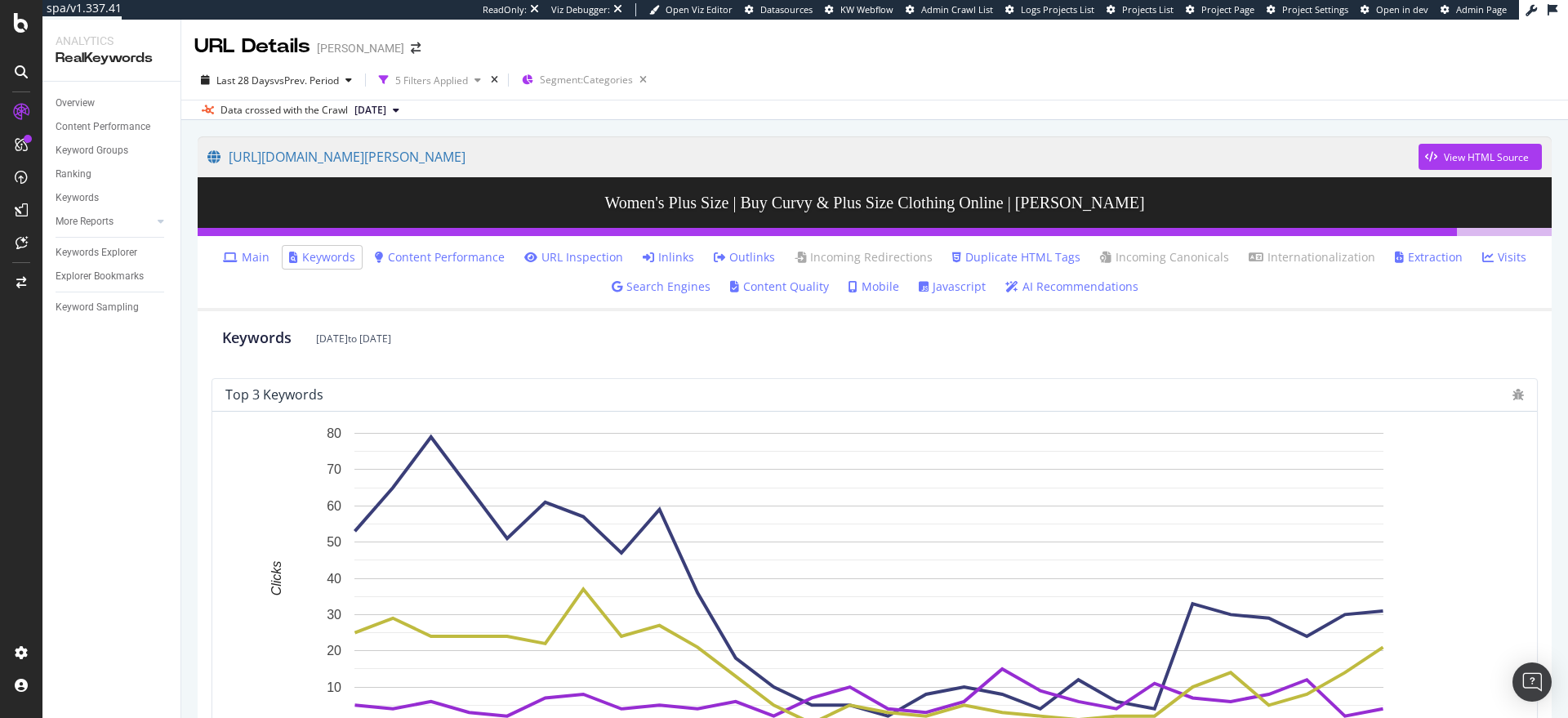
click at [461, 254] on link "Content Performance" at bounding box center [439, 257] width 129 height 17
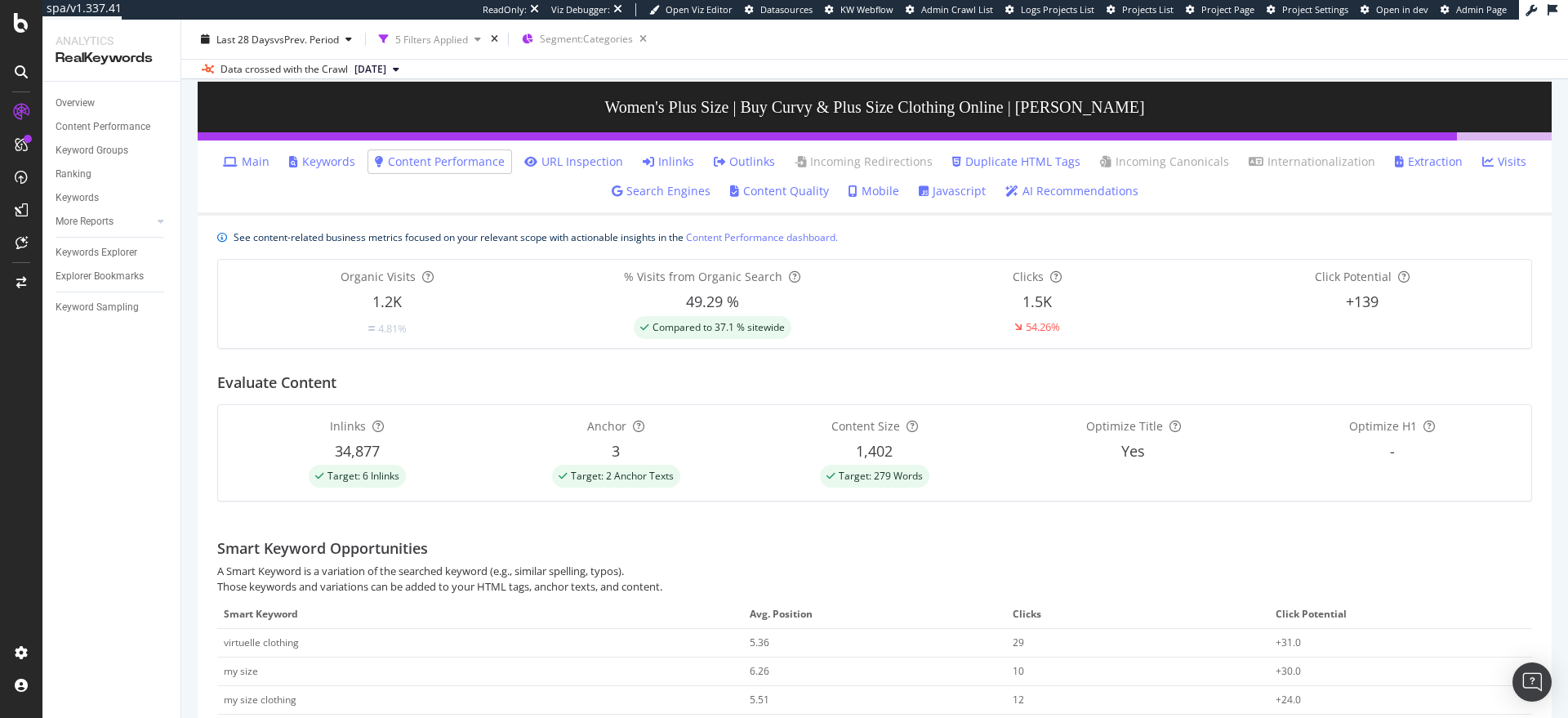
scroll to position [88, 0]
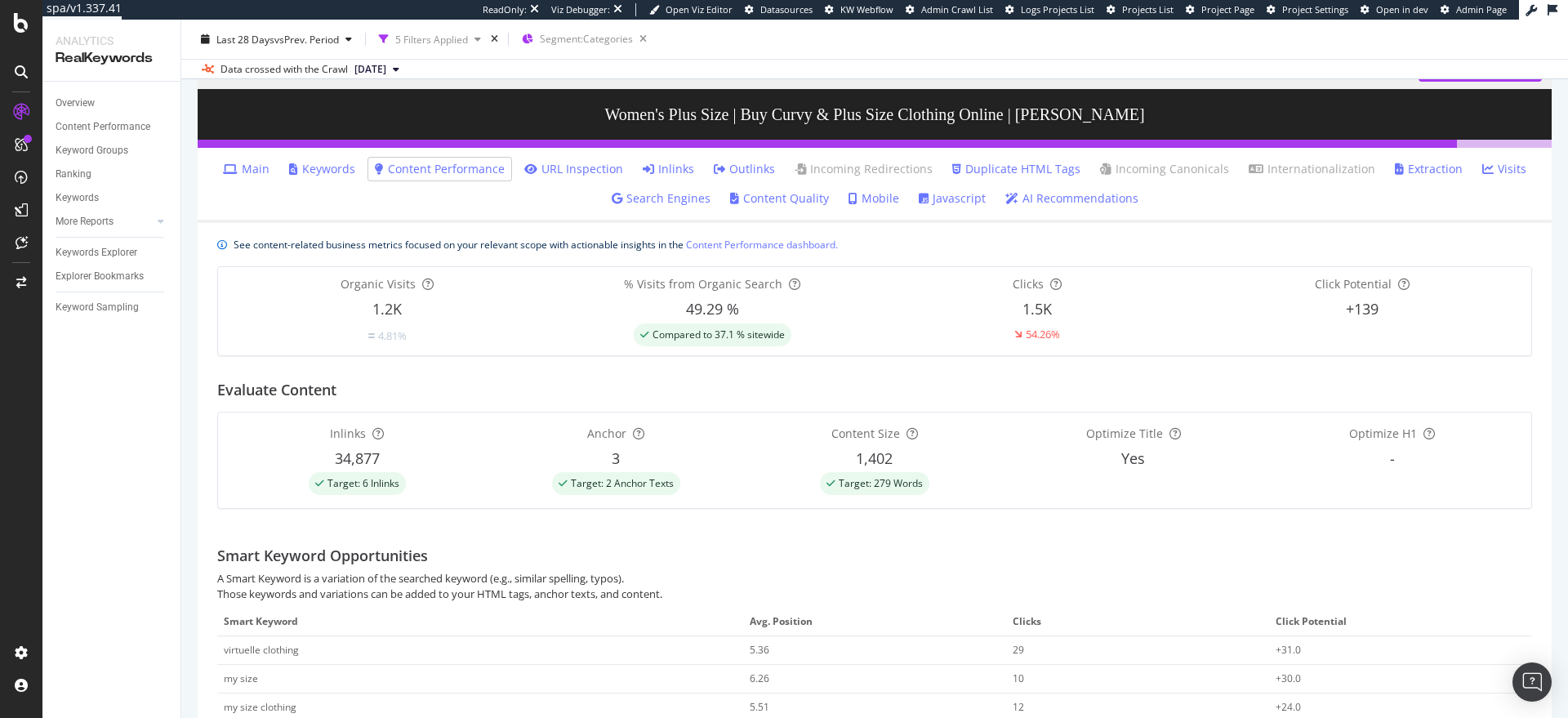
click at [561, 178] on link "URL Inspection" at bounding box center [574, 169] width 99 height 17
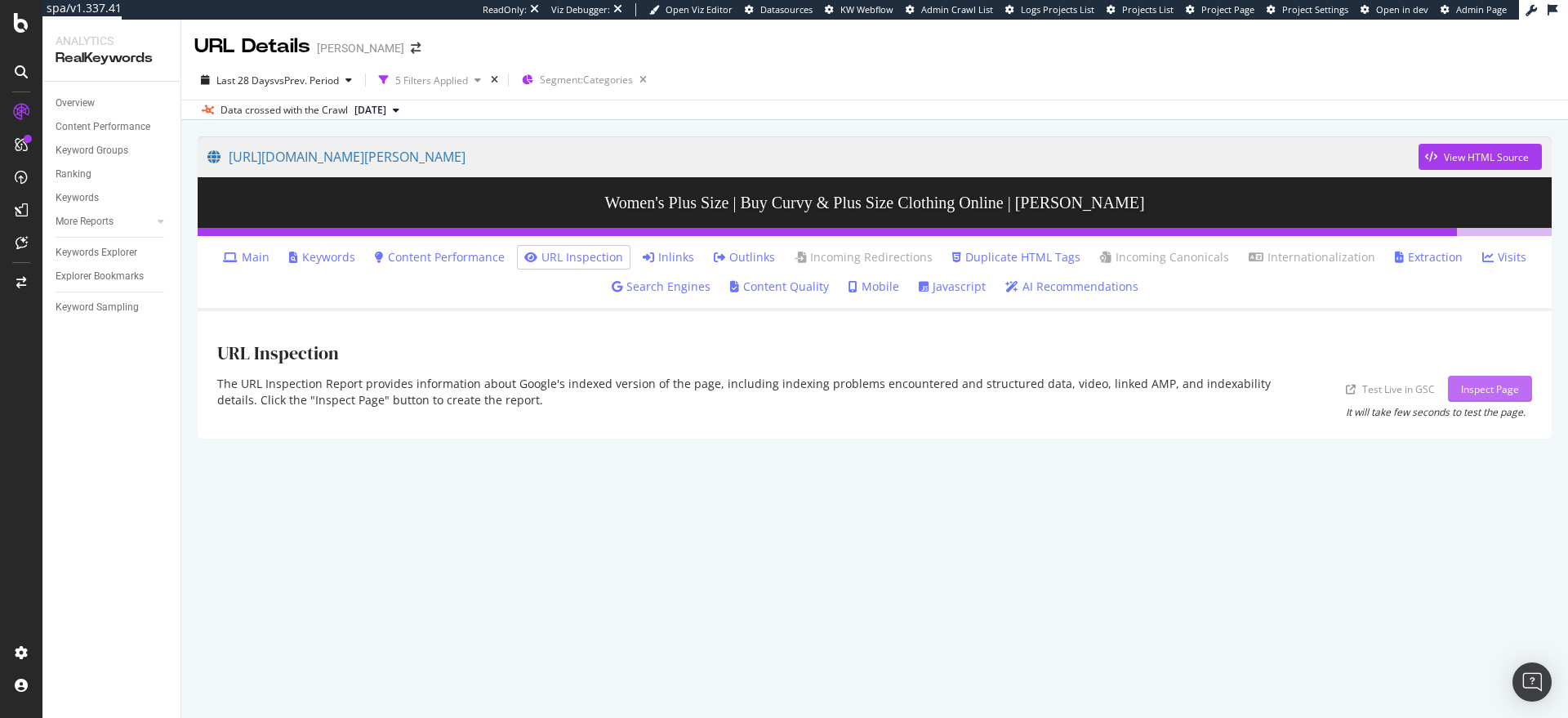
click at [1486, 389] on div "Inspect Page" at bounding box center [1490, 389] width 58 height 14
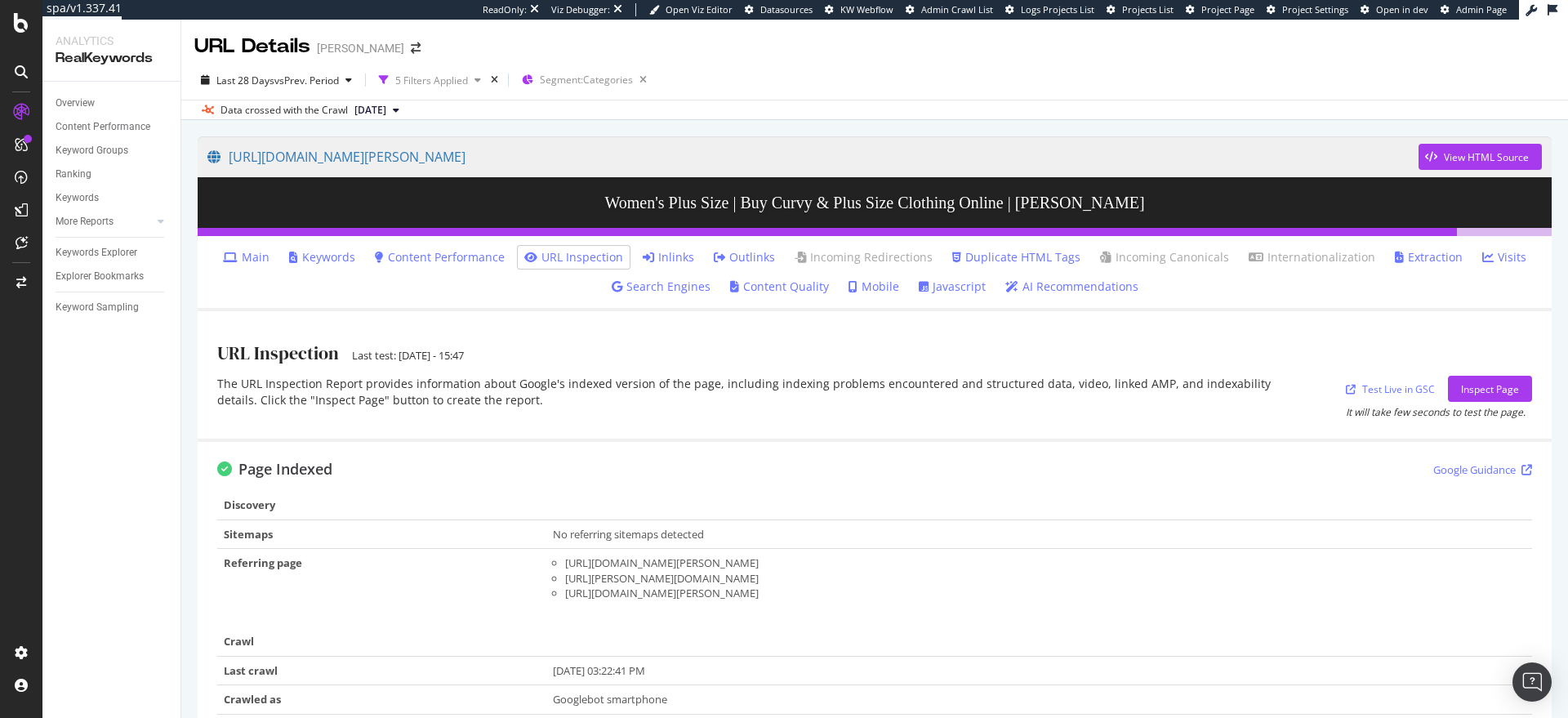
click at [433, 257] on link "Content Performance" at bounding box center [439, 257] width 129 height 17
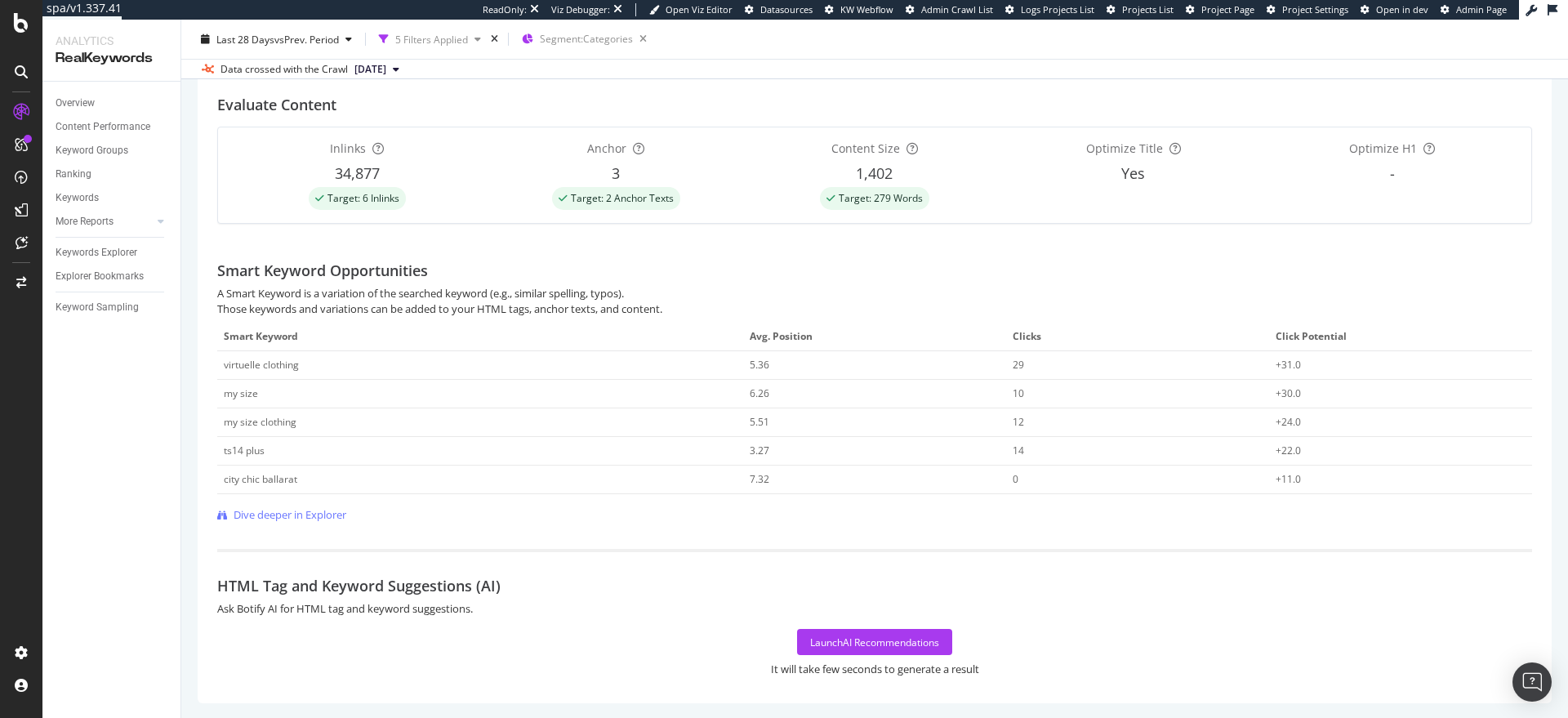
scroll to position [375, 0]
click at [320, 520] on span "Dive deeper in Explorer" at bounding box center [289, 513] width 113 height 16
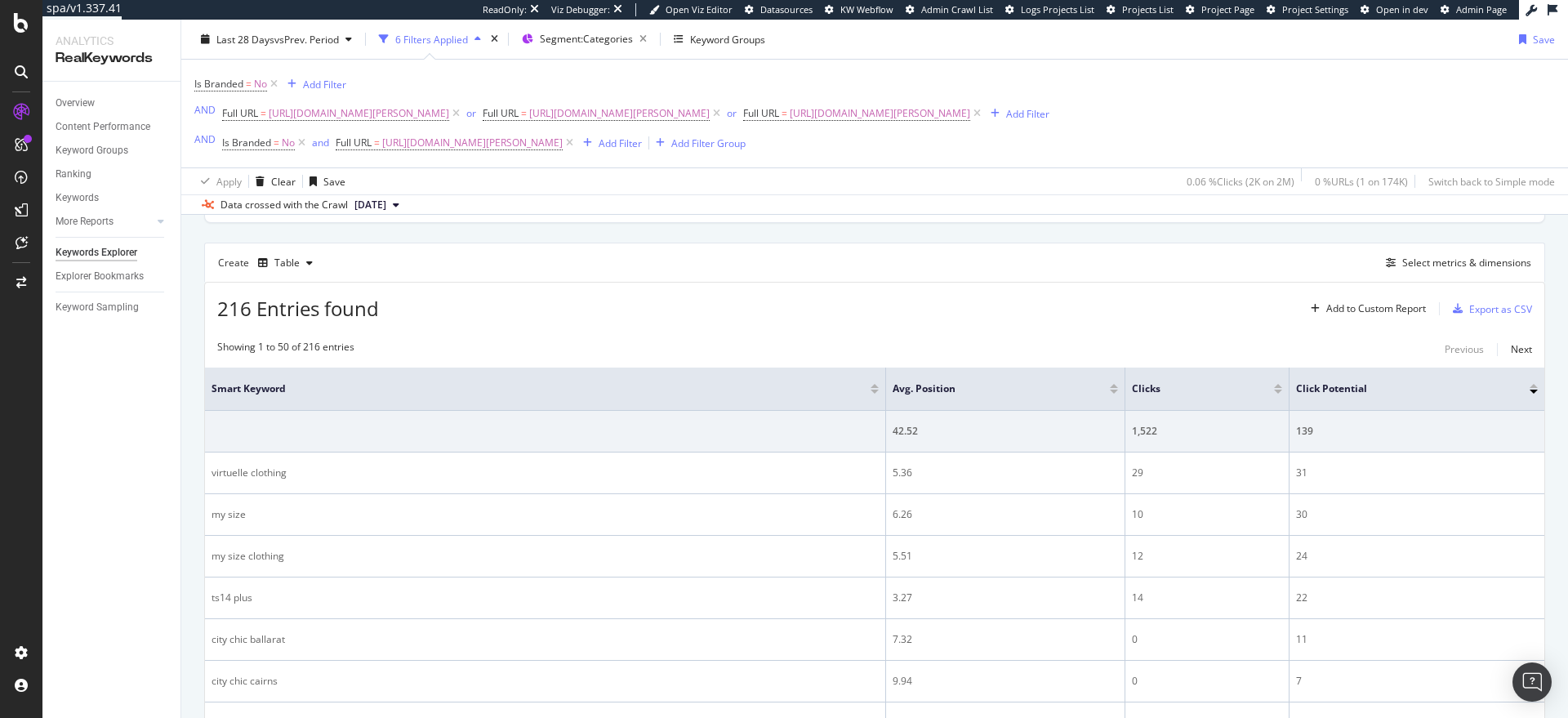
scroll to position [418, 0]
click at [1448, 266] on div "Select metrics & dimensions" at bounding box center [1467, 266] width 129 height 14
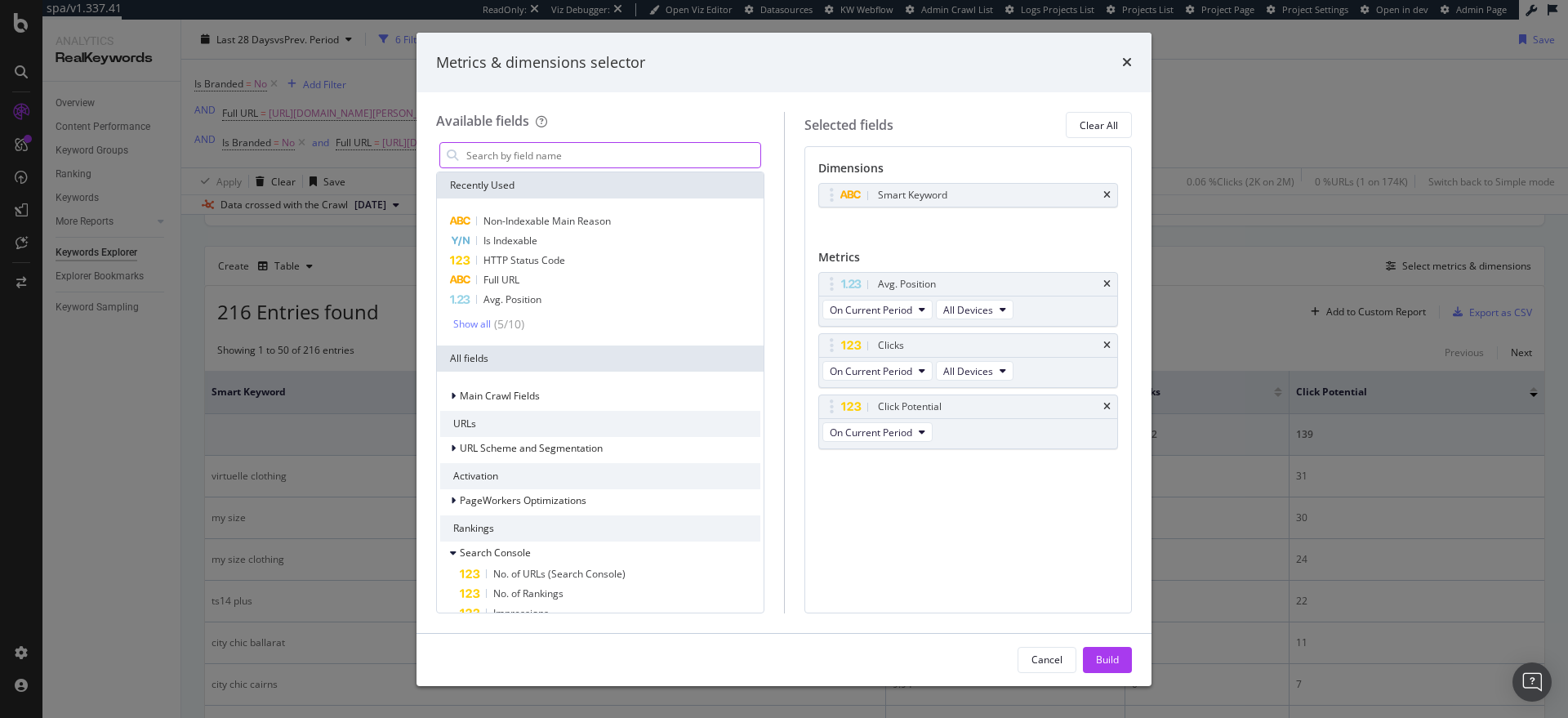
click at [599, 159] on input "modal" at bounding box center [612, 155] width 295 height 25
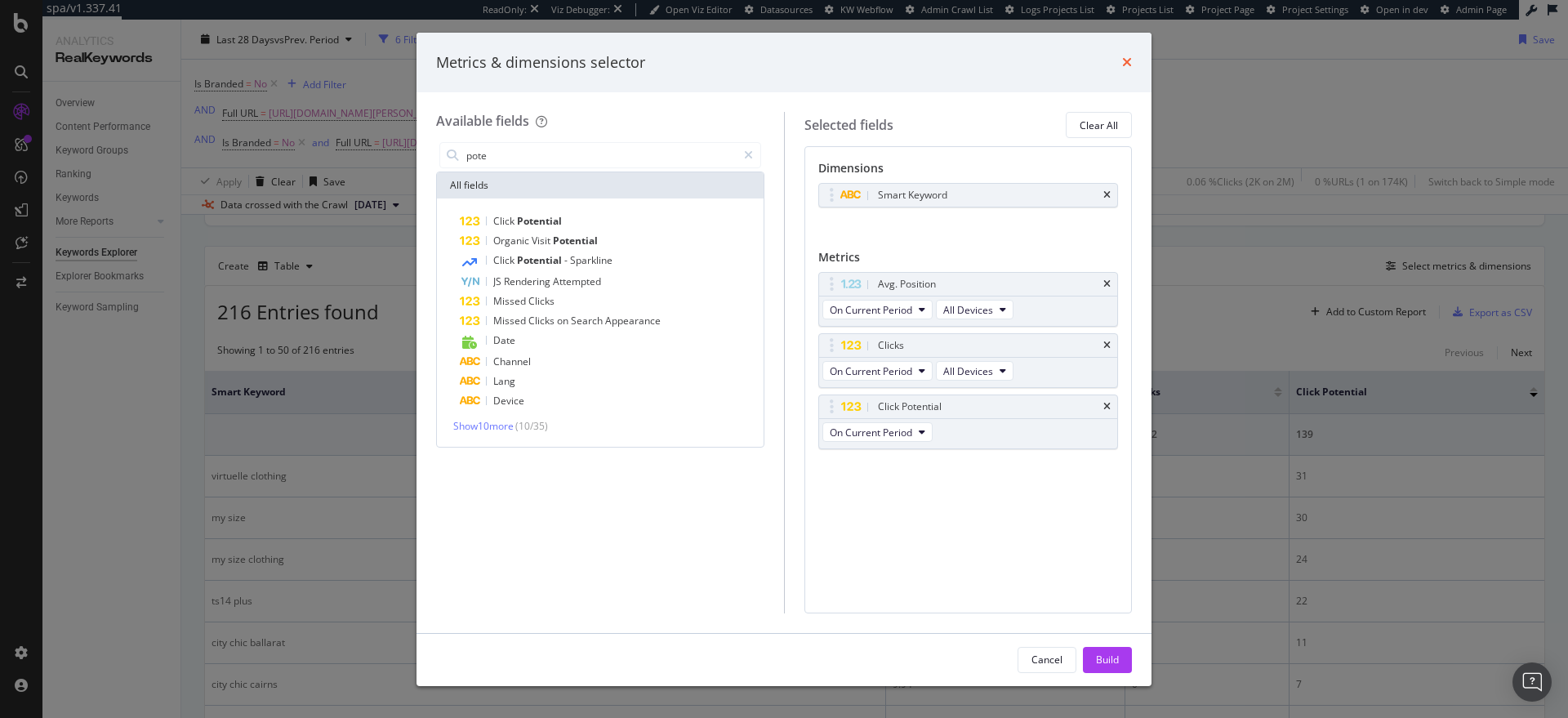
type input "pote"
click at [1128, 61] on icon "times" at bounding box center [1127, 62] width 10 height 13
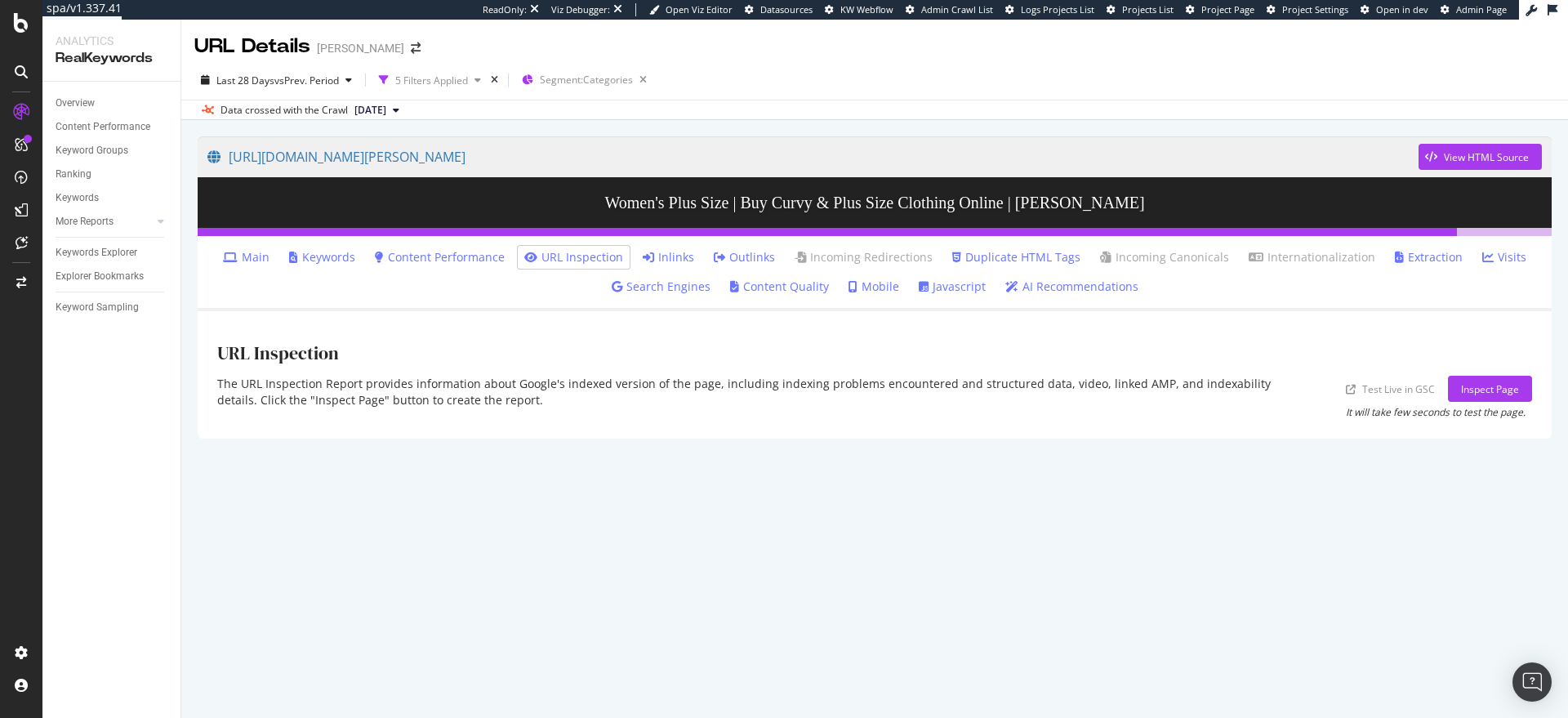
click at [344, 256] on link "Keywords" at bounding box center [322, 257] width 66 height 17
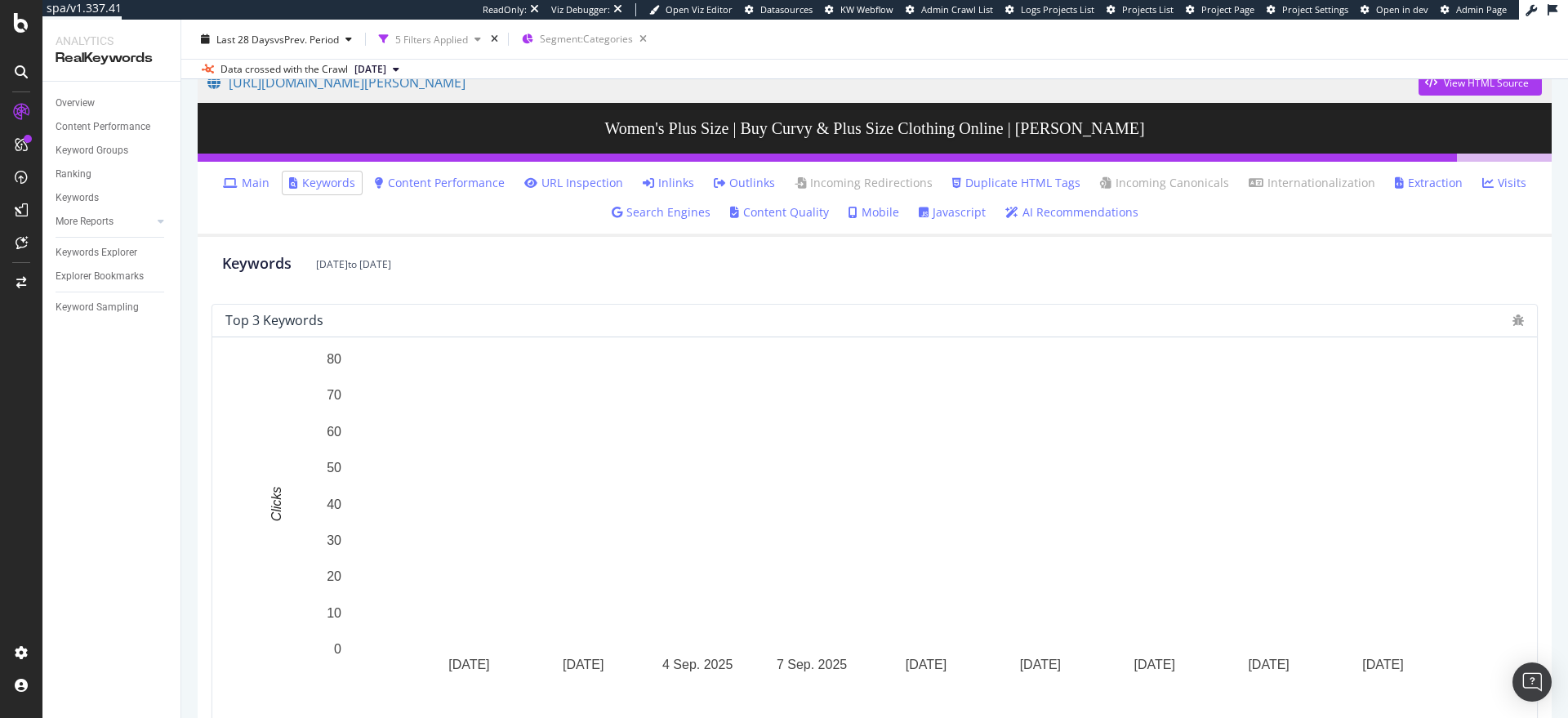
scroll to position [164, 0]
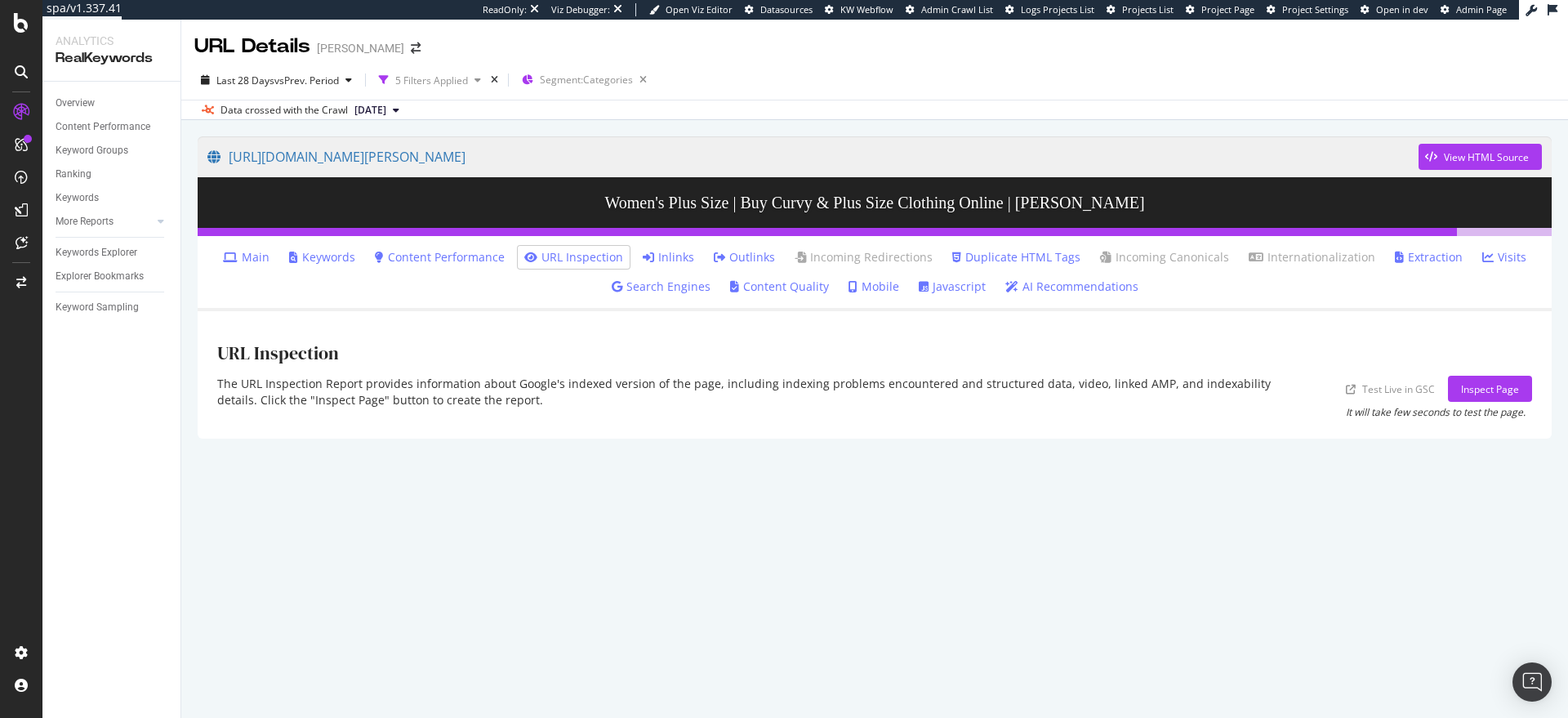
click at [474, 260] on link "Content Performance" at bounding box center [439, 257] width 129 height 17
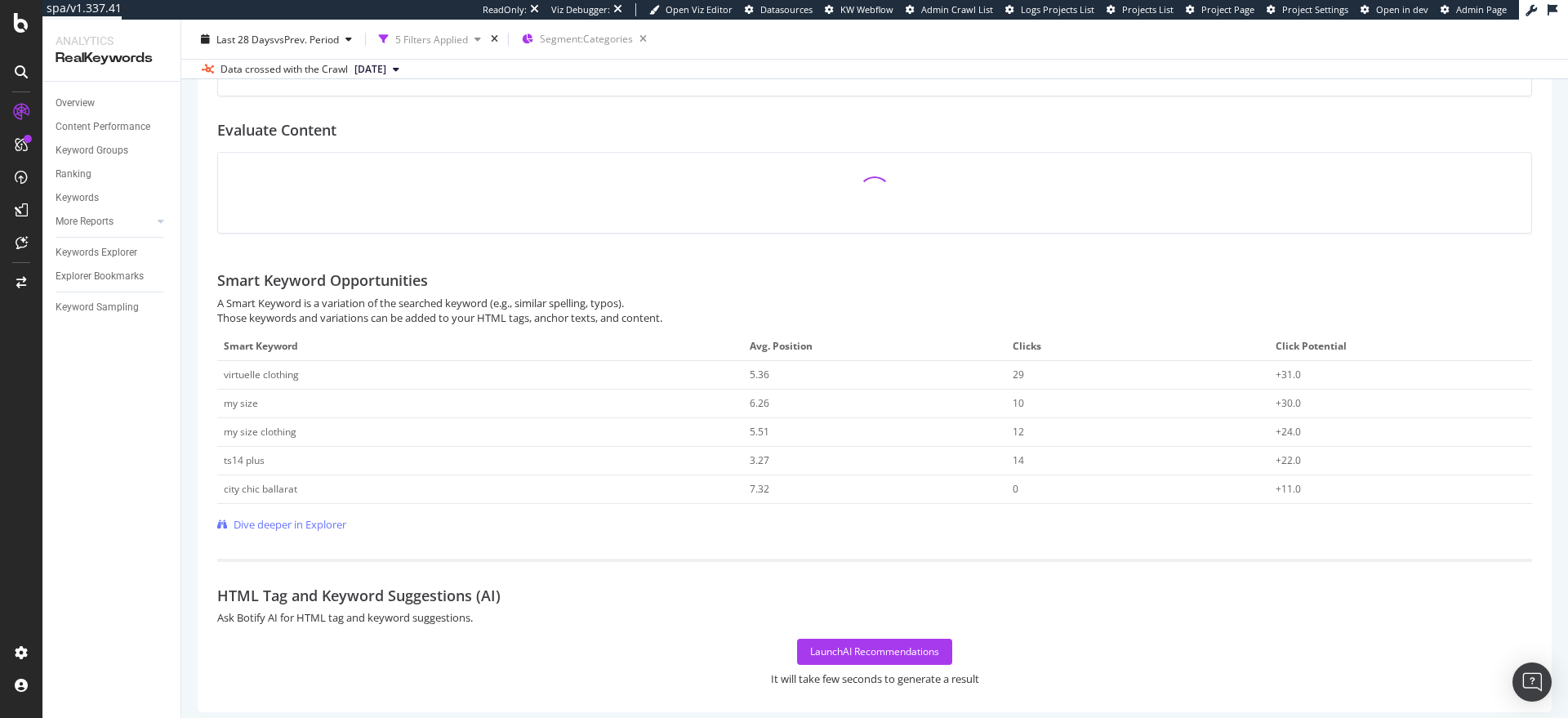
scroll to position [350, 0]
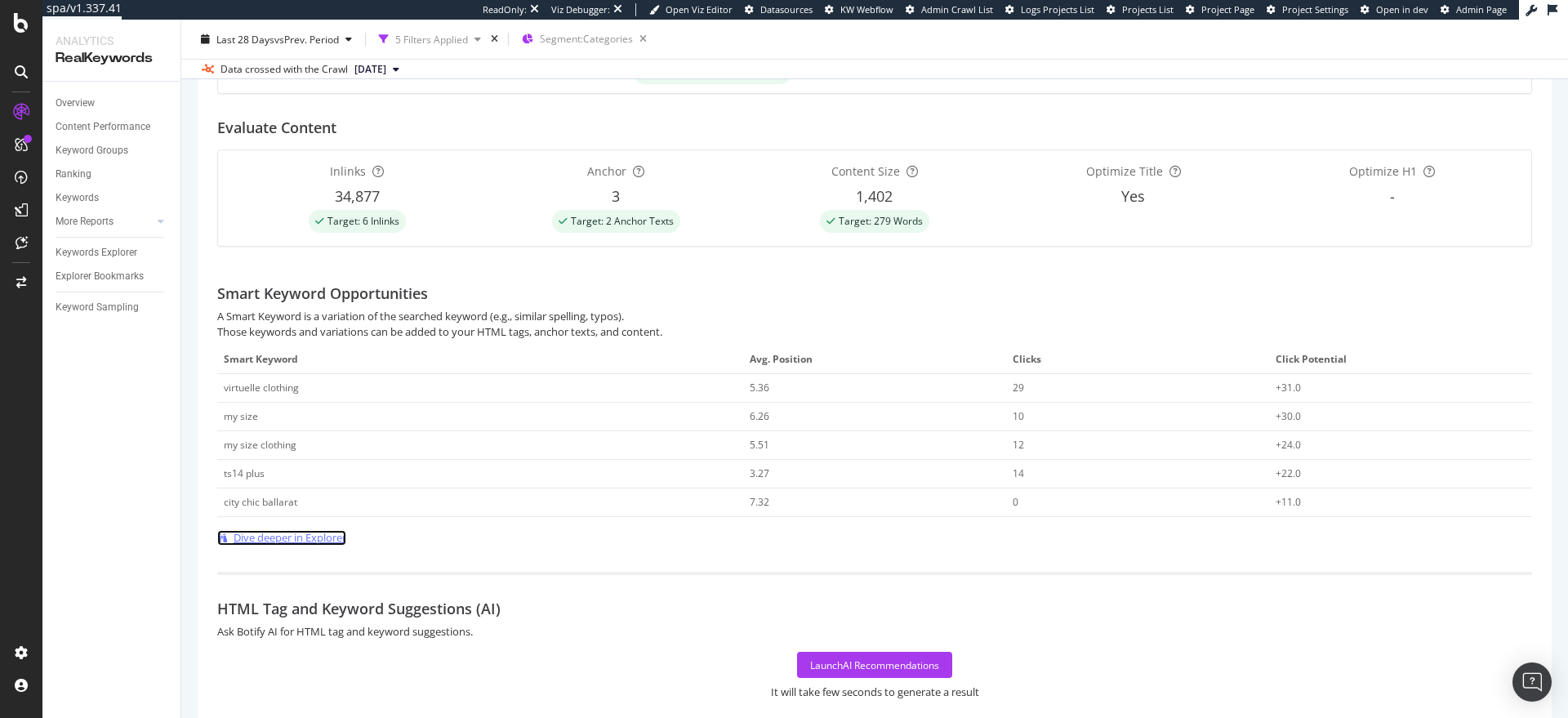
click at [298, 535] on span "Dive deeper in Explorer" at bounding box center [289, 538] width 113 height 16
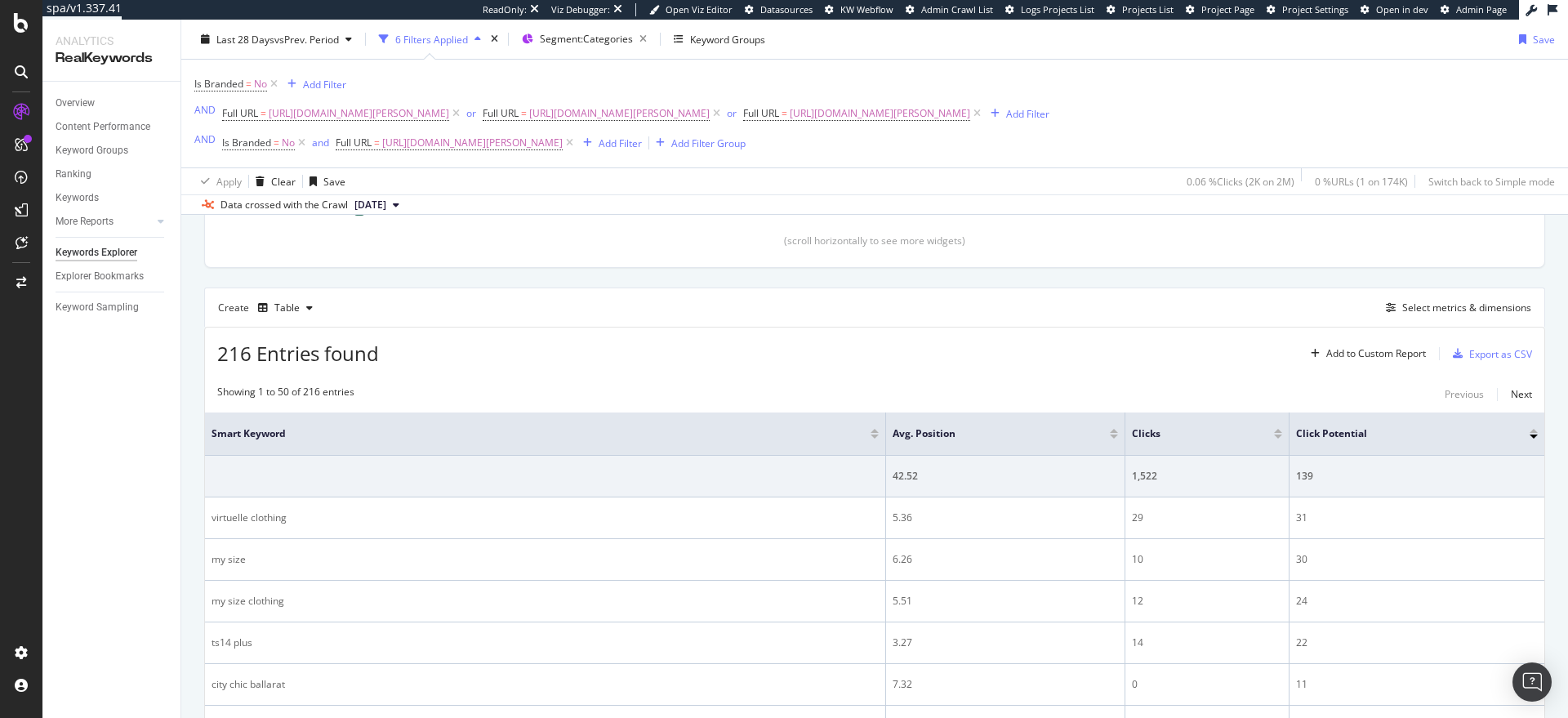
scroll to position [365, 0]
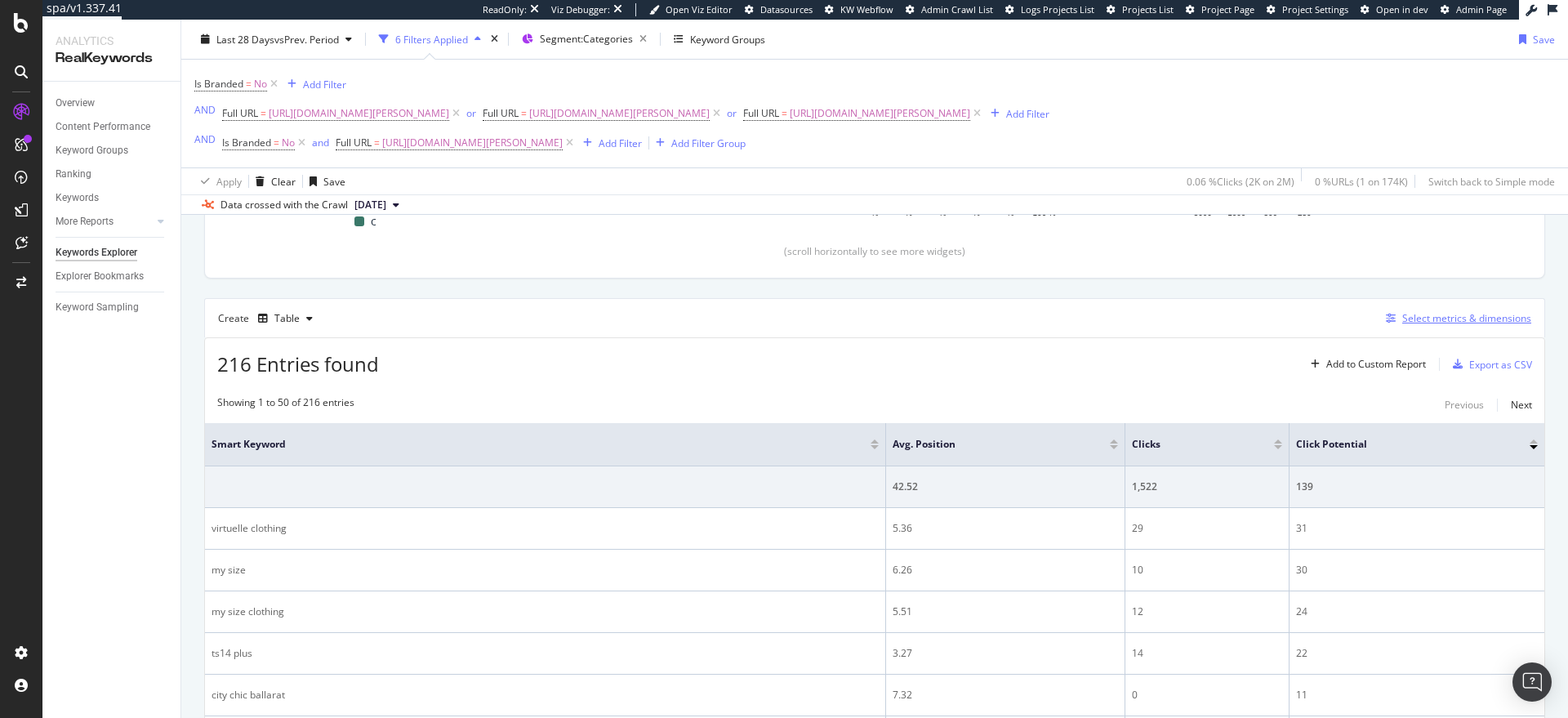
click at [1423, 318] on div "Select metrics & dimensions" at bounding box center [1467, 318] width 129 height 14
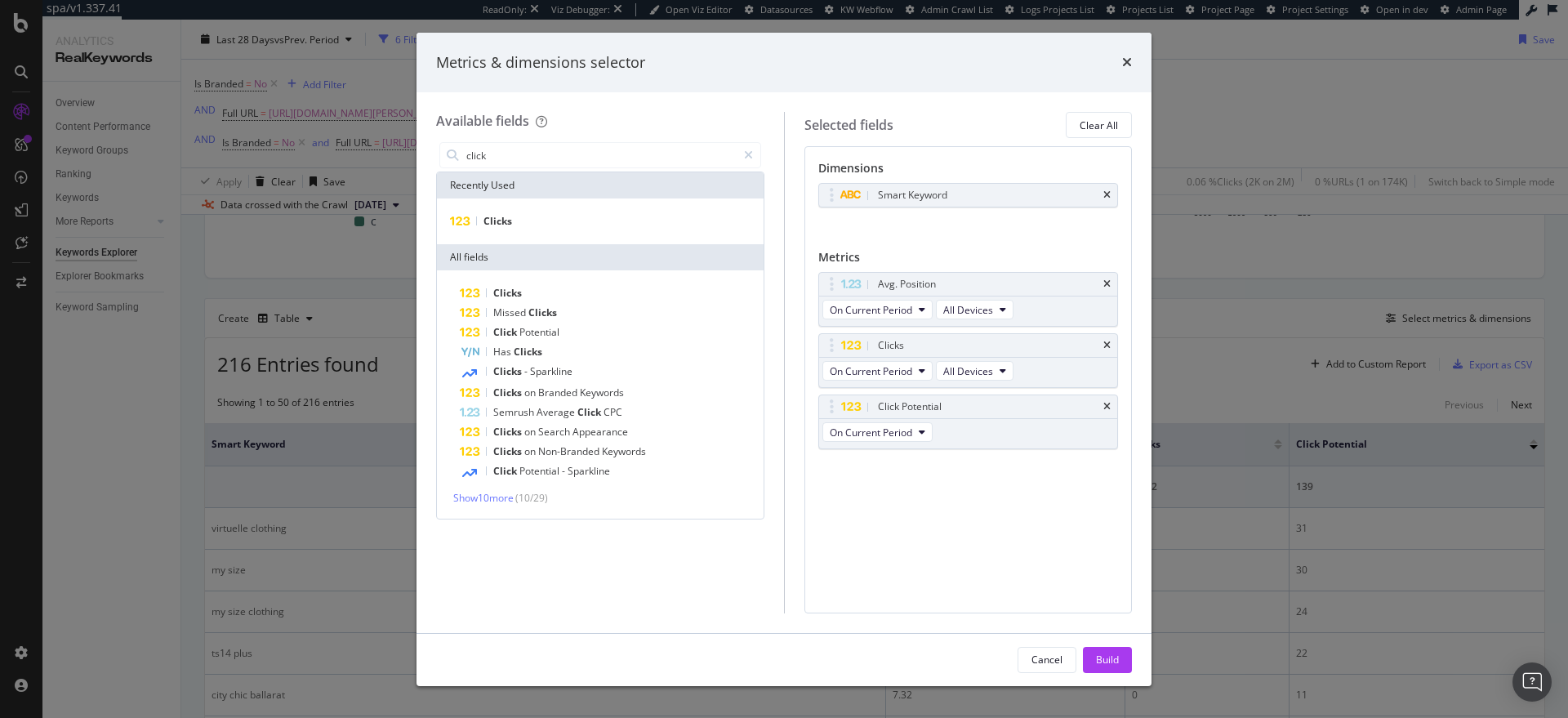
type input "click"
click at [574, 203] on div "Clicks" at bounding box center [599, 221] width 327 height 46
click at [572, 213] on div "Clicks" at bounding box center [600, 222] width 320 height 20
click at [892, 487] on span "On Compared Period" at bounding box center [877, 493] width 95 height 14
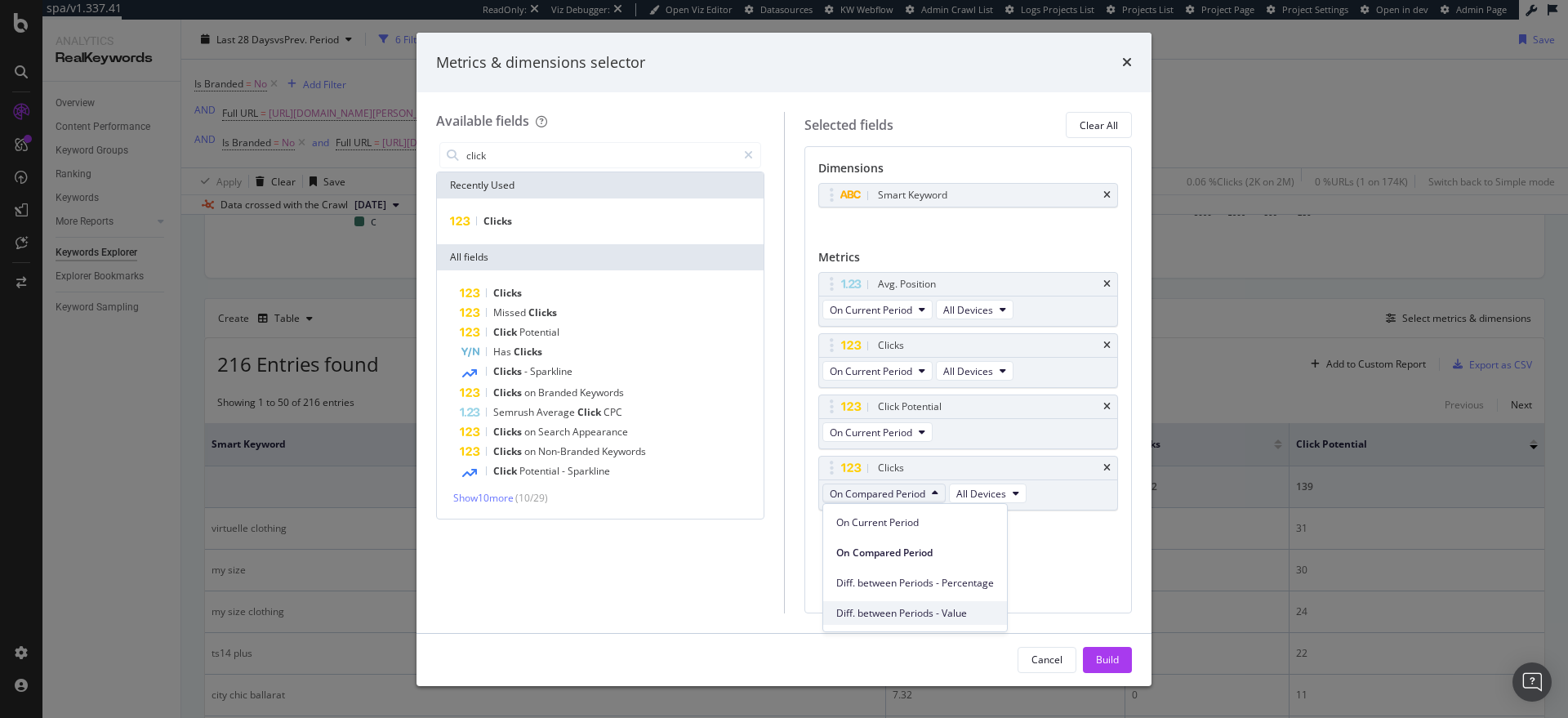
click at [881, 602] on div "Diff. between Periods - Value" at bounding box center [914, 613] width 183 height 24
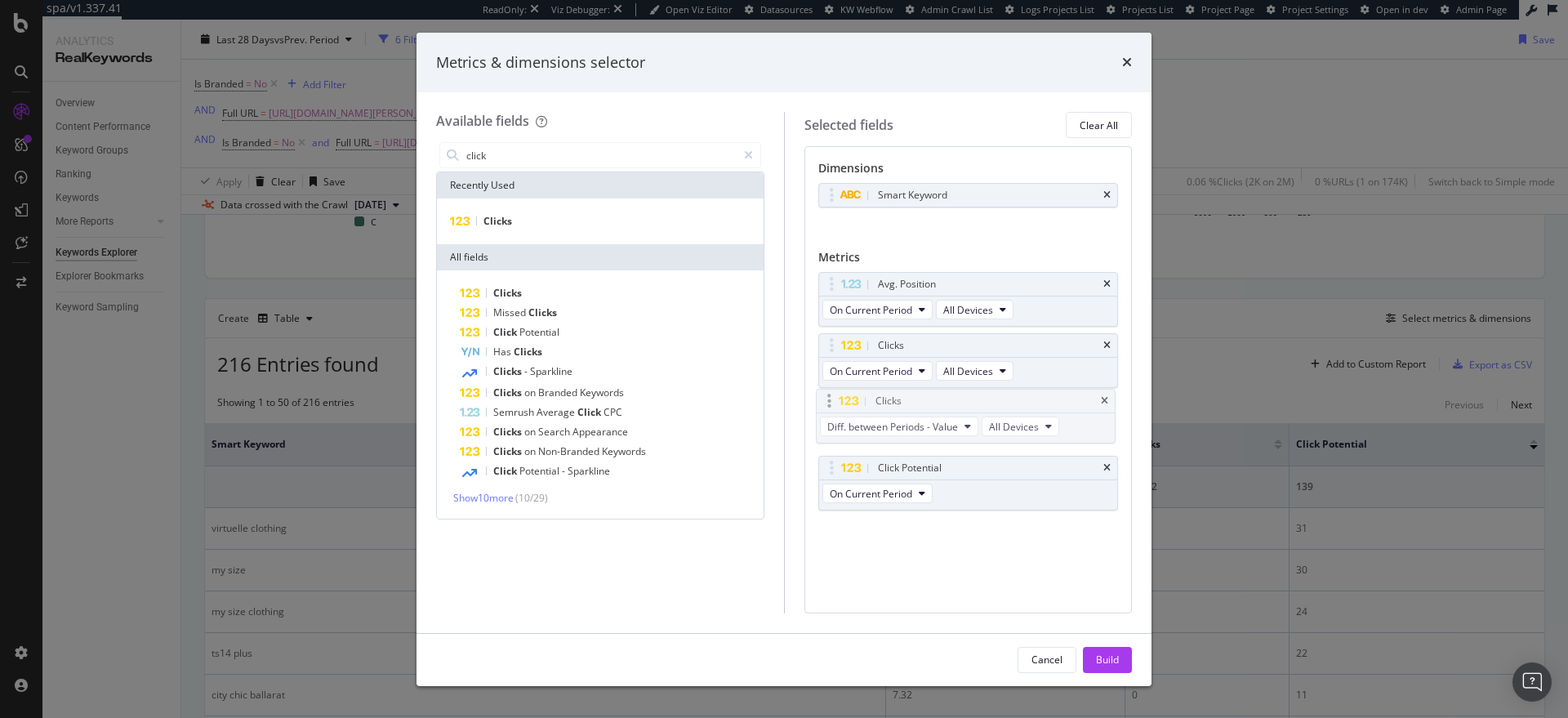
drag, startPoint x: 833, startPoint y: 471, endPoint x: 830, endPoint y: 404, distance: 67.1
click at [830, 404] on body "spa/v1.337.41 ReadOnly: Viz Debugger: Open Viz Editor Datasources KW Webflow Ad…" at bounding box center [784, 359] width 1568 height 718
click at [1105, 663] on div "Build" at bounding box center [1106, 659] width 23 height 14
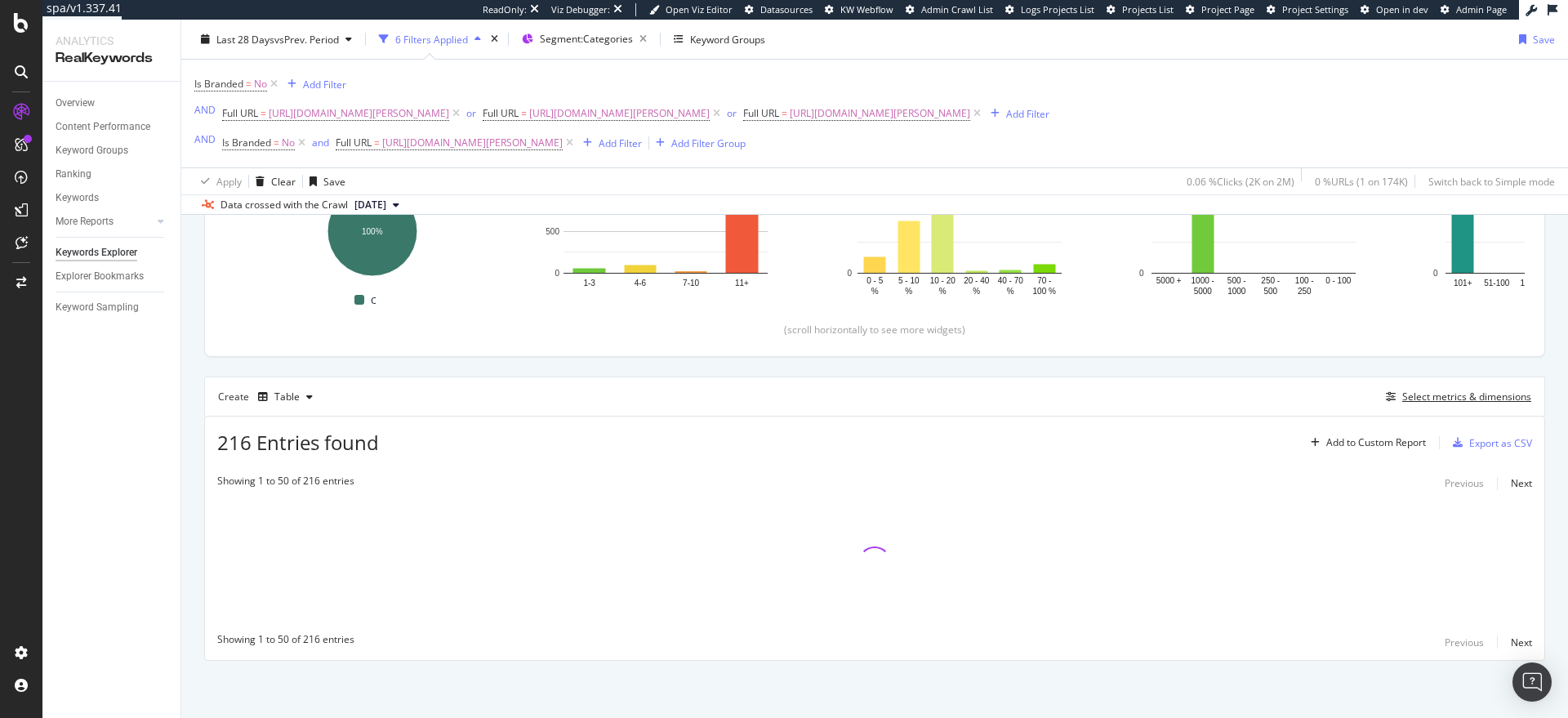
scroll to position [286, 0]
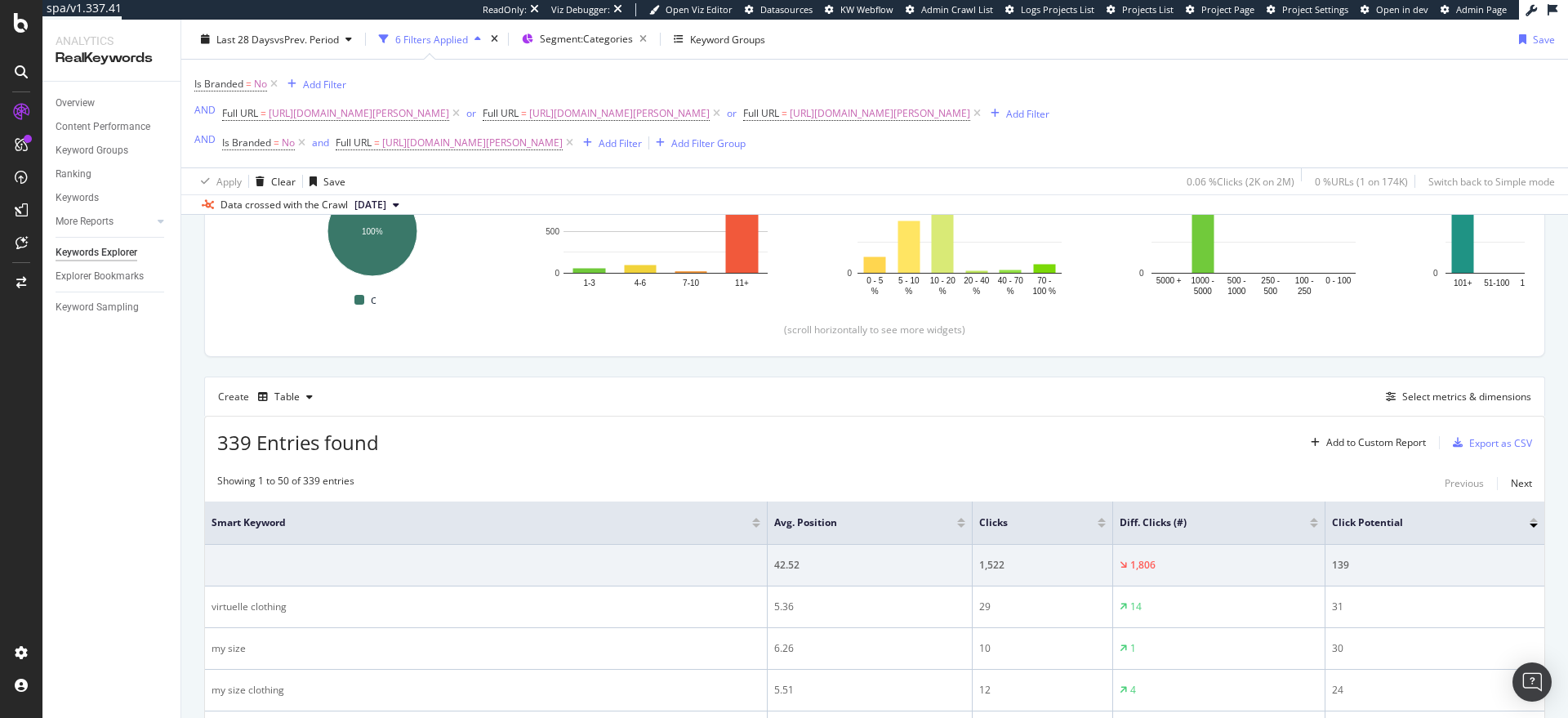
click at [1310, 526] on div at bounding box center [1314, 526] width 8 height 4
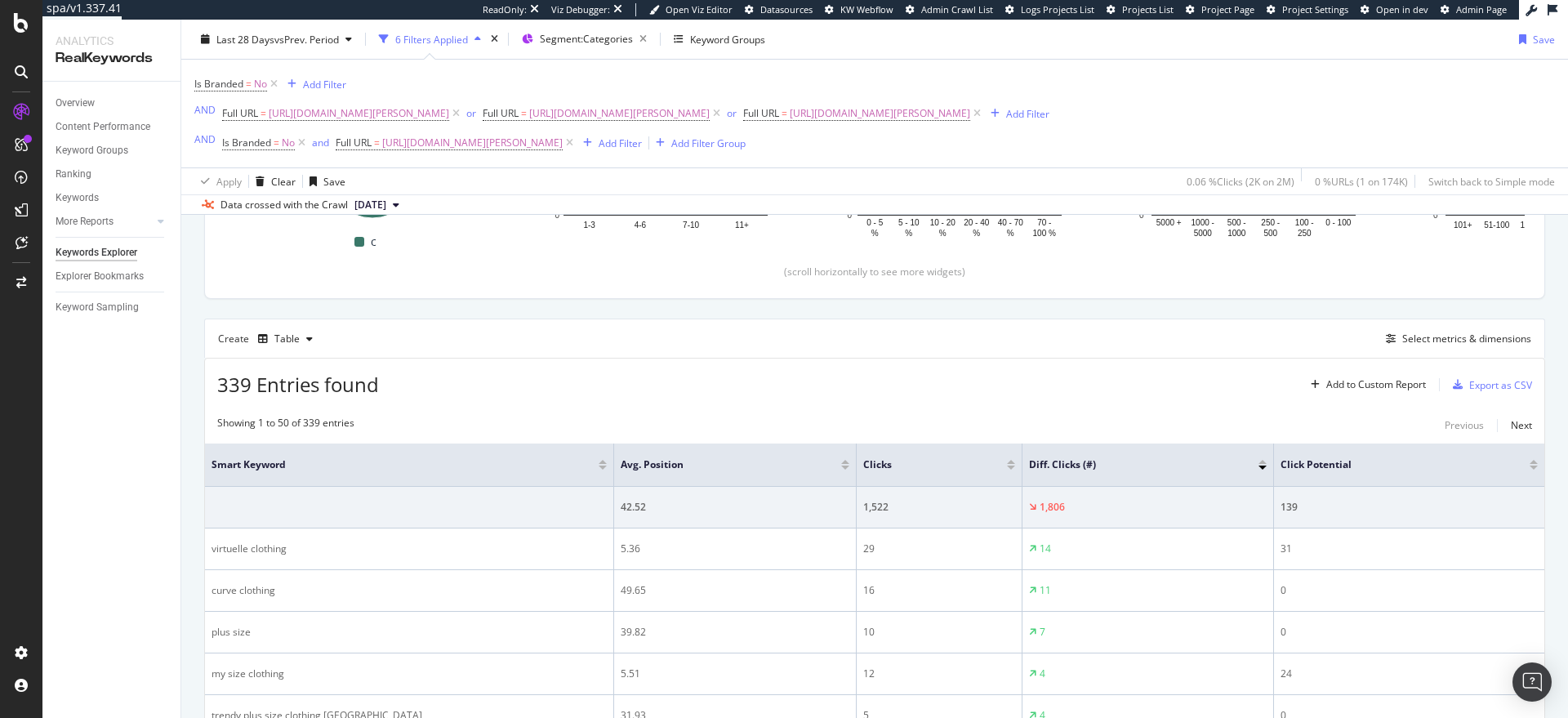
scroll to position [379, 0]
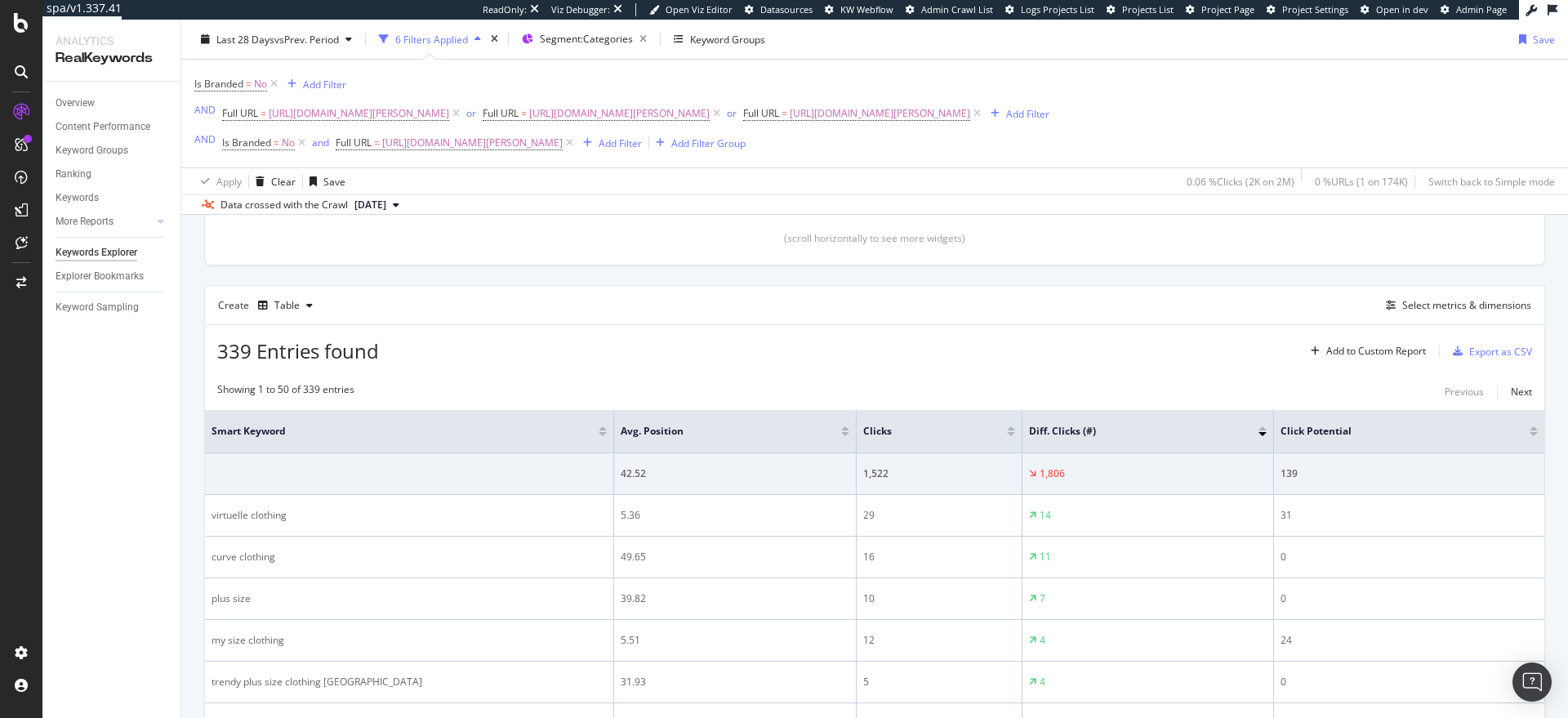
click at [1262, 431] on div at bounding box center [1262, 432] width 8 height 10
click at [1265, 428] on div at bounding box center [1262, 429] width 8 height 4
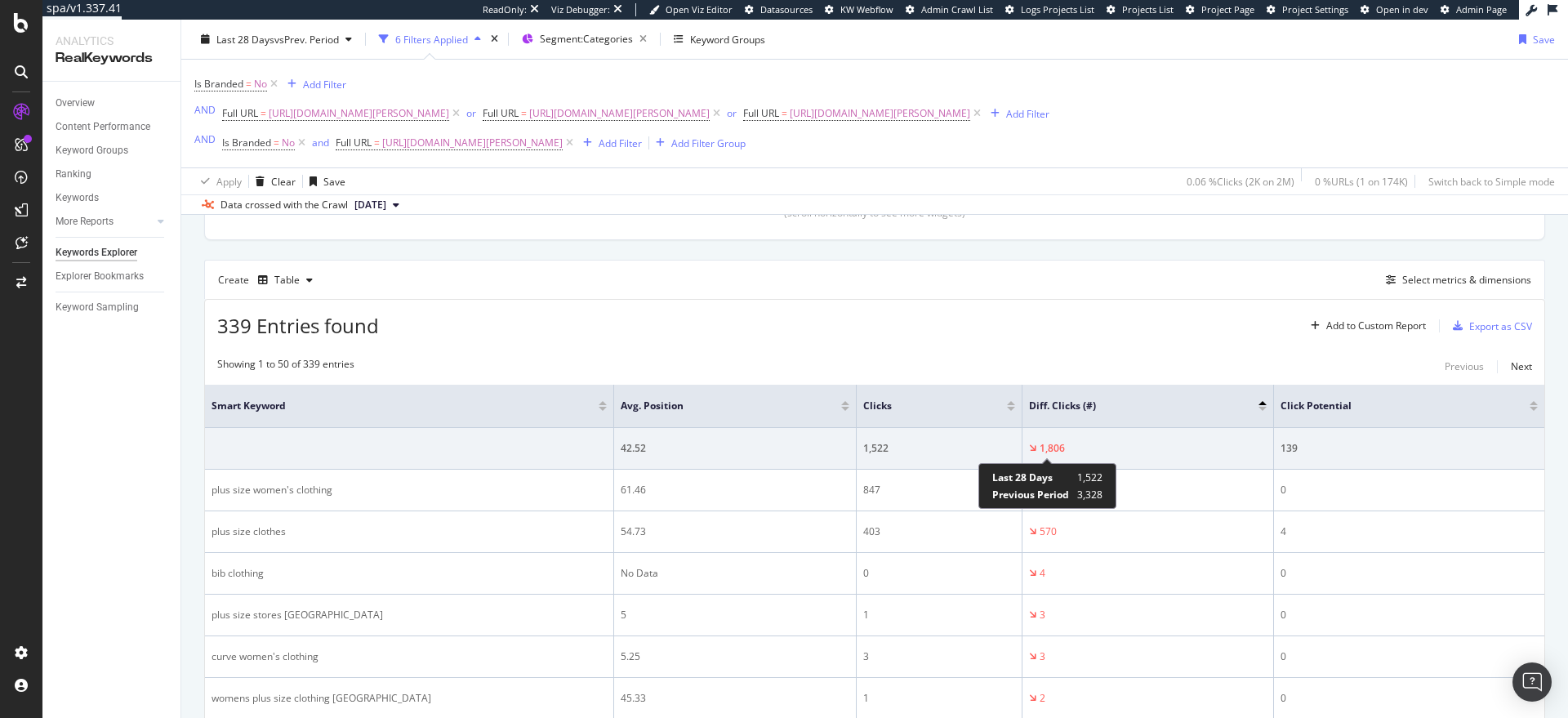
scroll to position [405, 0]
click at [1433, 282] on div "Select metrics & dimensions" at bounding box center [1467, 278] width 129 height 14
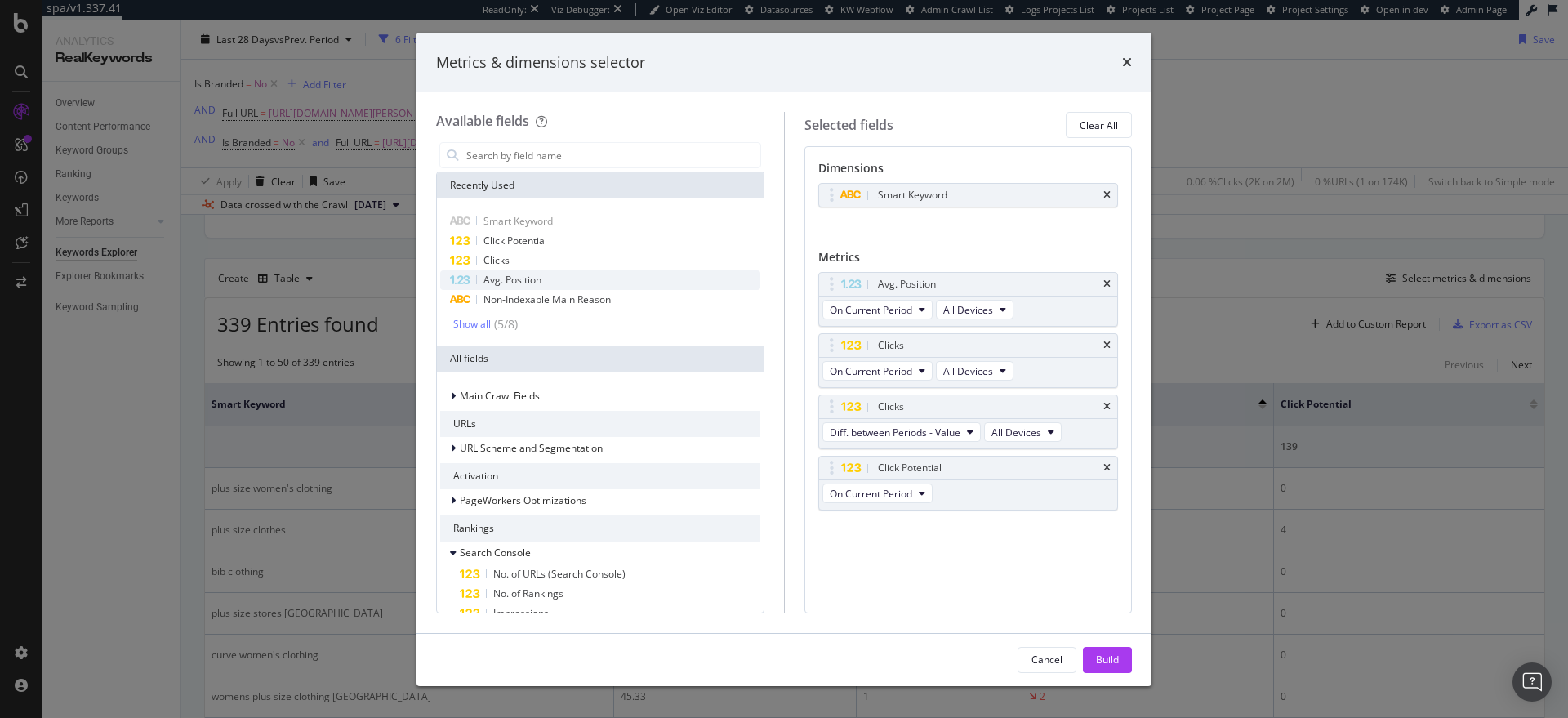
click at [582, 276] on div "Avg. Position" at bounding box center [600, 281] width 320 height 20
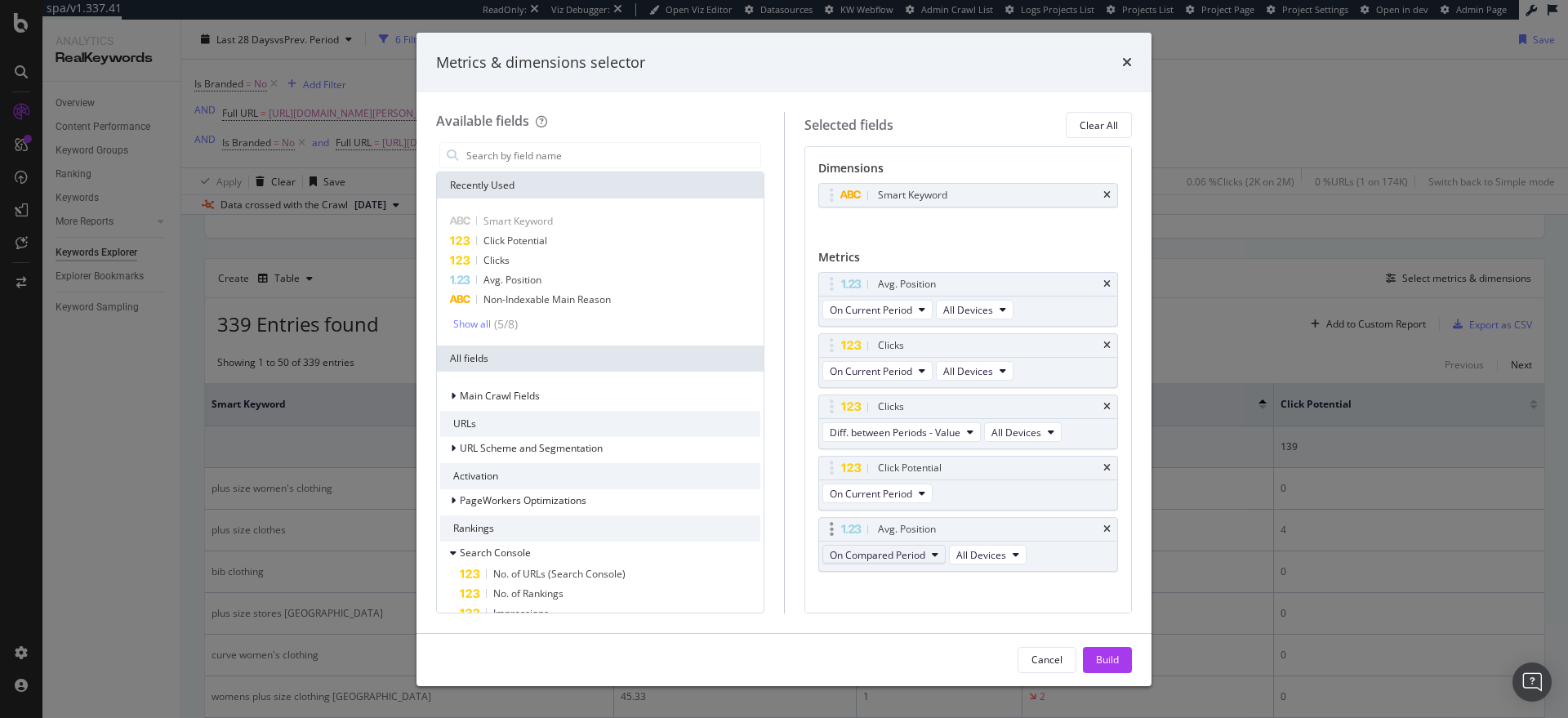
click at [911, 552] on span "On Compared Period" at bounding box center [877, 555] width 95 height 14
click at [909, 665] on div "Diff. between Periods - Value" at bounding box center [914, 674] width 183 height 24
drag, startPoint x: 833, startPoint y: 527, endPoint x: 830, endPoint y: 348, distance: 179.0
click at [830, 348] on body "spa/v1.337.41 ReadOnly: Viz Debugger: Open Viz Editor Datasources KW Webflow Ad…" at bounding box center [784, 359] width 1568 height 718
click at [1110, 655] on div "Build" at bounding box center [1106, 659] width 23 height 14
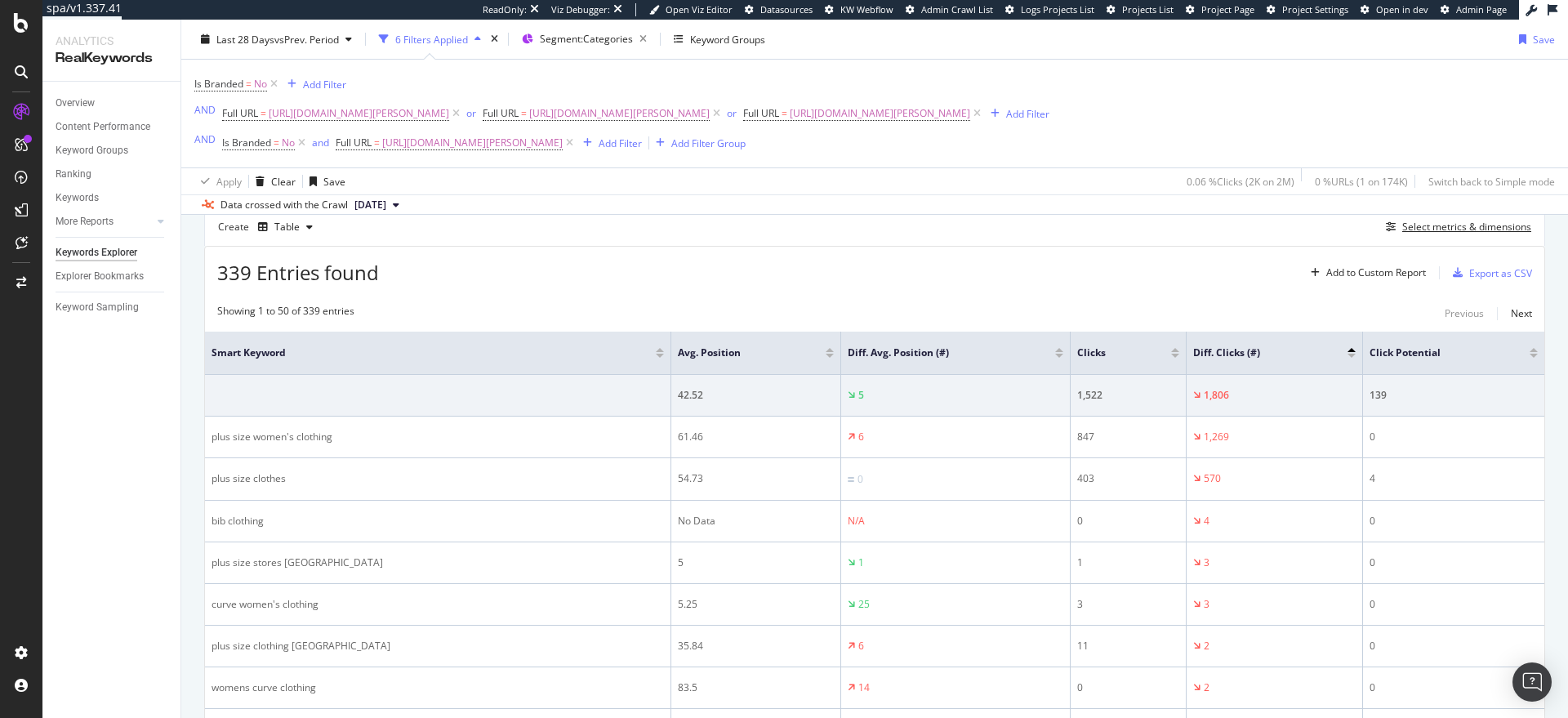
scroll to position [447, 0]
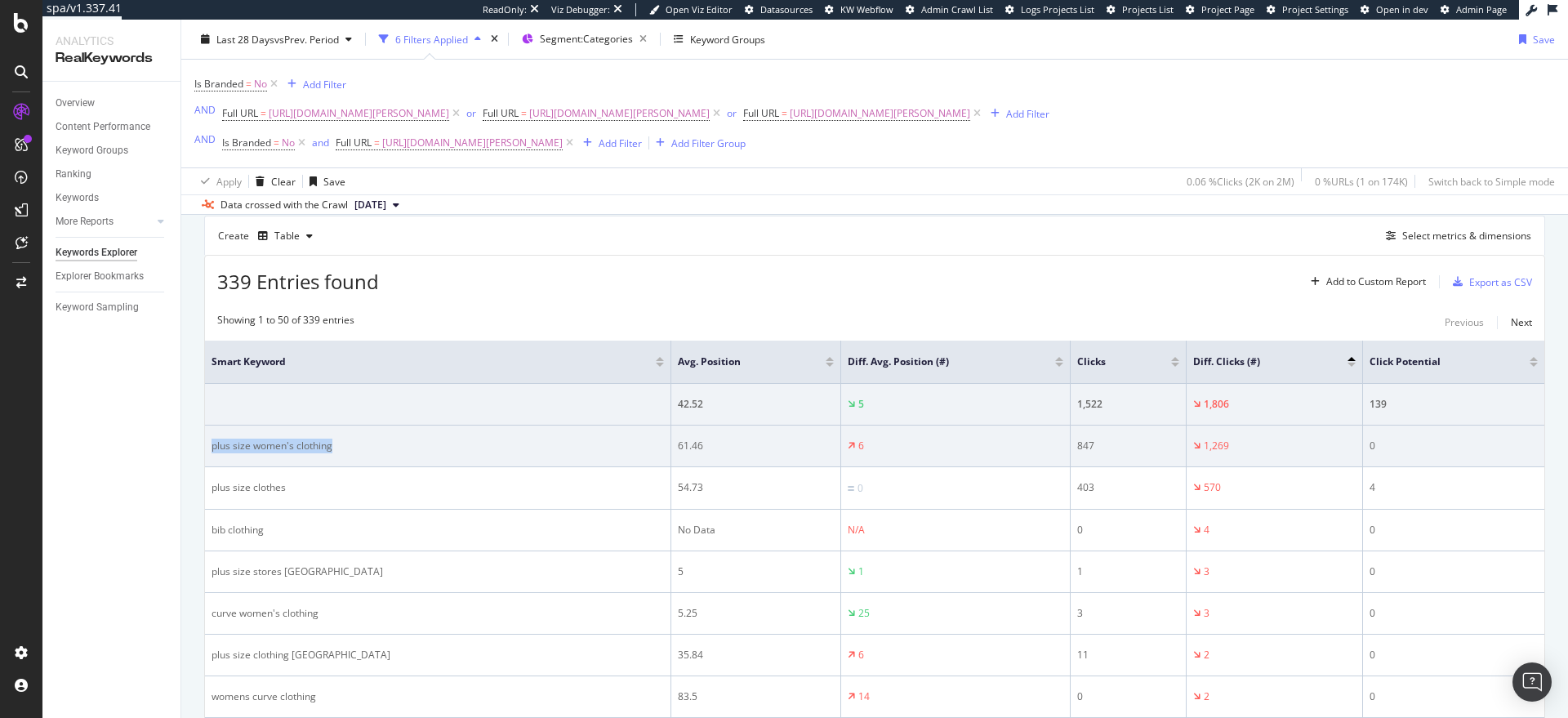
drag, startPoint x: 335, startPoint y: 446, endPoint x: 213, endPoint y: 448, distance: 122.0
click at [213, 448] on div "plus size women's clothing" at bounding box center [437, 445] width 452 height 15
copy div "plus size women's clothing"
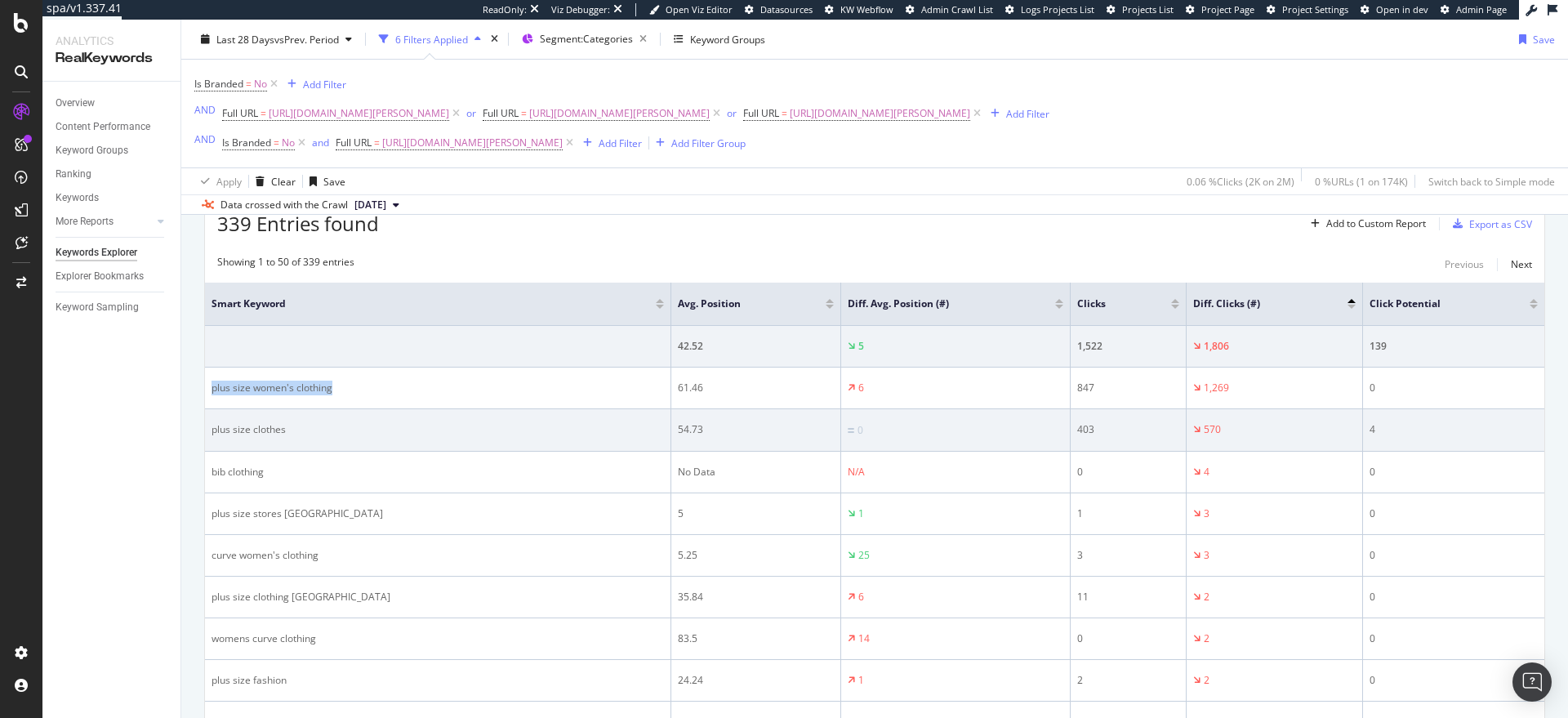
scroll to position [509, 0]
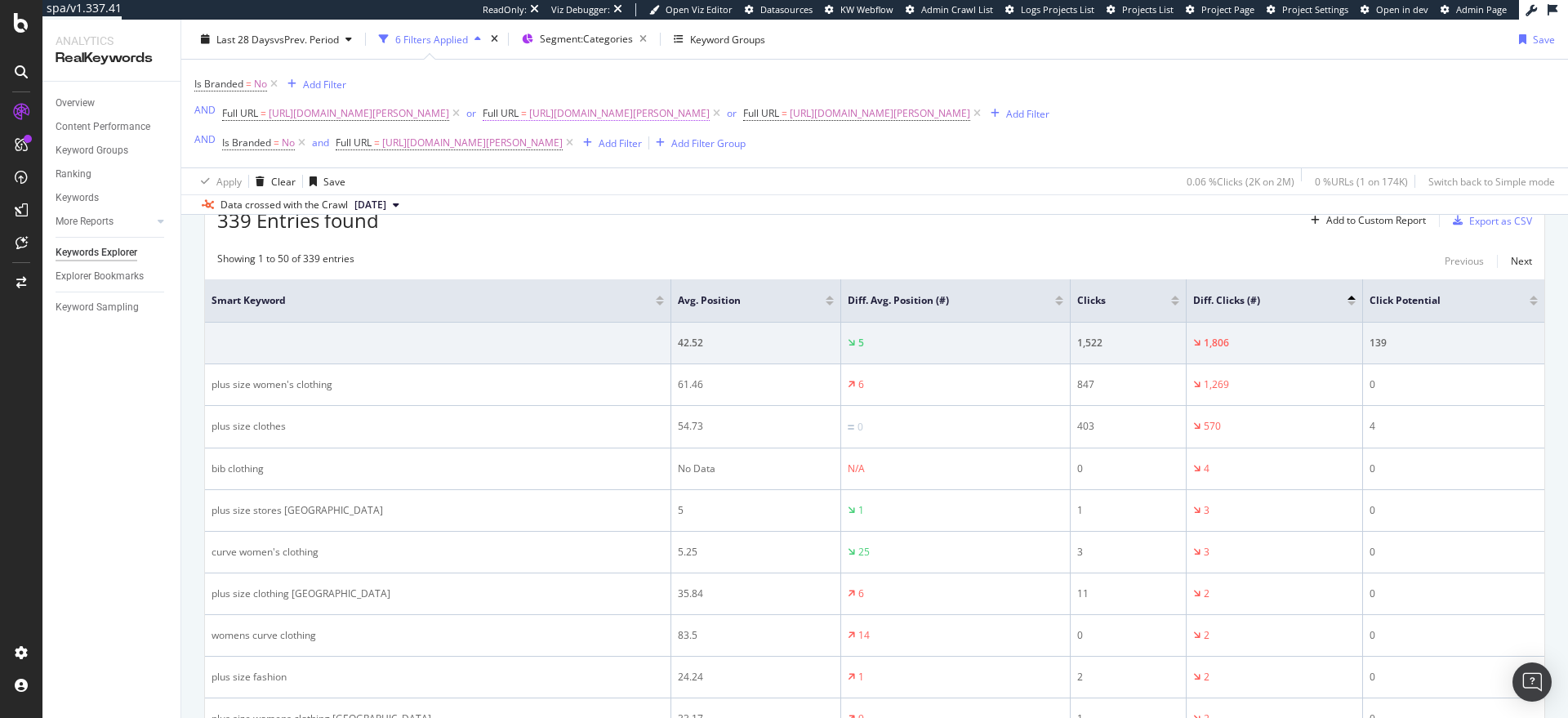
click at [653, 115] on span "https://www.myer.com.au/c/gifts/gifts-him" at bounding box center [620, 113] width 180 height 23
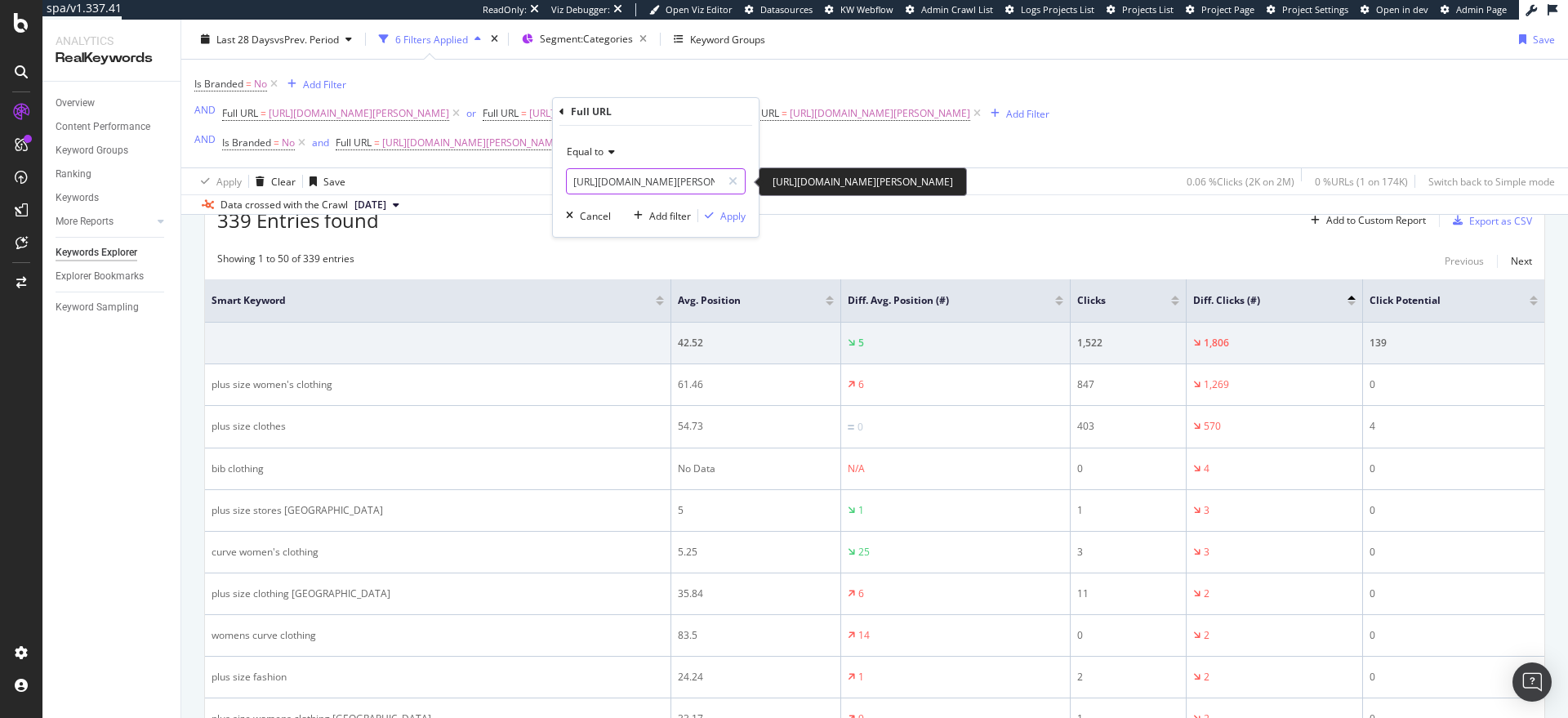
click at [623, 180] on input "https://www.myer.com.au/c/gifts/gifts-him" at bounding box center [643, 181] width 154 height 26
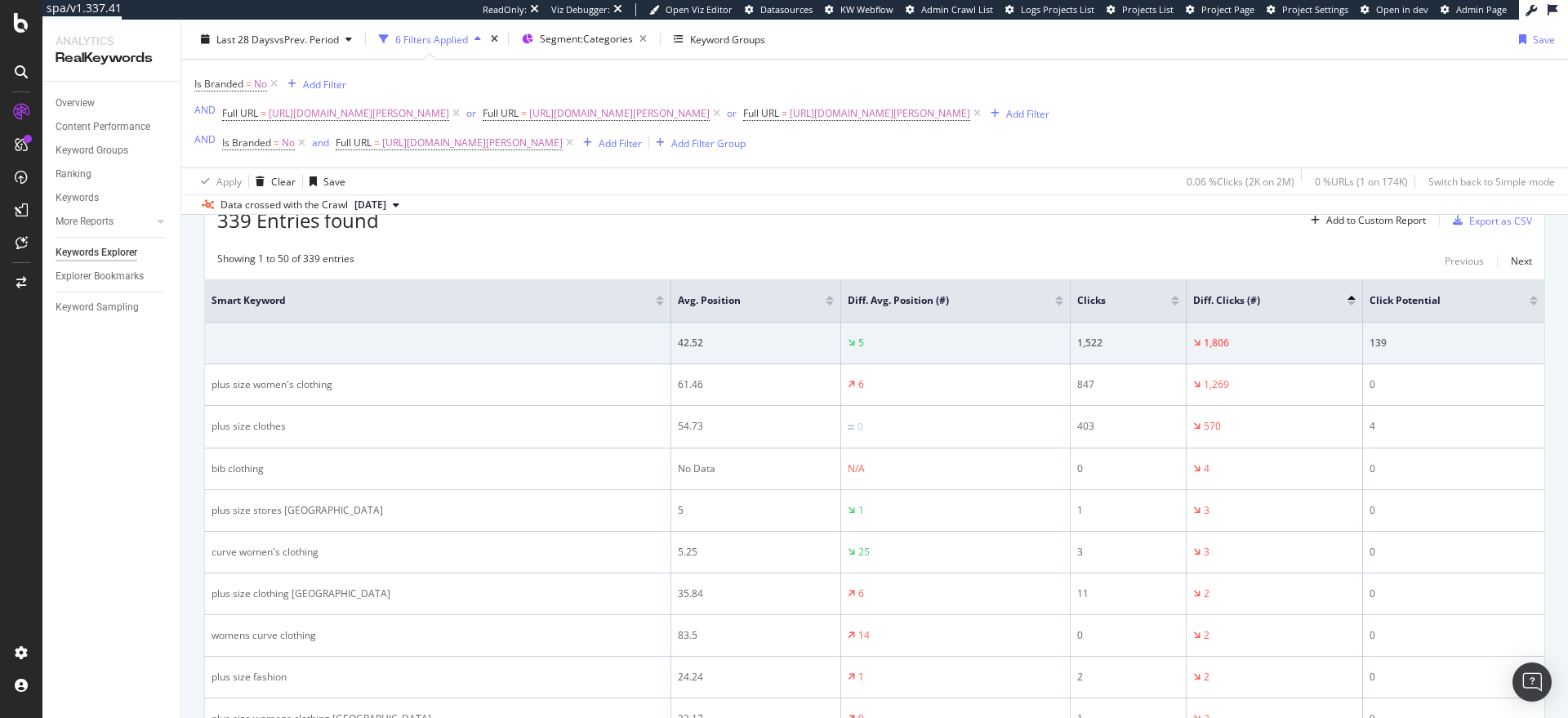
click at [563, 148] on span "https://www.myer.com.au/c/women/womens-plus-size" at bounding box center [473, 142] width 180 height 23
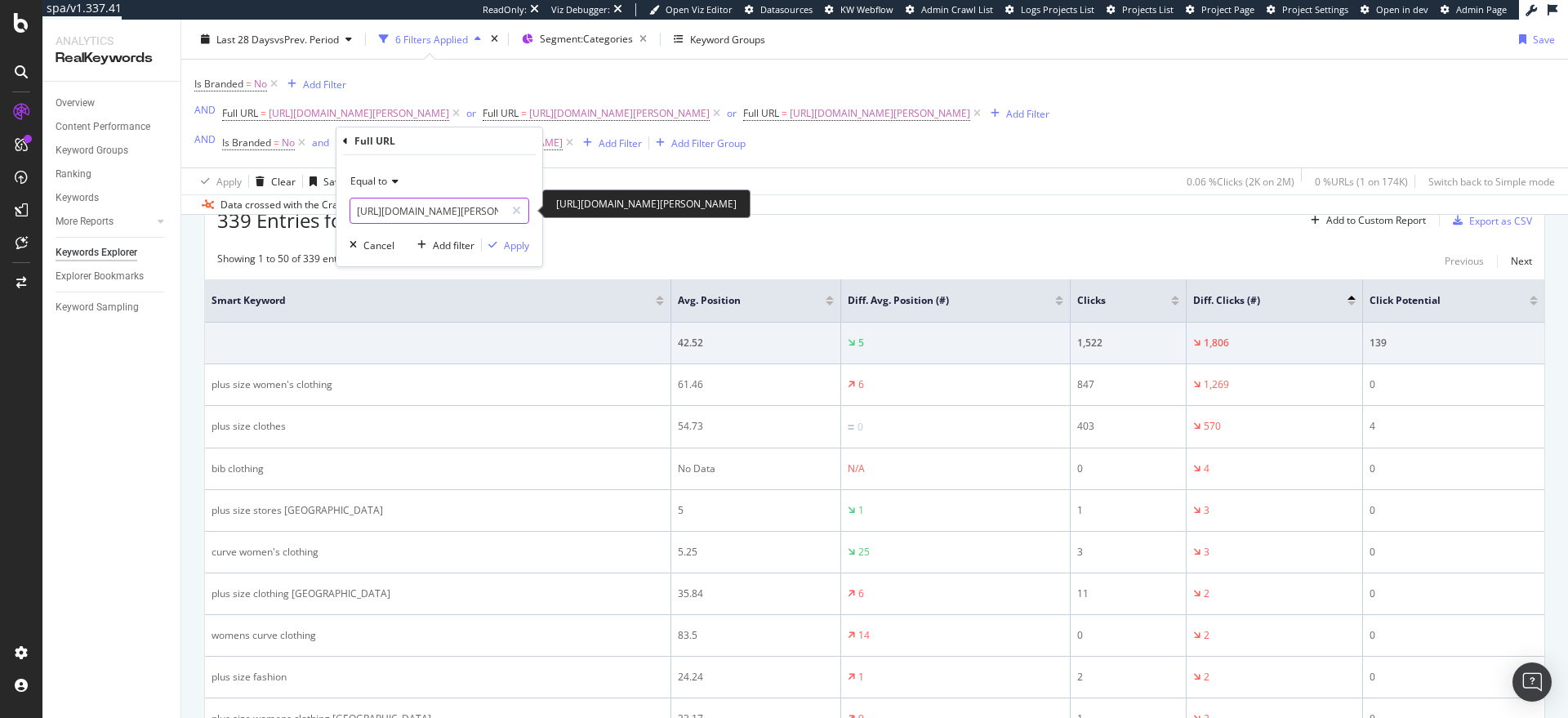
click at [436, 213] on input "https://www.myer.com.au/c/women/womens-plus-size" at bounding box center [427, 211] width 154 height 26
paste input "gifts/gifts-him"
type input "https://www.myer.com.au/c/gifts/gifts-him"
click at [516, 244] on div "Apply" at bounding box center [517, 245] width 25 height 14
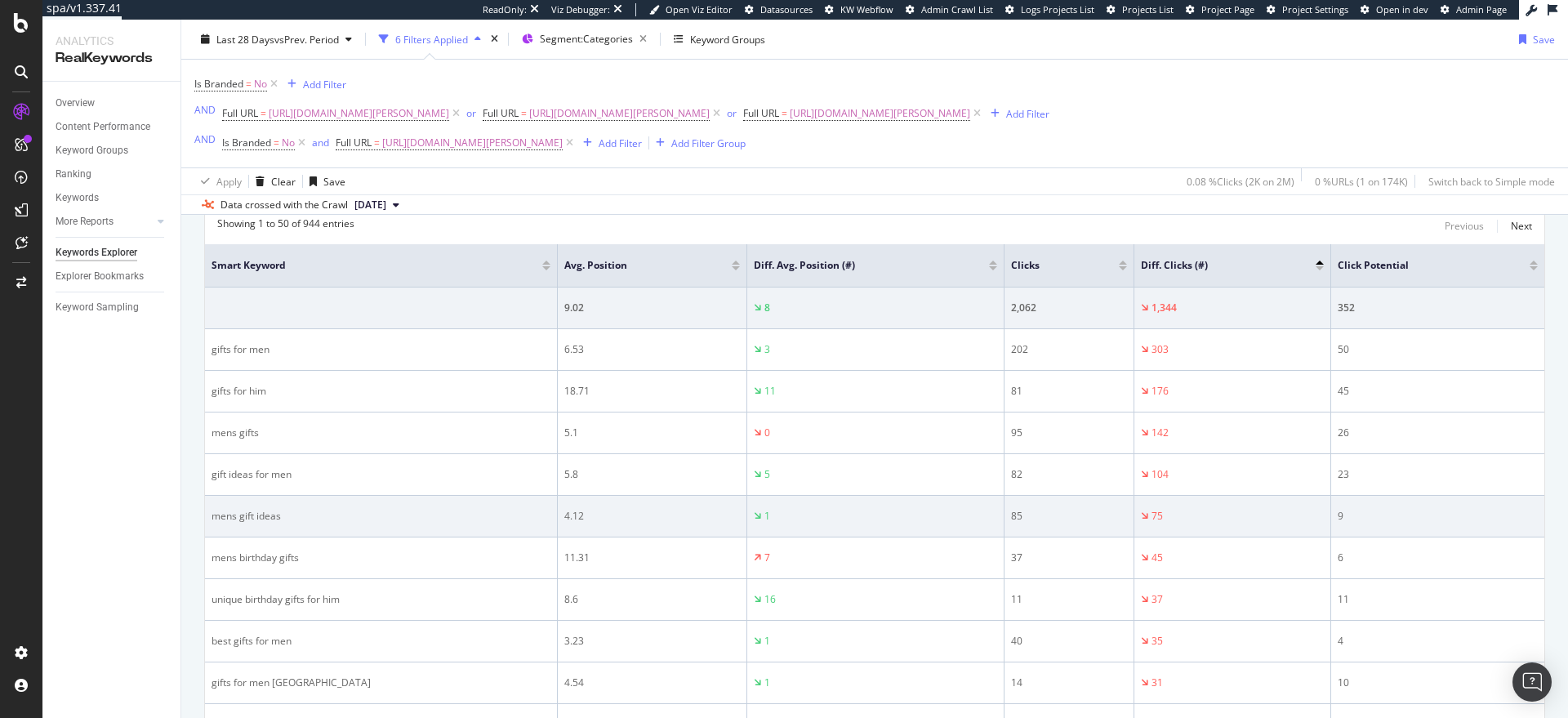
scroll to position [541, 0]
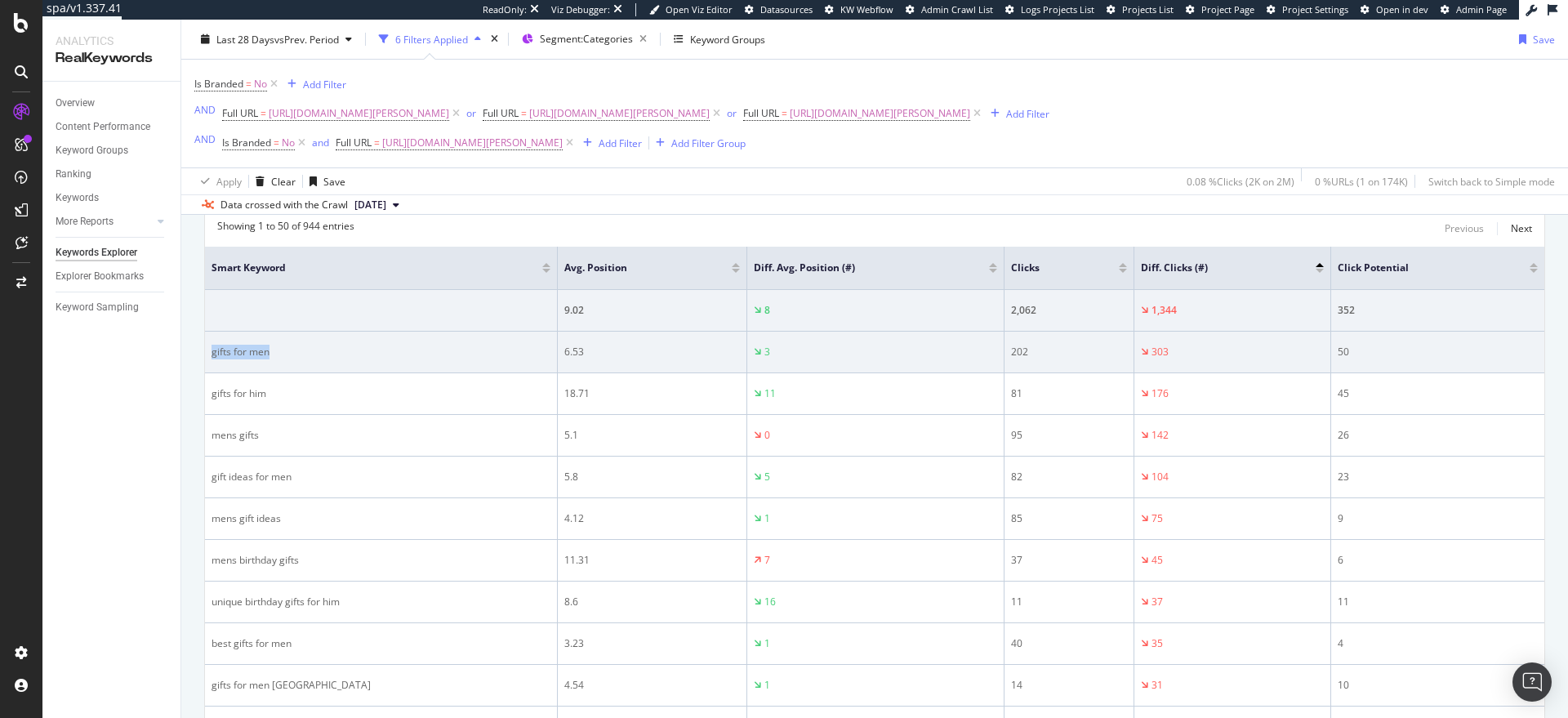
drag, startPoint x: 288, startPoint y: 357, endPoint x: 212, endPoint y: 352, distance: 76.2
click at [212, 352] on div "gifts for men" at bounding box center [381, 351] width 339 height 15
copy div "gifts for men"
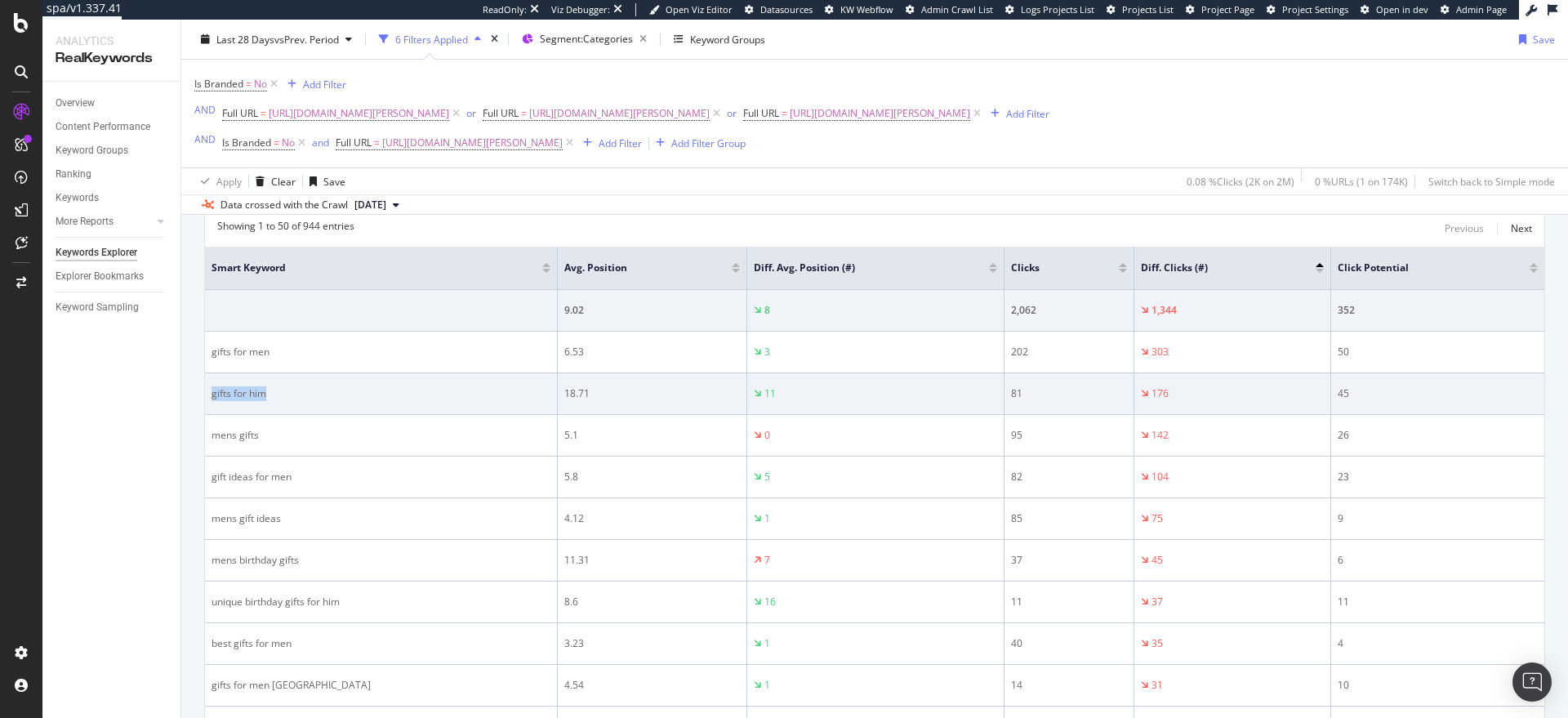
drag, startPoint x: 282, startPoint y: 390, endPoint x: 213, endPoint y: 390, distance: 69.0
click at [213, 390] on div "gifts for him" at bounding box center [381, 393] width 339 height 15
copy div "gifts for him"
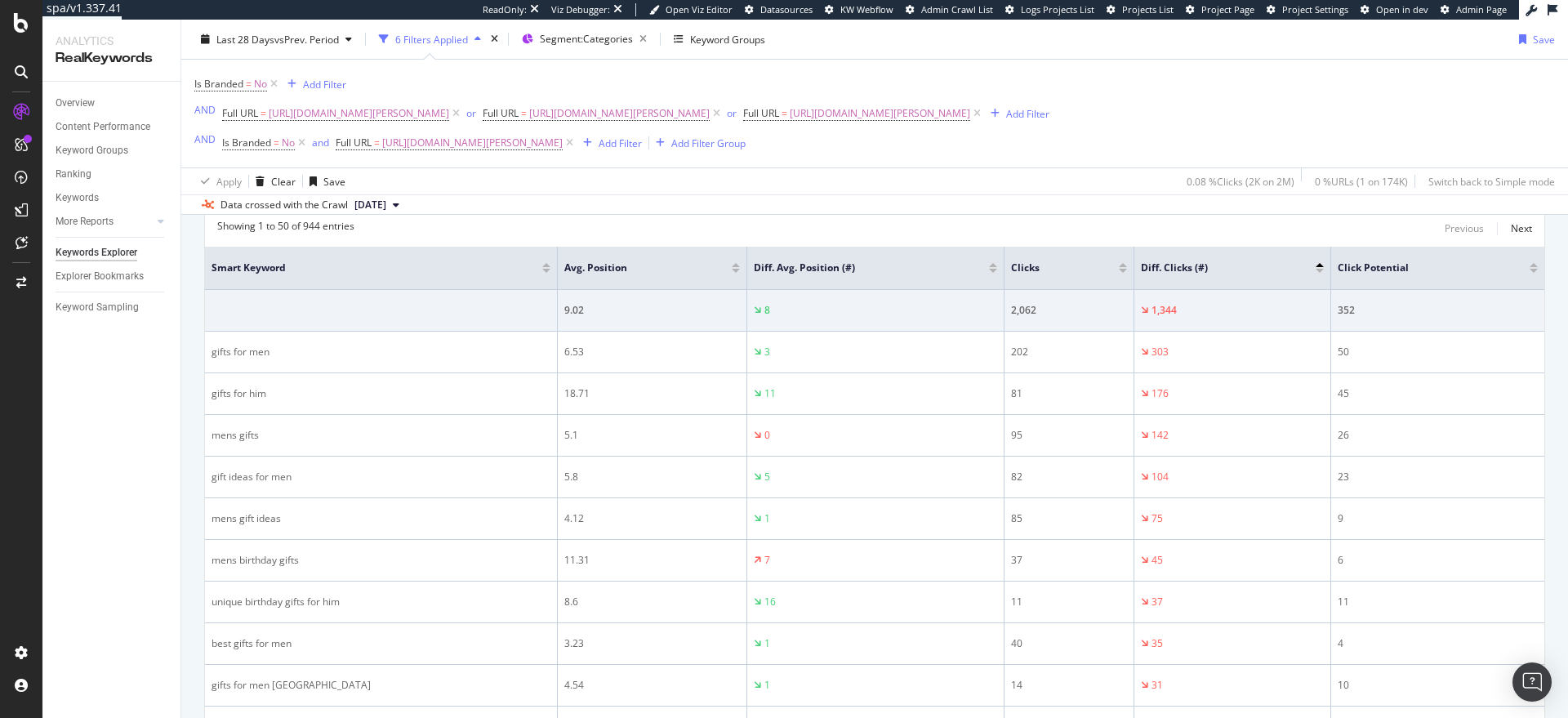
click at [162, 360] on div "Overview Content Performance Keyword Groups Ranking Keywords More Reports Count…" at bounding box center [111, 399] width 138 height 637
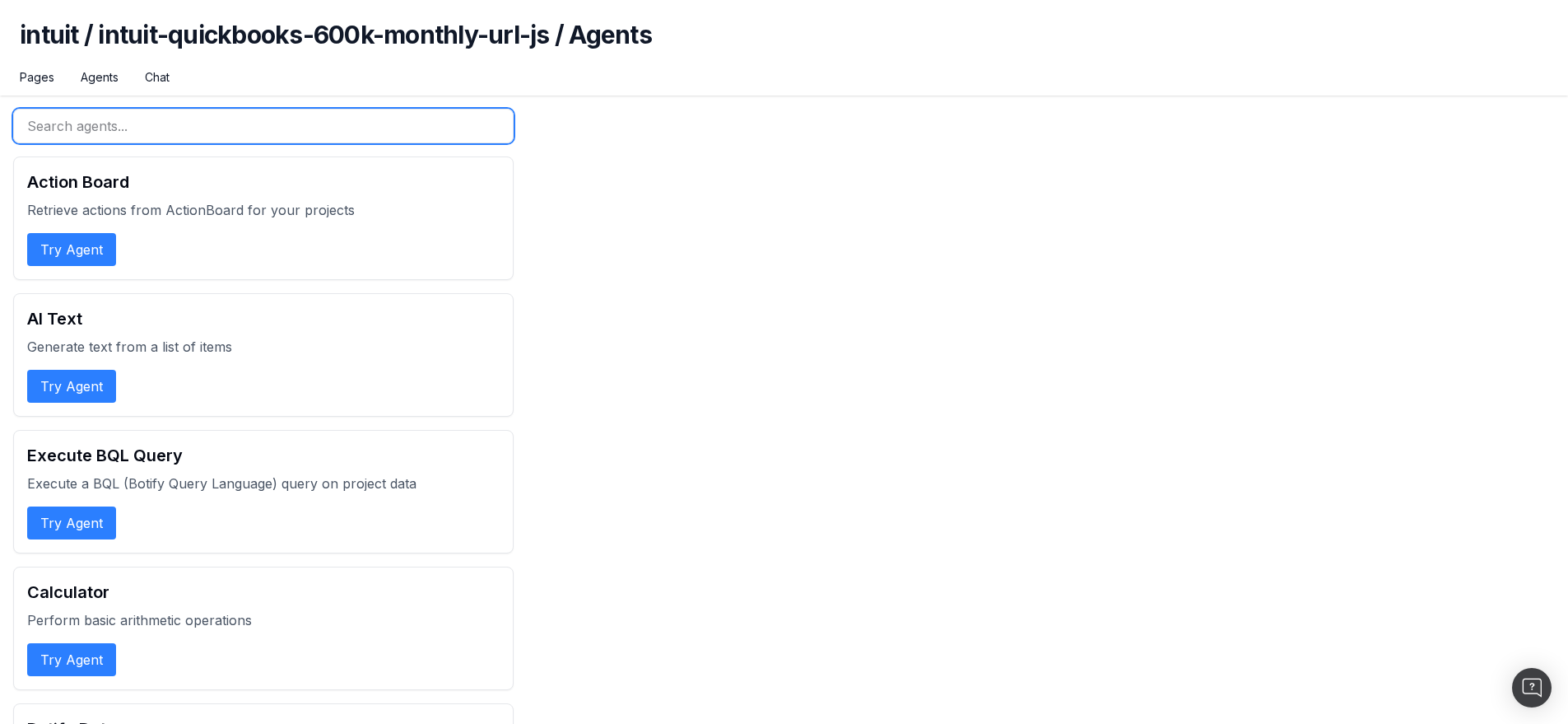
click at [200, 126] on input "text" at bounding box center [263, 126] width 500 height 35
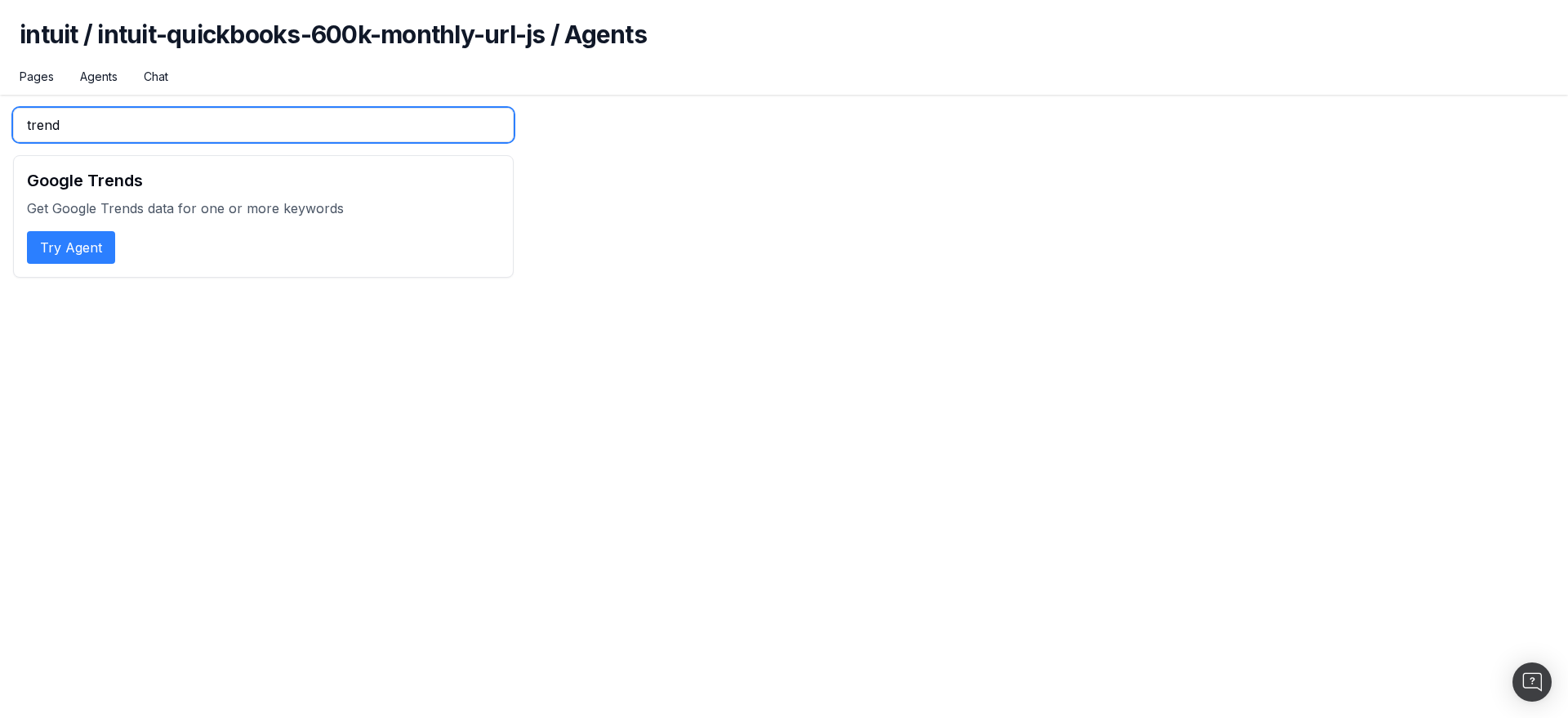
type input "trend"
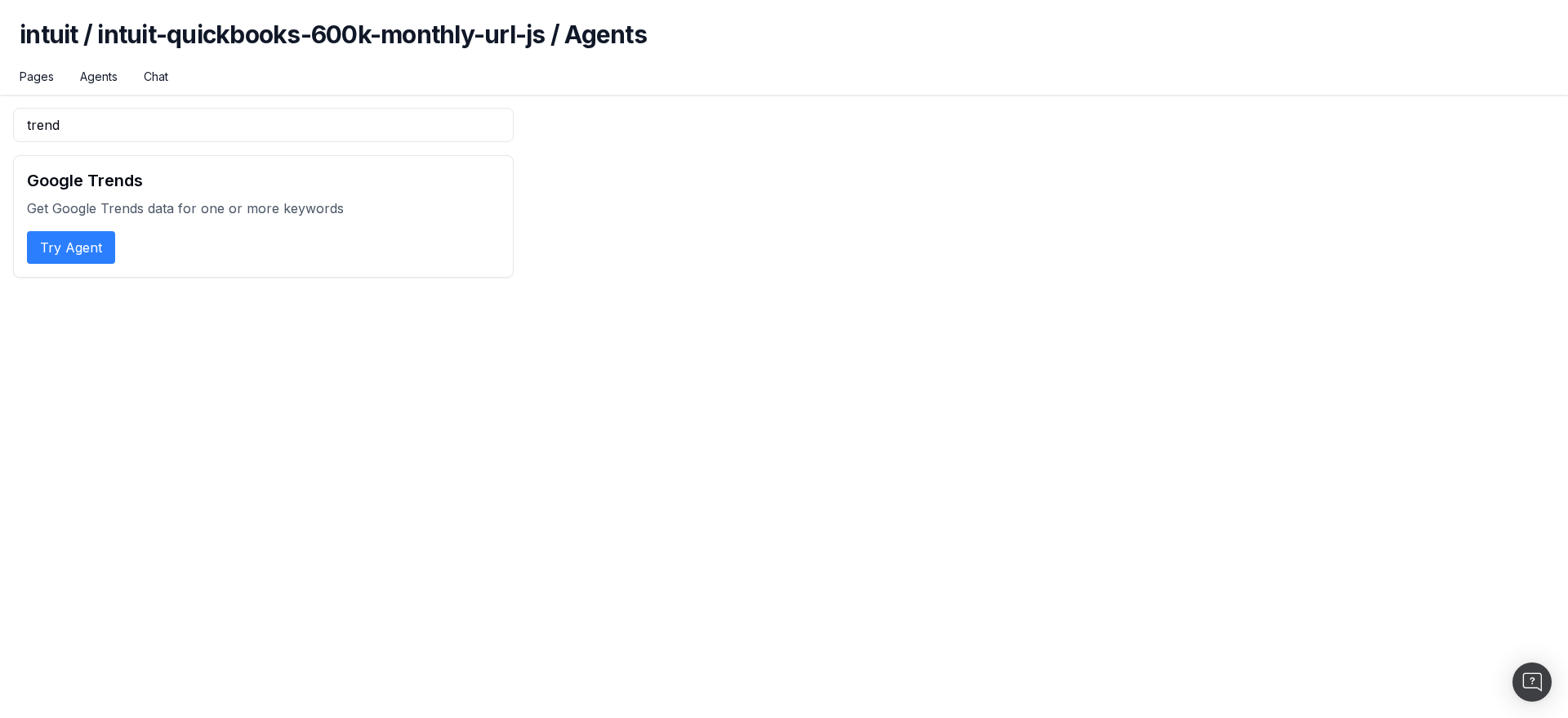
click at [102, 253] on button "Try Agent" at bounding box center [71, 247] width 88 height 32
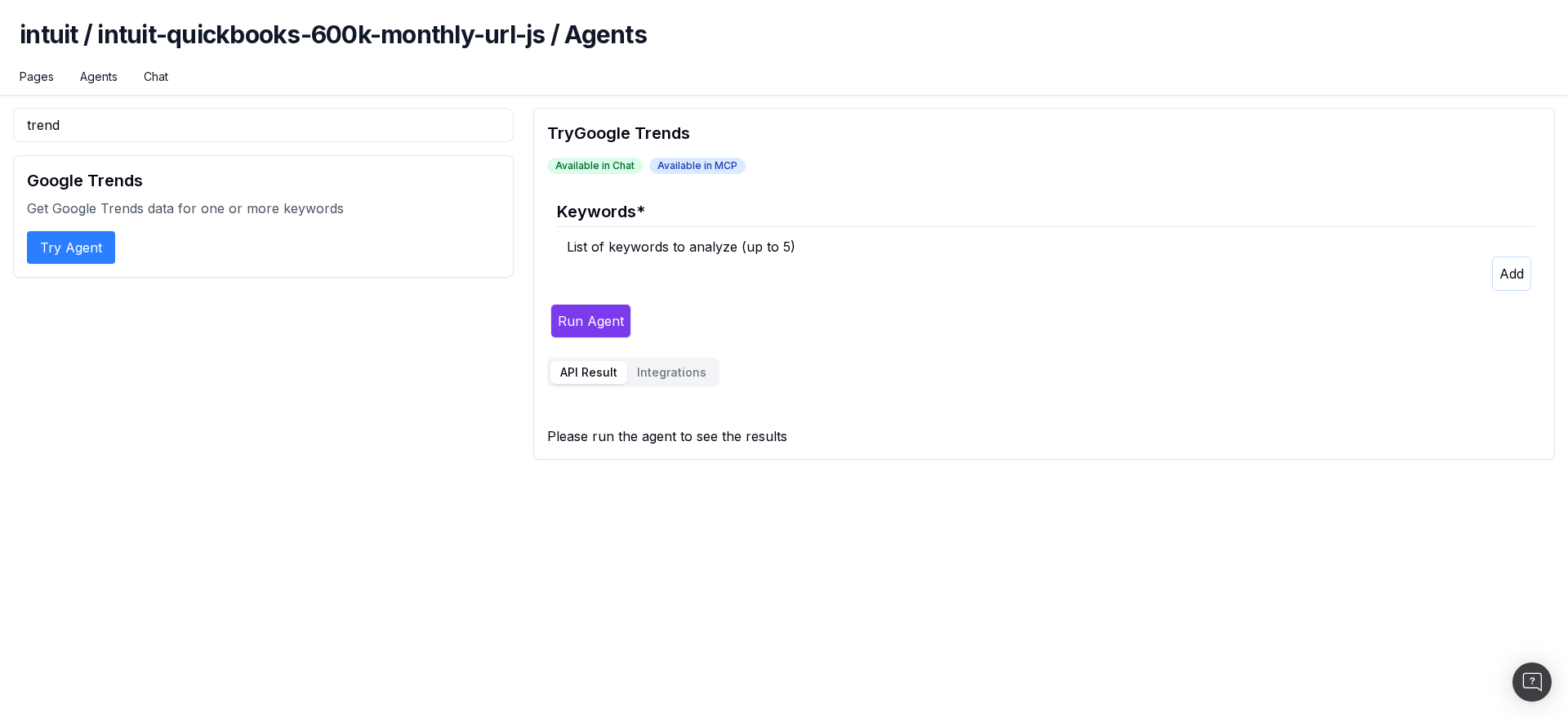
click at [1500, 276] on icon "button" at bounding box center [1511, 274] width 25 height 17
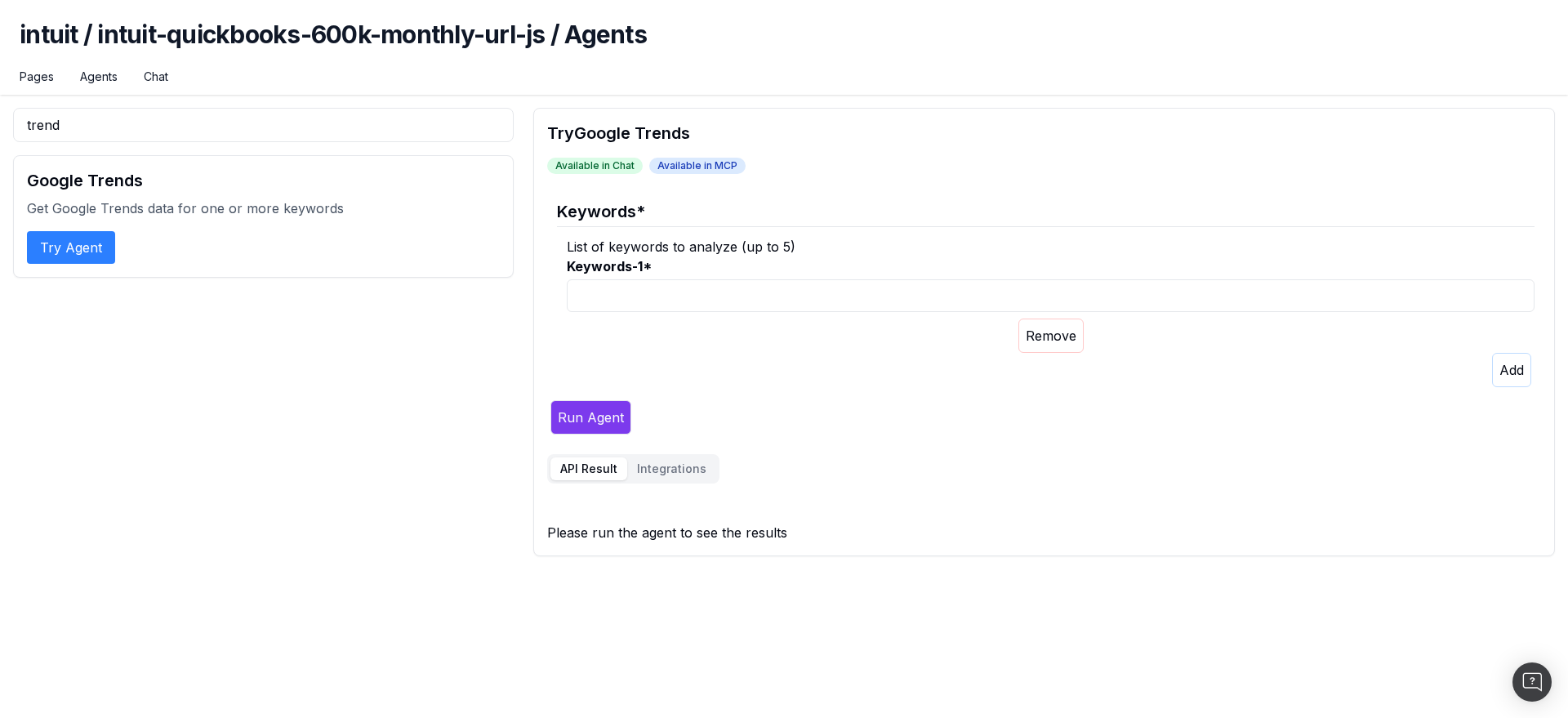
click at [840, 291] on input "Keywords-1 *" at bounding box center [1050, 295] width 968 height 32
paste input "plus size women's clothing"
type input "plus size women's clothing"
click at [598, 416] on button "Run Agent" at bounding box center [590, 417] width 80 height 34
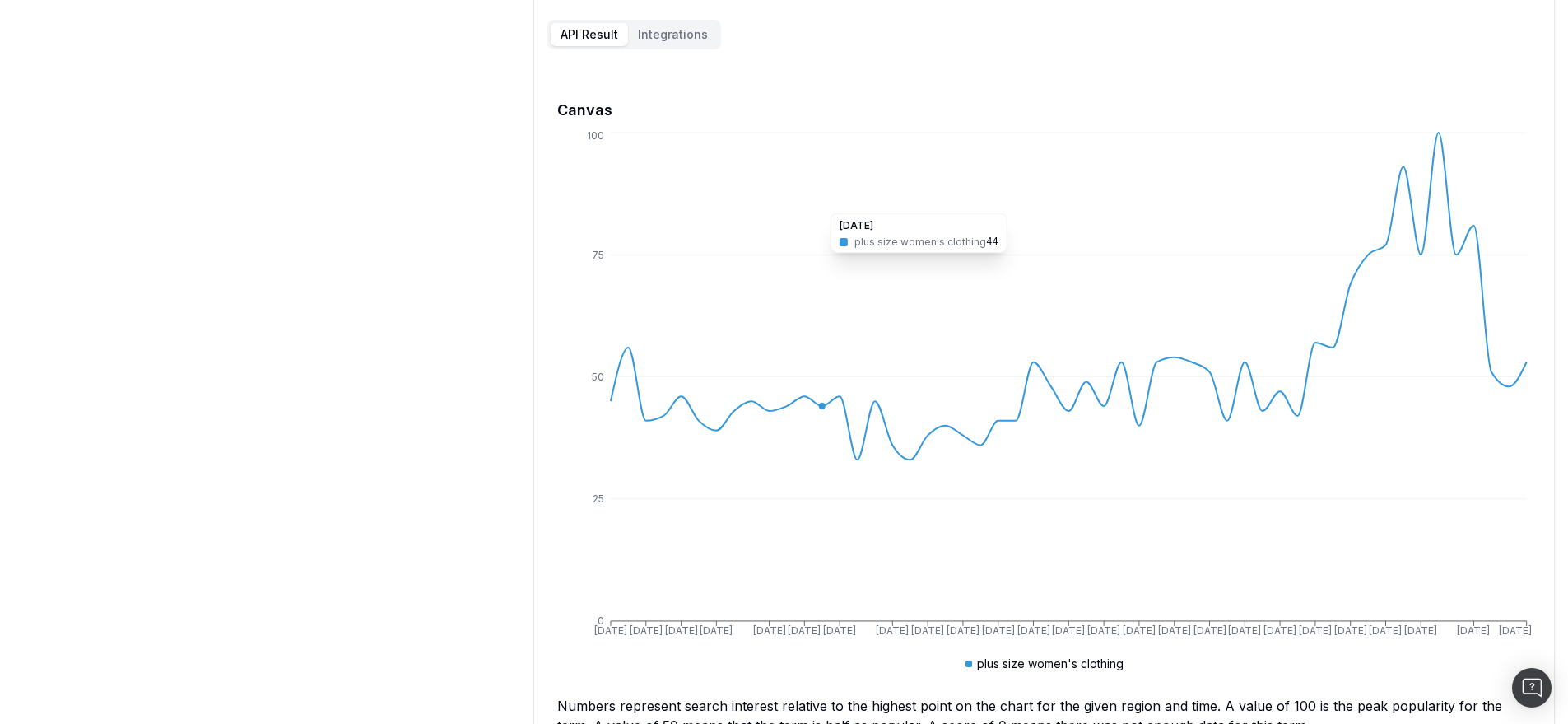
scroll to position [441, 0]
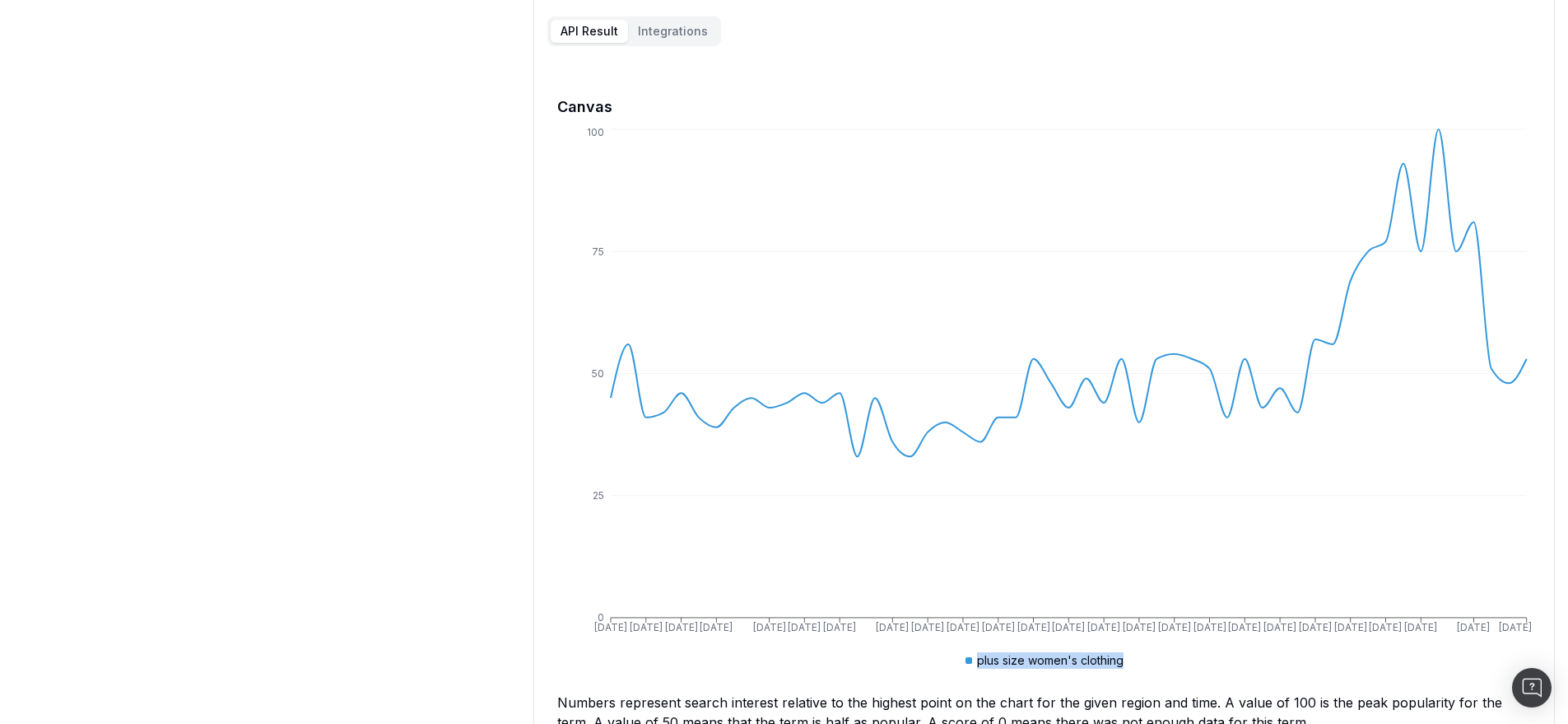
drag, startPoint x: 977, startPoint y: 660, endPoint x: 1123, endPoint y: 658, distance: 146.0
click at [1123, 658] on div "plus size women's clothing" at bounding box center [1045, 660] width 158 height 17
copy div "plus size women's clothing"
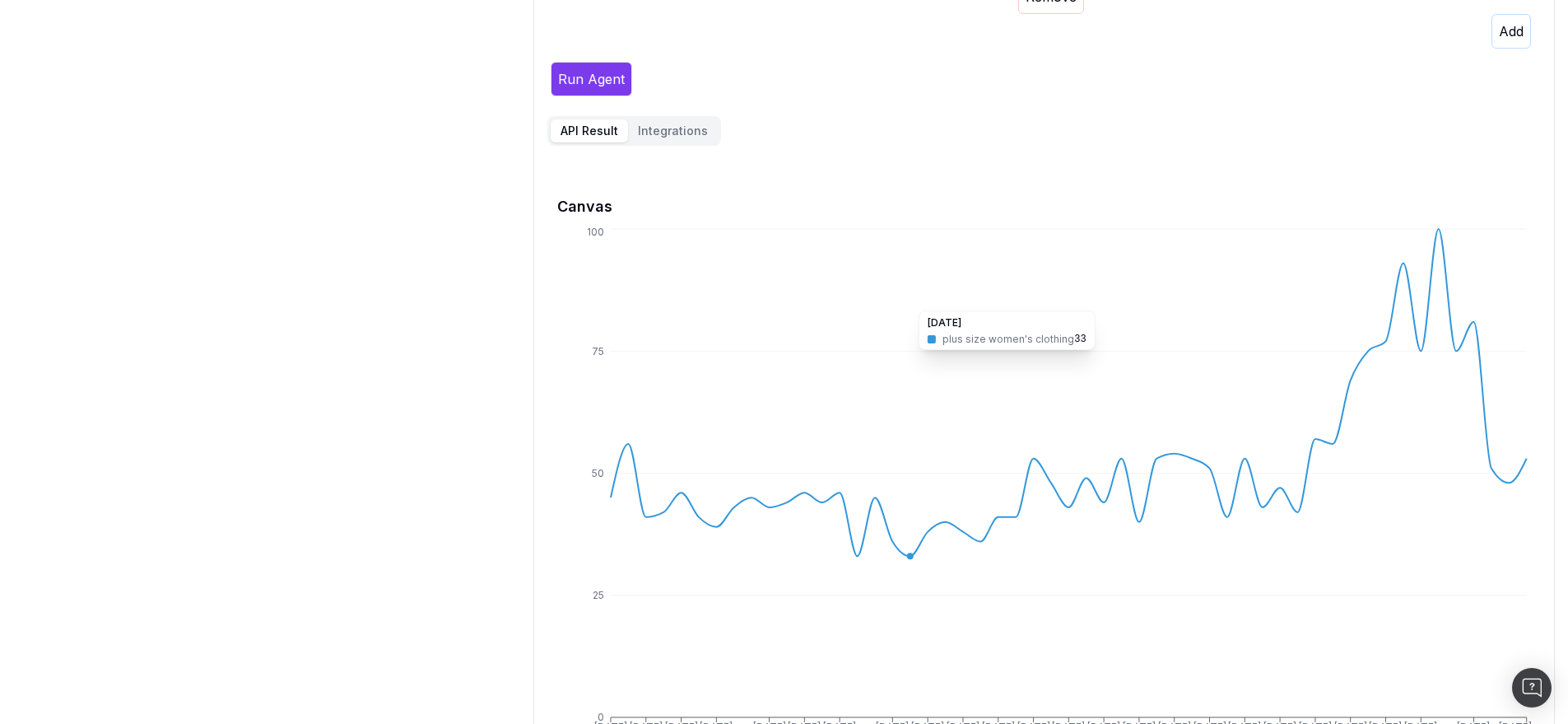
scroll to position [136, 0]
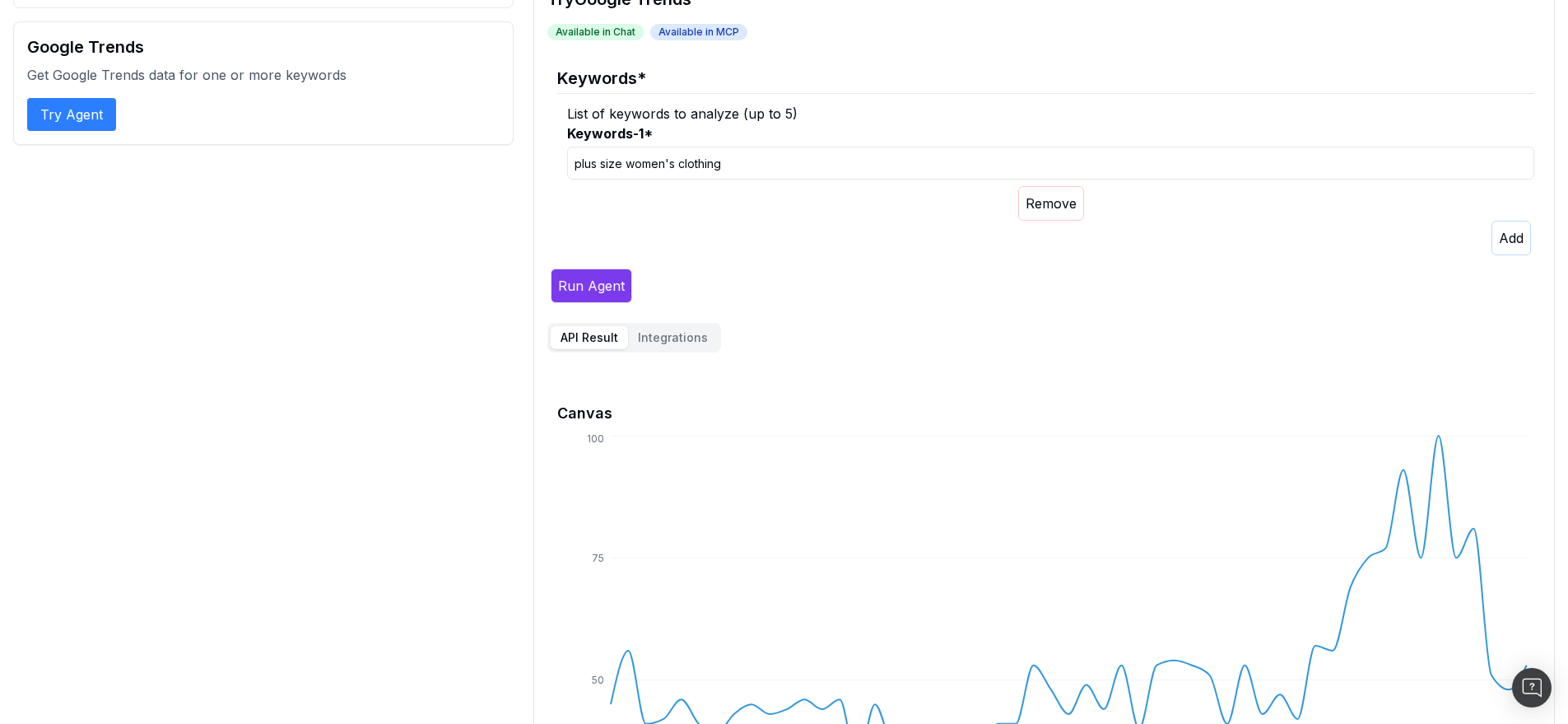
click at [1053, 204] on icon "button" at bounding box center [1052, 203] width 51 height 17
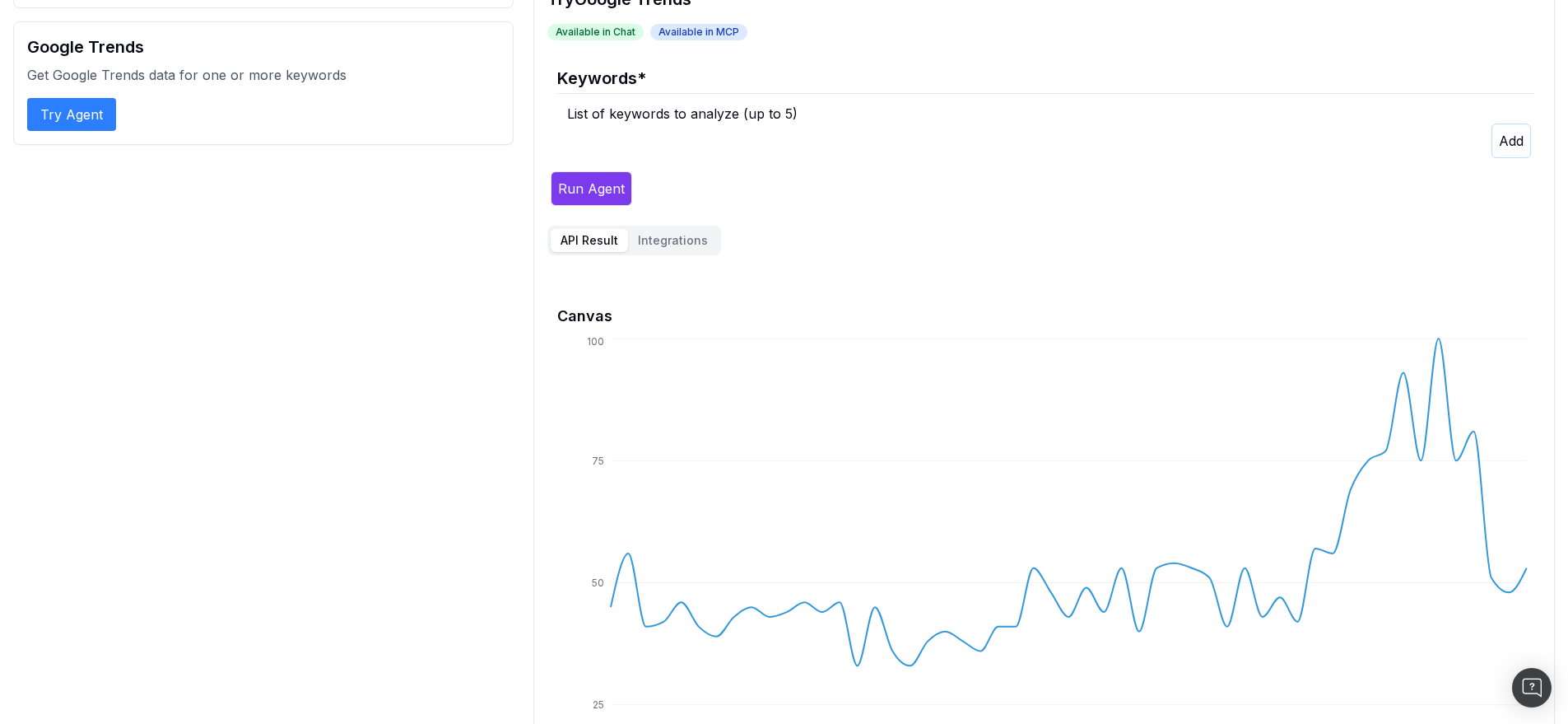
click at [1508, 151] on button "button" at bounding box center [1512, 140] width 40 height 35
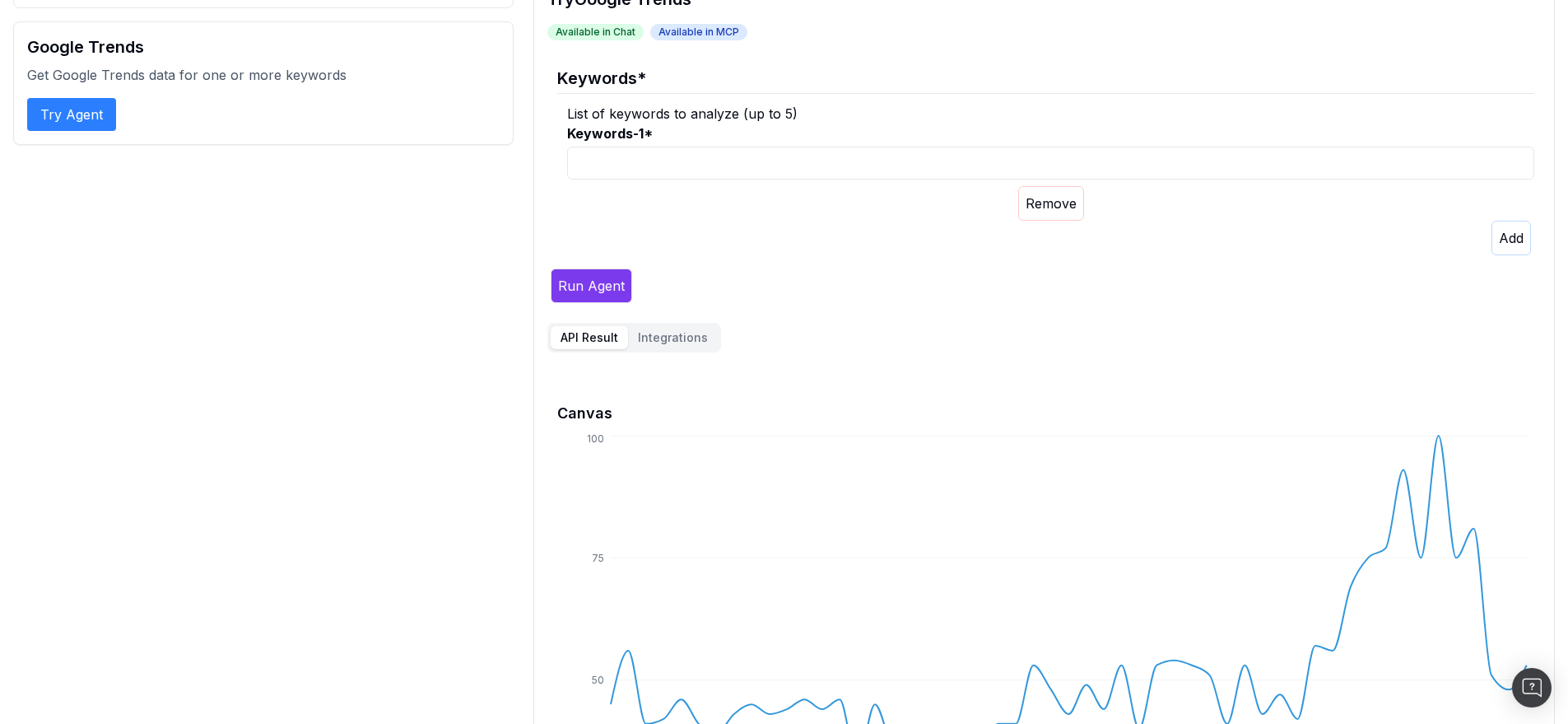
click at [903, 152] on input "Keywords-1 *" at bounding box center [1051, 162] width 967 height 33
paste input "gifts for men"
type input "gifts for men"
click at [1499, 233] on icon "button" at bounding box center [1511, 237] width 25 height 17
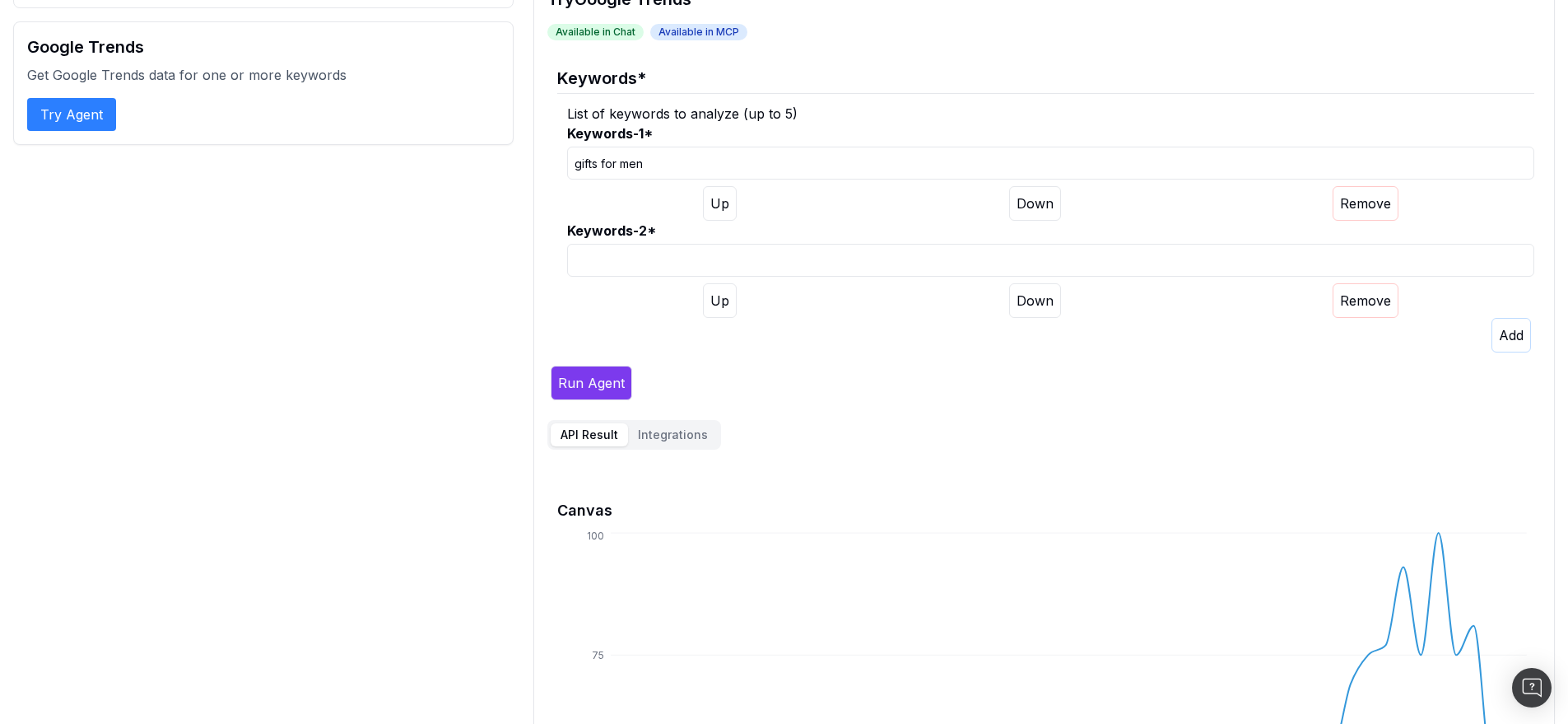
click at [1051, 261] on input "Keywords-2 *" at bounding box center [1051, 259] width 967 height 33
paste input "gifts for him"
type input "gifts for him"
click at [1518, 330] on icon "button" at bounding box center [1511, 335] width 25 height 17
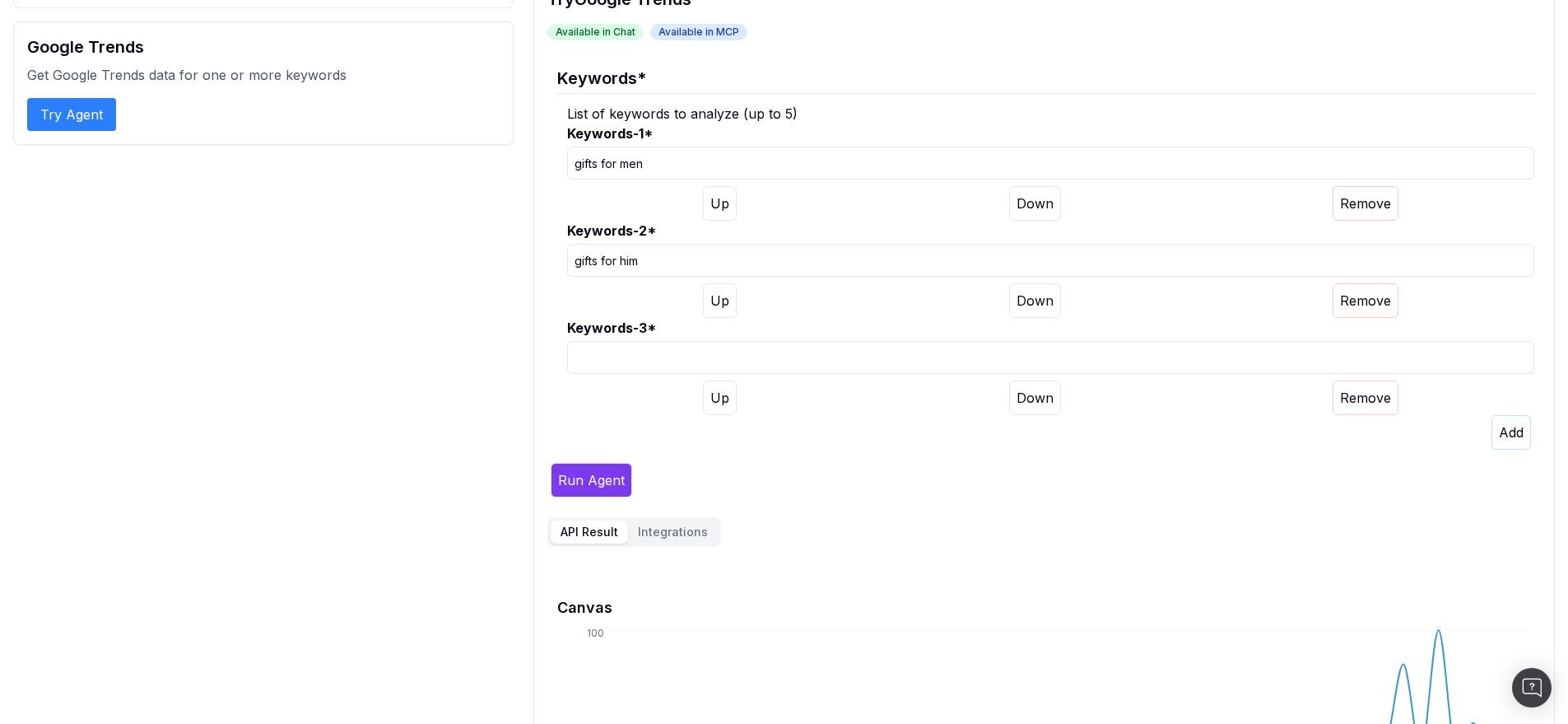
click at [1020, 351] on input "Keywords-3 *" at bounding box center [1051, 357] width 967 height 33
click at [603, 357] on input "men's gift" at bounding box center [1051, 357] width 967 height 33
type input "mens gift"
click at [618, 397] on div at bounding box center [1051, 398] width 967 height 35
click at [607, 471] on button "Run Agent" at bounding box center [591, 480] width 81 height 35
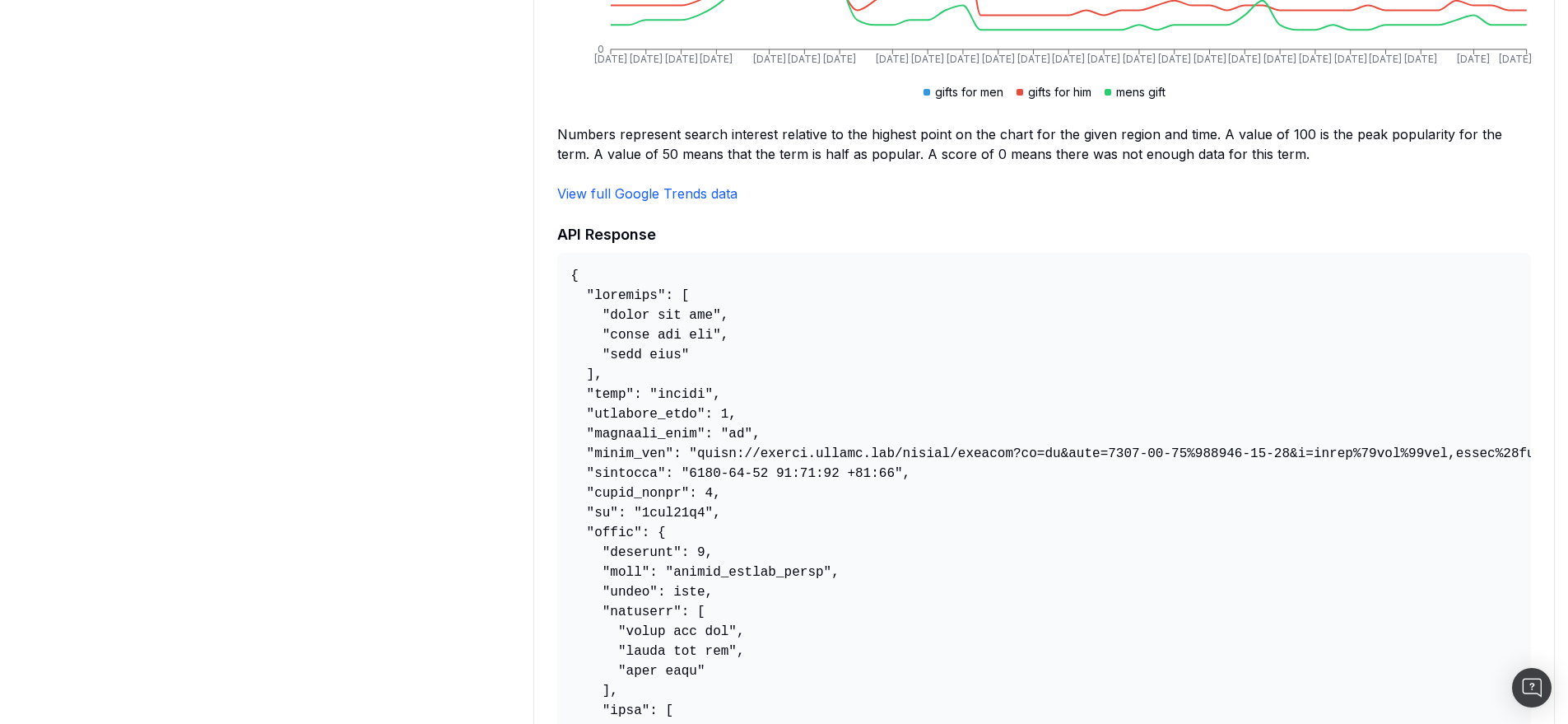
scroll to position [1326, 0]
